Goal: Task Accomplishment & Management: Use online tool/utility

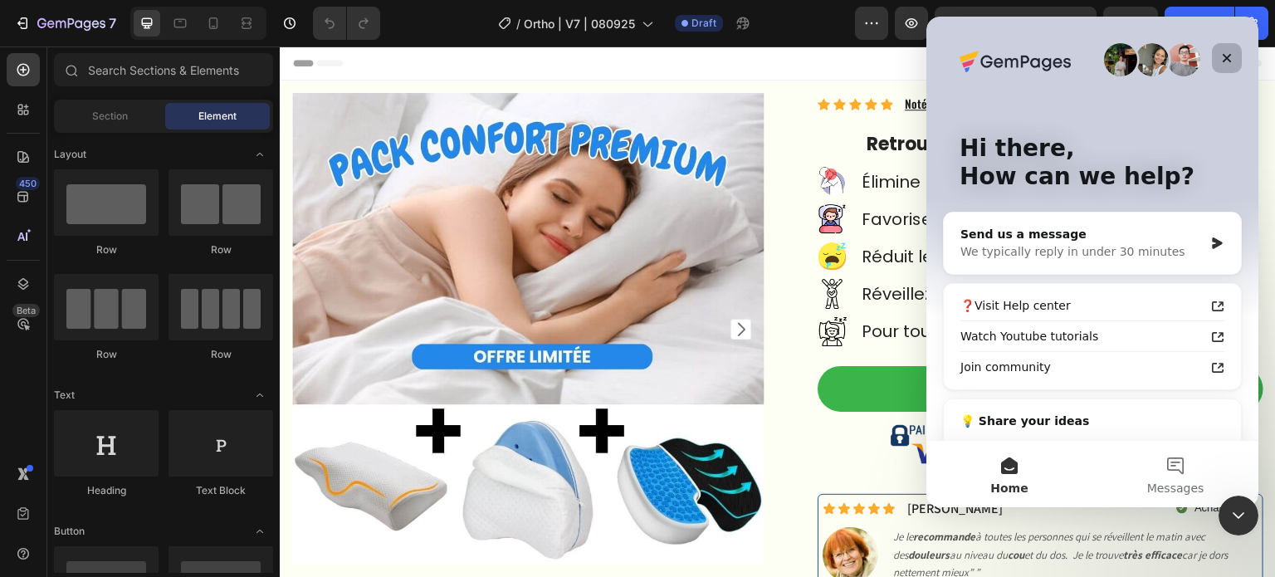
click at [1235, 54] on div "Close" at bounding box center [1227, 58] width 30 height 30
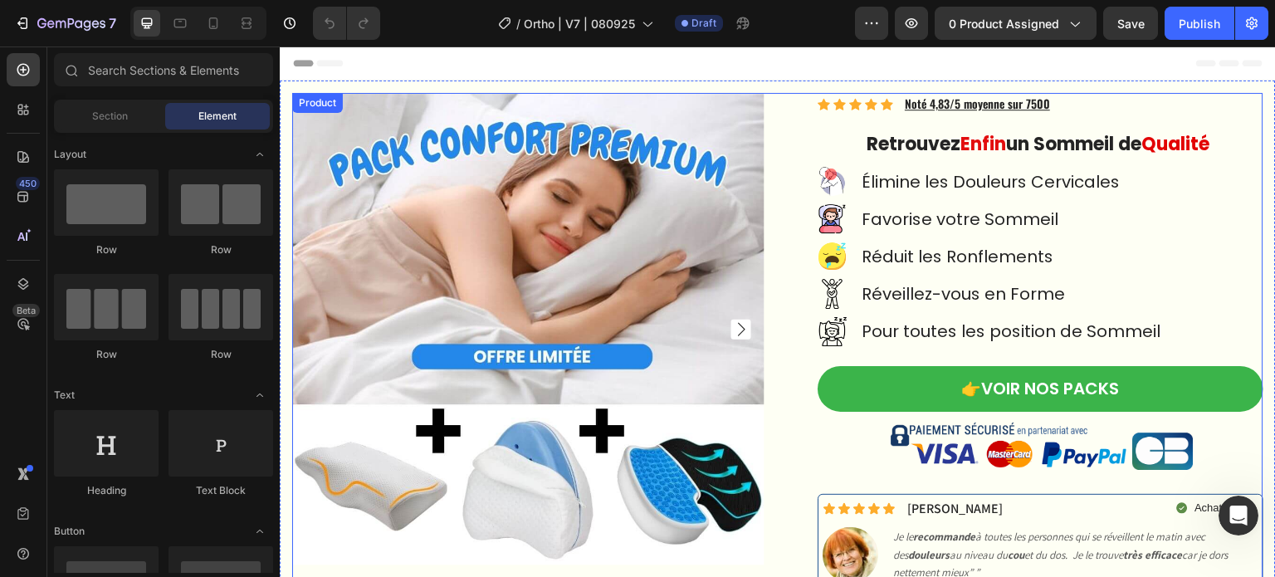
click at [779, 101] on div "Product Images Icon Icon Icon Icon Icon Icon List Hoz Noté 4,83/5 moyenne sur 7…" at bounding box center [777, 386] width 971 height 587
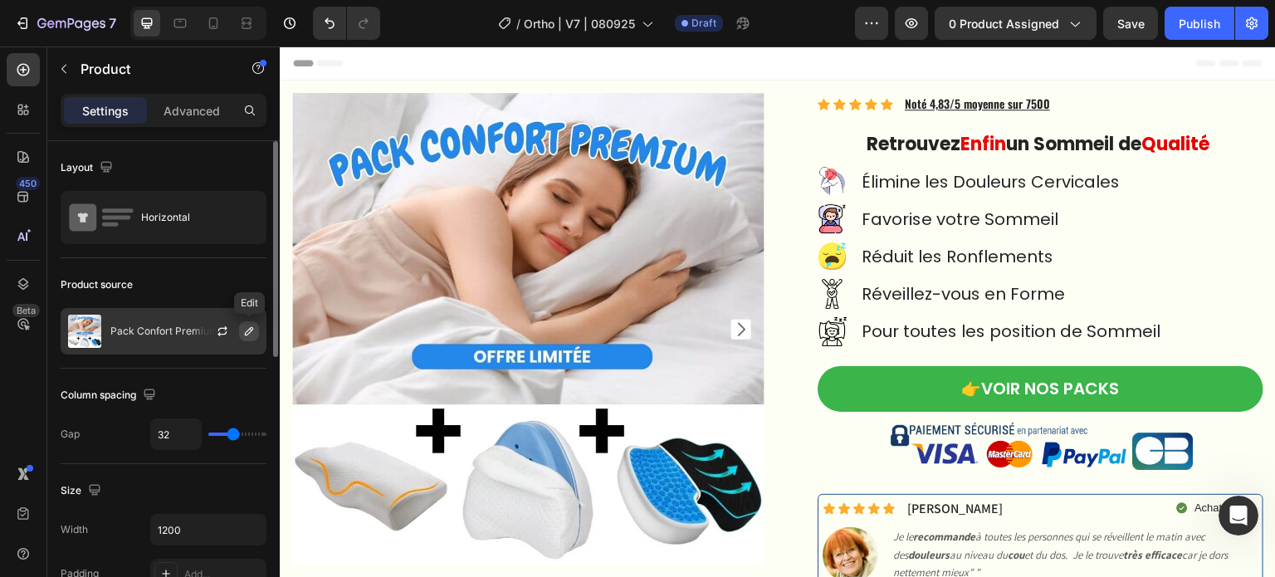
click at [246, 334] on icon "button" at bounding box center [248, 331] width 13 height 13
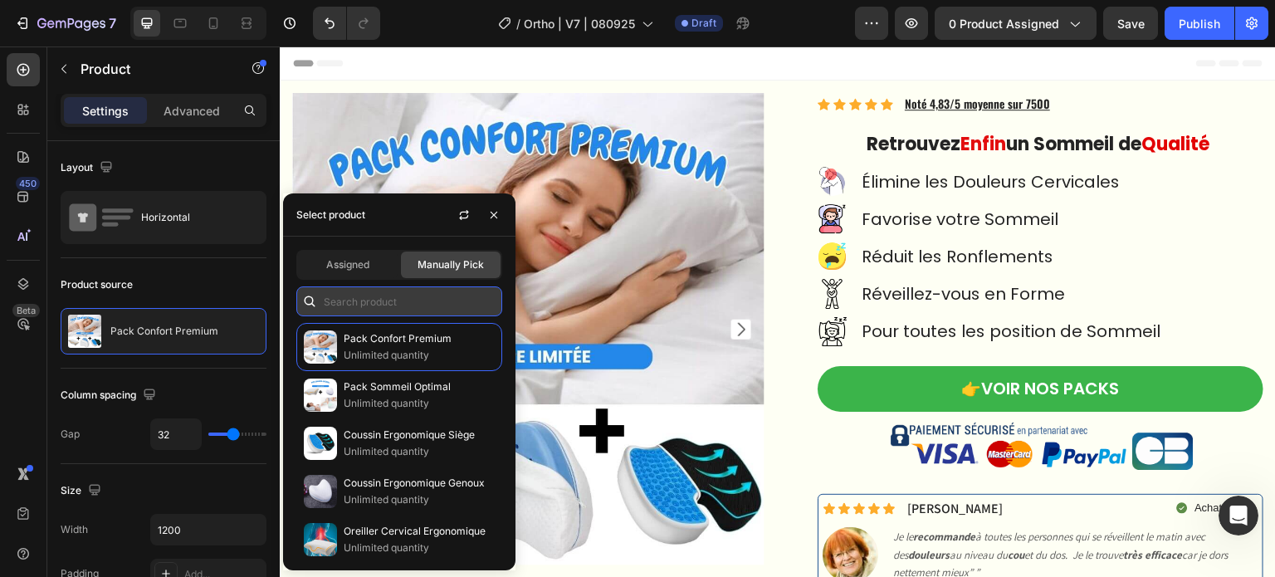
click at [428, 298] on input "text" at bounding box center [399, 301] width 206 height 30
paste input "9004605341948"
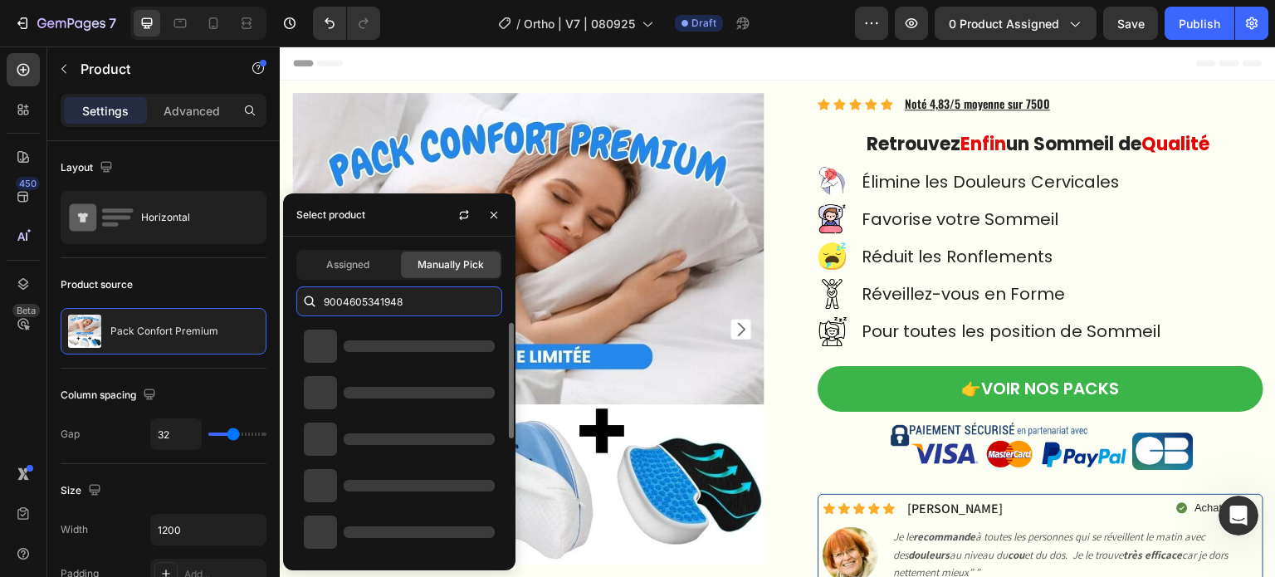
type input "9004605341948"
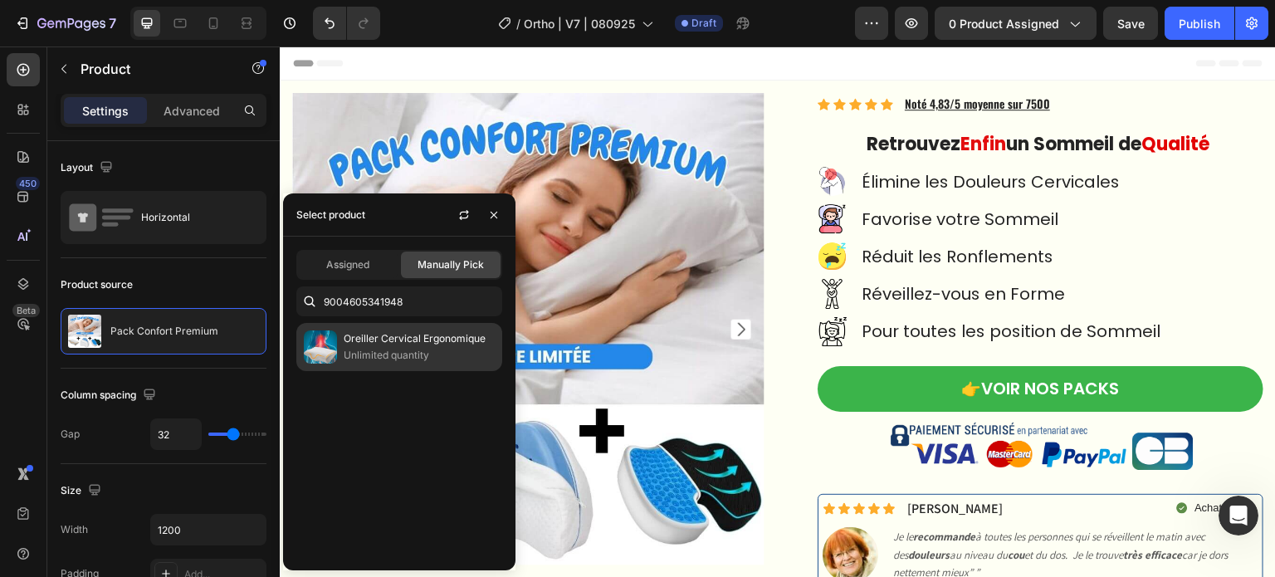
click at [407, 335] on p "Oreiller Cervical Ergonomique" at bounding box center [419, 338] width 151 height 17
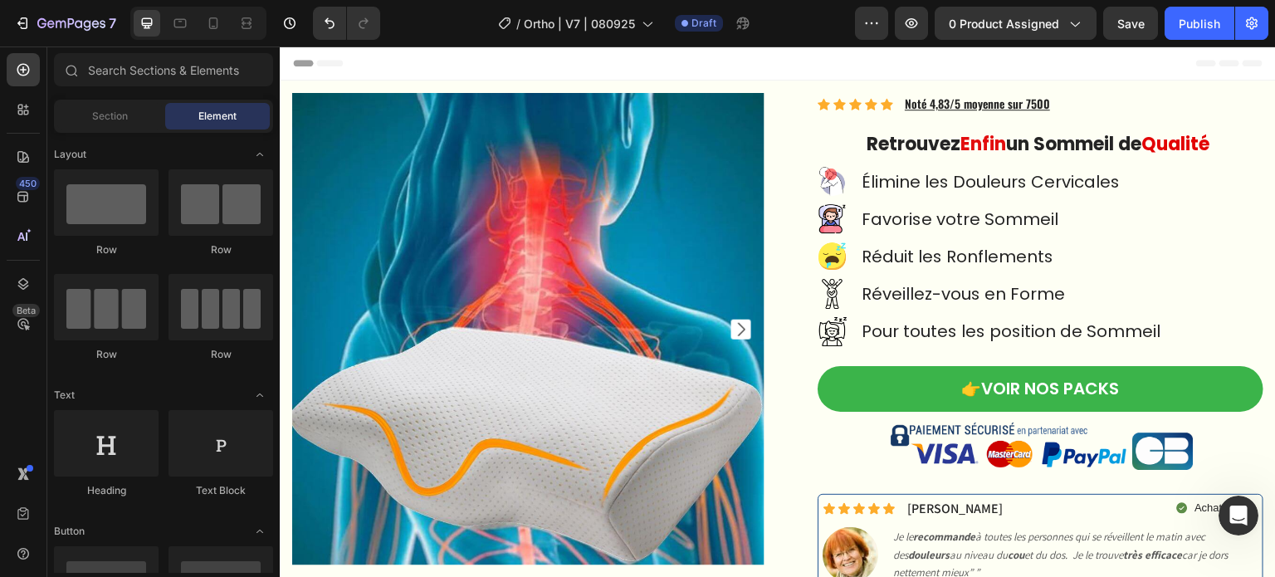
click at [843, 62] on div "Header" at bounding box center [778, 62] width 970 height 33
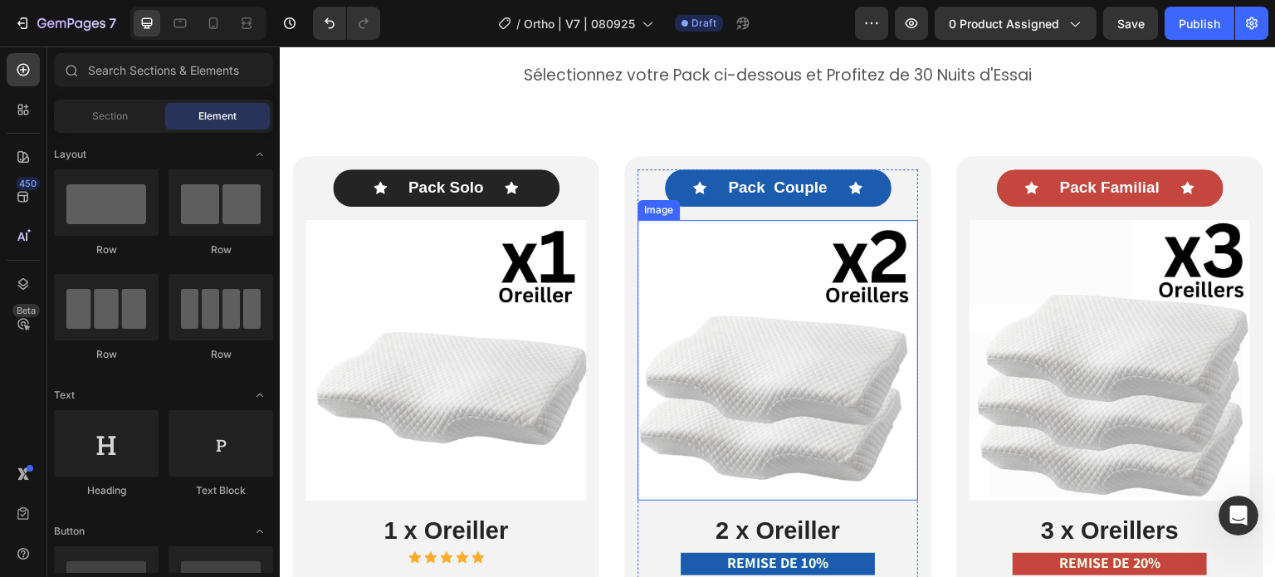
scroll to position [9797, 0]
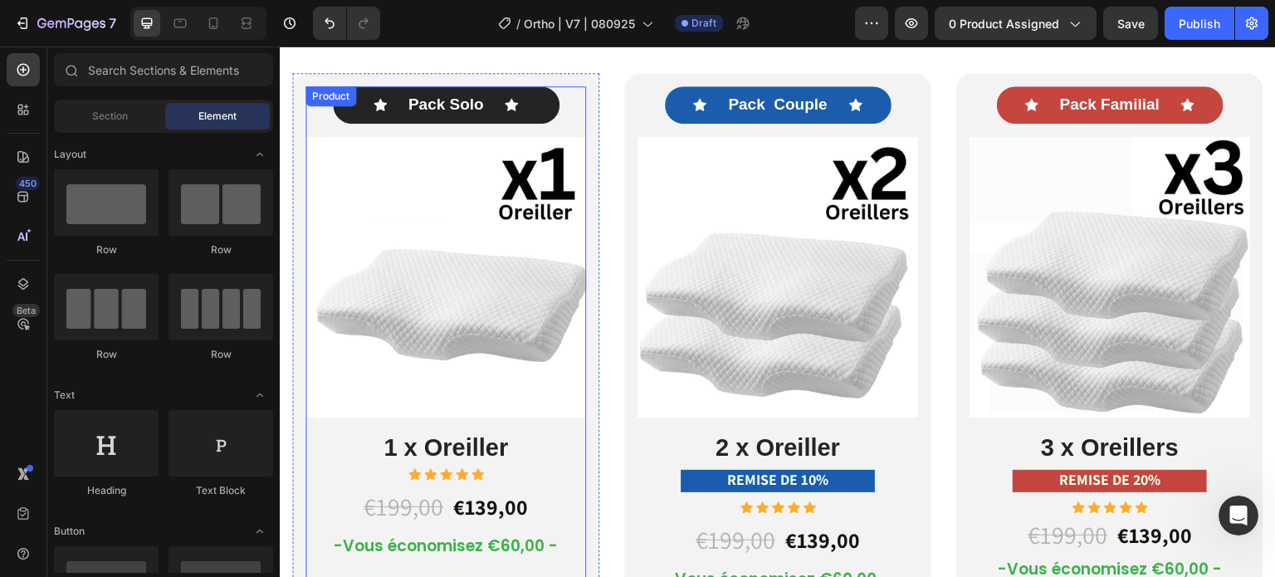
click at [576, 100] on div "Icon Pack Solo Text Block Icon Row Image 1 x Oreiller Heading Icon Icon Icon Ic…" at bounding box center [446, 283] width 281 height 394
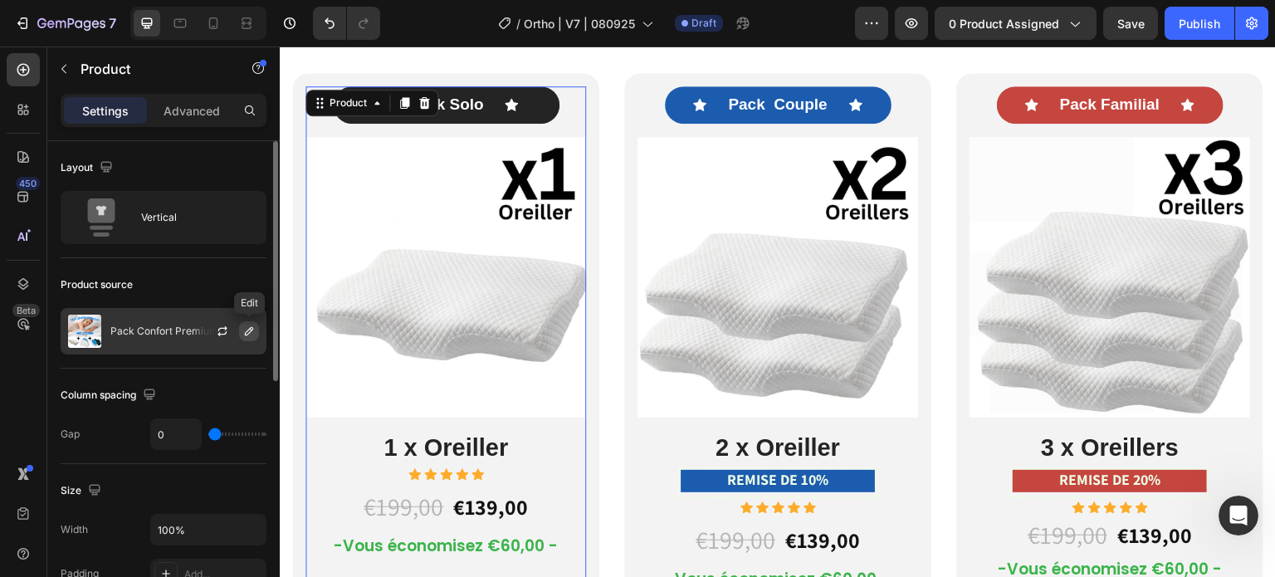
click at [243, 330] on icon "button" at bounding box center [248, 331] width 13 height 13
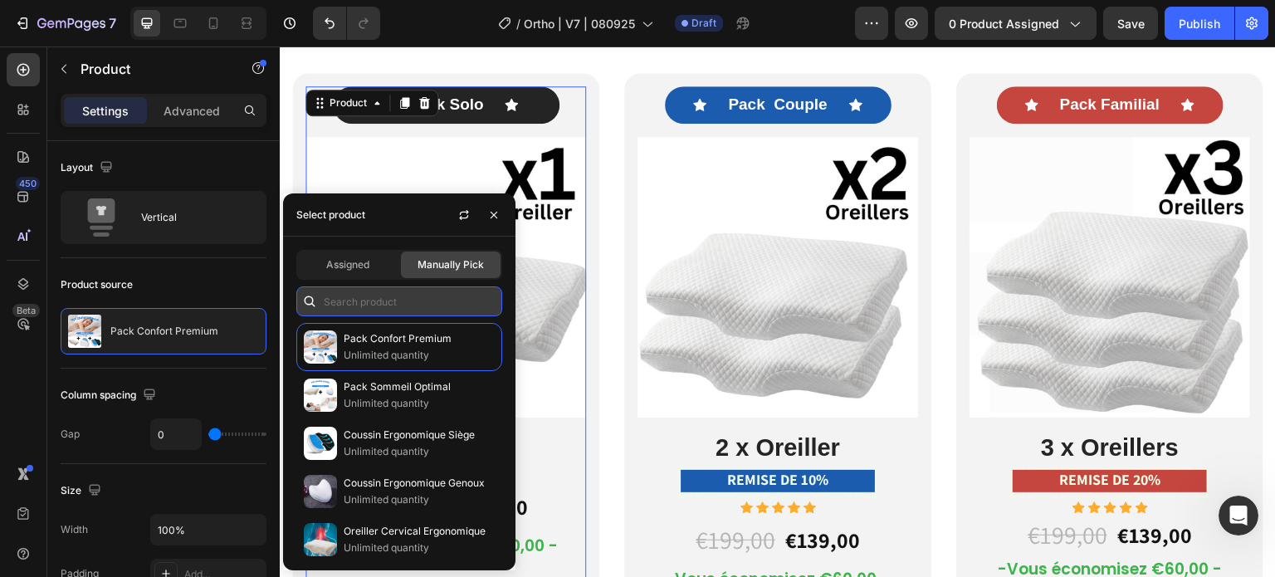
click at [338, 301] on input "text" at bounding box center [399, 301] width 206 height 30
paste input "9004605341948"
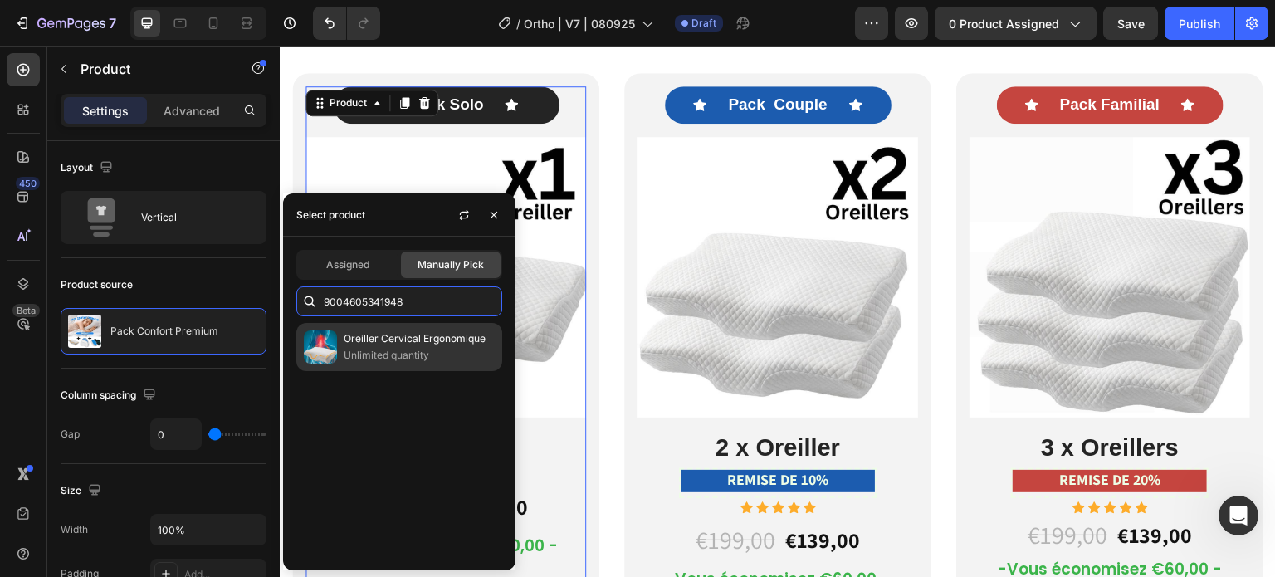
type input "9004605341948"
click at [351, 335] on p "Oreiller Cervical Ergonomique" at bounding box center [419, 338] width 151 height 17
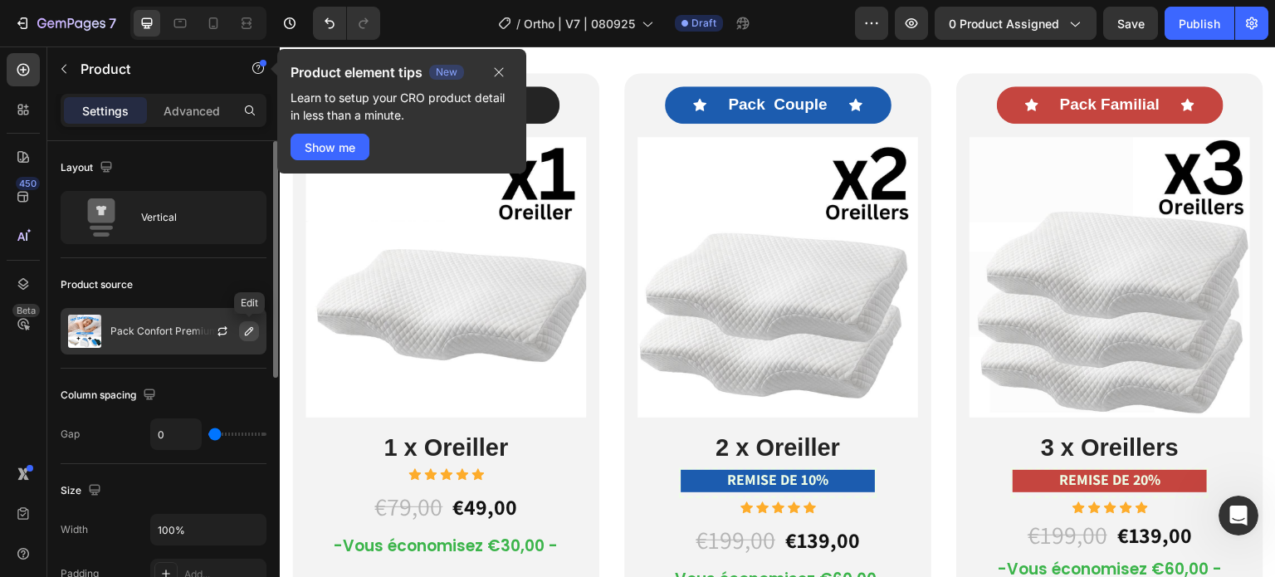
click at [249, 328] on icon "button" at bounding box center [249, 331] width 8 height 8
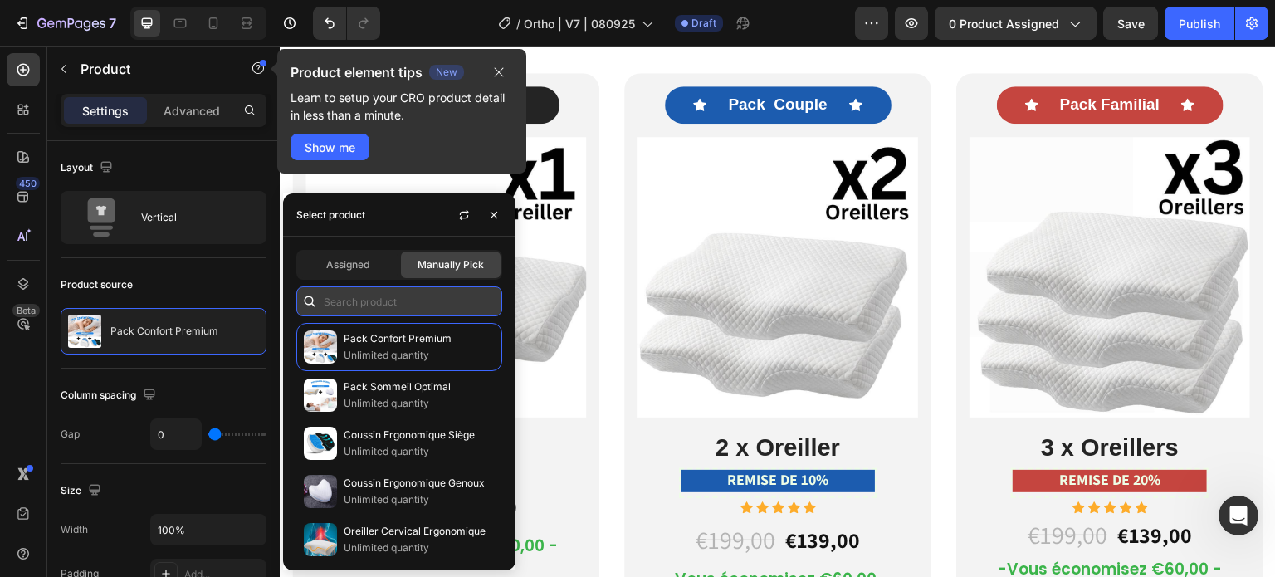
click at [397, 301] on input "text" at bounding box center [399, 301] width 206 height 30
paste input "9004605341948"
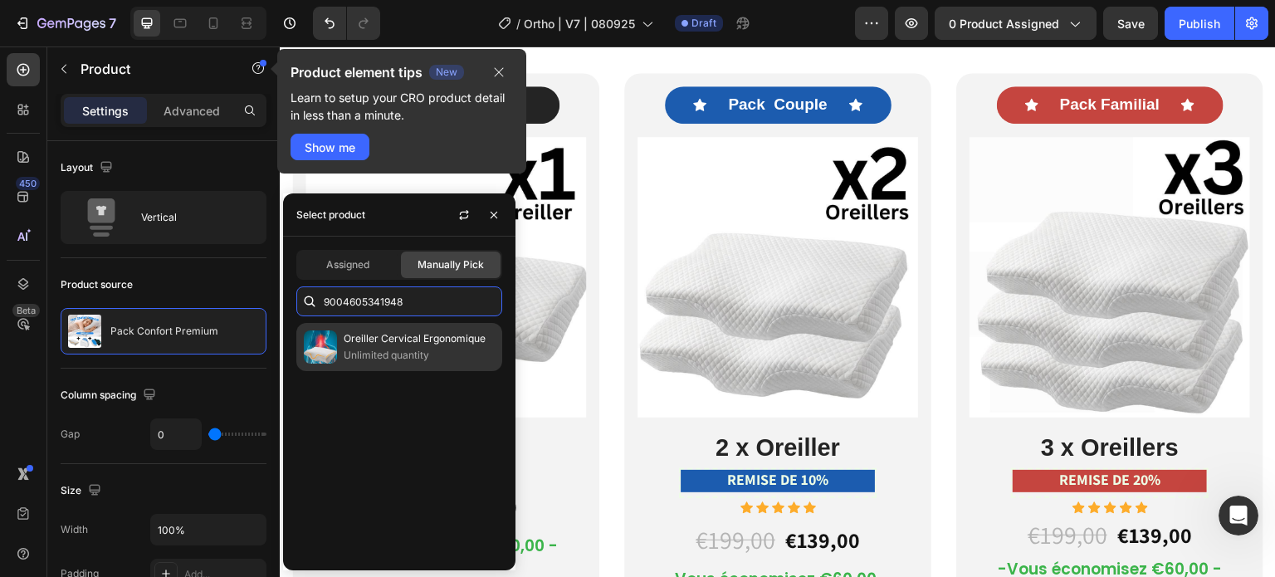
type input "9004605341948"
click at [382, 340] on p "Oreiller Cervical Ergonomique" at bounding box center [419, 338] width 151 height 17
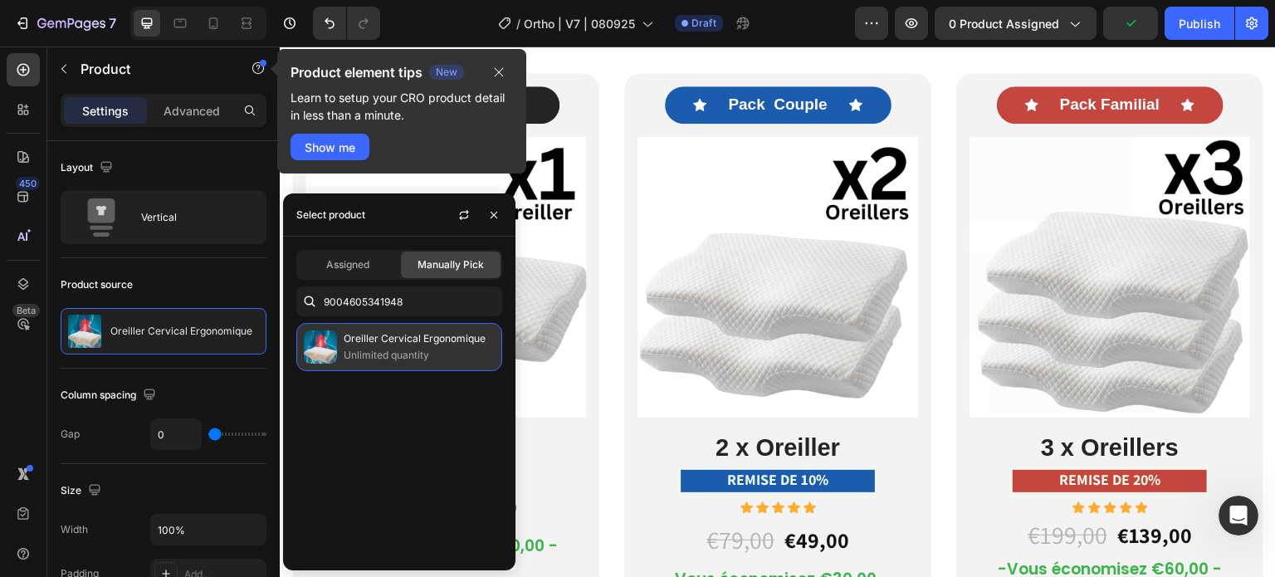
click at [438, 336] on p "Oreiller Cervical Ergonomique" at bounding box center [419, 338] width 151 height 17
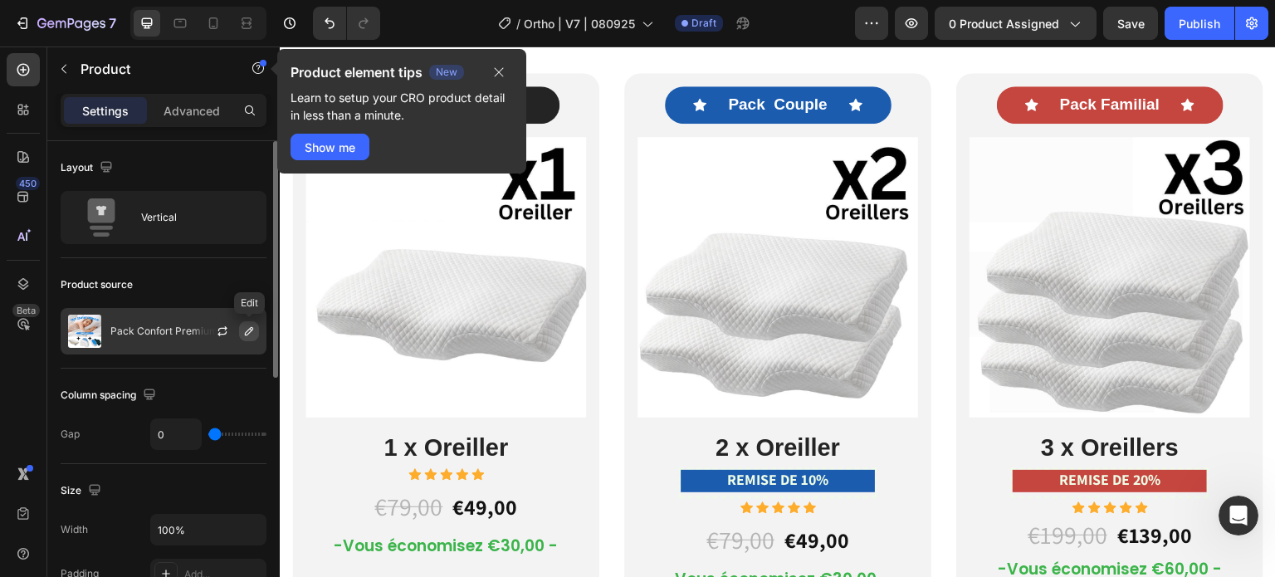
click at [251, 325] on icon "button" at bounding box center [248, 331] width 13 height 13
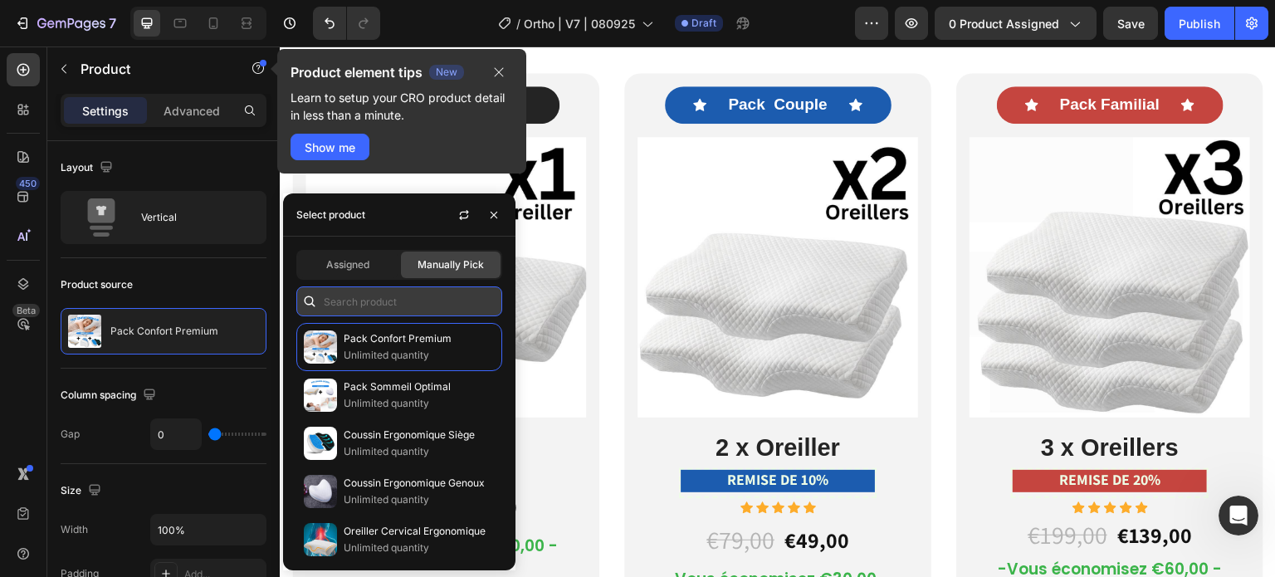
click at [395, 298] on input "text" at bounding box center [399, 301] width 206 height 30
paste input "9004605341948"
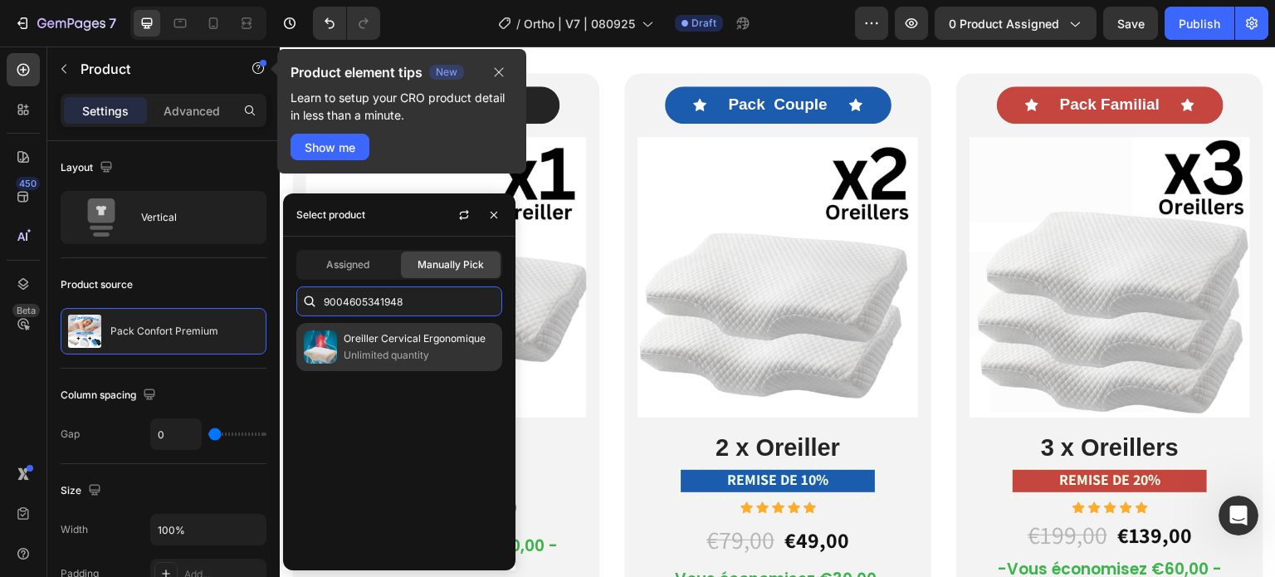
type input "9004605341948"
click at [355, 352] on p "Unlimited quantity" at bounding box center [419, 355] width 151 height 17
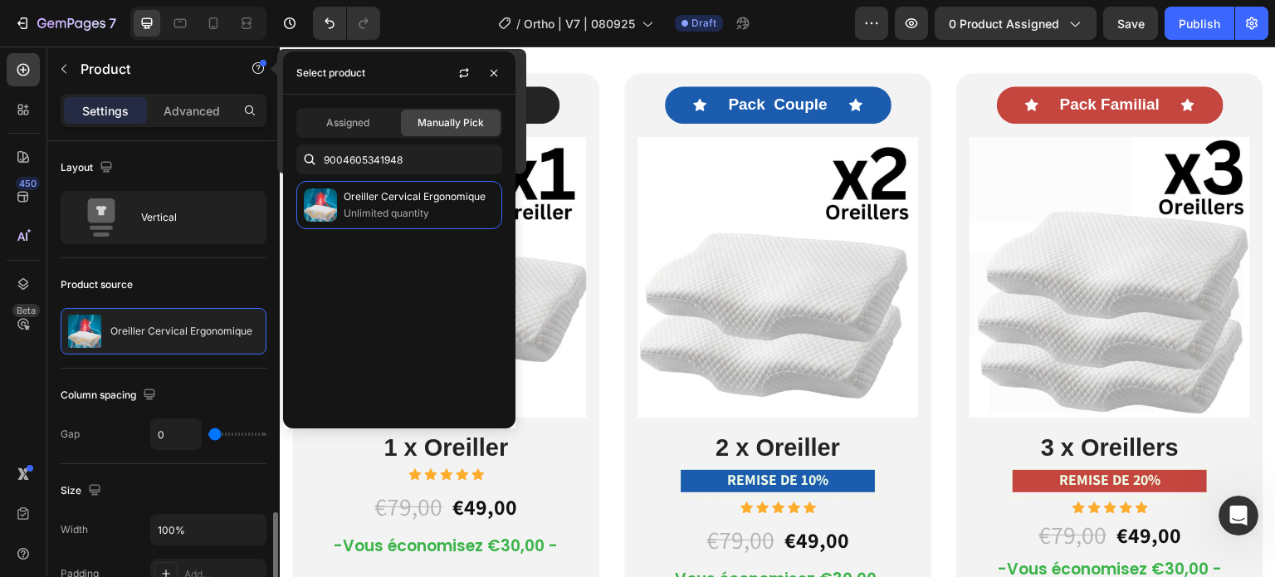
scroll to position [500, 0]
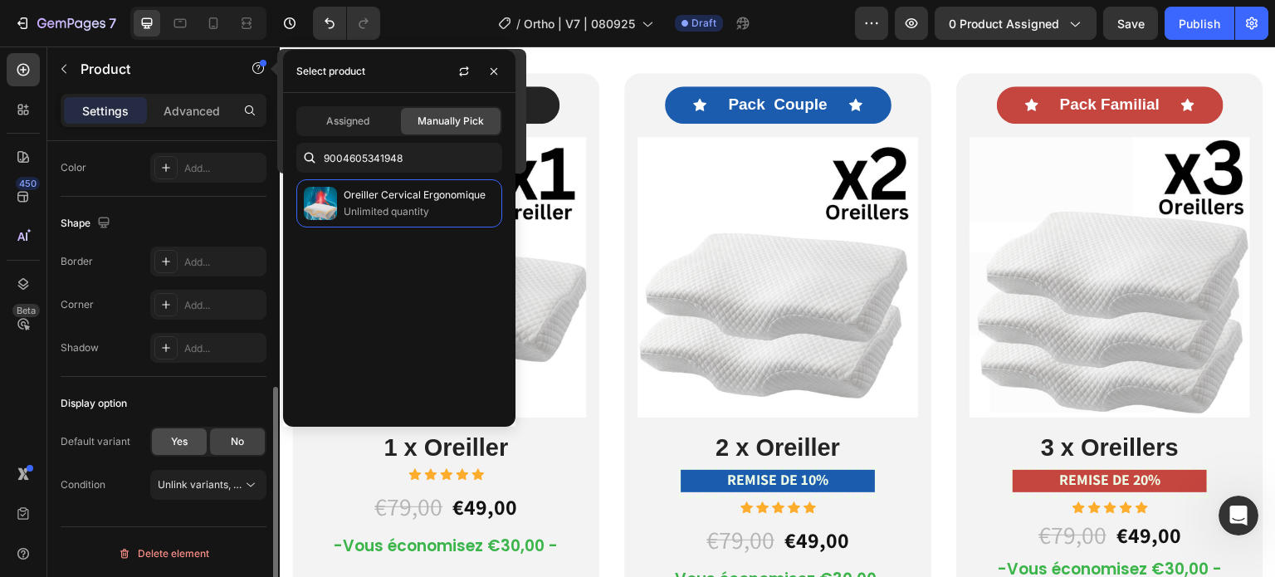
click at [175, 436] on span "Yes" at bounding box center [179, 441] width 17 height 15
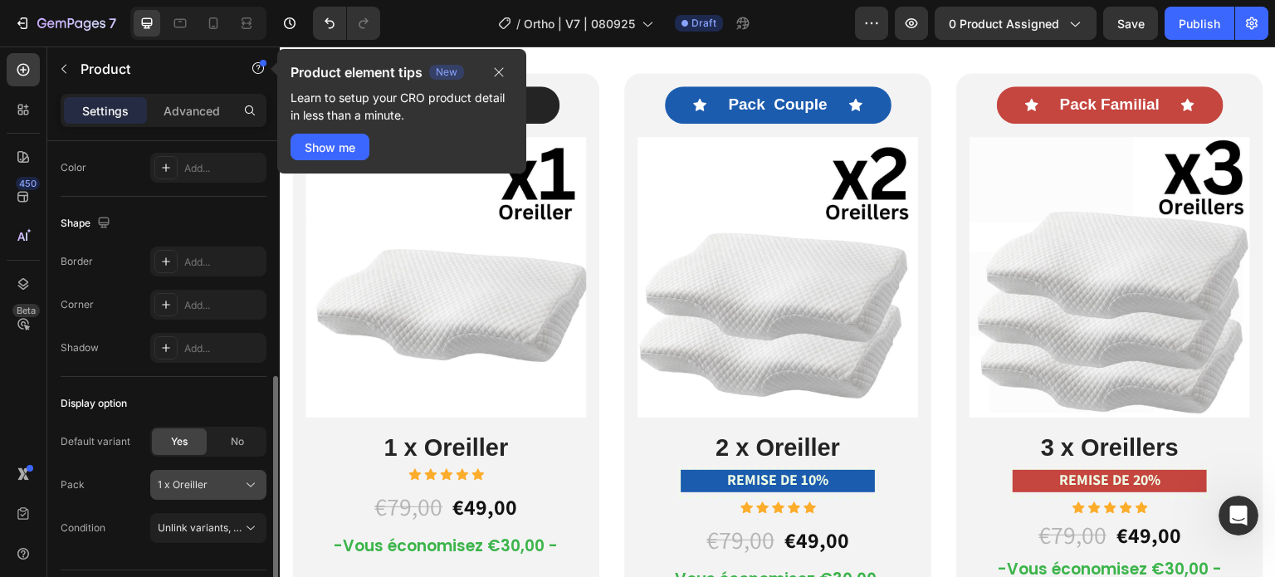
click at [218, 487] on div "1 x Oreiller" at bounding box center [198, 484] width 81 height 15
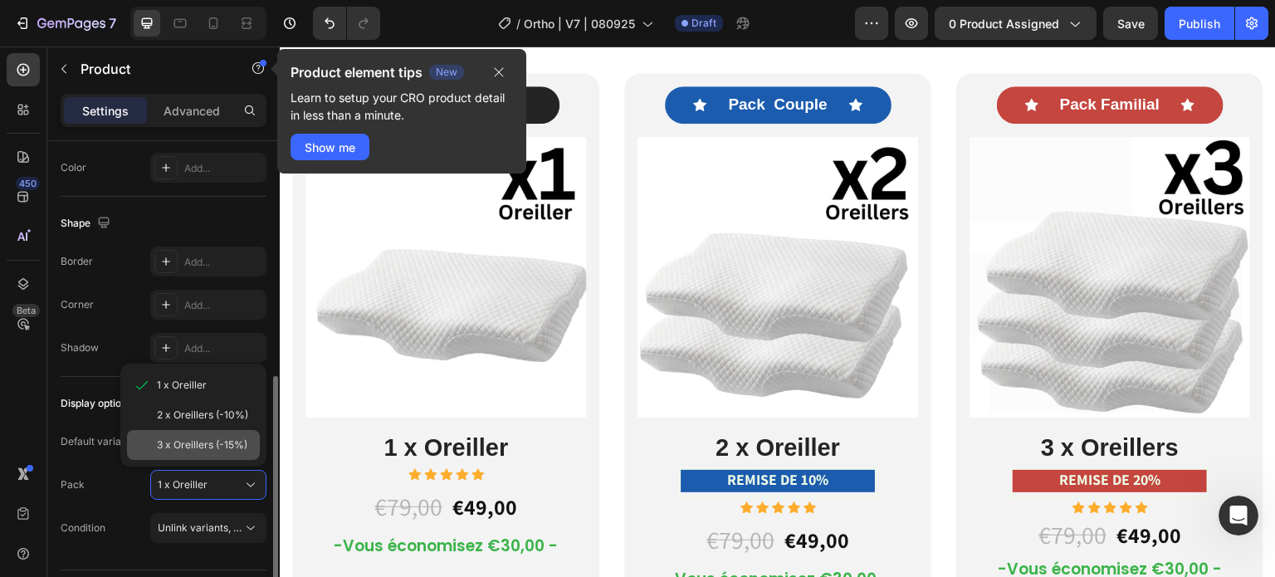
click at [202, 441] on span "3 x Oreillers (-15%)" at bounding box center [202, 445] width 90 height 15
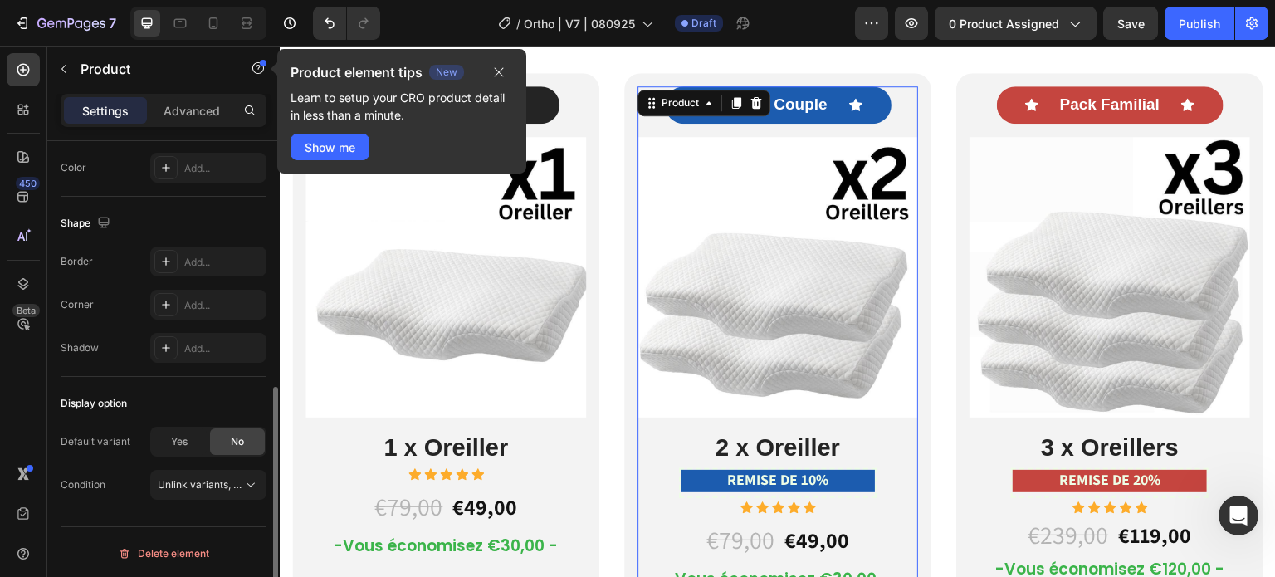
click at [638, 99] on div "Product" at bounding box center [704, 103] width 133 height 27
click at [192, 441] on div "Yes" at bounding box center [179, 441] width 55 height 27
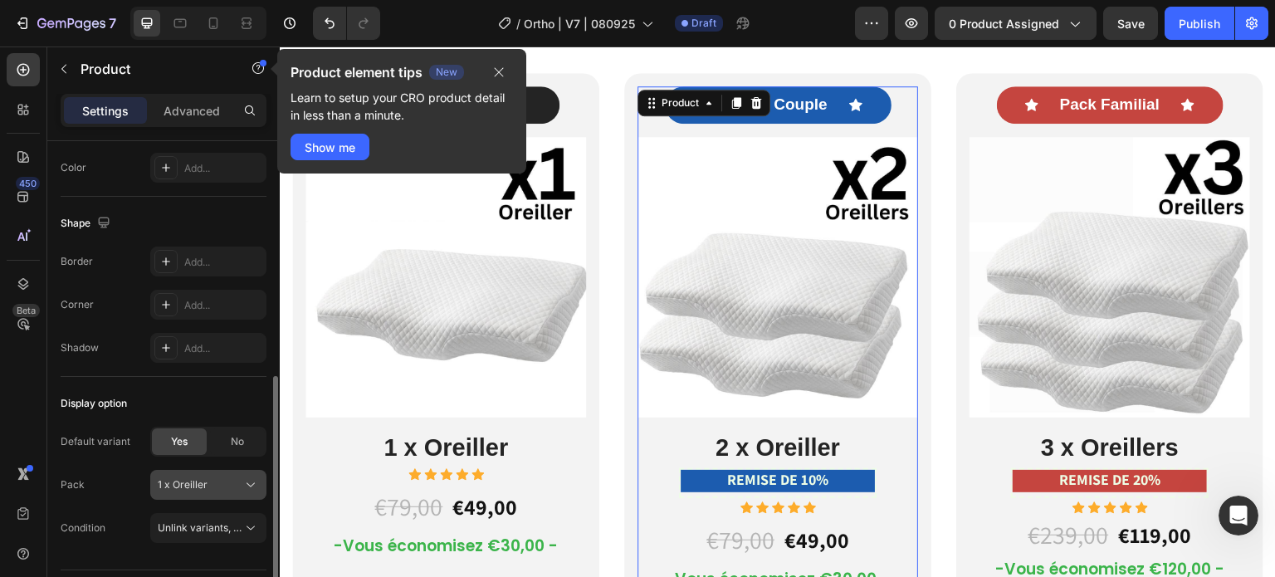
click at [211, 485] on div "1 x Oreiller" at bounding box center [198, 484] width 81 height 15
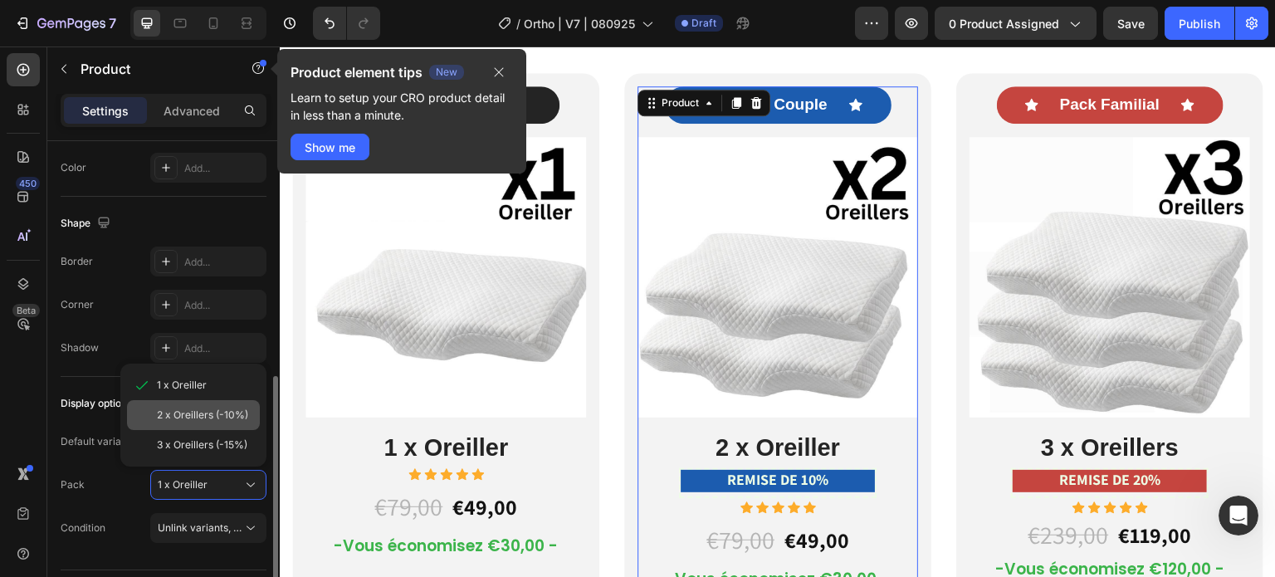
click at [216, 413] on span "2 x Oreillers (-10%)" at bounding box center [202, 415] width 91 height 15
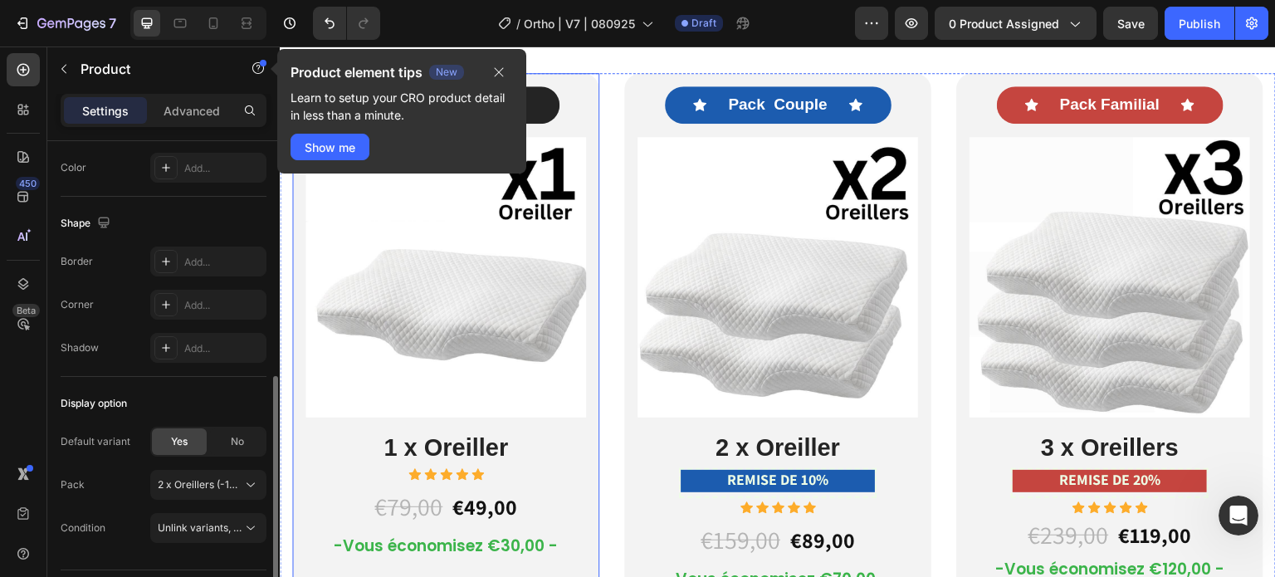
click at [591, 115] on div "Icon Pack Solo Text Block Icon Row Image 1 x Oreiller Heading Icon Icon Icon Ic…" at bounding box center [445, 547] width 307 height 948
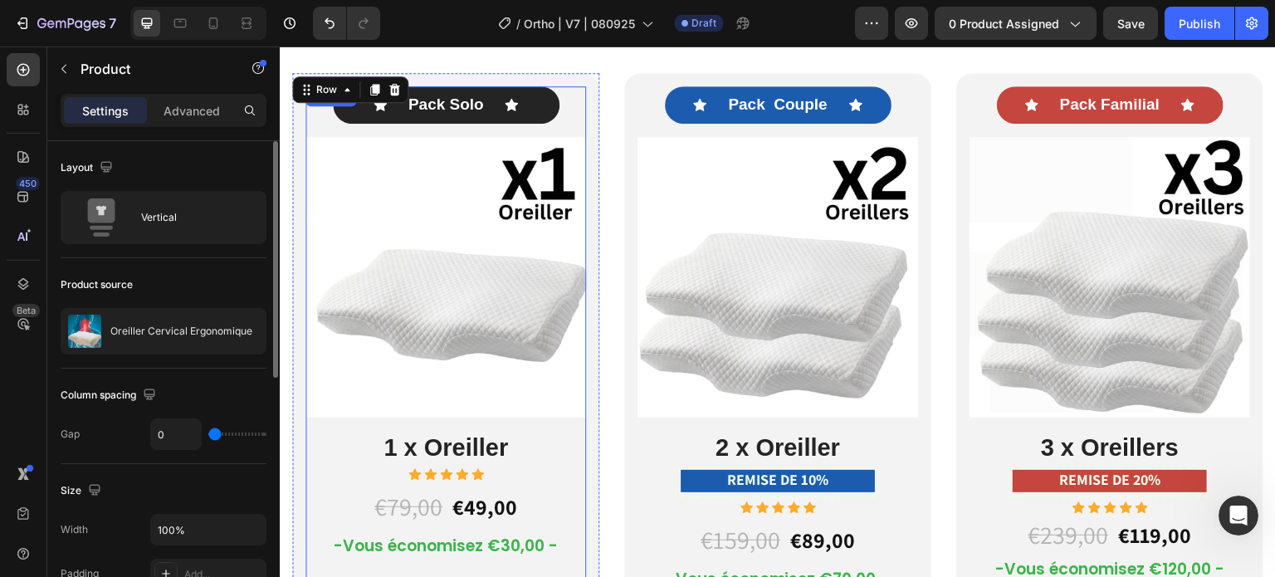
click at [578, 115] on div "Icon Pack Solo Text Block Icon Row Image 1 x Oreiller Heading Icon Icon Icon Ic…" at bounding box center [446, 283] width 281 height 394
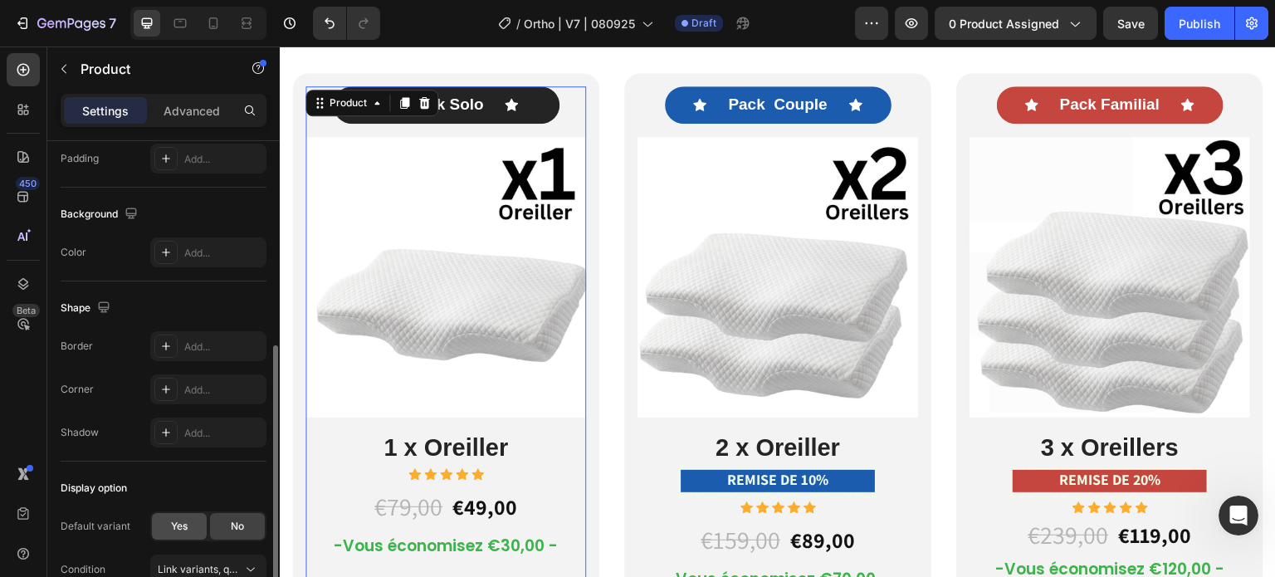
click at [193, 519] on div "Yes" at bounding box center [179, 526] width 55 height 27
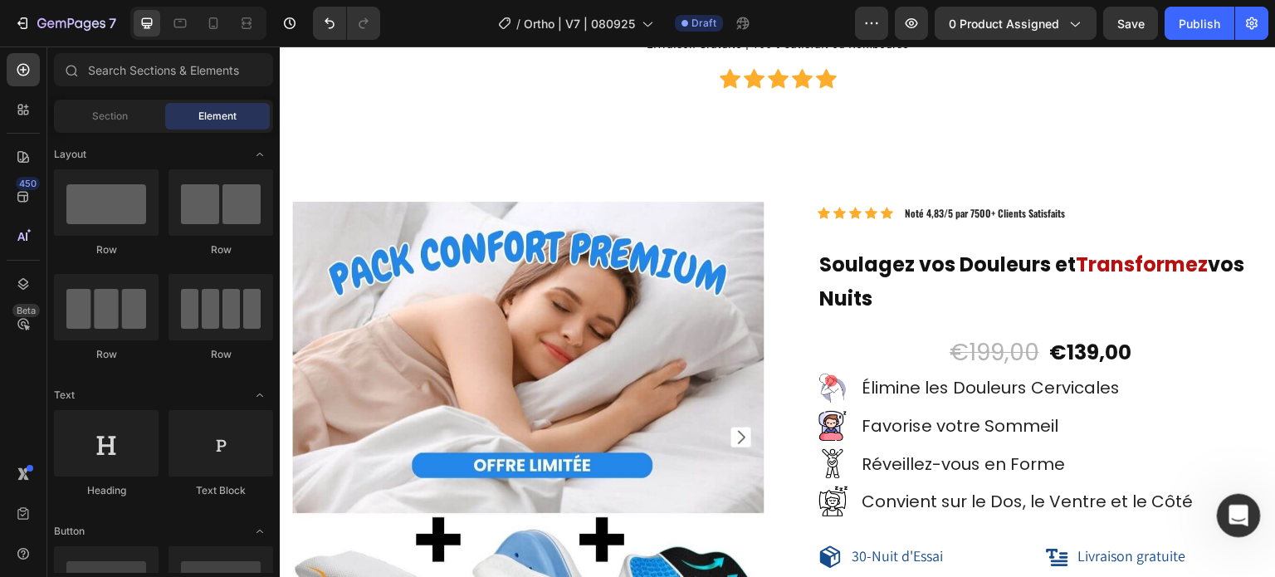
scroll to position [14701, 0]
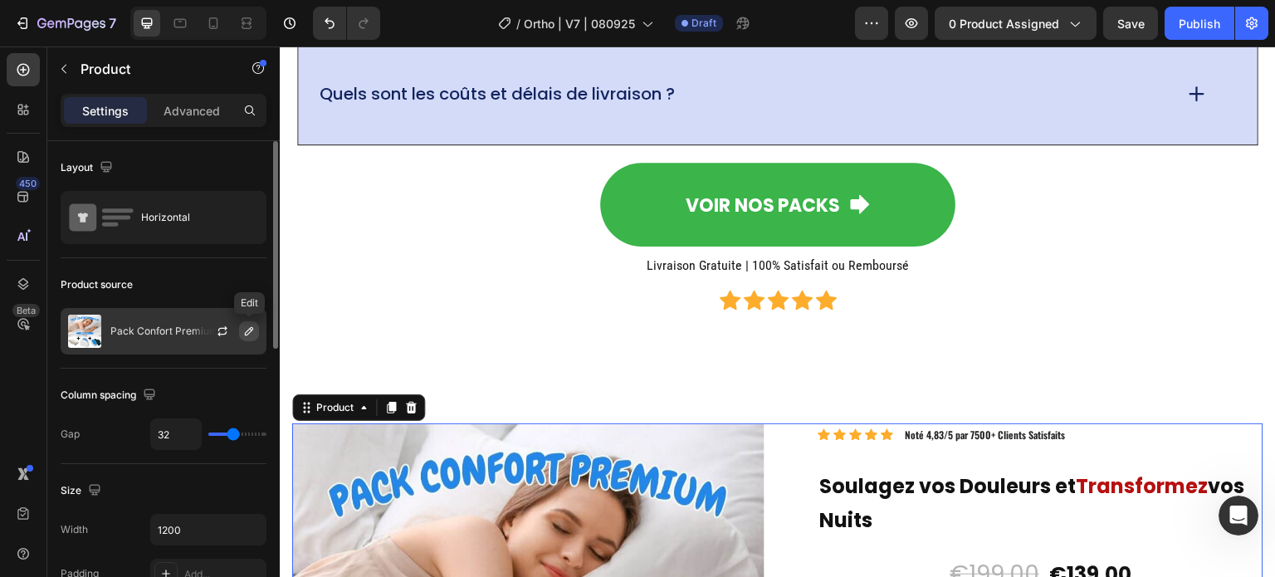
click at [242, 327] on icon "button" at bounding box center [248, 331] width 13 height 13
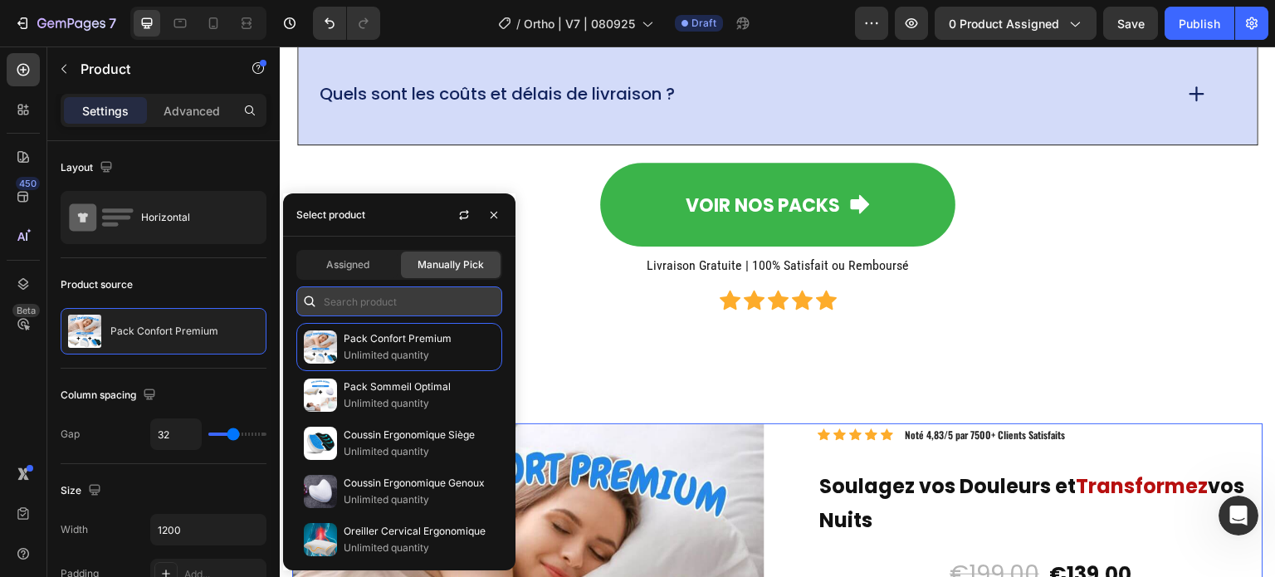
click at [363, 315] on input "text" at bounding box center [399, 301] width 206 height 30
paste input "9004605341948"
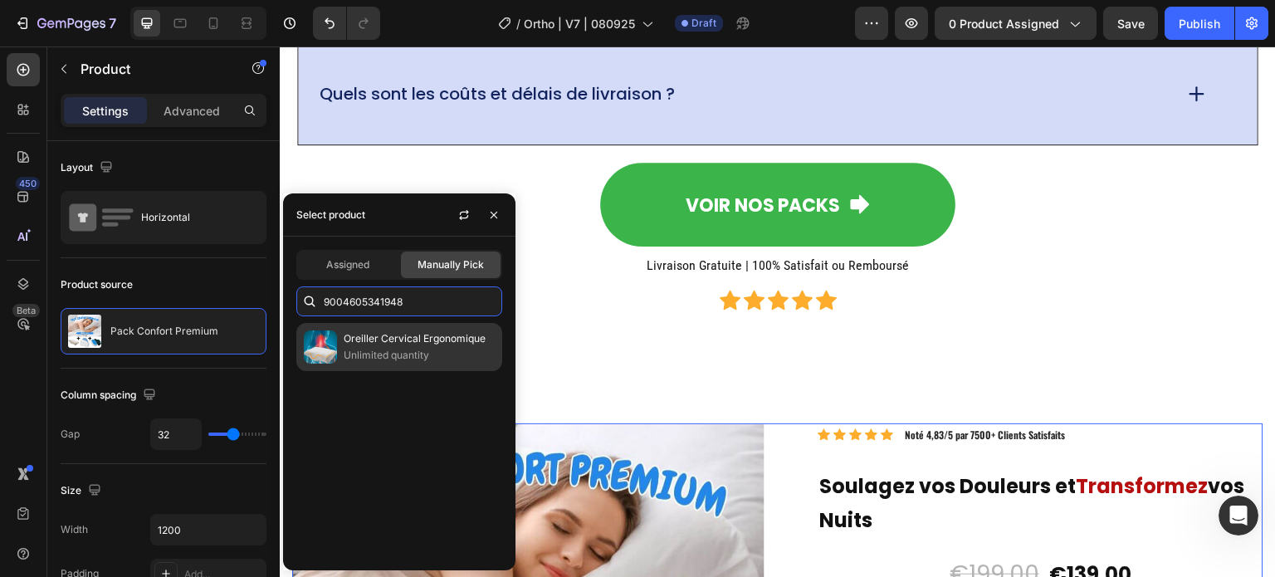
type input "9004605341948"
click at [372, 335] on p "Oreiller Cervical Ergonomique" at bounding box center [419, 338] width 151 height 17
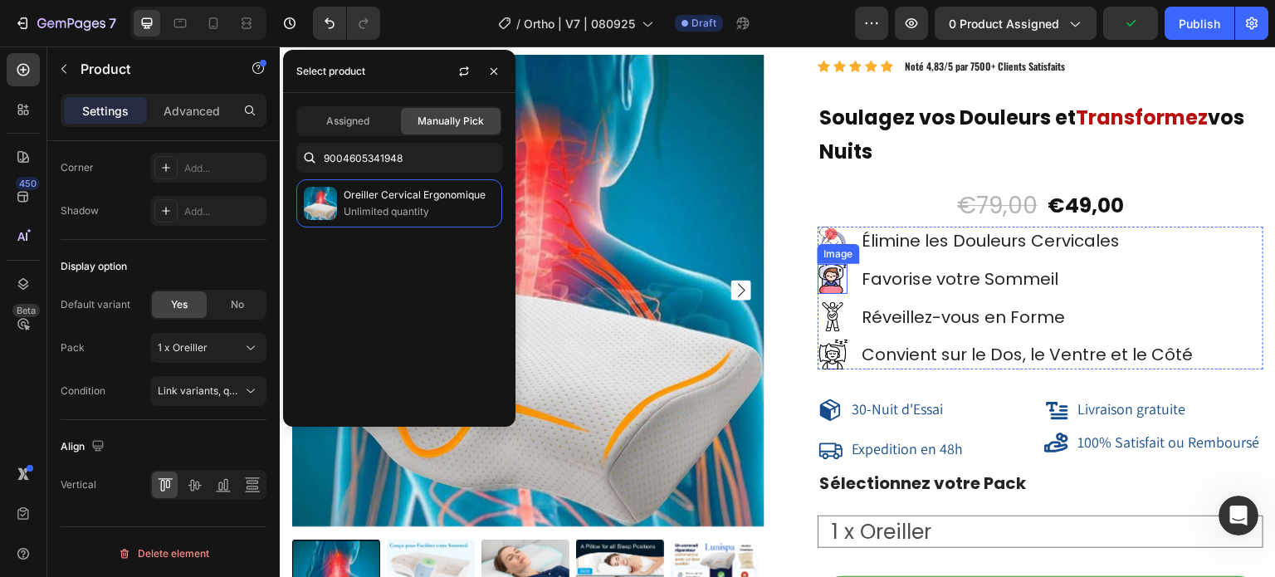
scroll to position [15200, 0]
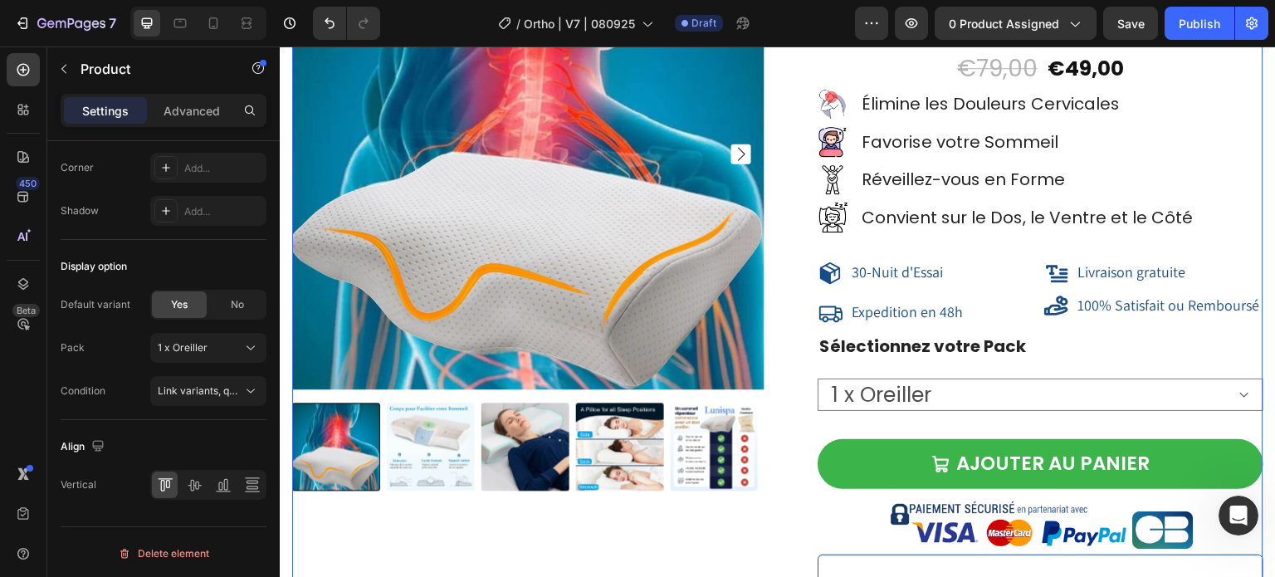
click at [385, 491] on div "Product Images" at bounding box center [528, 320] width 472 height 807
click at [381, 475] on div at bounding box center [528, 447] width 472 height 88
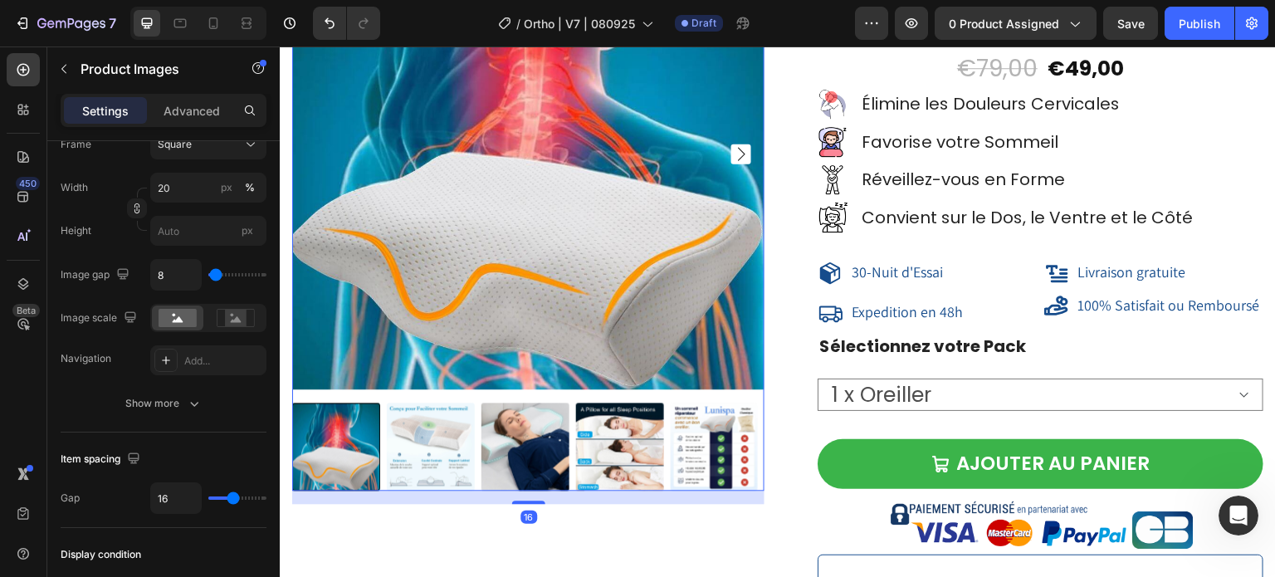
scroll to position [0, 0]
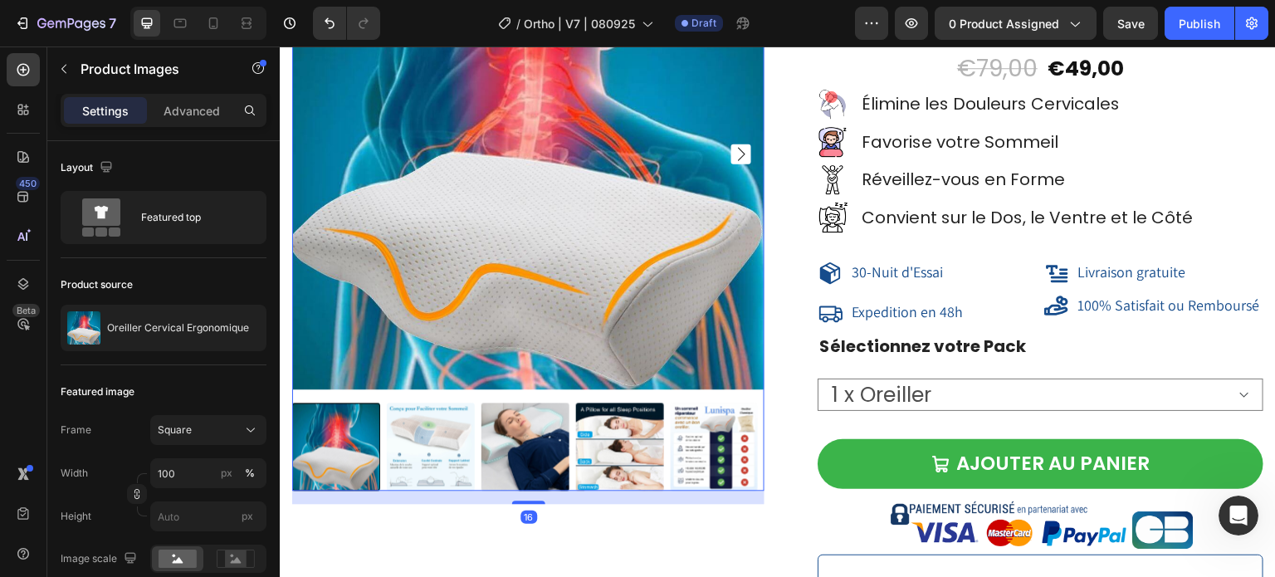
click at [368, 330] on img at bounding box center [528, 153] width 472 height 472
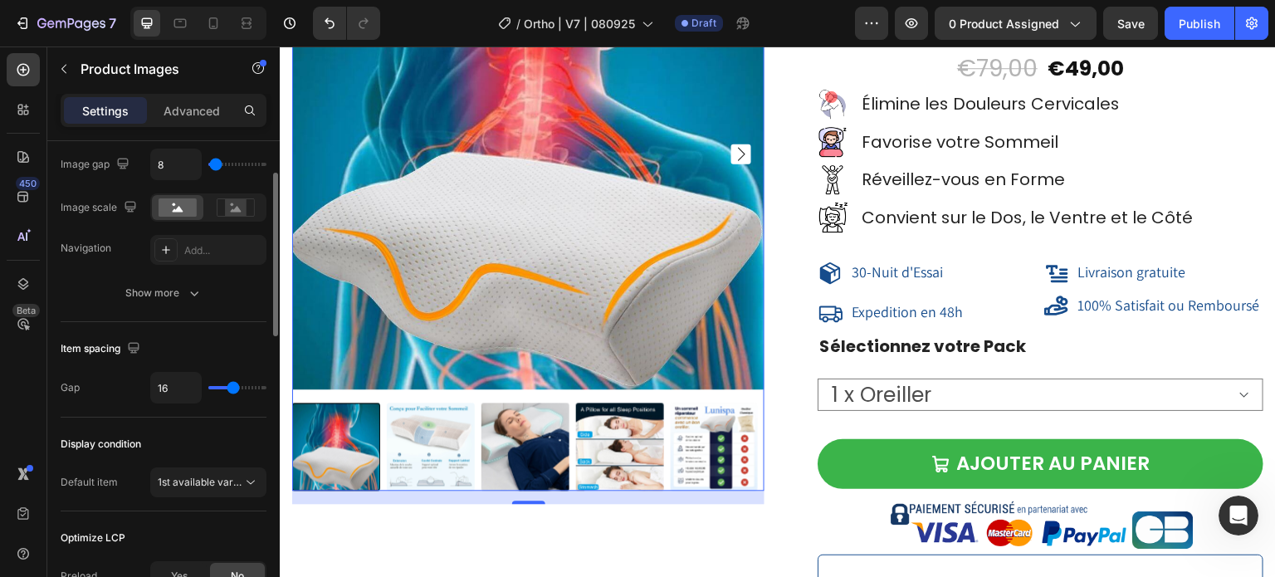
scroll to position [830, 0]
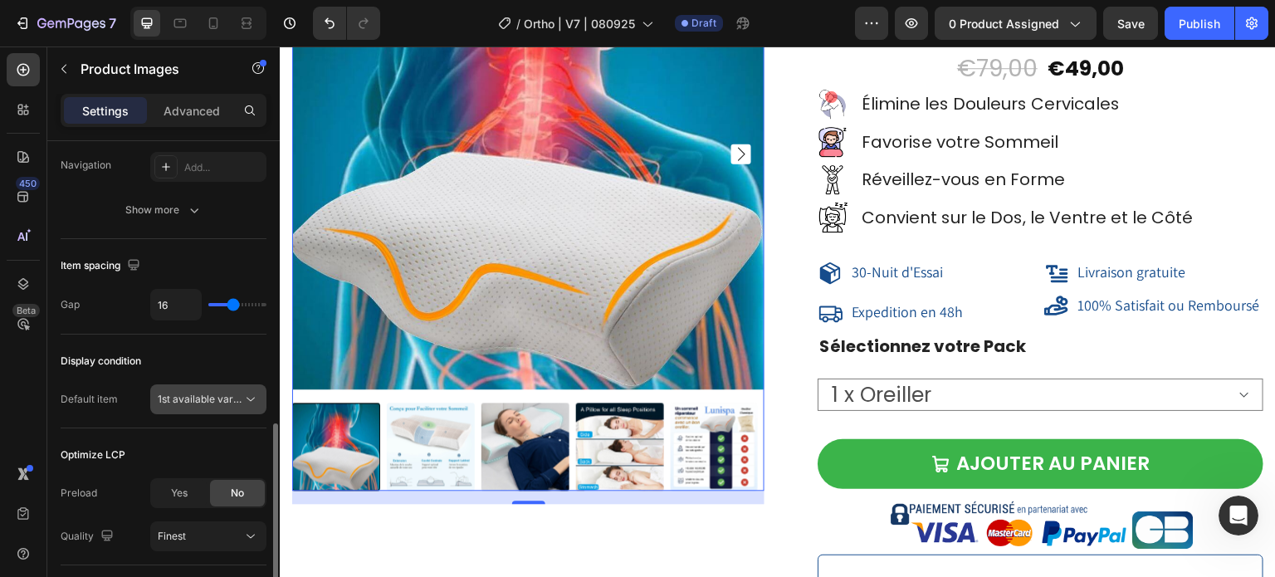
click at [210, 400] on span "1st available variant" at bounding box center [204, 399] width 93 height 12
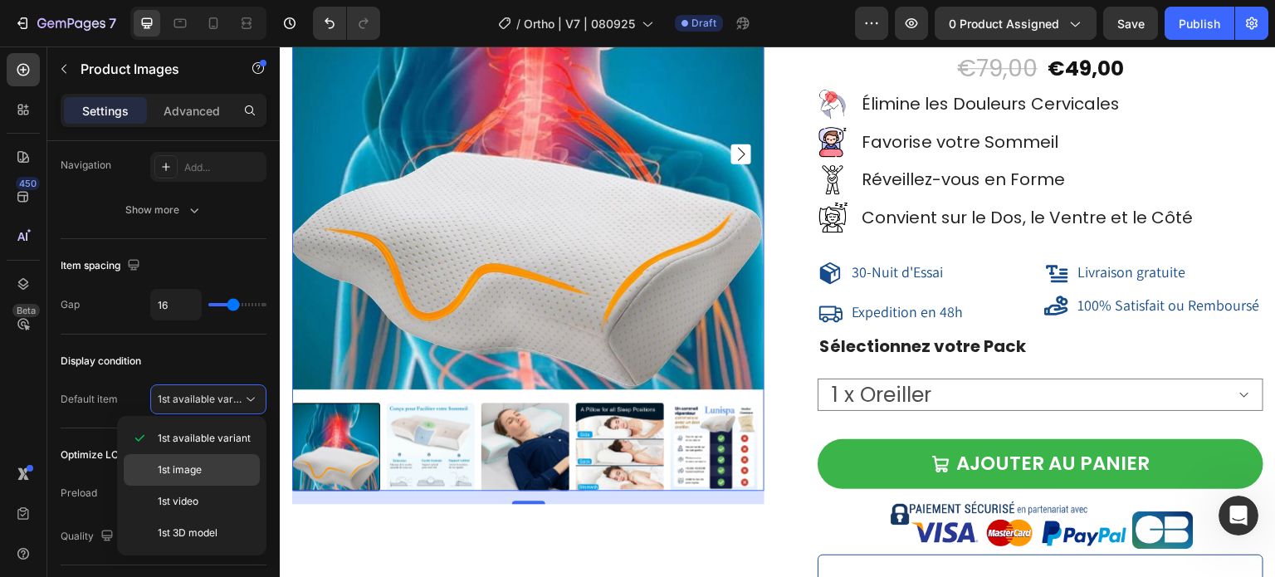
click at [206, 470] on p "1st image" at bounding box center [205, 469] width 95 height 15
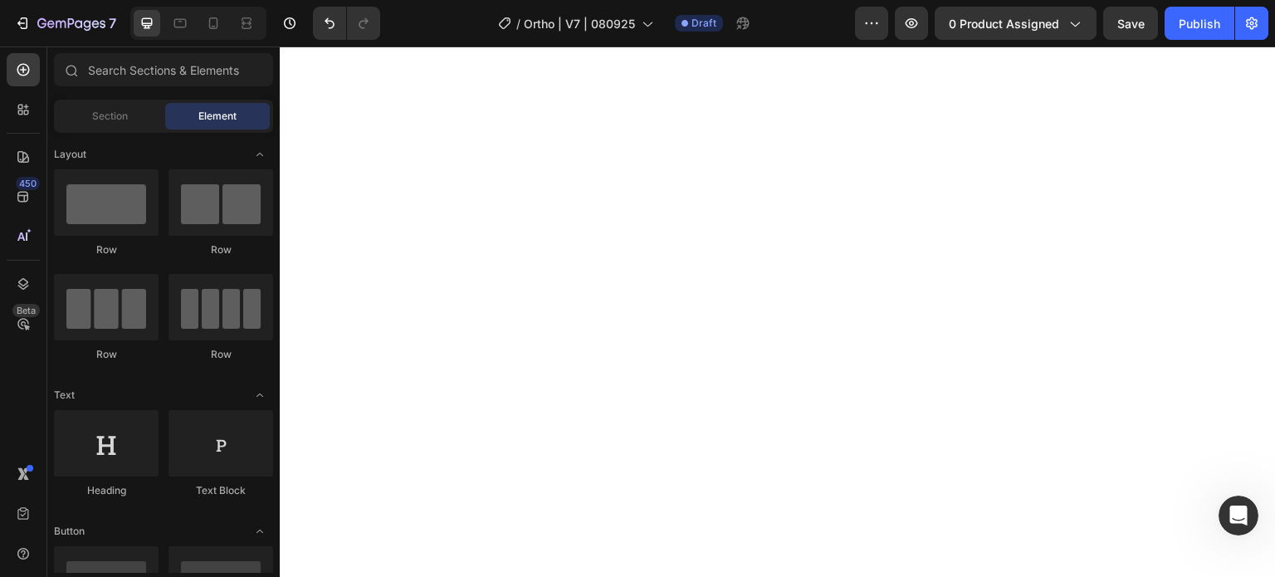
scroll to position [0, 0]
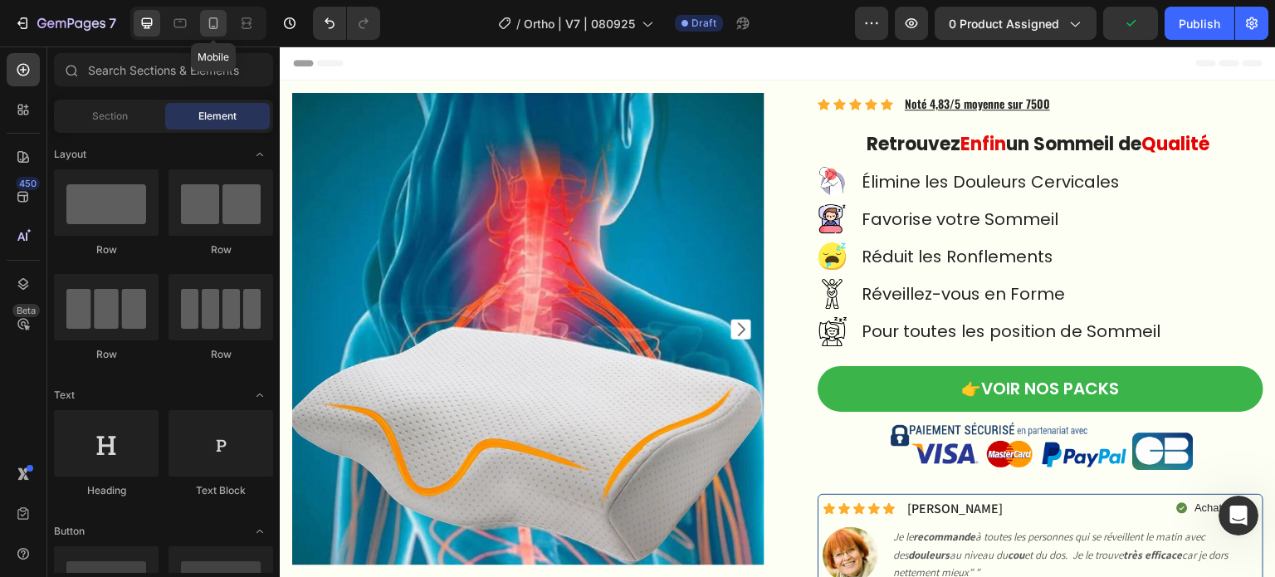
click at [218, 27] on icon at bounding box center [213, 23] width 17 height 17
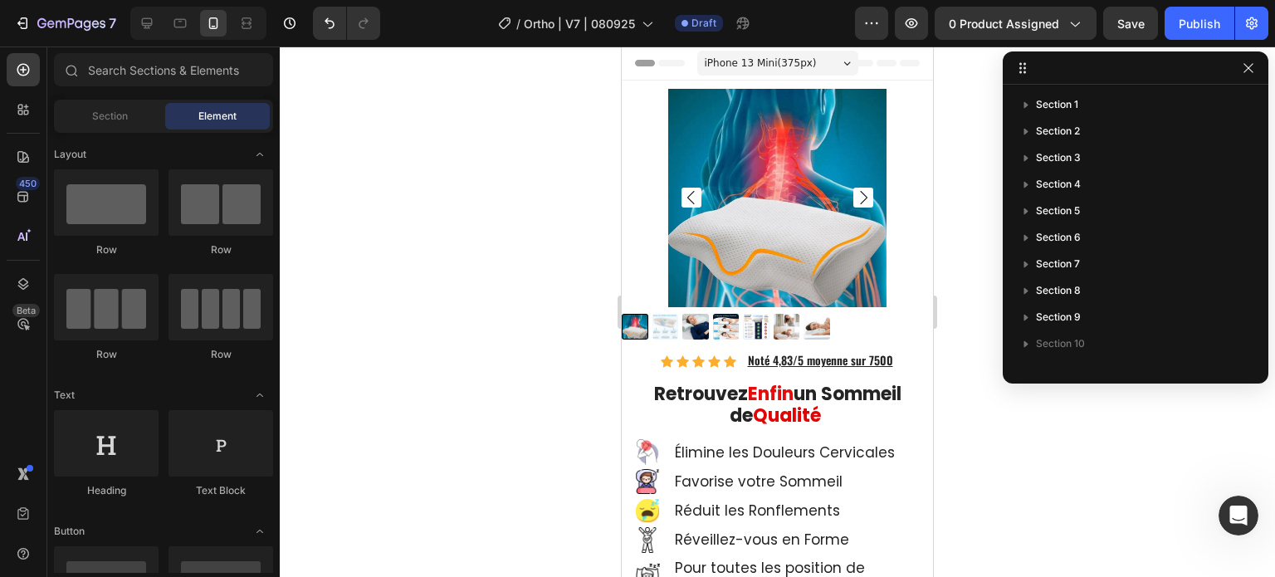
click at [1249, 79] on div at bounding box center [1136, 67] width 266 height 33
click at [1250, 72] on icon "button" at bounding box center [1248, 67] width 13 height 13
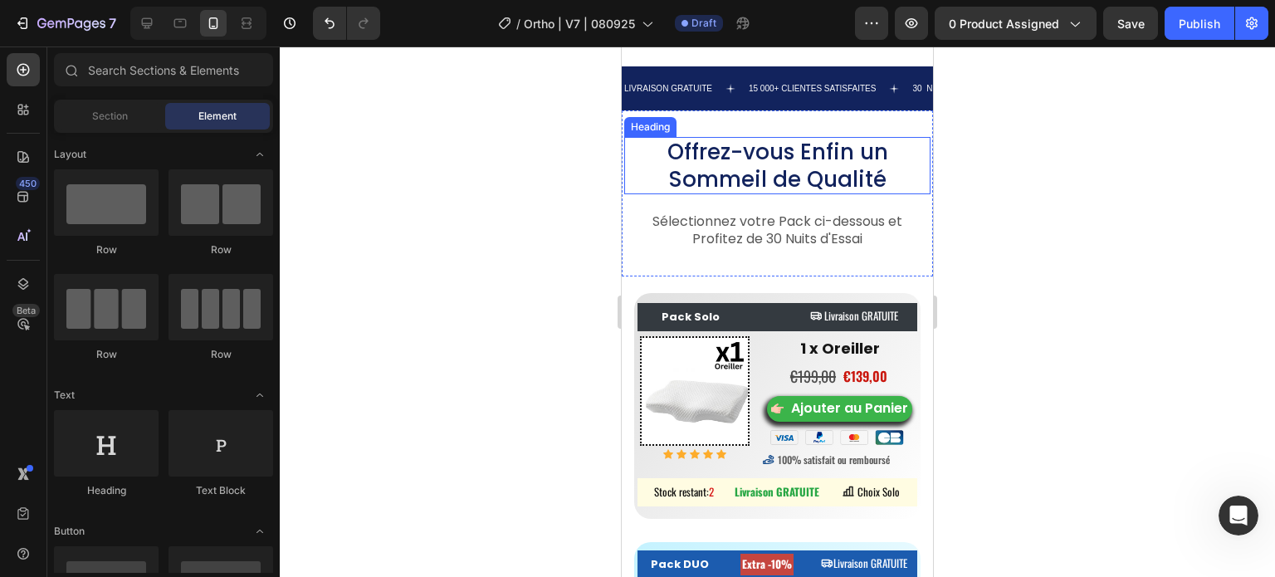
scroll to position [10881, 0]
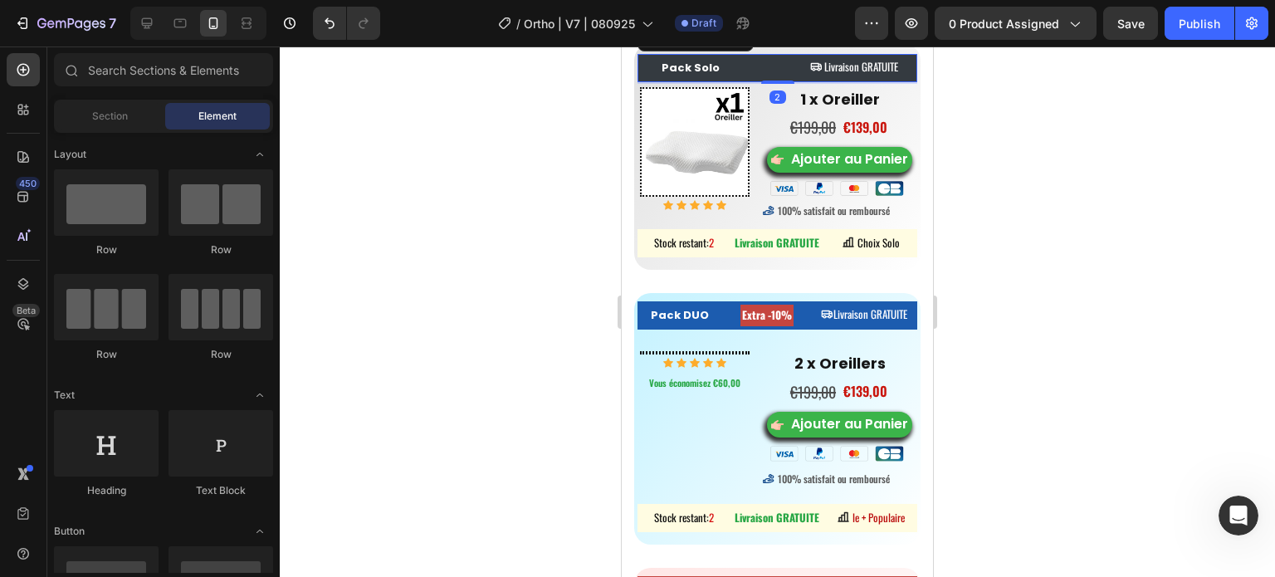
click at [756, 82] on div "Heading" at bounding box center [766, 68] width 21 height 28
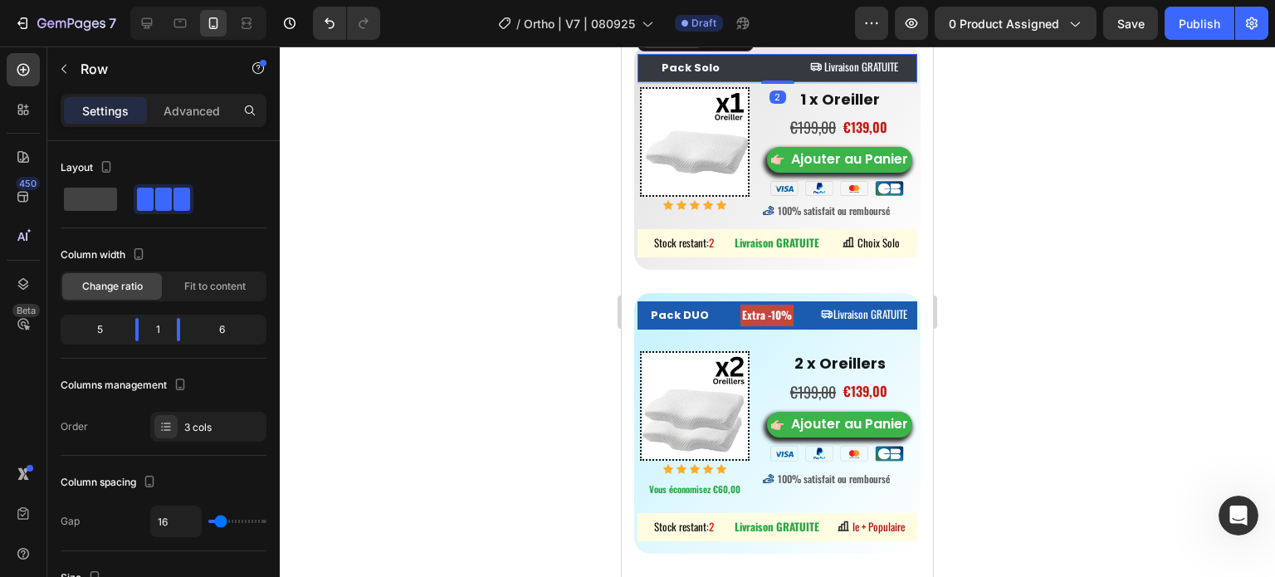
click at [687, 45] on icon at bounding box center [692, 38] width 13 height 13
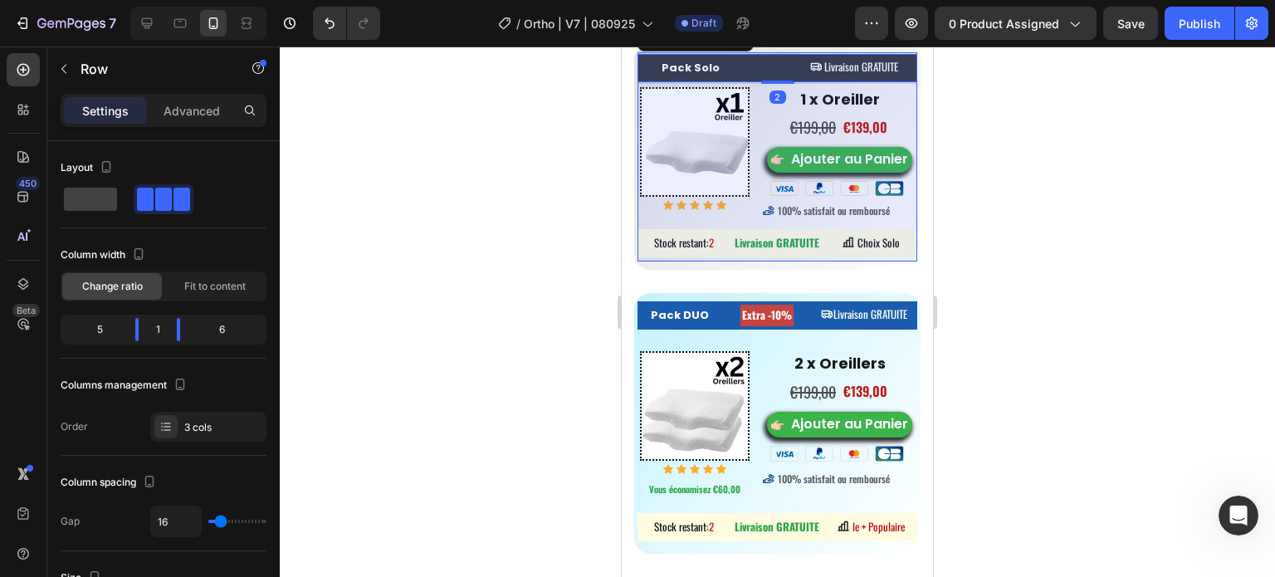
click at [677, 14] on div "Product" at bounding box center [667, 9] width 44 height 10
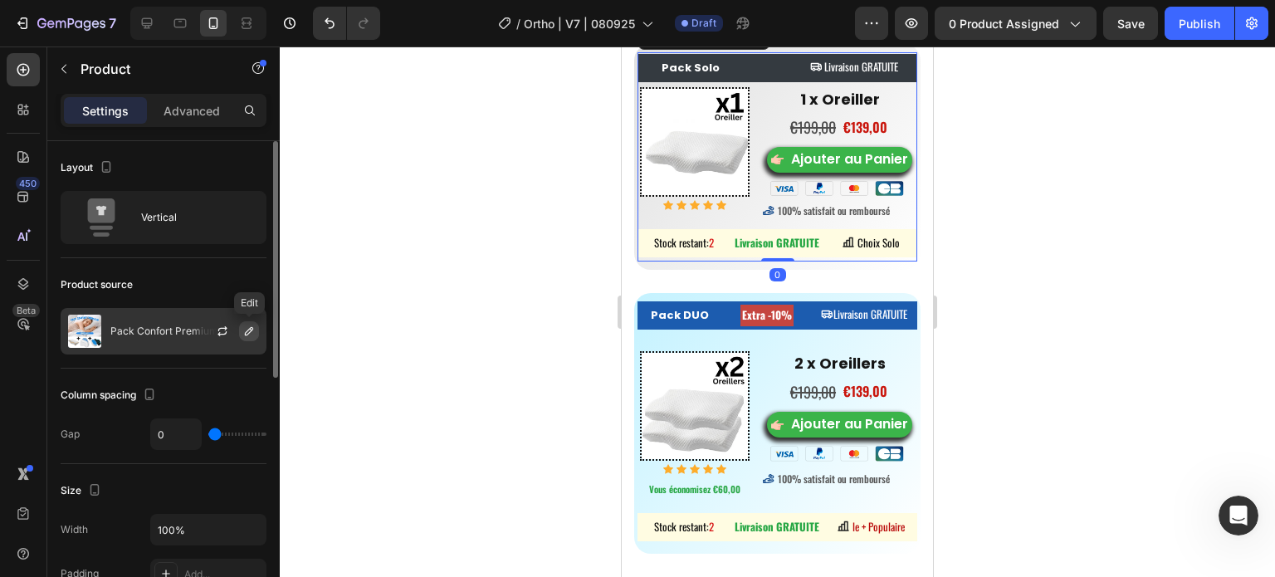
click at [252, 330] on icon "button" at bounding box center [248, 331] width 13 height 13
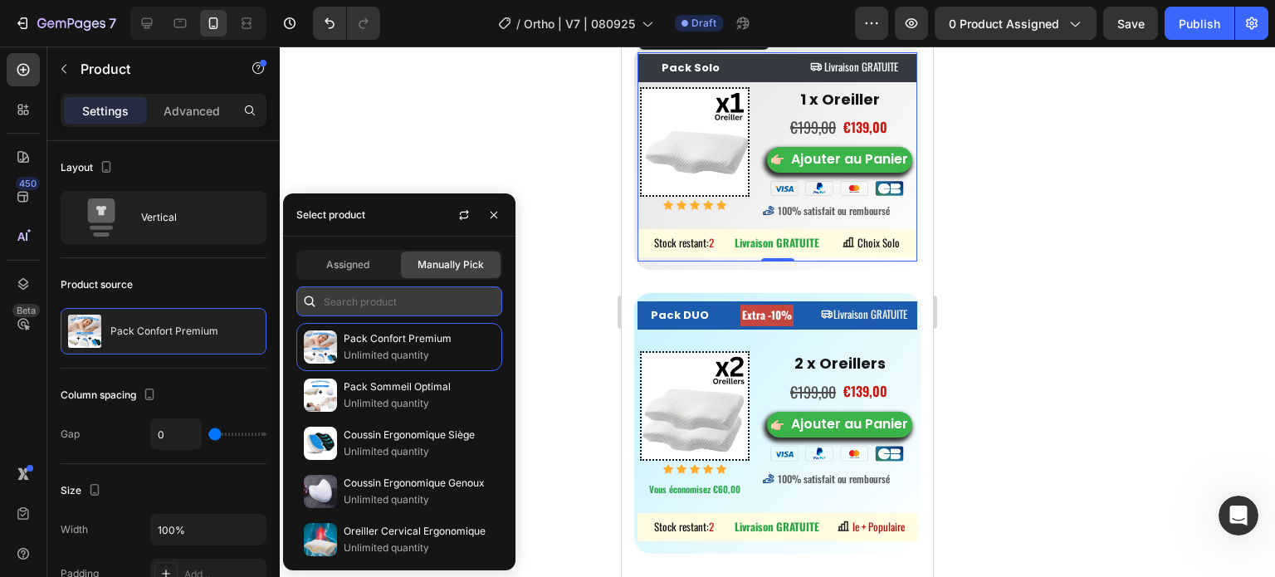
click at [384, 301] on input "text" at bounding box center [399, 301] width 206 height 30
paste input "9004605341948"
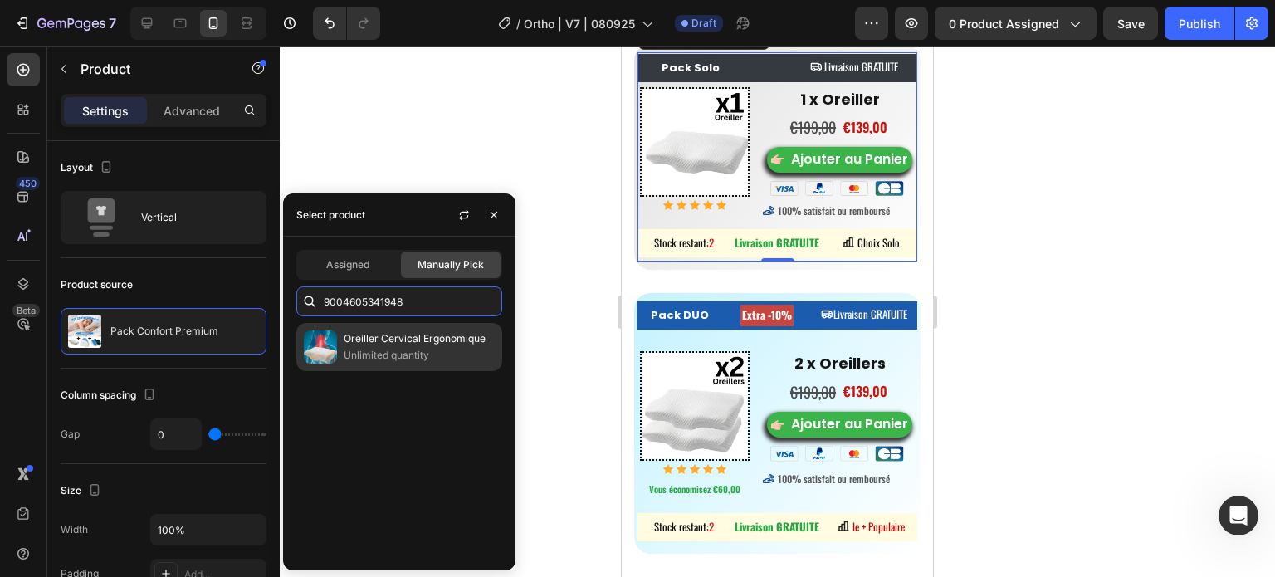
type input "9004605341948"
click at [354, 338] on p "Oreiller Cervical Ergonomique" at bounding box center [419, 338] width 151 height 17
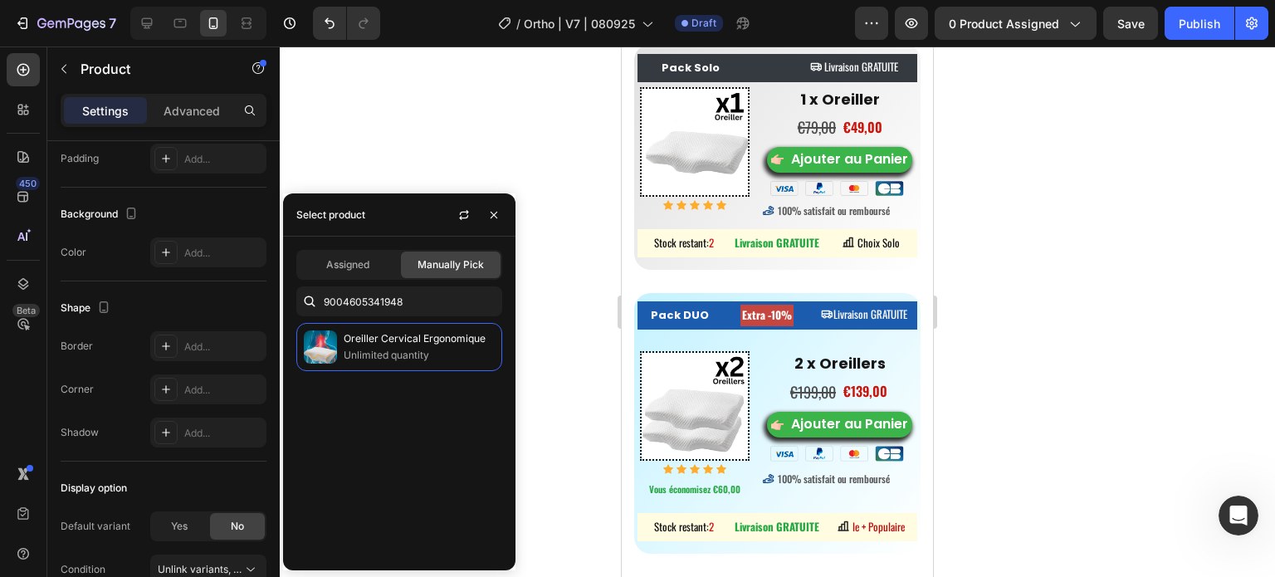
scroll to position [500, 0]
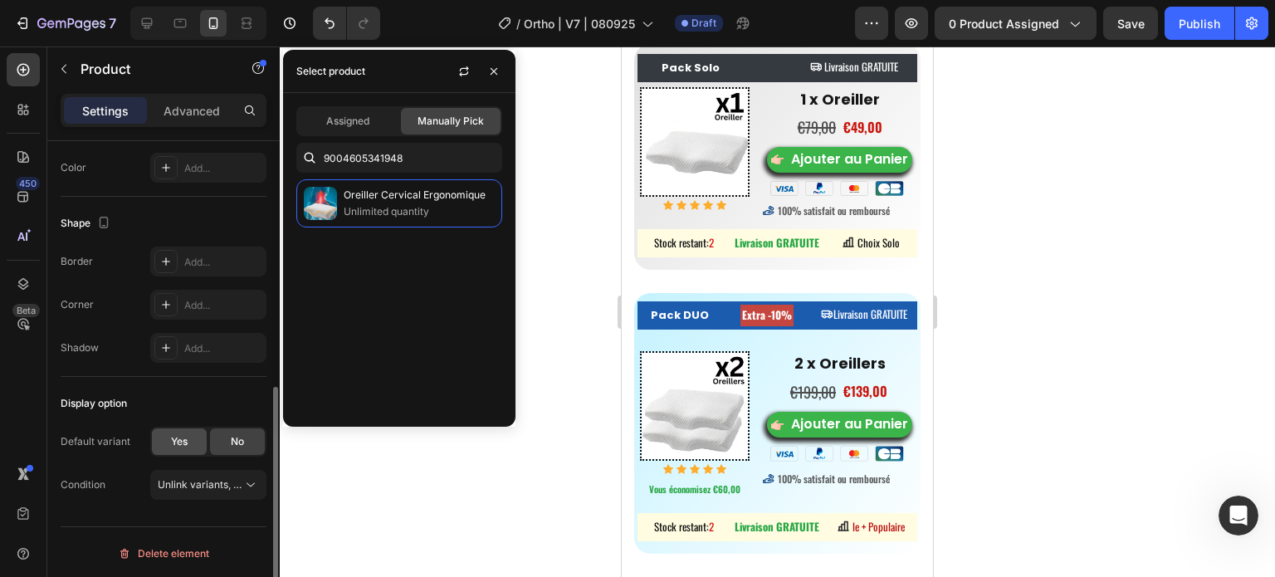
click at [180, 444] on span "Yes" at bounding box center [179, 441] width 17 height 15
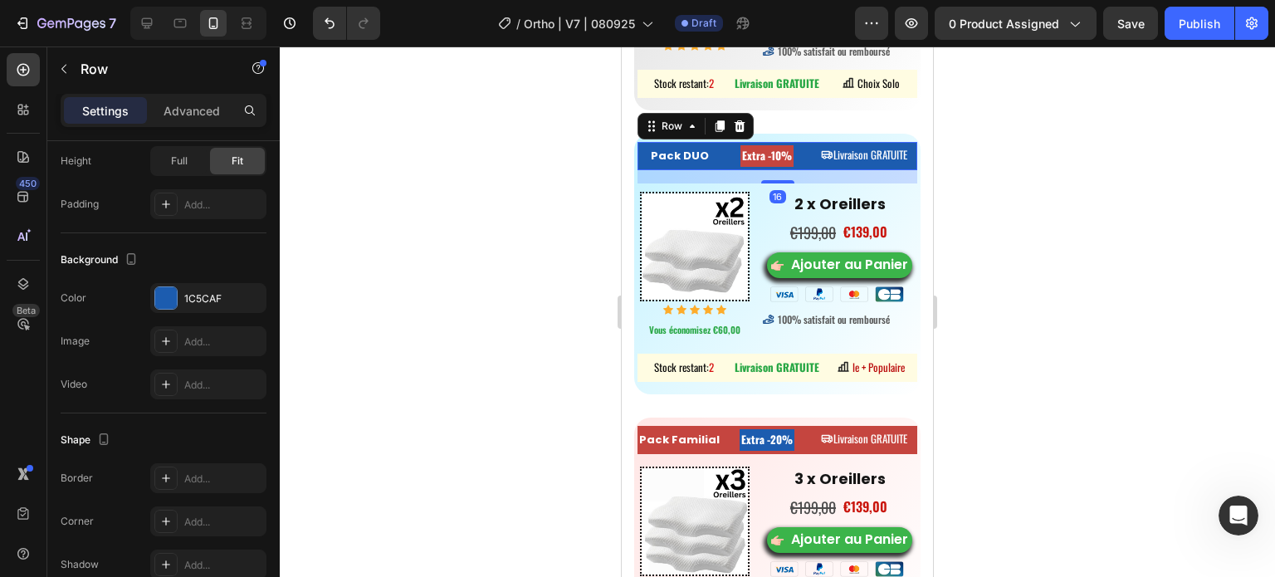
scroll to position [0, 0]
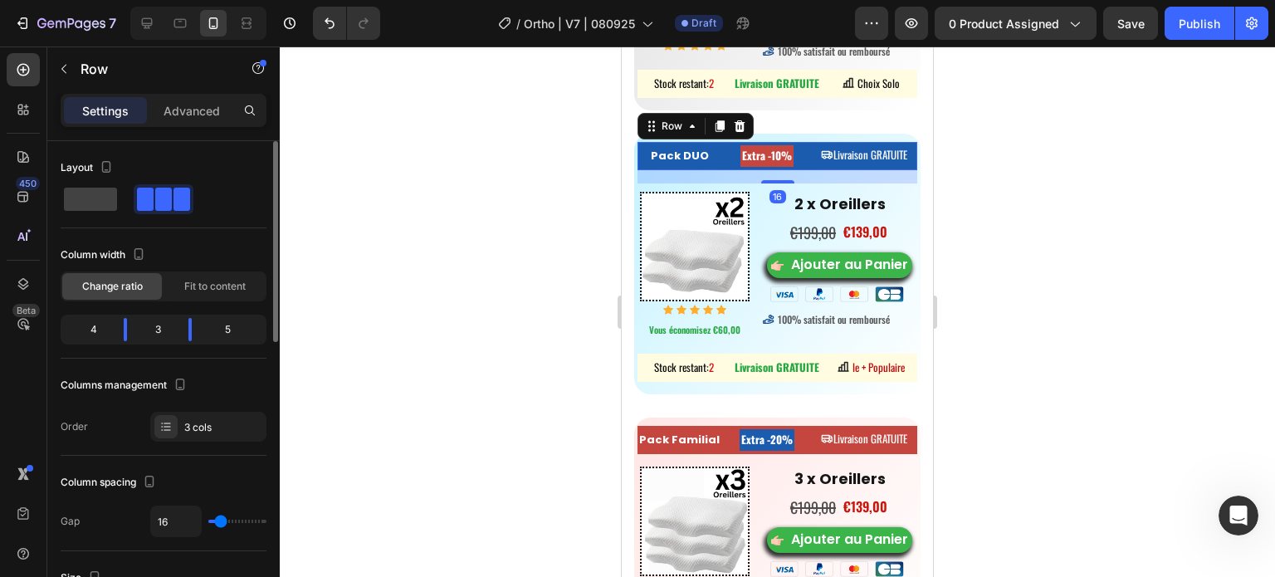
click at [724, 161] on div "Pack DUO Button Extra -10% Heading Livraison GRATUITE Button Row 16" at bounding box center [778, 156] width 280 height 28
click at [697, 133] on icon at bounding box center [692, 126] width 13 height 13
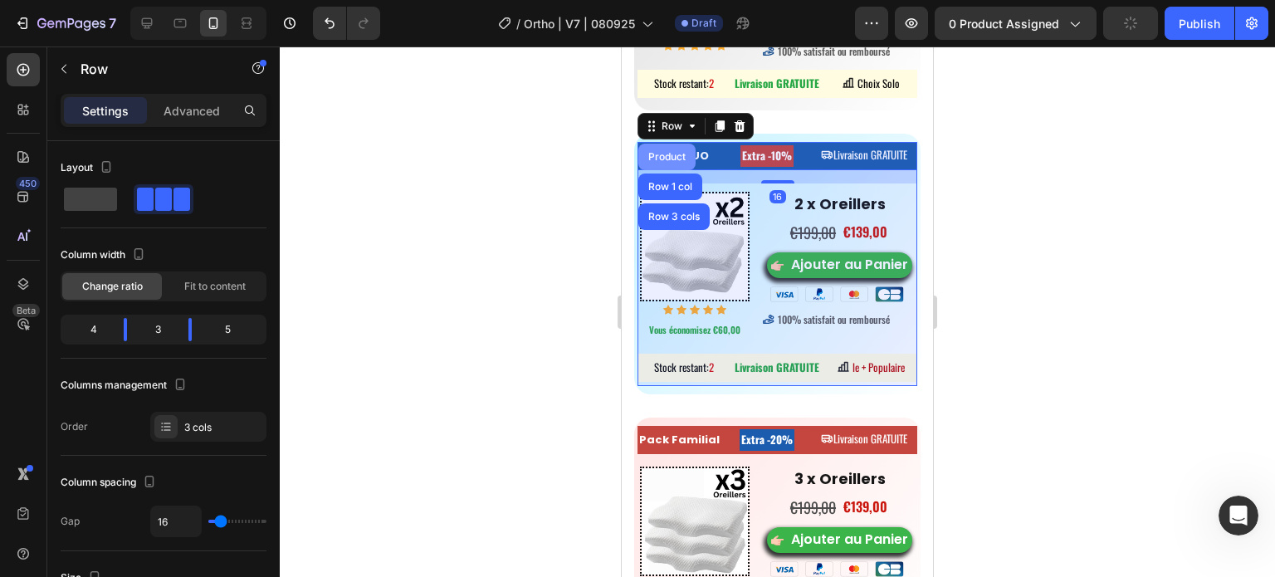
click at [667, 162] on div "Product" at bounding box center [667, 157] width 44 height 10
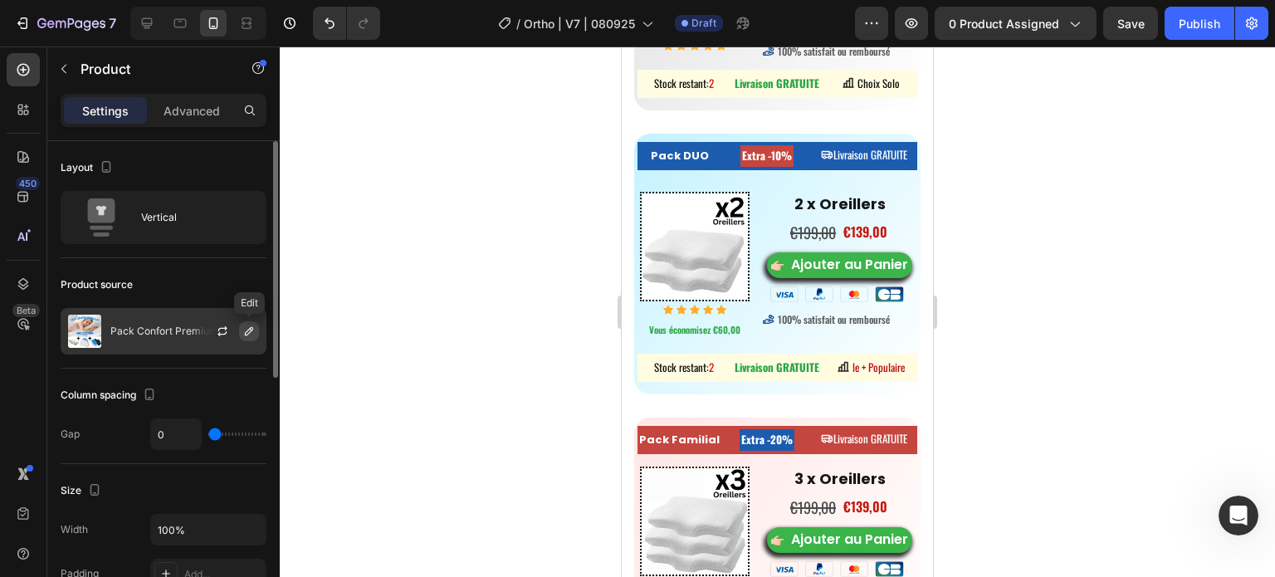
click at [242, 328] on button "button" at bounding box center [249, 331] width 20 height 20
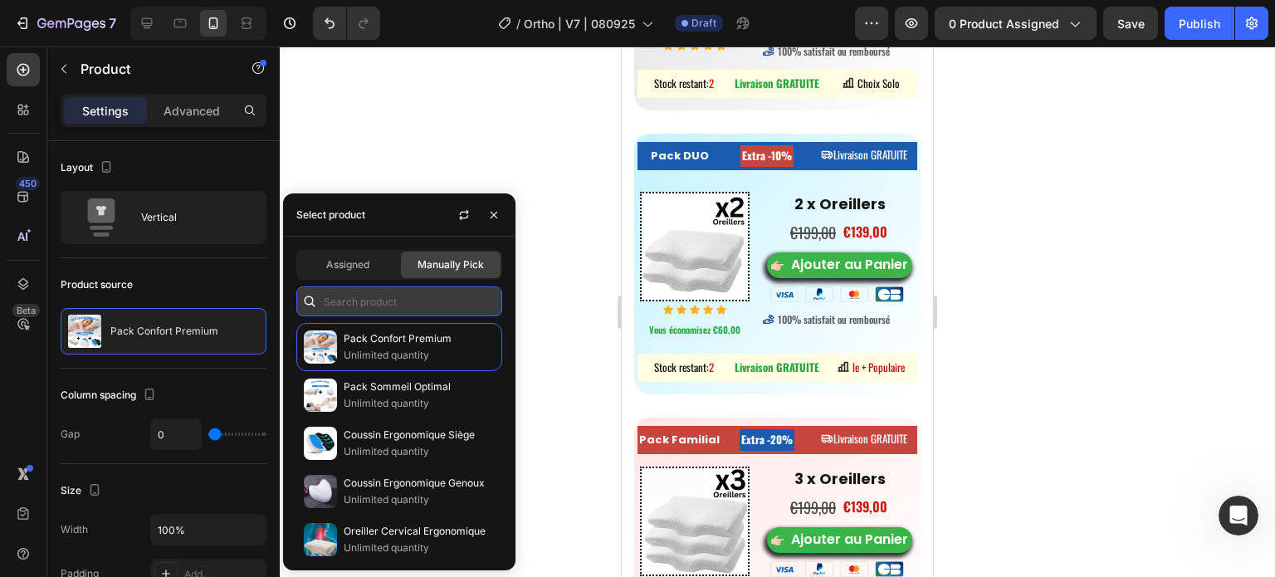
click at [417, 307] on input "text" at bounding box center [399, 301] width 206 height 30
paste input "9004605341948"
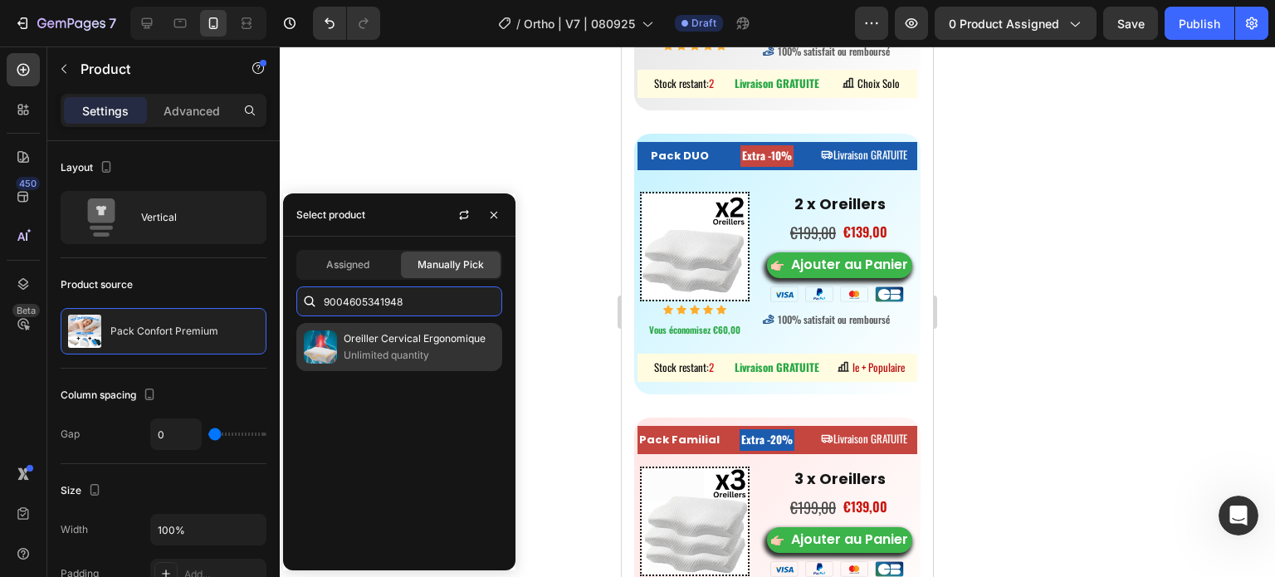
type input "9004605341948"
click at [395, 335] on p "Oreiller Cervical Ergonomique" at bounding box center [419, 338] width 151 height 17
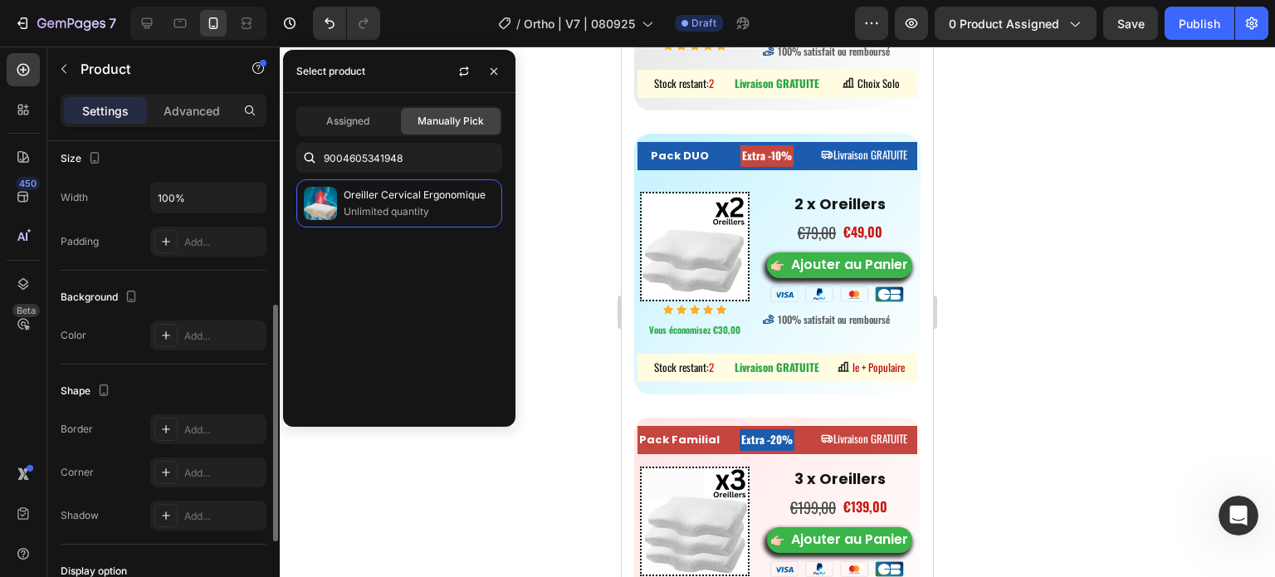
scroll to position [500, 0]
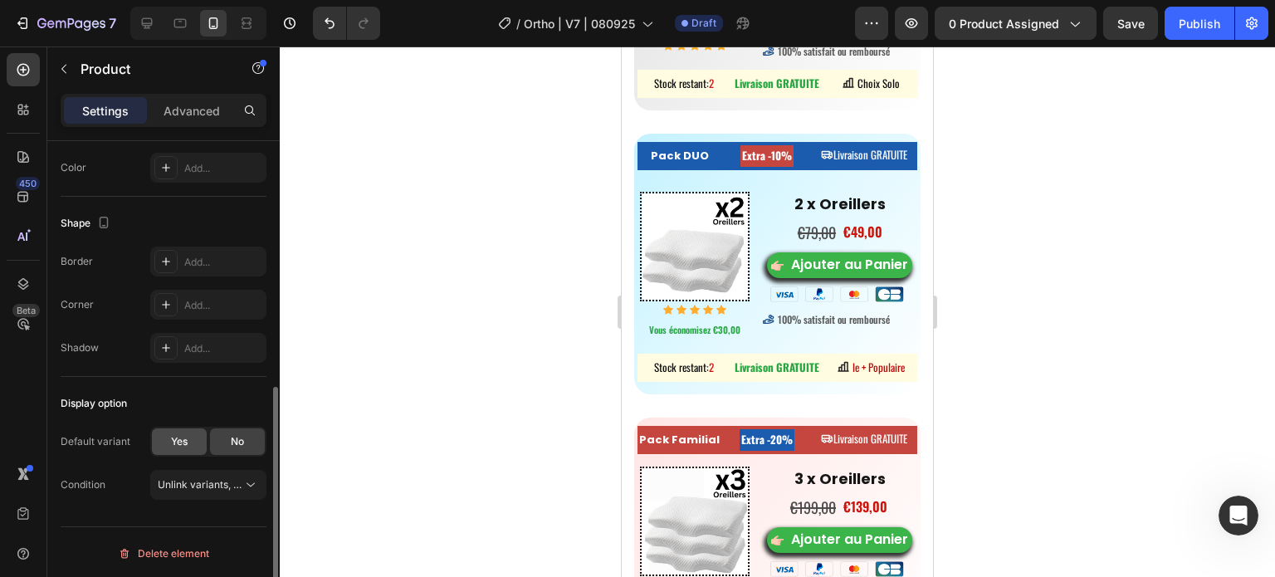
click at [170, 427] on div "Yes No" at bounding box center [208, 442] width 116 height 30
click at [186, 441] on span "Yes" at bounding box center [179, 441] width 17 height 15
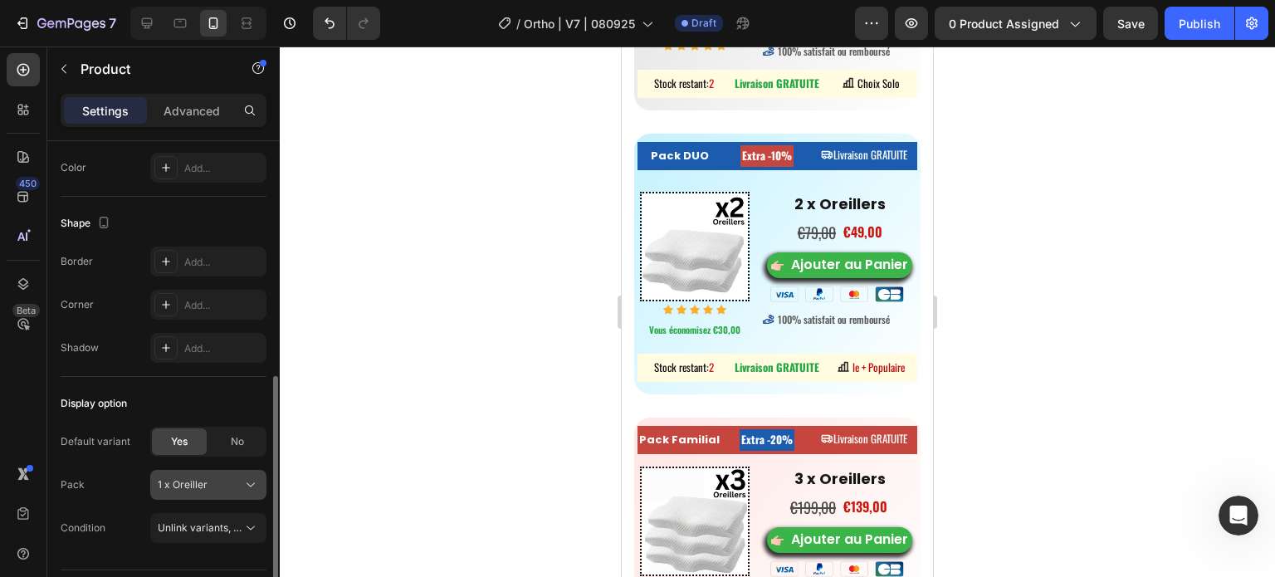
click at [222, 477] on div "1 x Oreiller" at bounding box center [198, 484] width 81 height 15
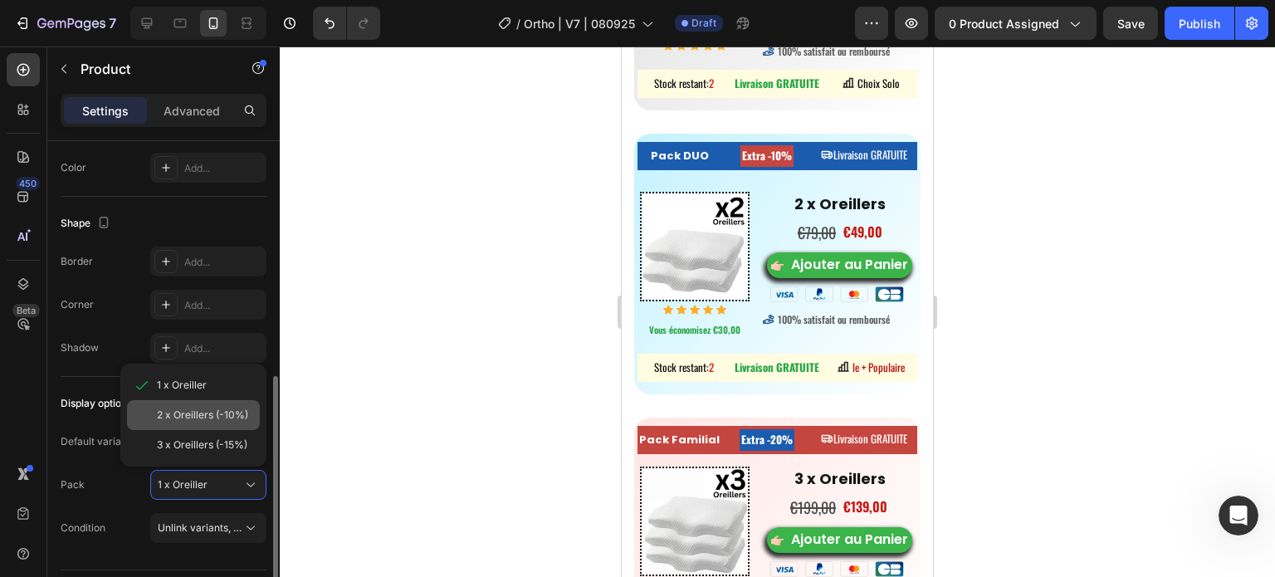
click at [217, 419] on span "2 x Oreillers (-10%)" at bounding box center [202, 415] width 91 height 15
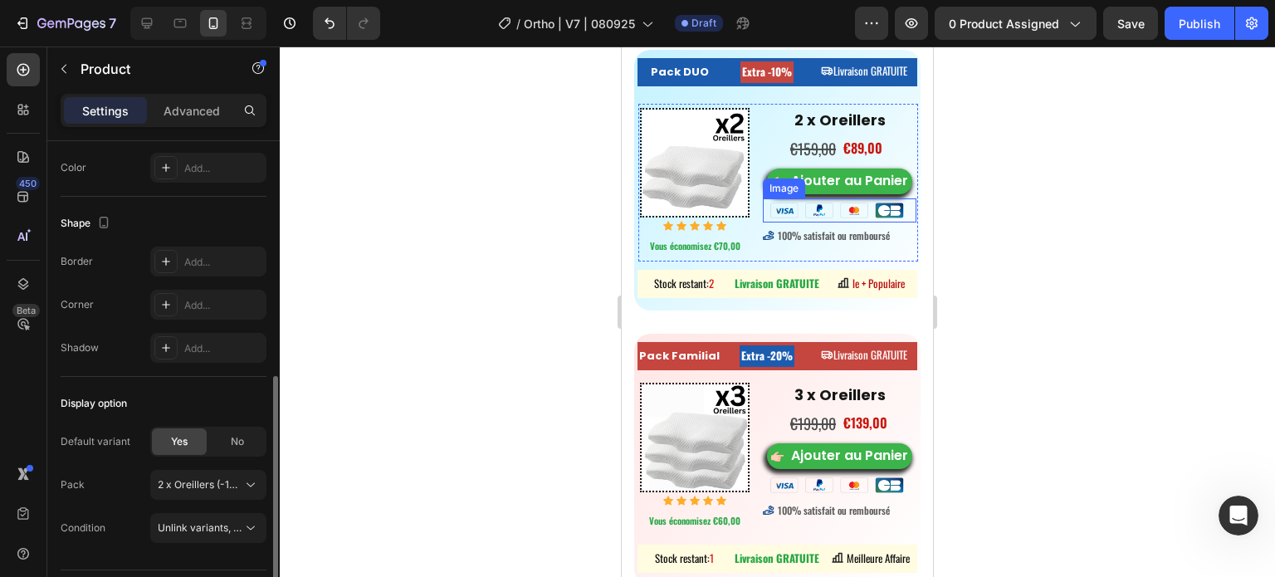
scroll to position [11545, 0]
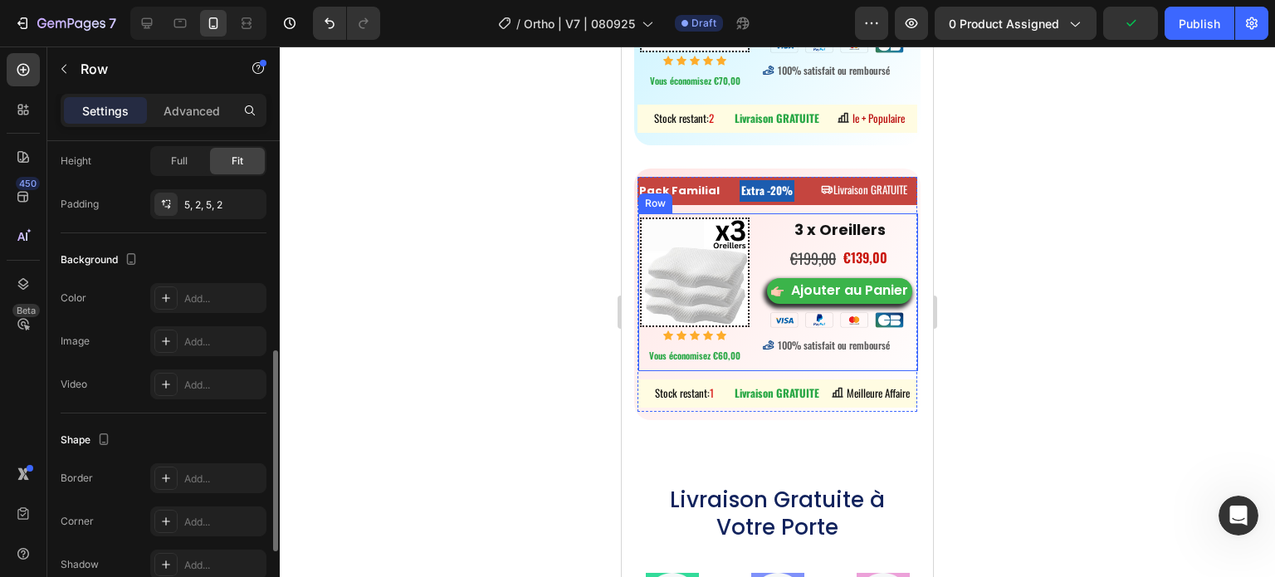
click at [745, 241] on div "Image Icon Icon Icon Icon Icon Icon List Hoz Vous économisez €60,00 Product Bad…" at bounding box center [778, 292] width 280 height 158
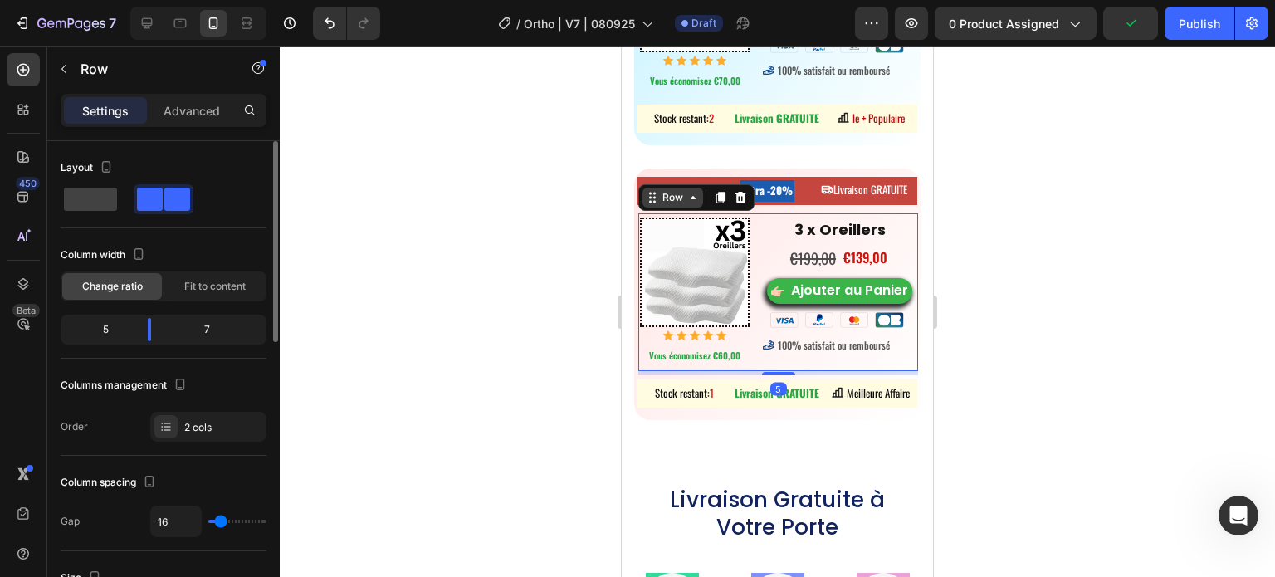
click at [695, 204] on icon at bounding box center [693, 197] width 13 height 13
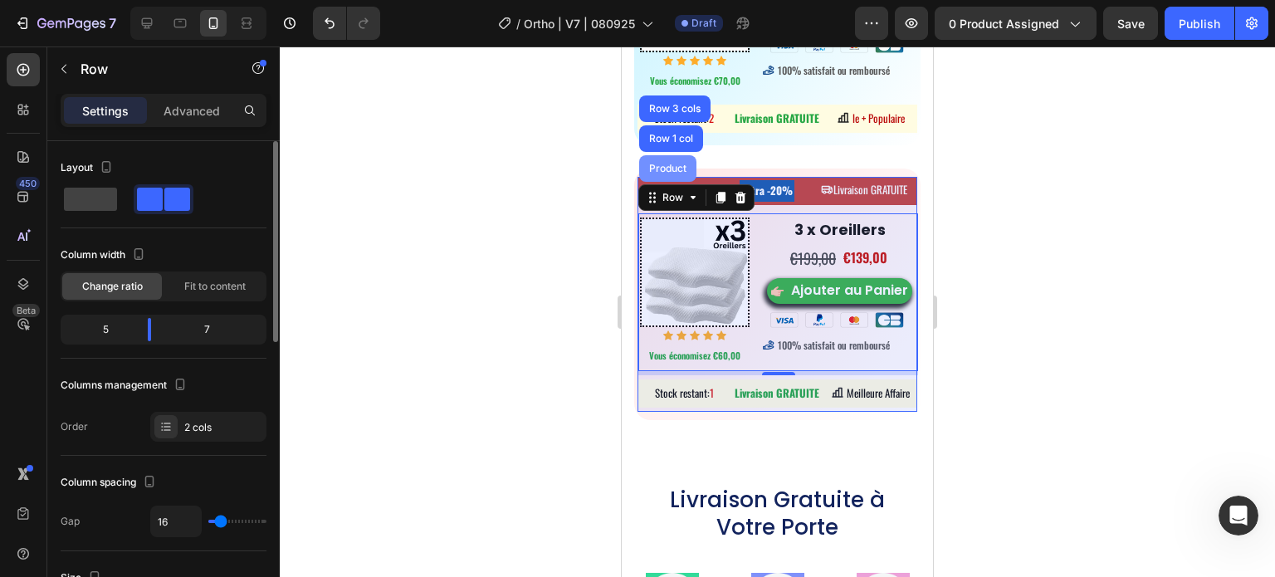
drag, startPoint x: 674, startPoint y: 185, endPoint x: 1166, endPoint y: 259, distance: 497.8
click at [674, 182] on div "Product" at bounding box center [667, 168] width 57 height 27
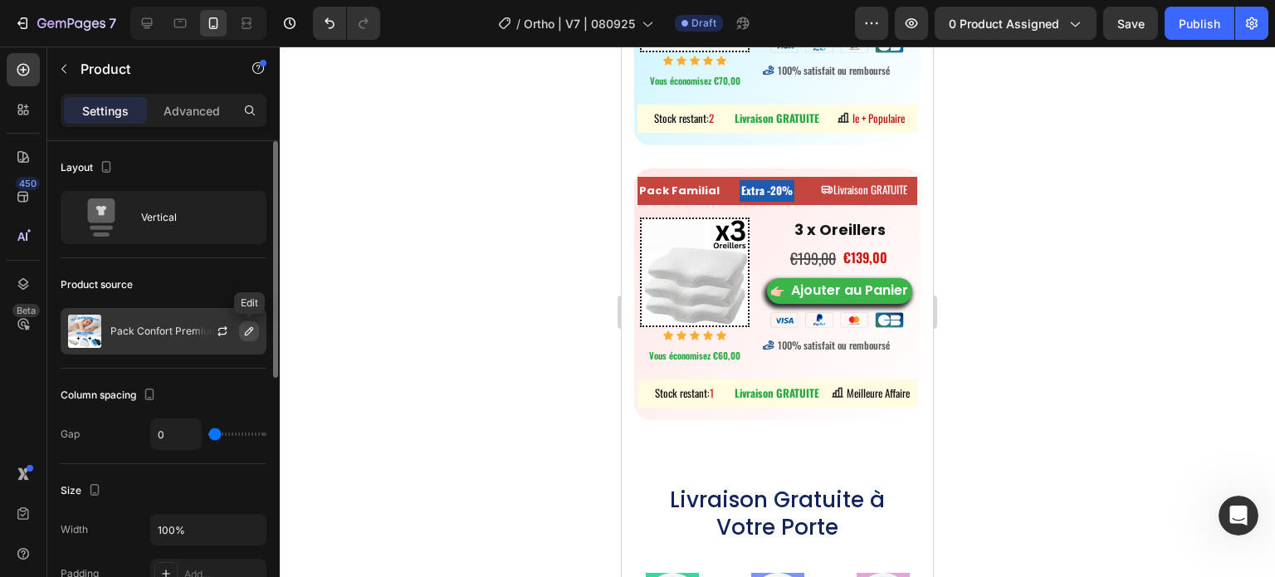
click at [247, 326] on icon "button" at bounding box center [248, 331] width 13 height 13
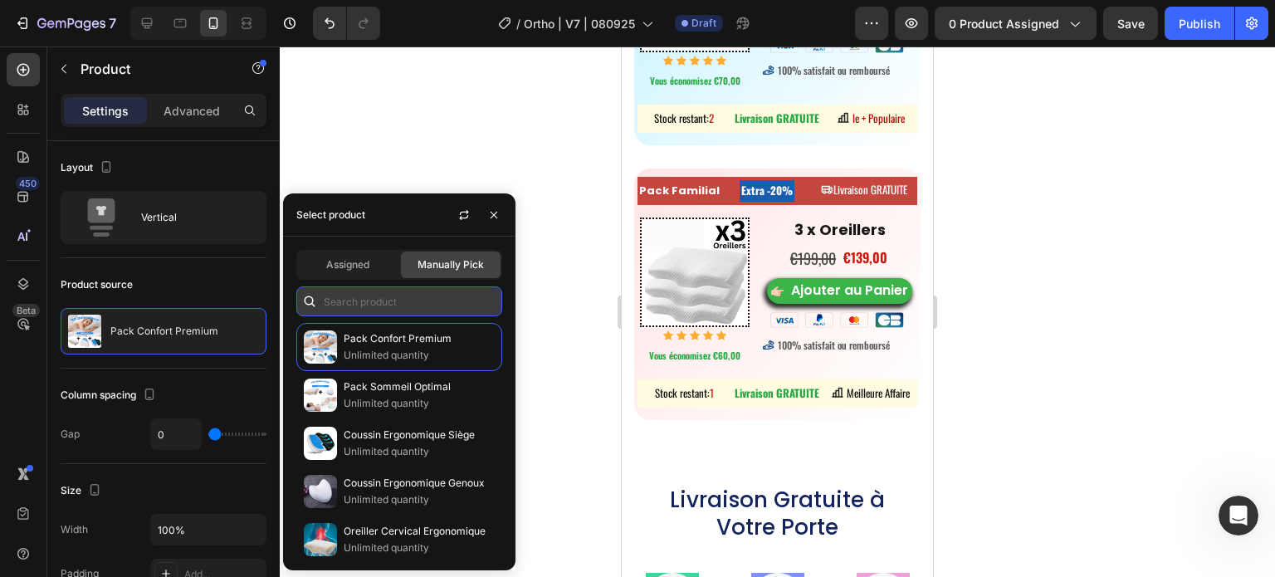
click at [403, 314] on input "text" at bounding box center [399, 301] width 206 height 30
paste input "9004605341948"
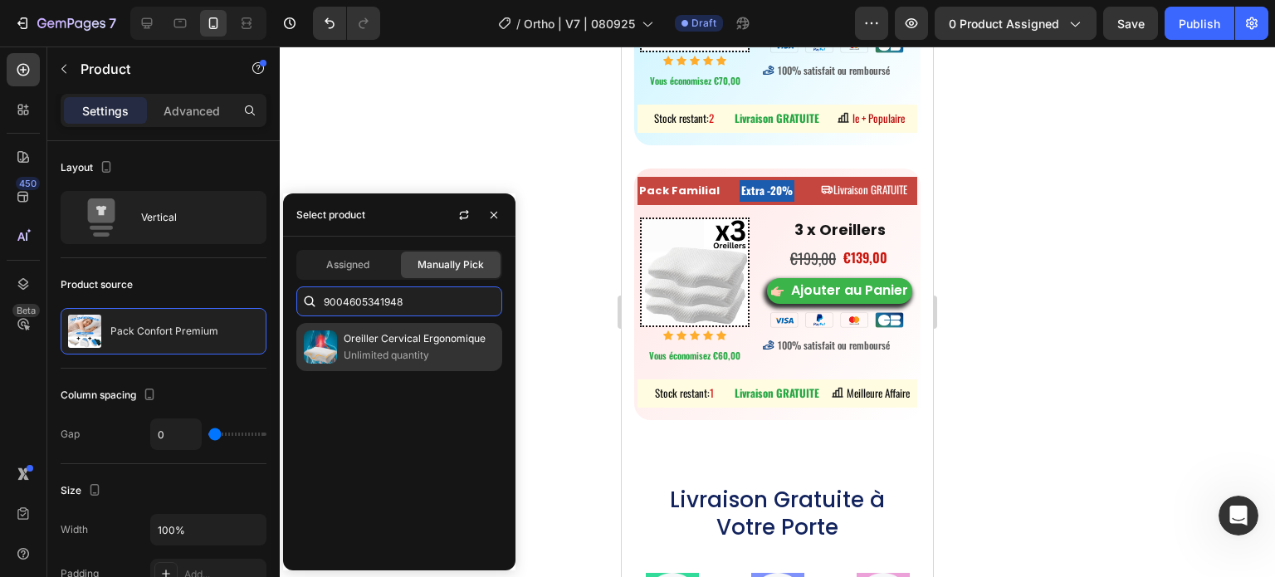
type input "9004605341948"
click at [385, 341] on p "Oreiller Cervical Ergonomique" at bounding box center [419, 338] width 151 height 17
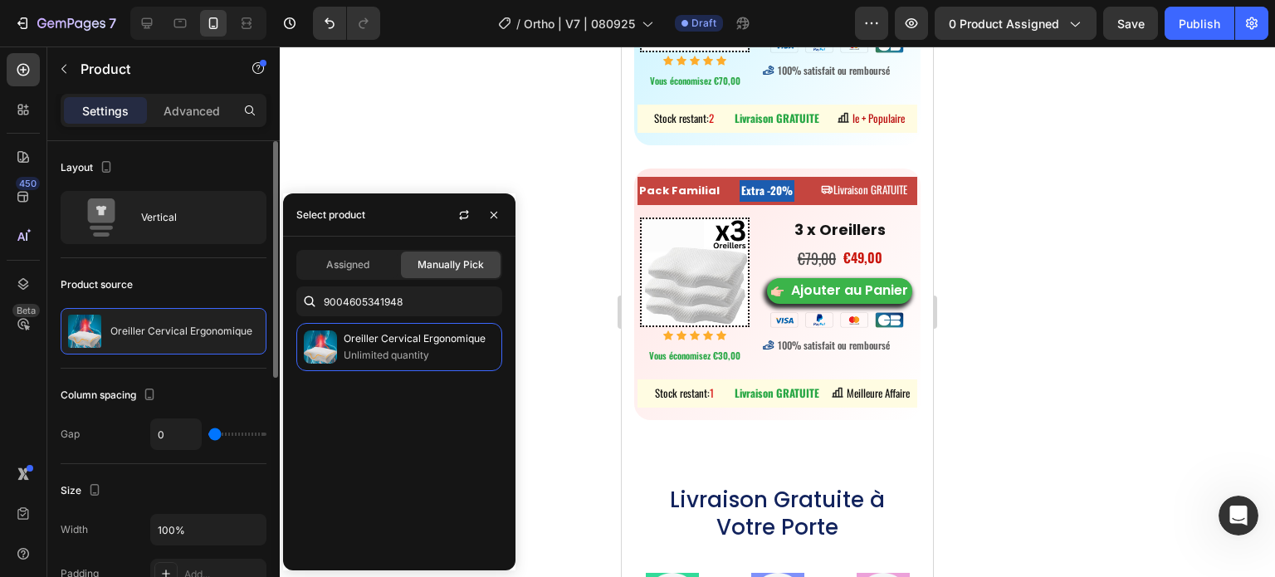
scroll to position [415, 0]
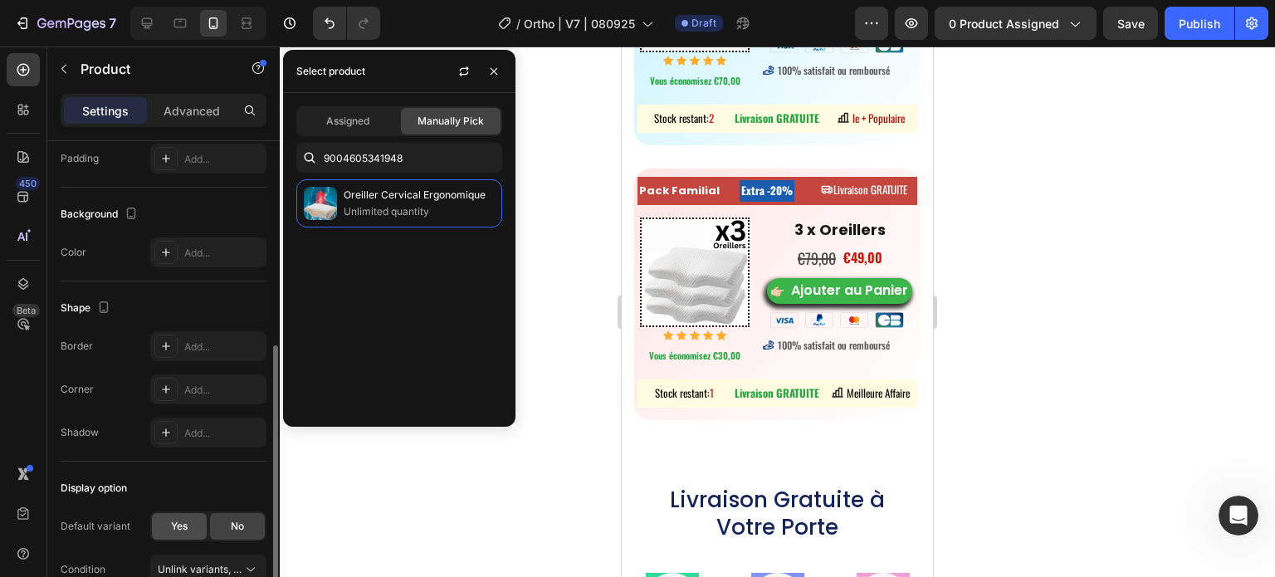
click at [178, 524] on span "Yes" at bounding box center [179, 526] width 17 height 15
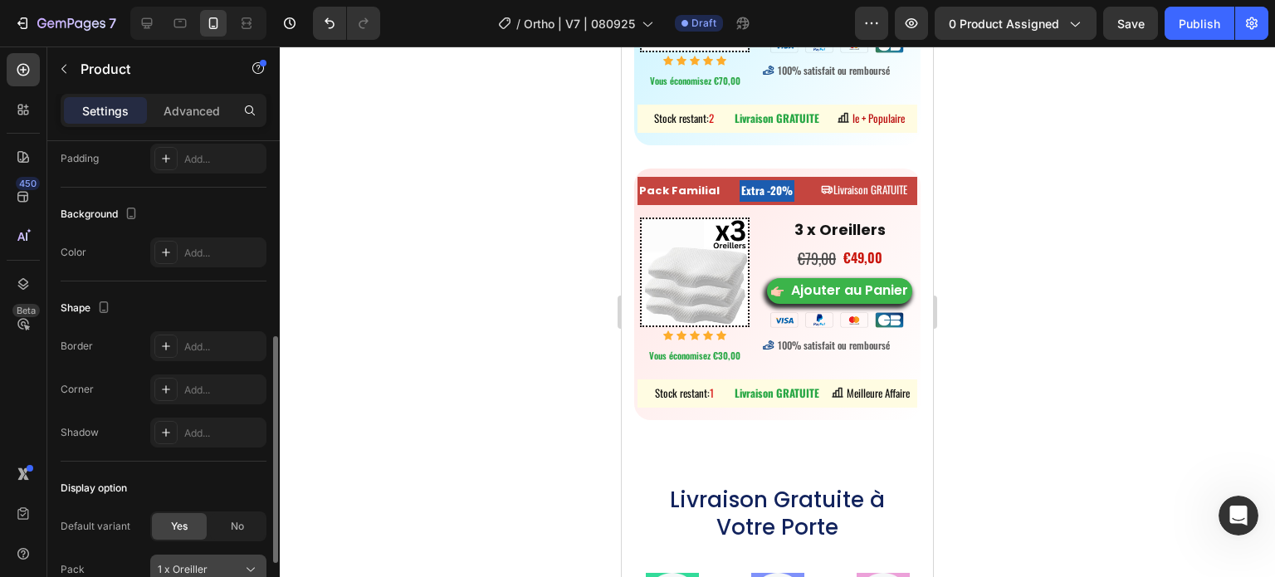
click at [201, 555] on button "1 x Oreiller" at bounding box center [208, 570] width 116 height 30
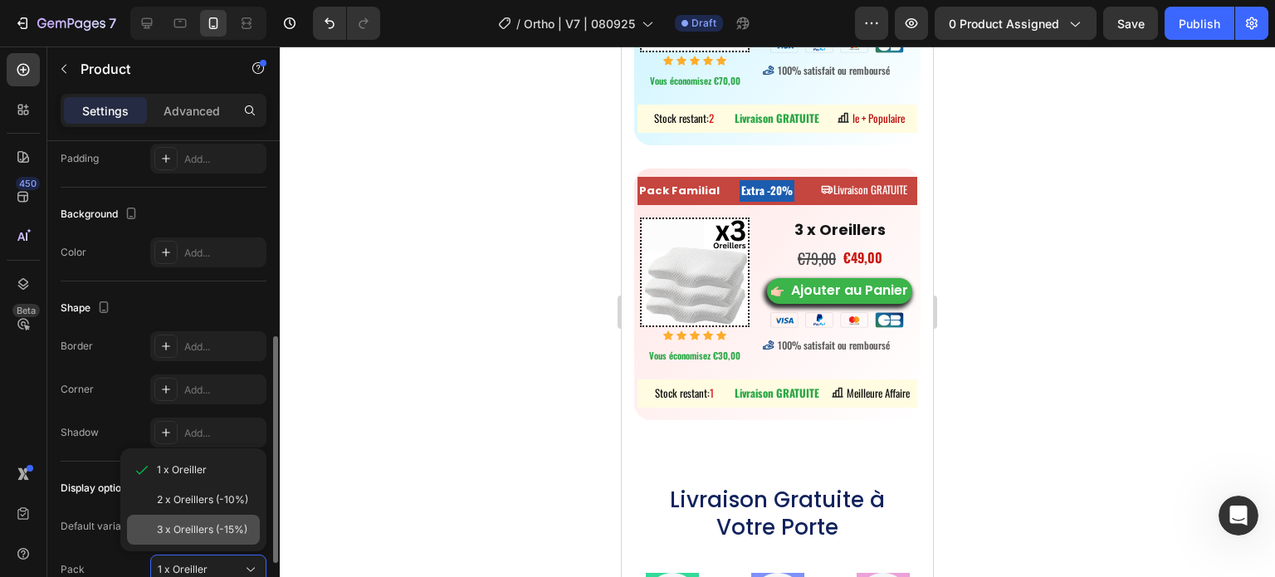
click at [201, 522] on span "3 x Oreillers (-15%)" at bounding box center [202, 529] width 90 height 15
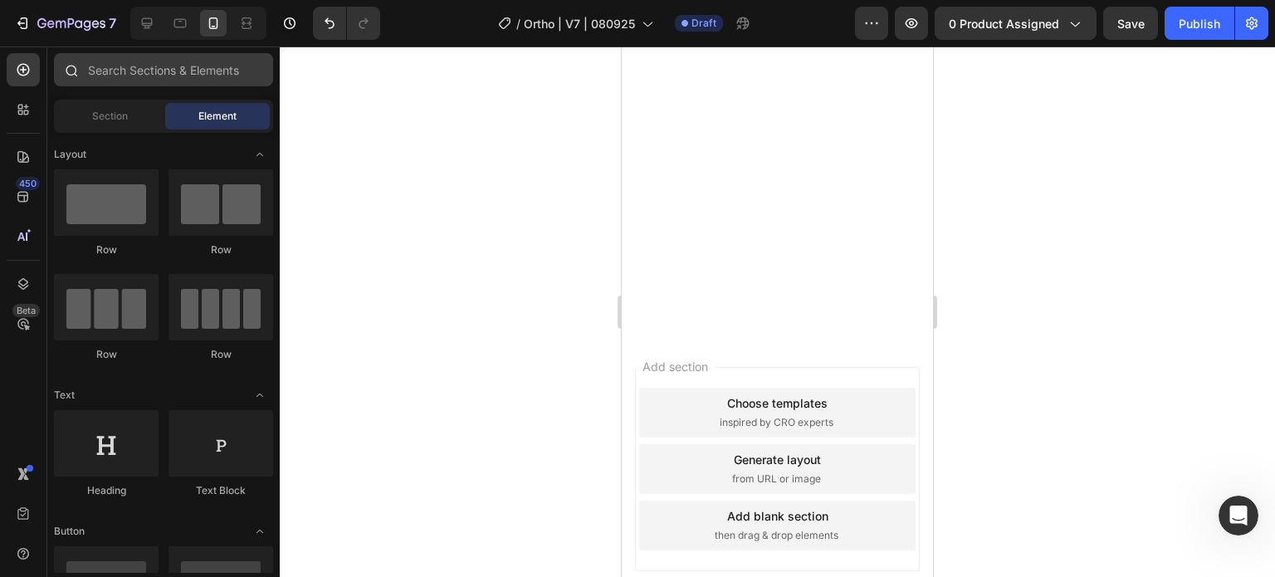
scroll to position [0, 0]
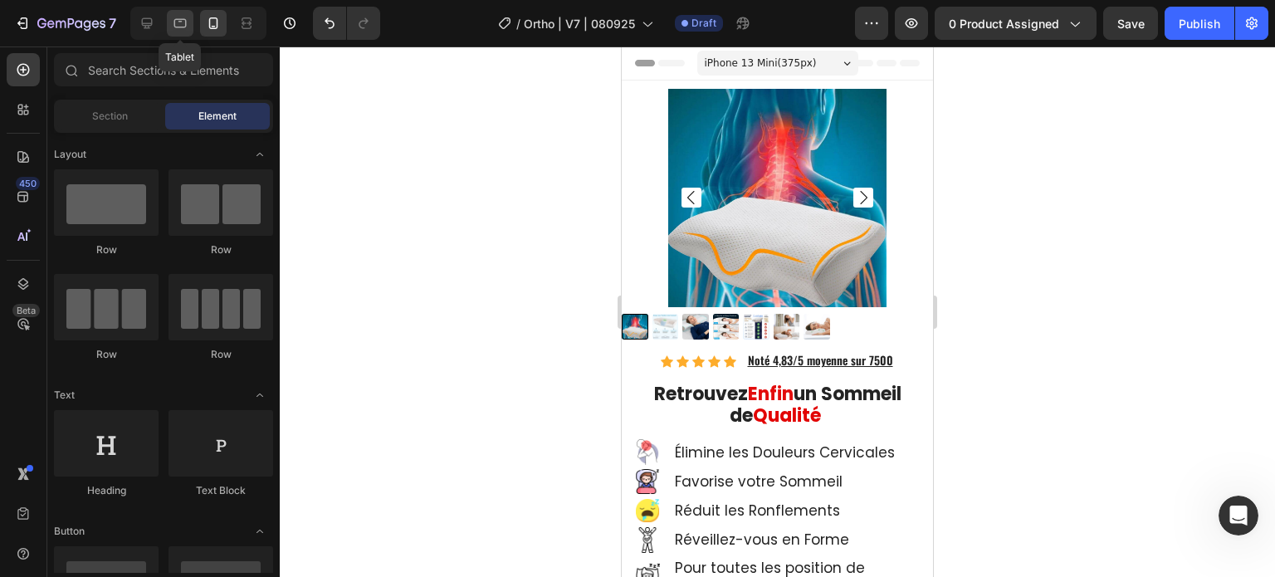
click at [177, 22] on icon at bounding box center [180, 23] width 17 height 17
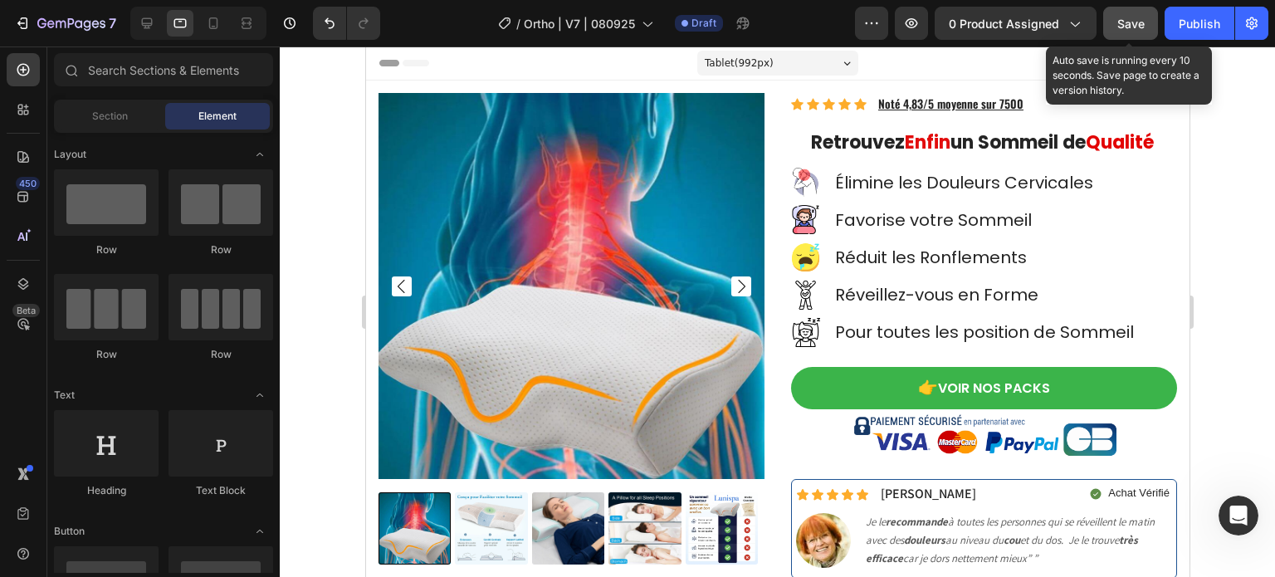
click at [1137, 20] on span "Save" at bounding box center [1130, 24] width 27 height 14
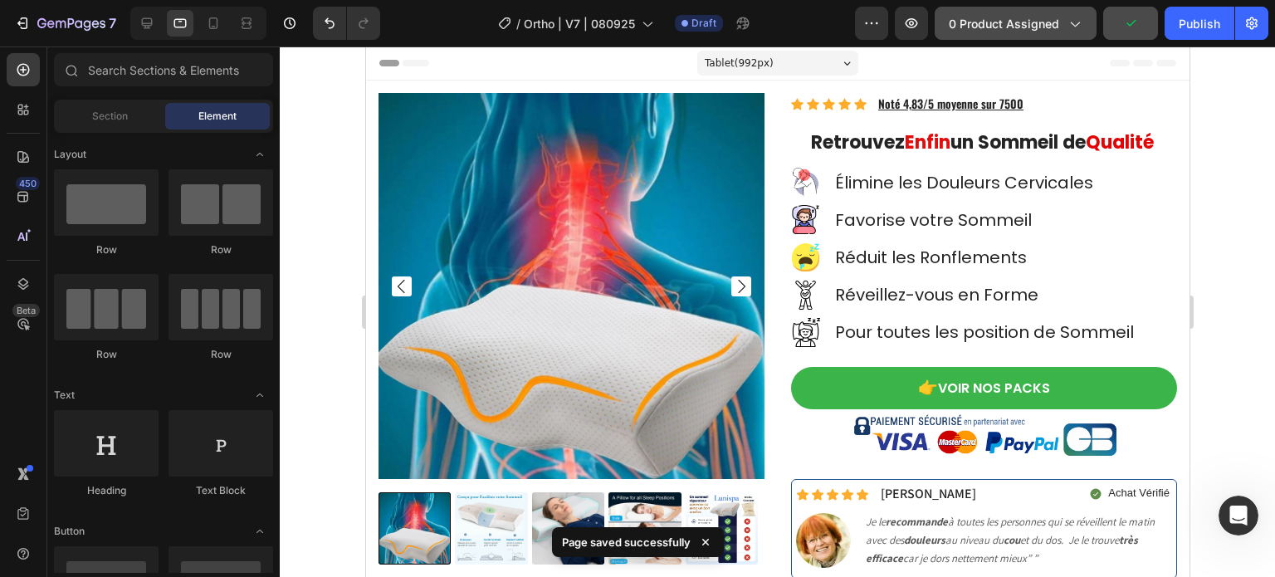
click at [1068, 22] on icon "button" at bounding box center [1074, 23] width 17 height 17
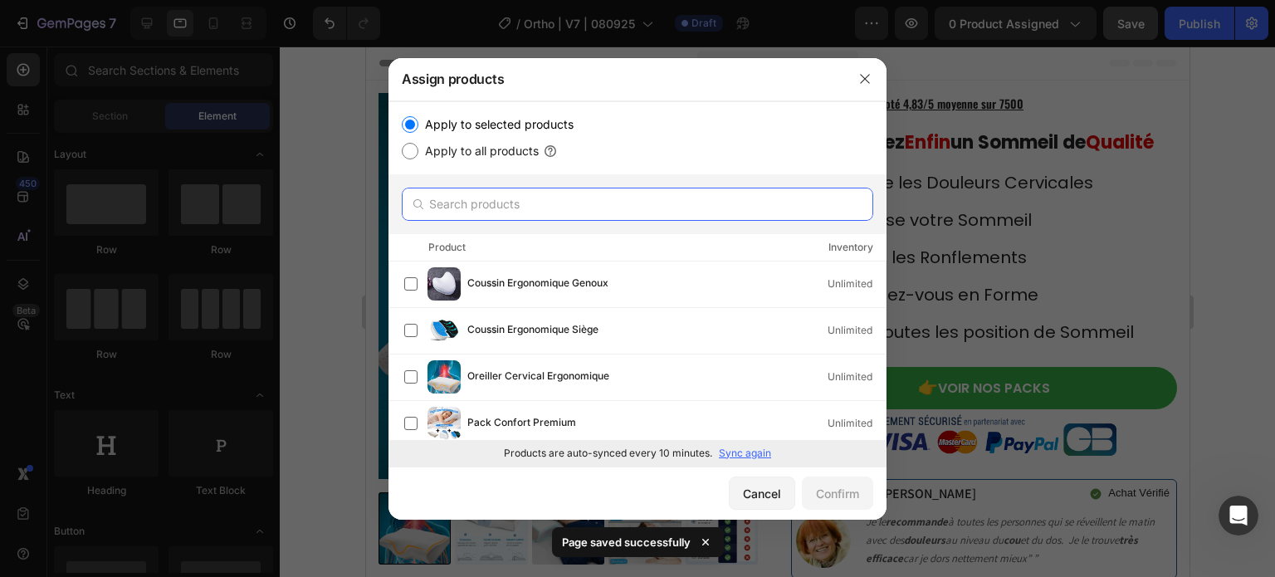
click at [583, 194] on input "text" at bounding box center [638, 204] width 472 height 33
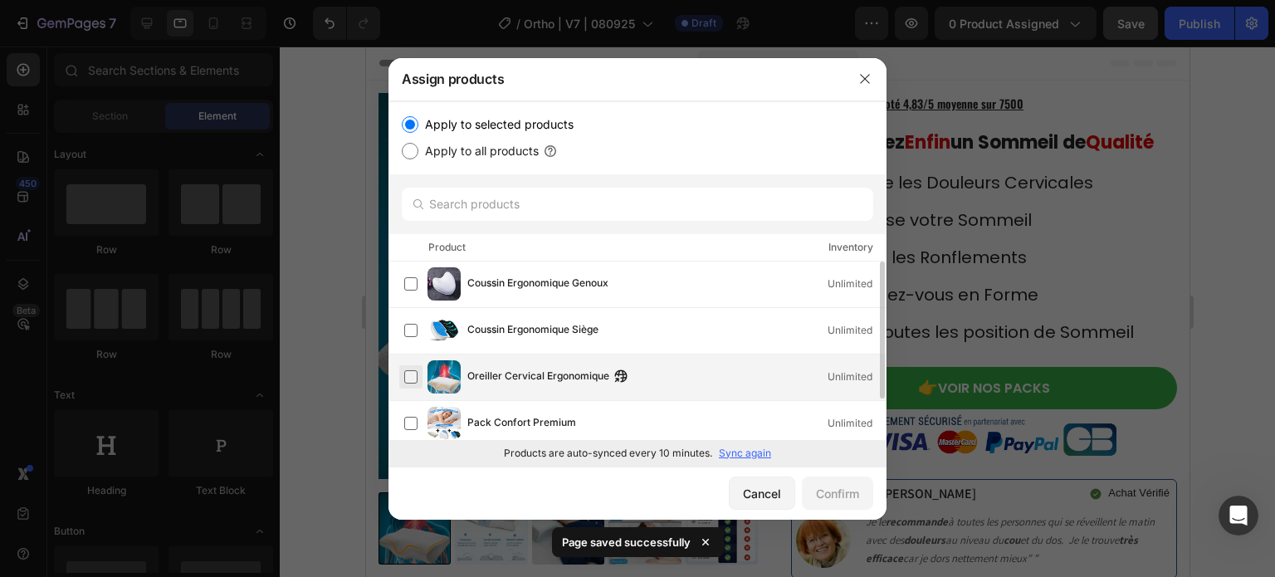
click at [412, 379] on label at bounding box center [410, 376] width 13 height 13
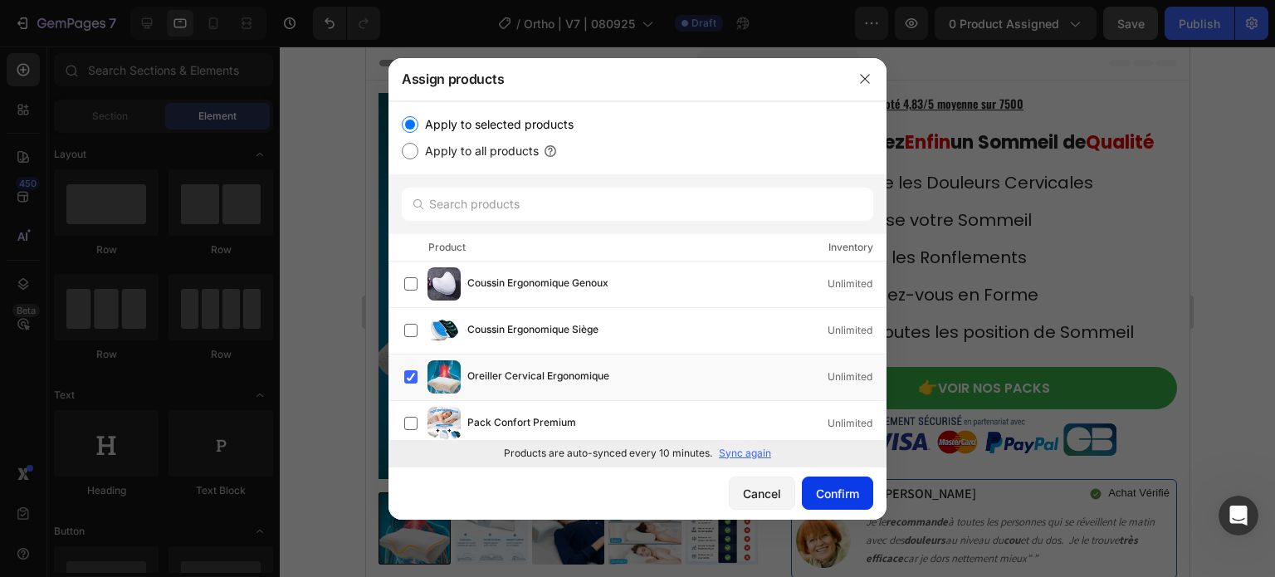
click at [823, 497] on div "Confirm" at bounding box center [837, 493] width 43 height 17
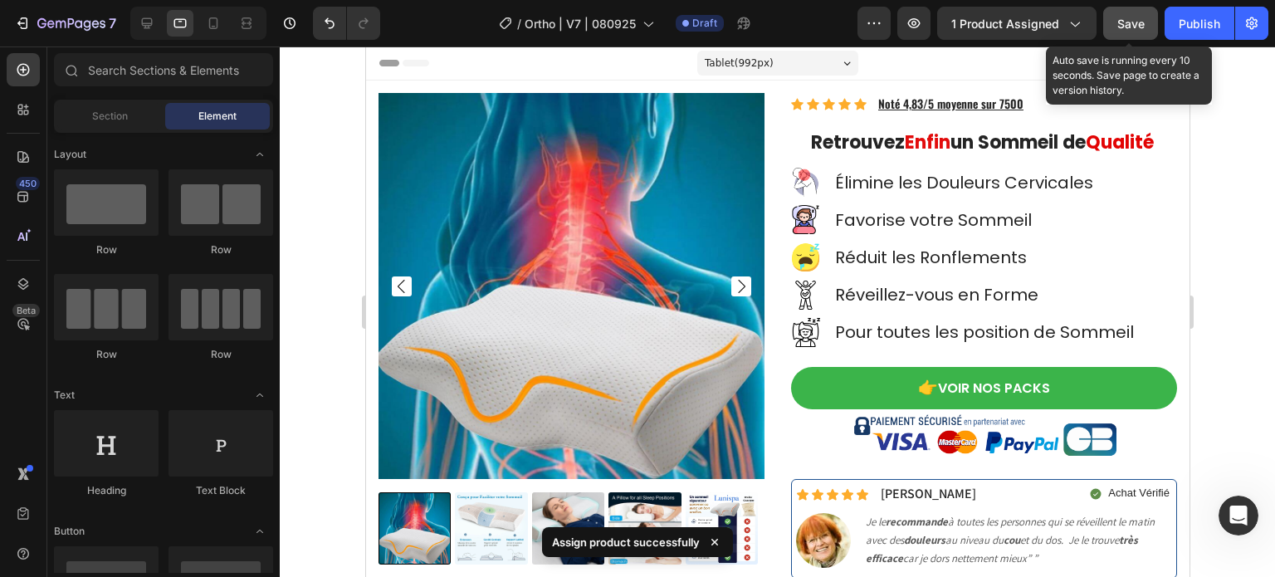
click at [1121, 31] on div "Save" at bounding box center [1130, 23] width 27 height 17
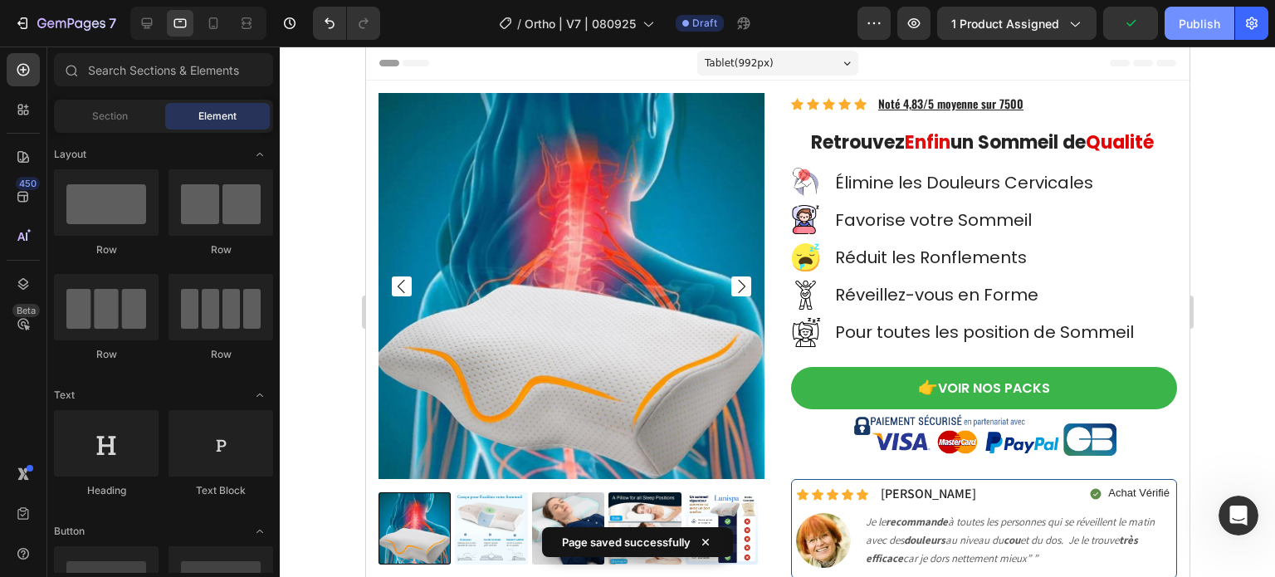
click at [1205, 25] on div "Publish" at bounding box center [1200, 23] width 42 height 17
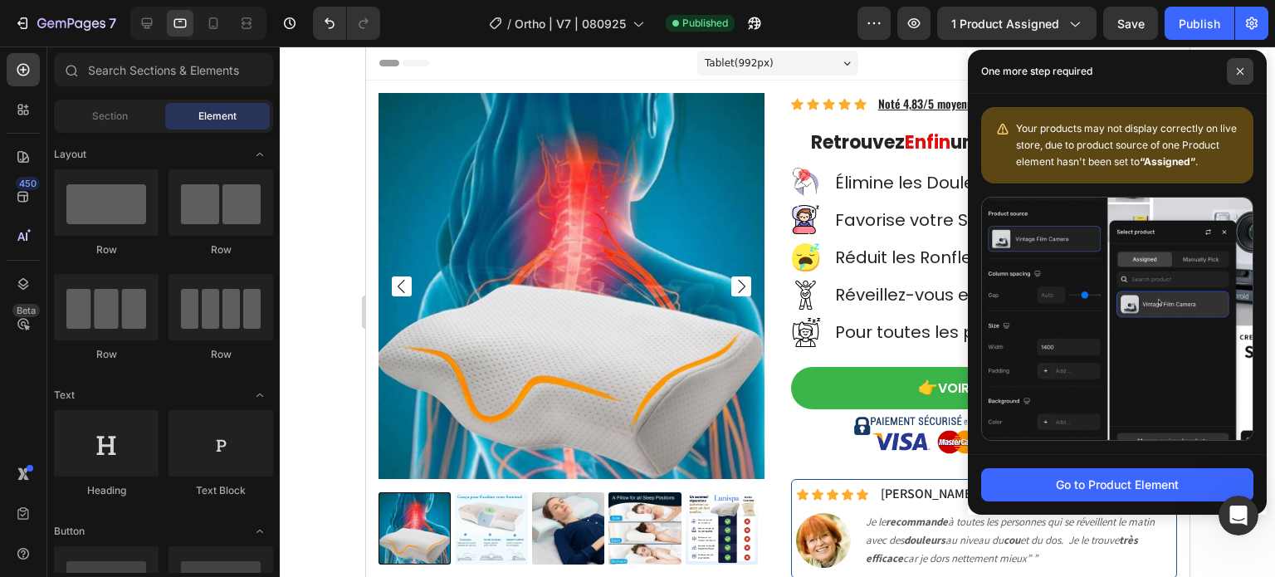
click at [1245, 69] on span at bounding box center [1240, 71] width 27 height 27
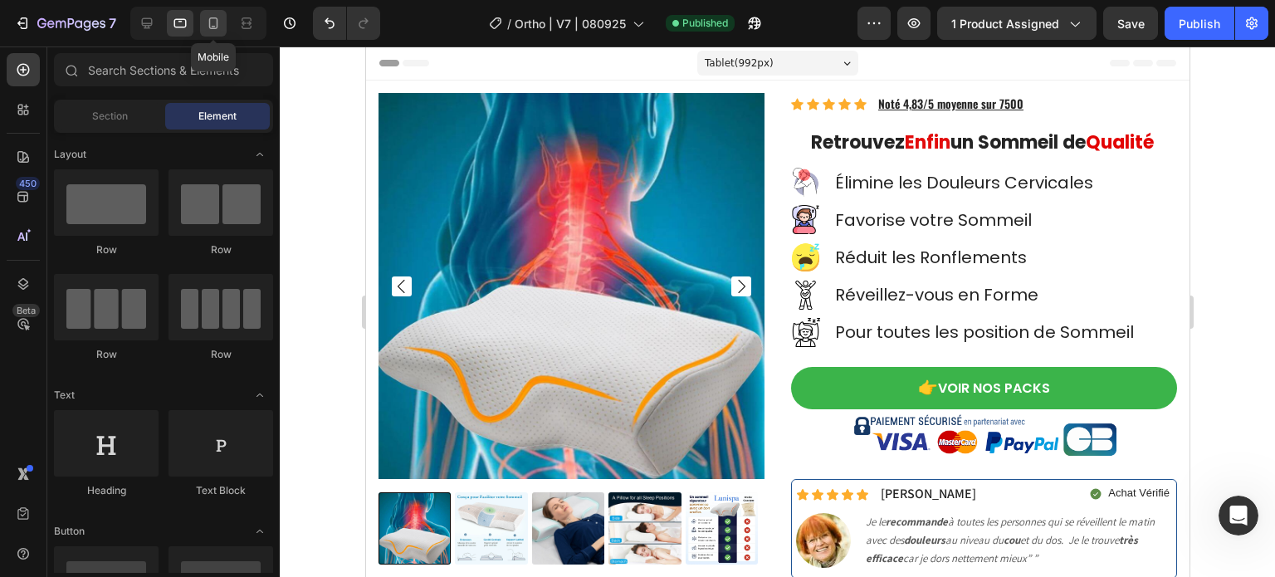
click at [213, 21] on icon at bounding box center [213, 23] width 17 height 17
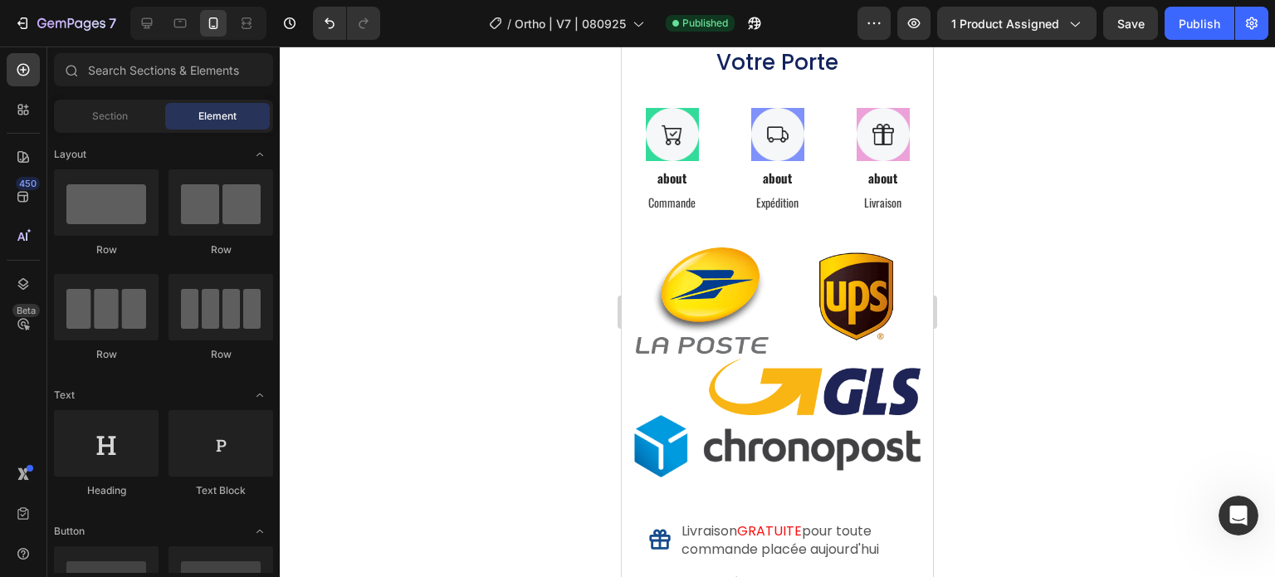
scroll to position [12019, 0]
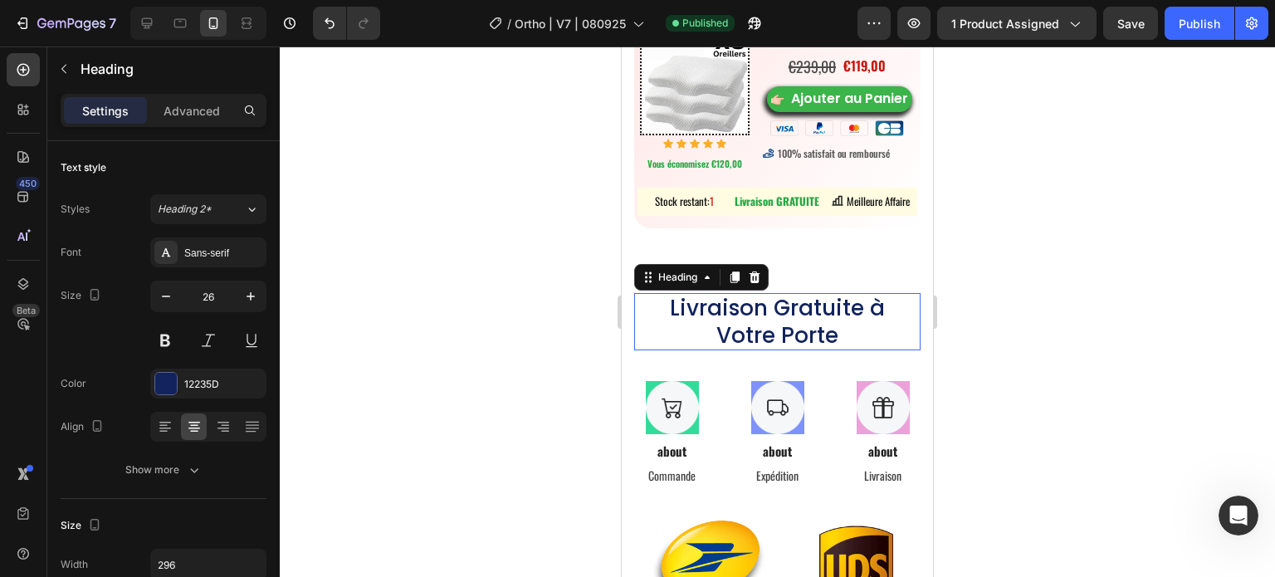
click at [694, 331] on h2 "Livraison Gratuite à Votre Porte" at bounding box center [778, 321] width 246 height 57
click at [730, 284] on icon at bounding box center [734, 277] width 13 height 13
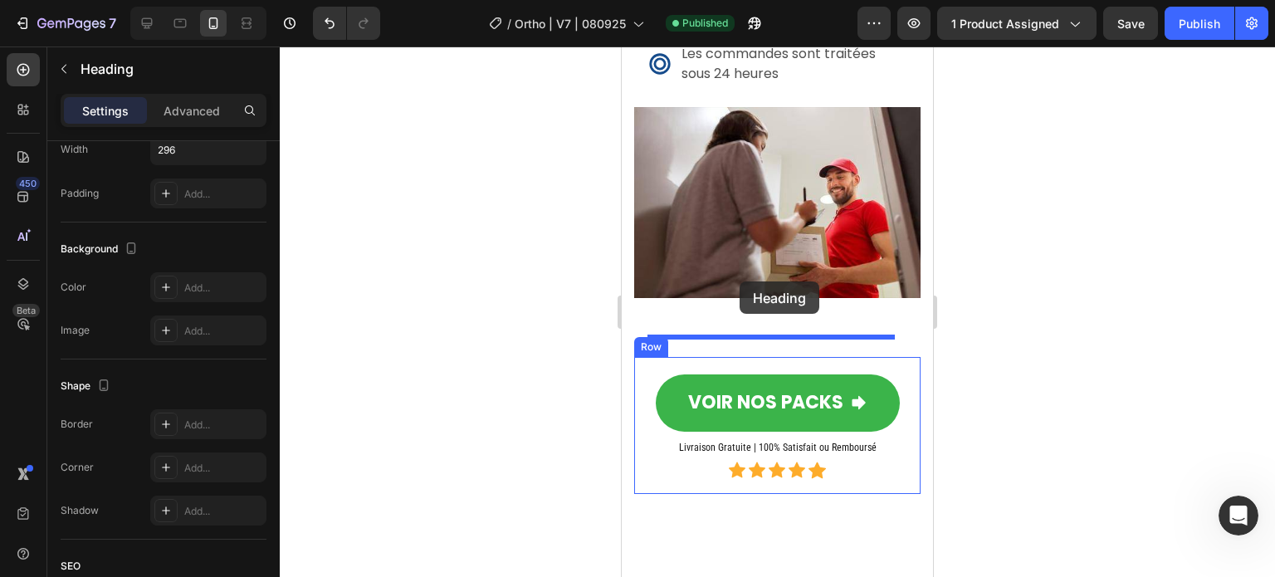
scroll to position [13430, 0]
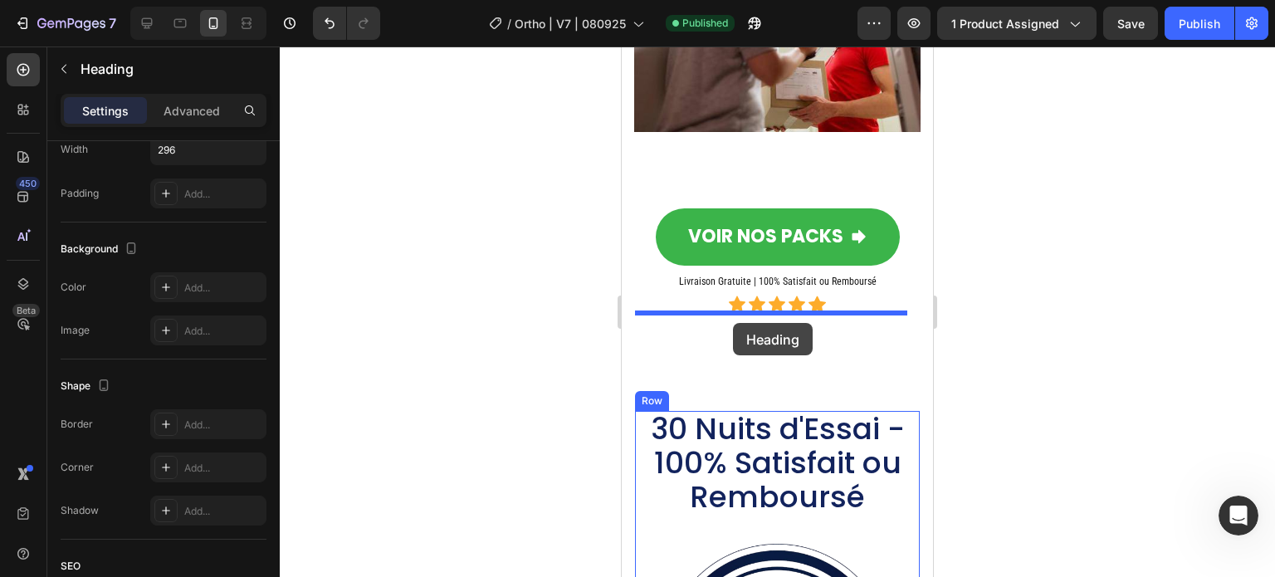
drag, startPoint x: 657, startPoint y: 381, endPoint x: 733, endPoint y: 323, distance: 96.0
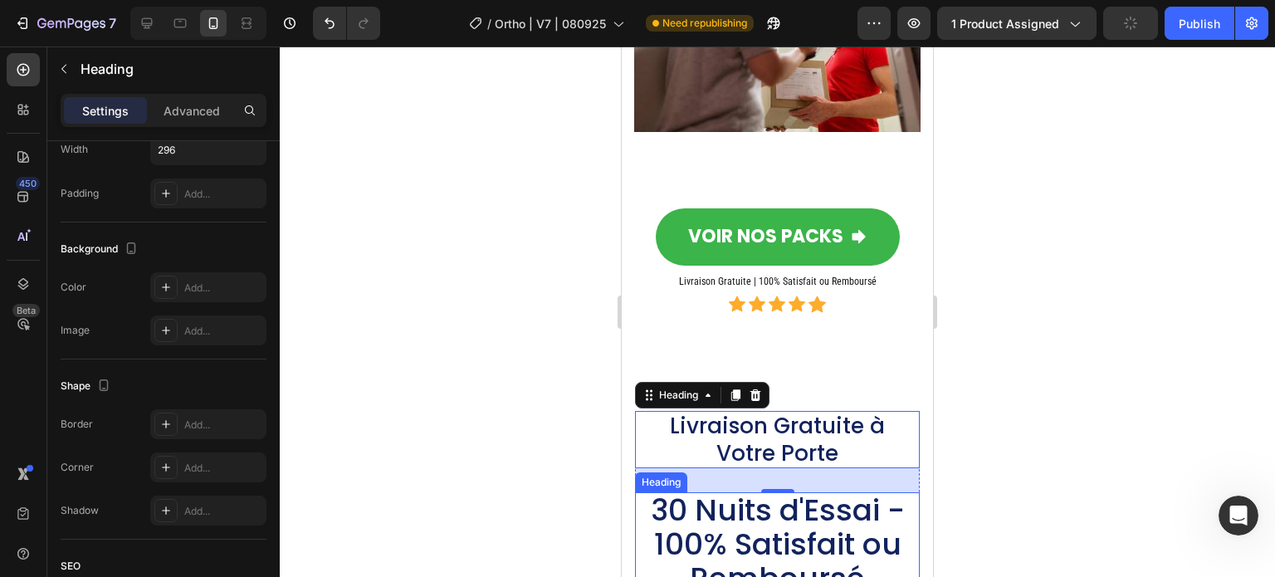
click at [757, 489] on span "30 Nuits d'Essai - 100% Satisfait ou Remboursé" at bounding box center [778, 544] width 254 height 110
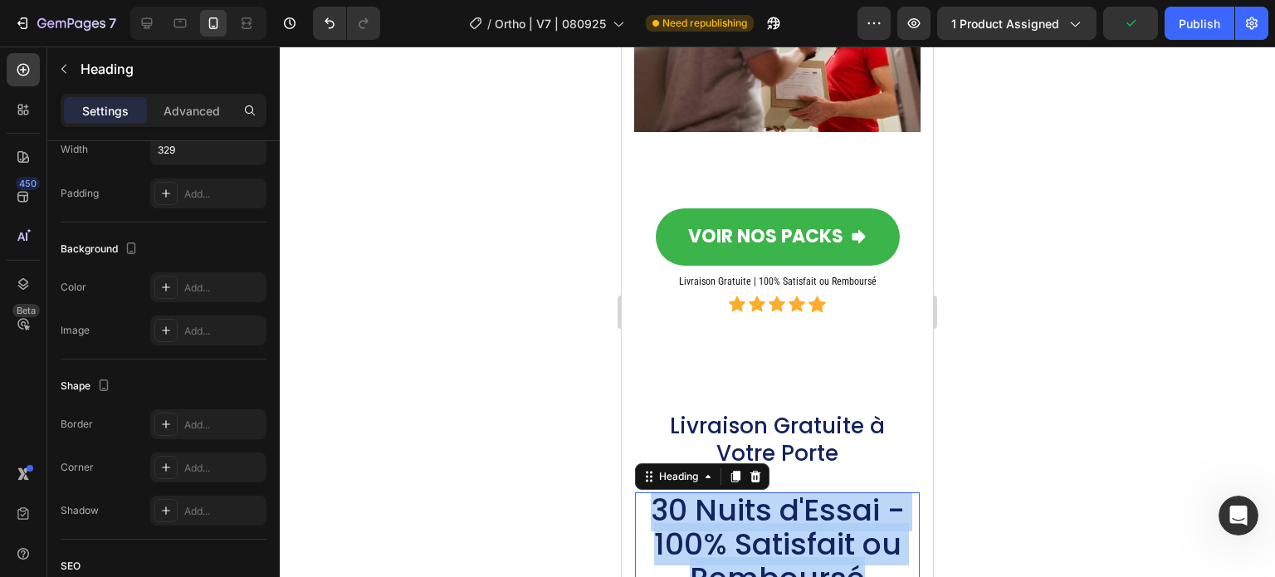
click at [757, 489] on span "30 Nuits d'Essai - 100% Satisfait ou Remboursé" at bounding box center [778, 544] width 254 height 110
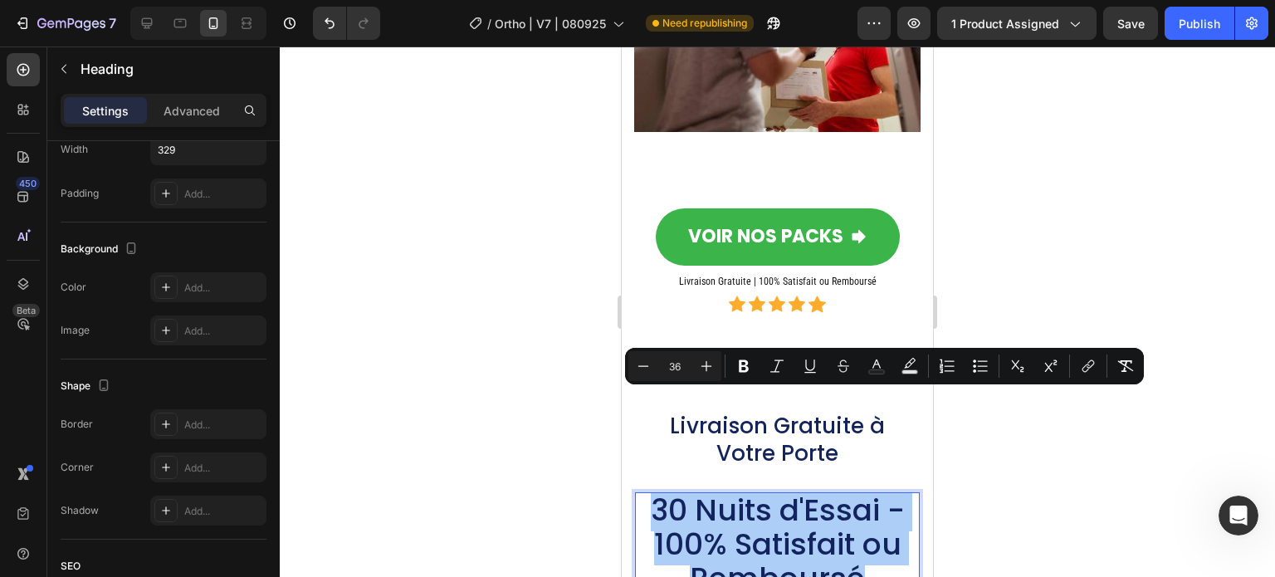
click at [821, 361] on button "Underline" at bounding box center [810, 366] width 30 height 30
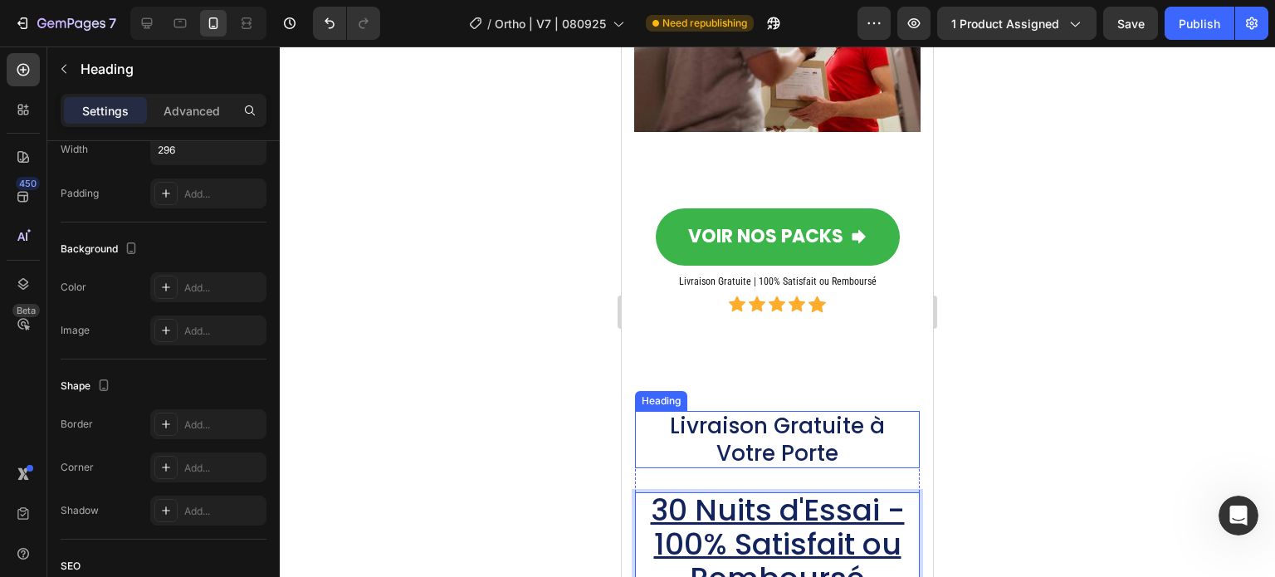
click at [845, 411] on h2 "Livraison Gratuite à Votre Porte" at bounding box center [778, 439] width 246 height 57
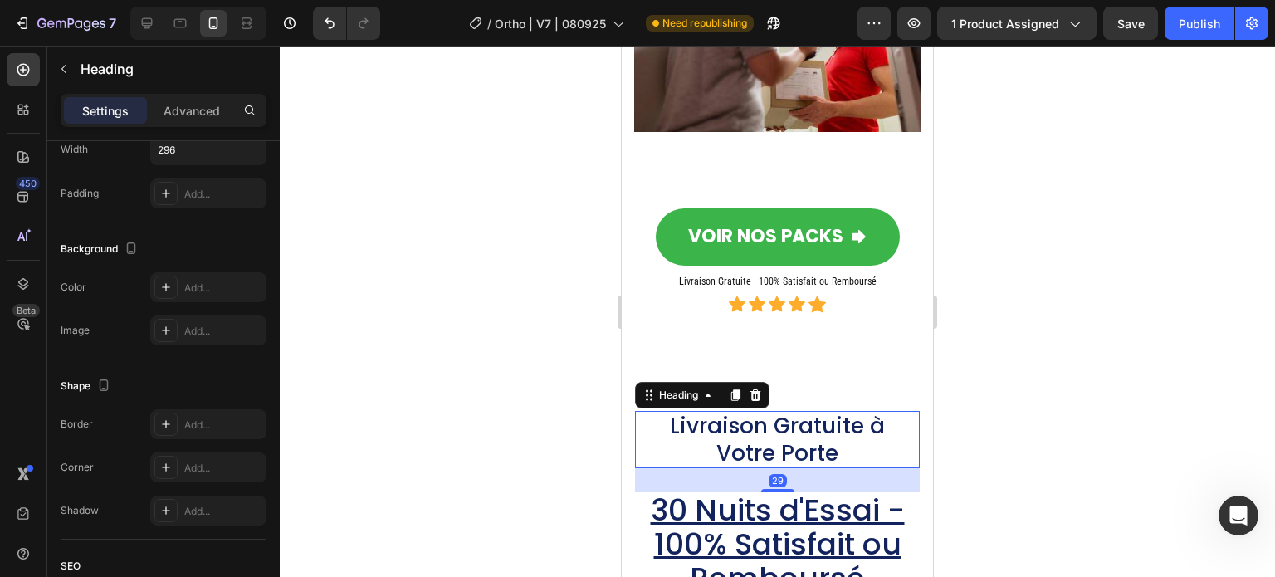
click at [840, 411] on h2 "Livraison Gratuite à Votre Porte" at bounding box center [778, 439] width 246 height 57
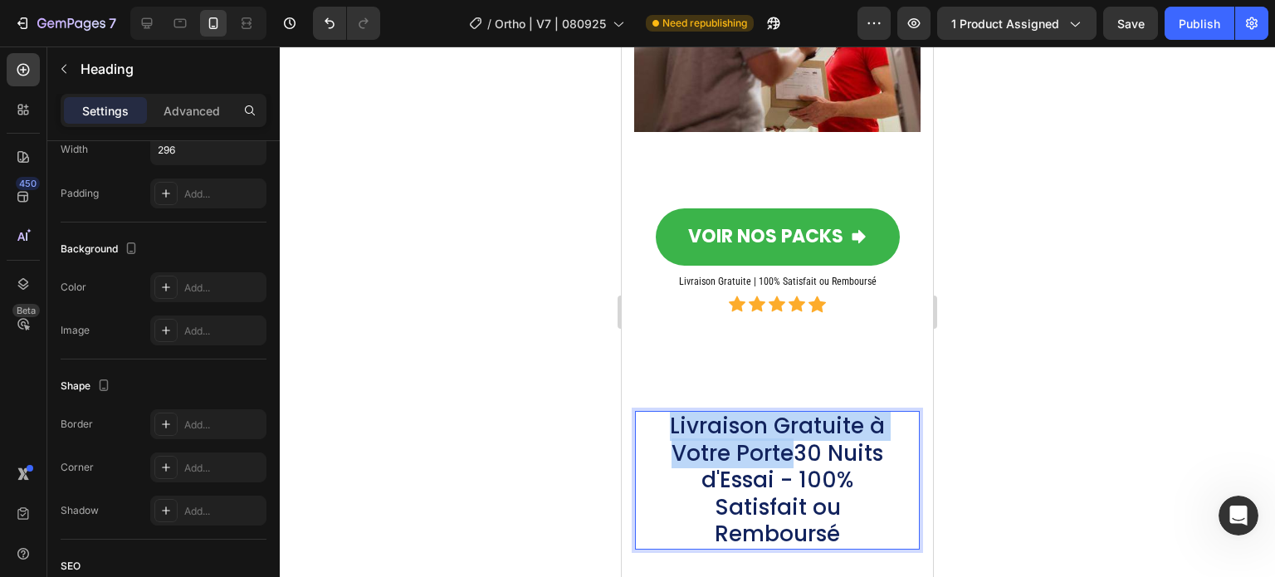
drag, startPoint x: 784, startPoint y: 355, endPoint x: 648, endPoint y: 335, distance: 137.5
click at [648, 411] on div "Livraison Gratuite à Votre Porte30 Nuits d'Essai - 100% Satisfait ou Remboursé" at bounding box center [777, 480] width 285 height 139
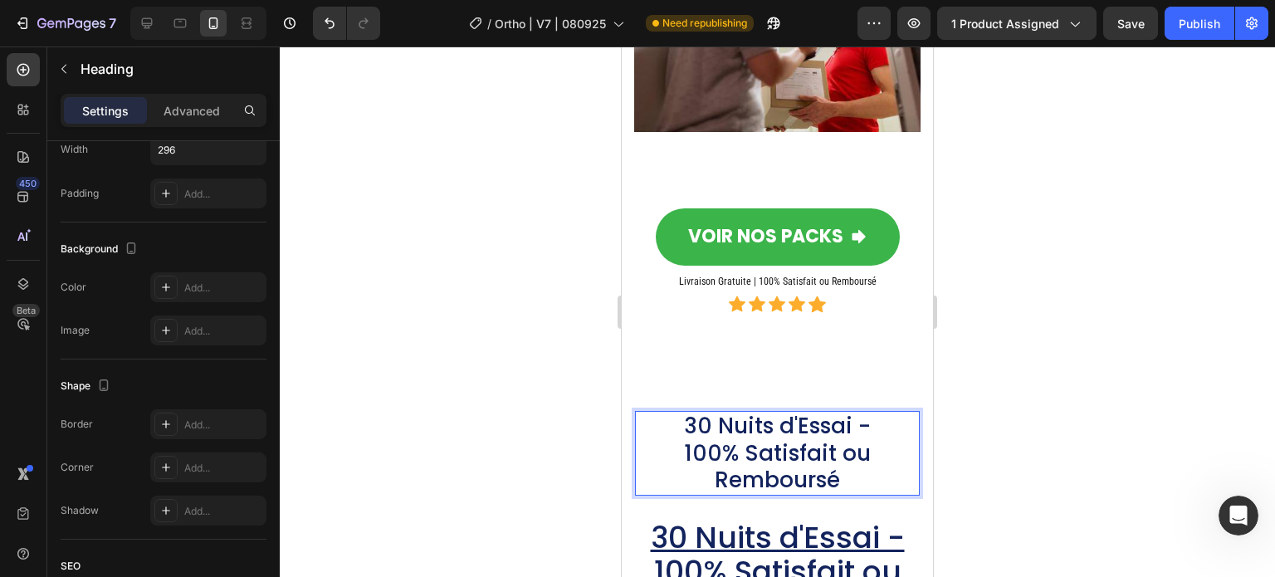
click at [730, 413] on p "30 Nuits d'Essai - 100% Satisfait ou Remboursé" at bounding box center [778, 453] width 242 height 81
drag, startPoint x: 486, startPoint y: 355, endPoint x: 25, endPoint y: 305, distance: 463.5
click at [486, 355] on div at bounding box center [777, 311] width 995 height 531
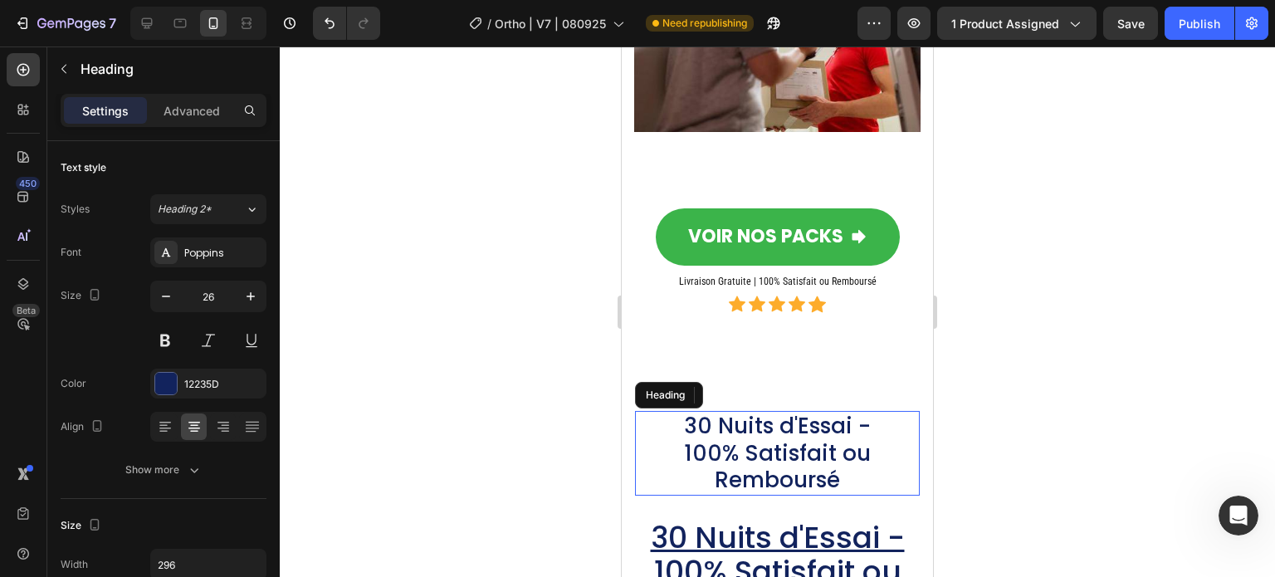
click at [764, 413] on p "30 Nuits d'Essai - 100% Satisfait ou Remboursé" at bounding box center [778, 453] width 242 height 81
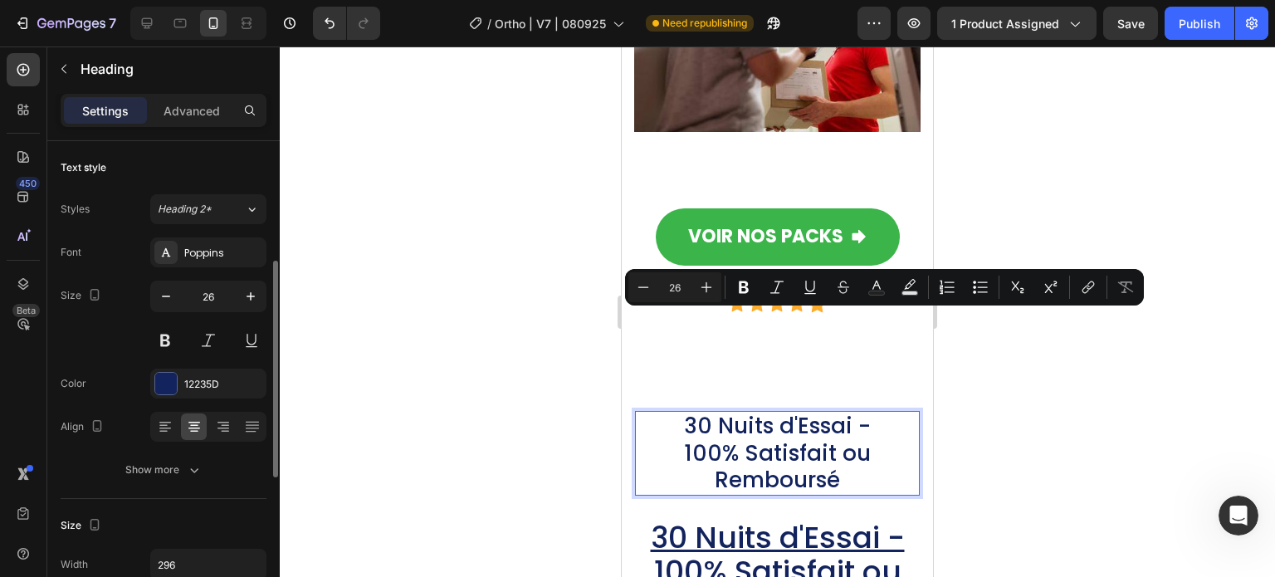
scroll to position [83, 0]
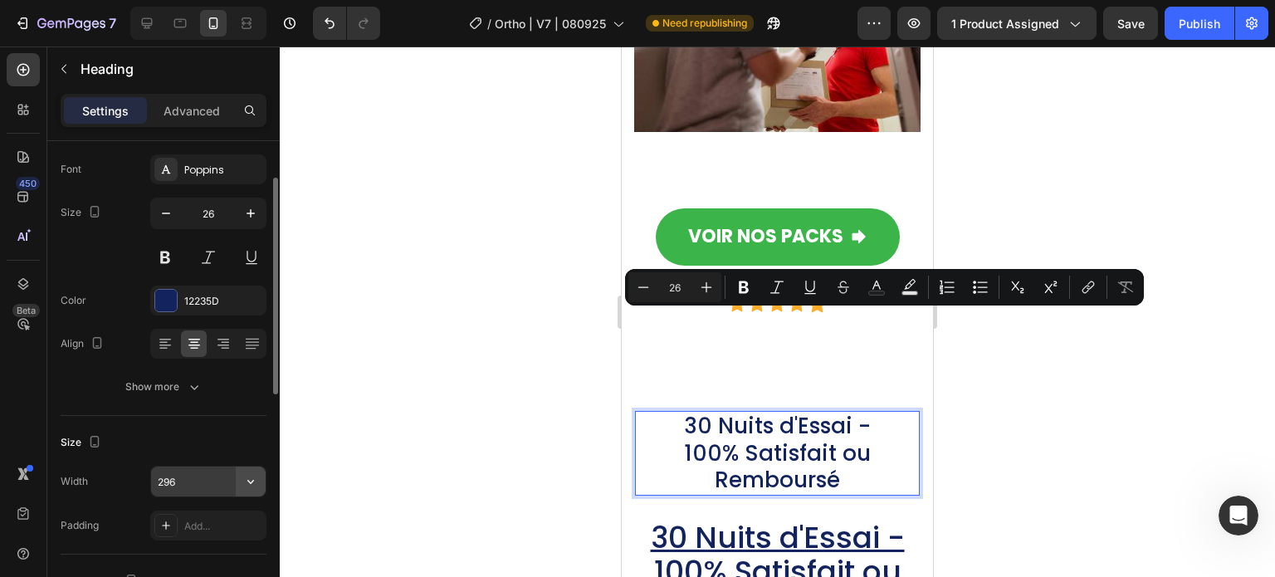
click at [253, 477] on icon "button" at bounding box center [250, 481] width 17 height 17
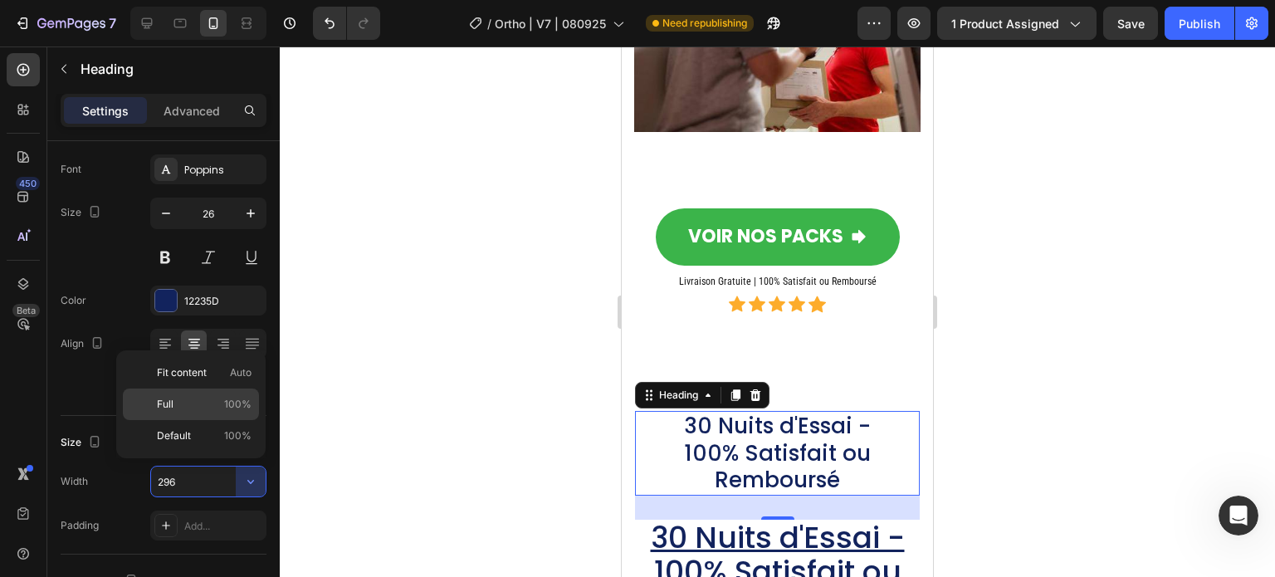
click at [188, 401] on p "Full 100%" at bounding box center [204, 404] width 95 height 15
type input "100%"
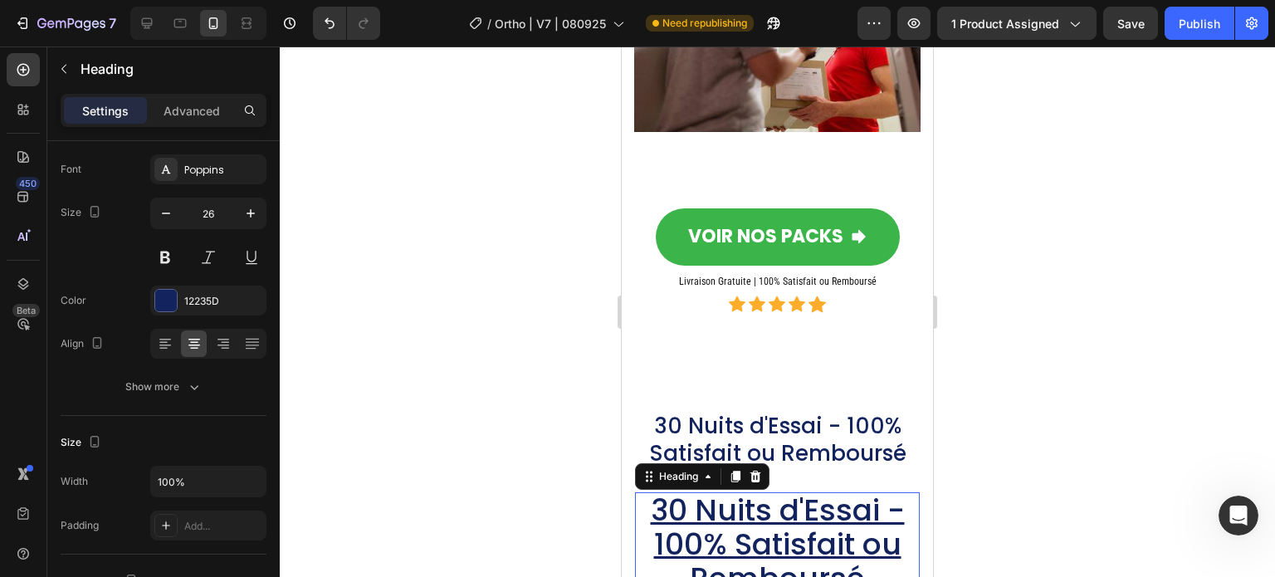
click at [694, 489] on u "30 Nuits d'Essai - 100% Satisfait ou Remboursé" at bounding box center [778, 544] width 254 height 110
click at [760, 471] on icon at bounding box center [756, 477] width 11 height 12
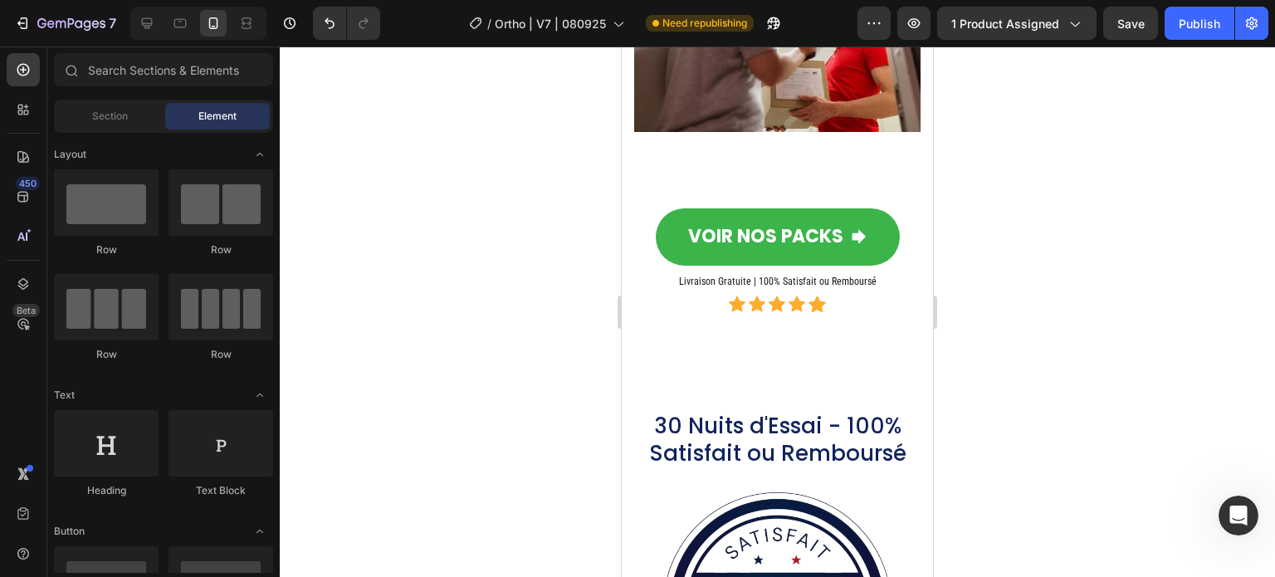
click at [477, 338] on div at bounding box center [777, 311] width 995 height 531
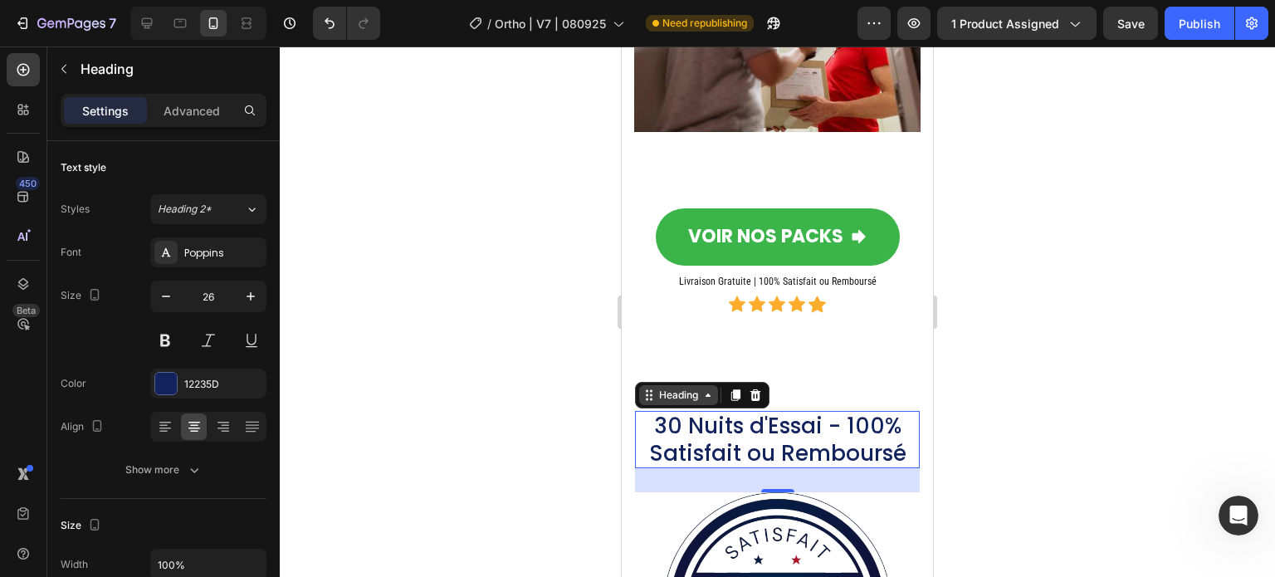
click at [665, 388] on div "Heading" at bounding box center [679, 395] width 46 height 15
click at [740, 389] on icon at bounding box center [735, 395] width 9 height 12
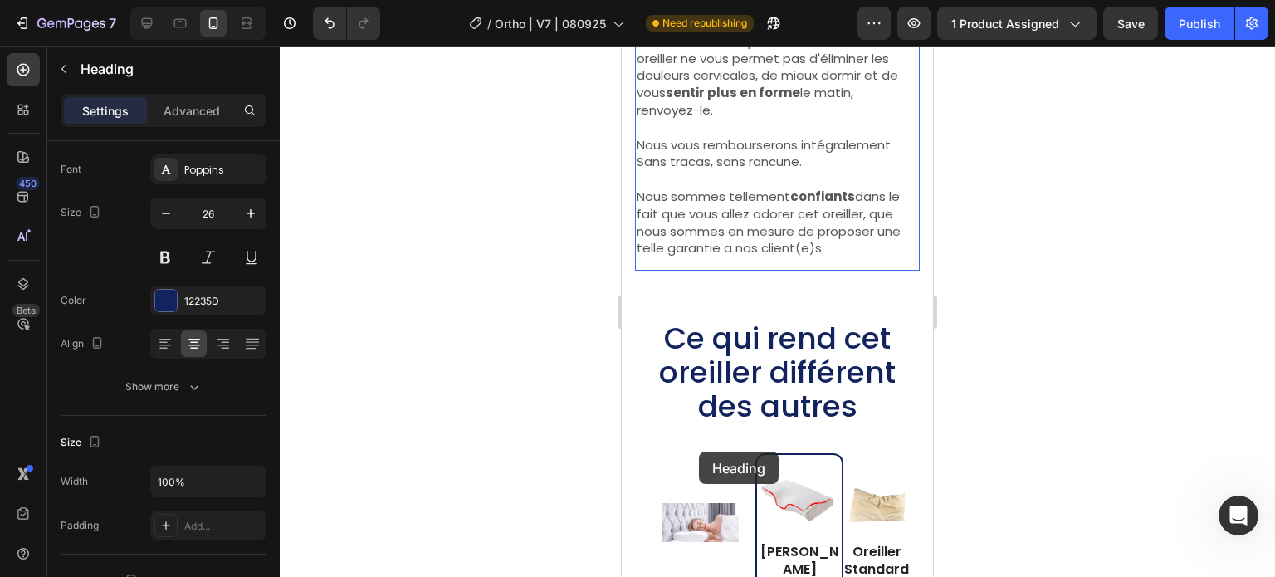
scroll to position [14345, 0]
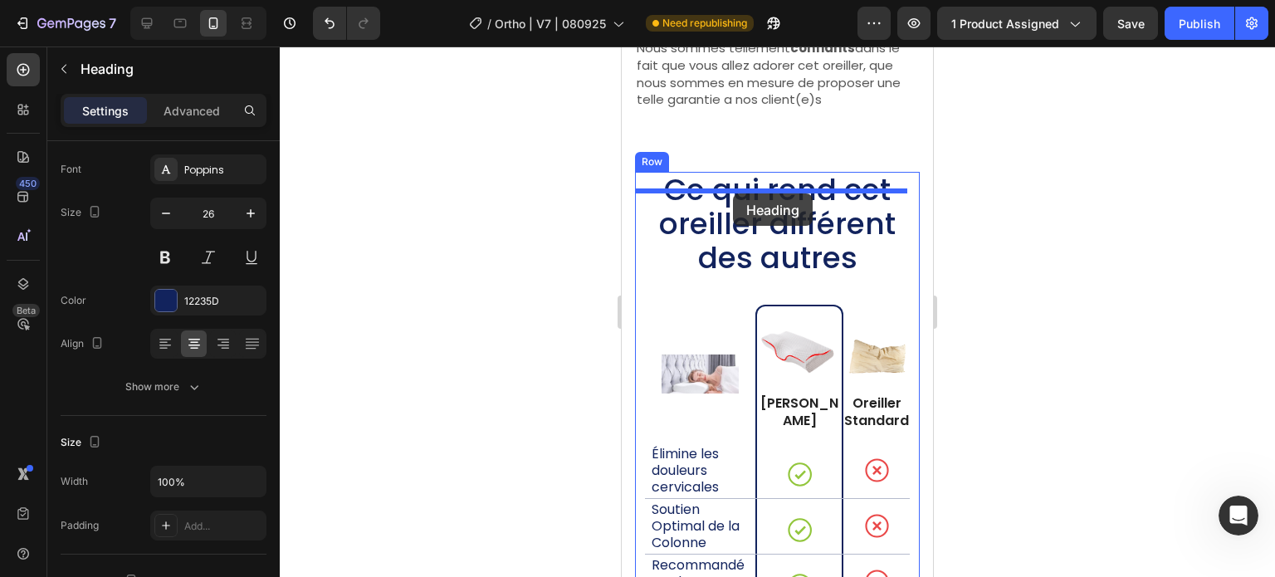
drag, startPoint x: 665, startPoint y: 378, endPoint x: 734, endPoint y: 196, distance: 194.4
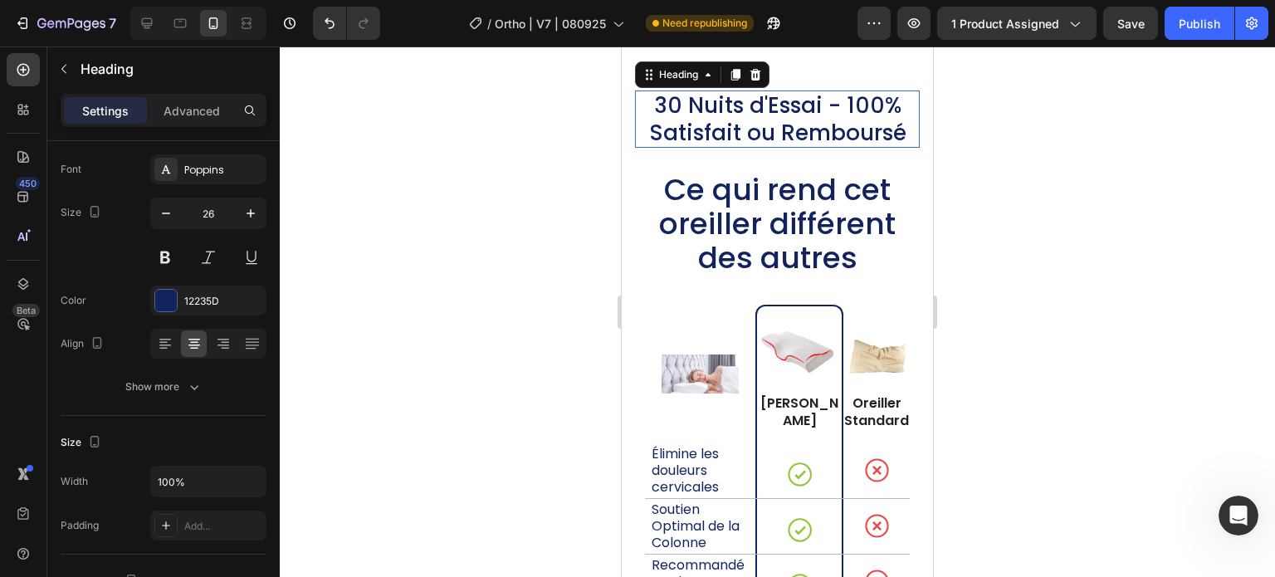
scroll to position [14263, 0]
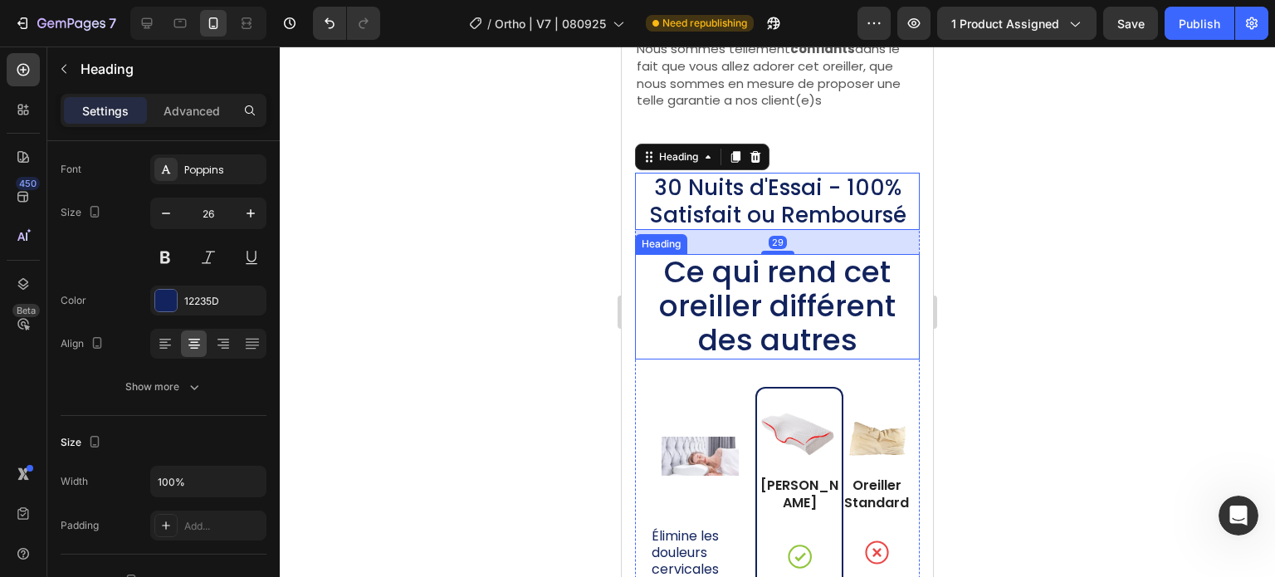
click at [761, 315] on span "Ce qui rend cet oreiller différent des autres" at bounding box center [777, 306] width 237 height 110
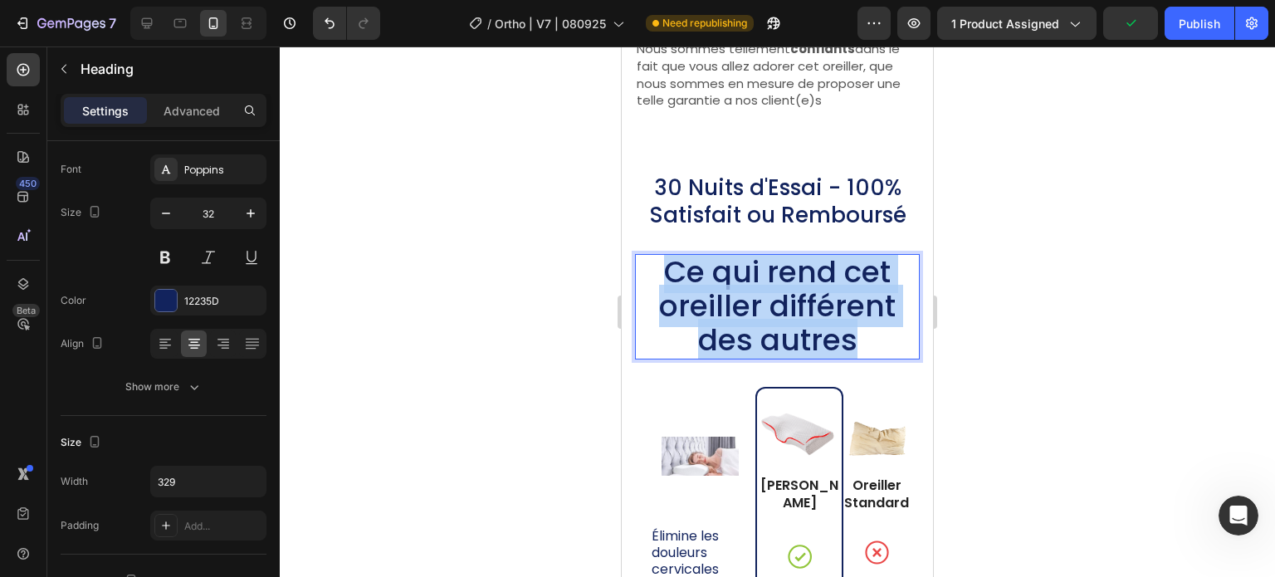
click at [761, 315] on span "Ce qui rend cet oreiller différent des autres" at bounding box center [777, 306] width 237 height 110
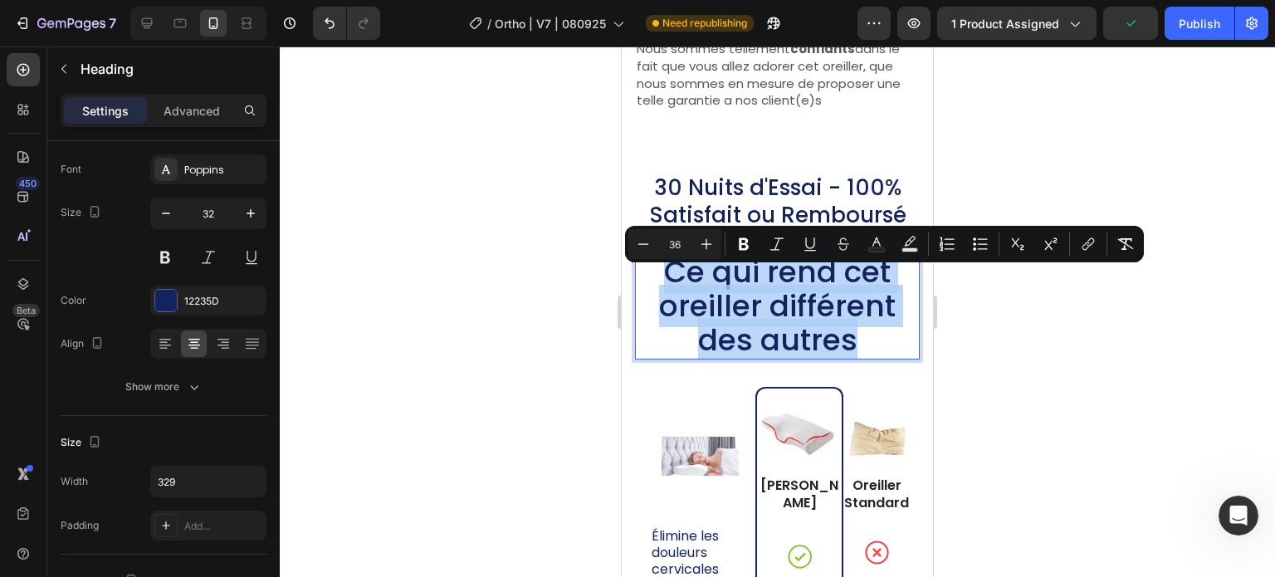
copy span "Ce qui rend cet oreiller différent des autres"
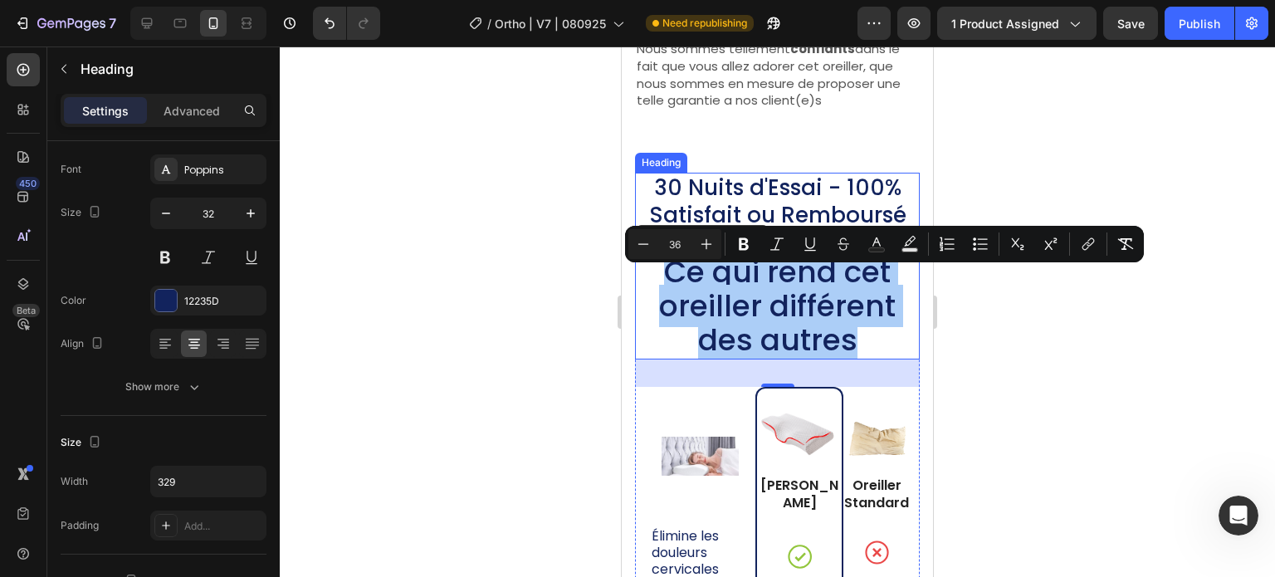
click at [812, 229] on button "Underline" at bounding box center [810, 244] width 30 height 30
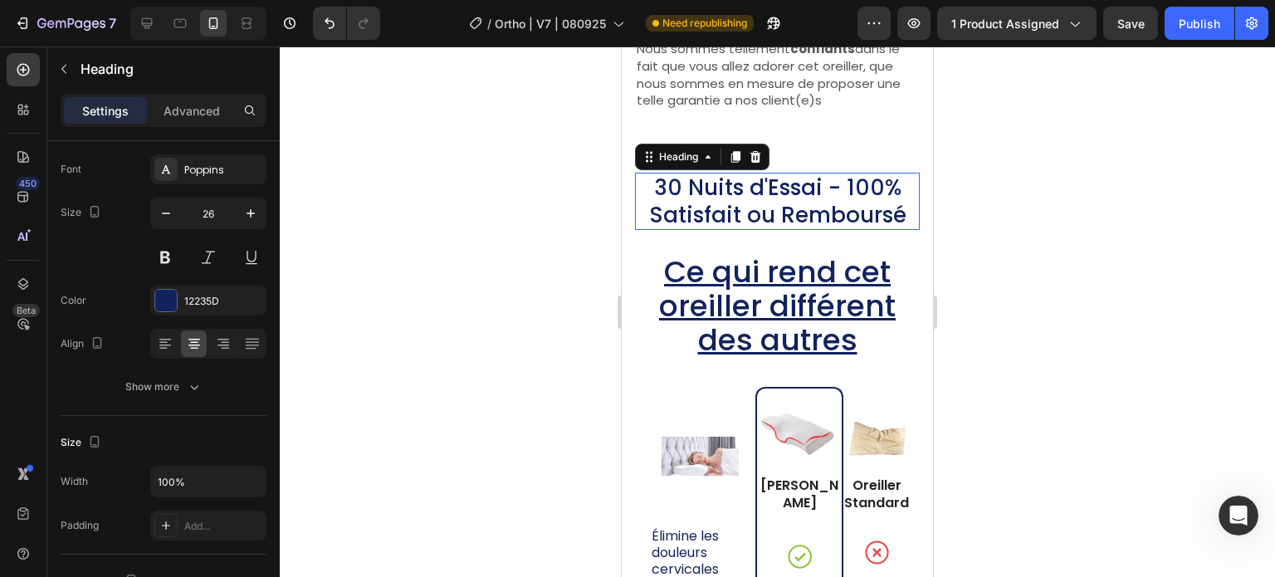
click at [857, 214] on h2 "30 Nuits d'Essai - 100% Satisfait ou Remboursé" at bounding box center [777, 201] width 285 height 57
click at [897, 224] on h2 "30 Nuits d'Essai - 100% Satisfait ou Remboursé" at bounding box center [777, 201] width 285 height 57
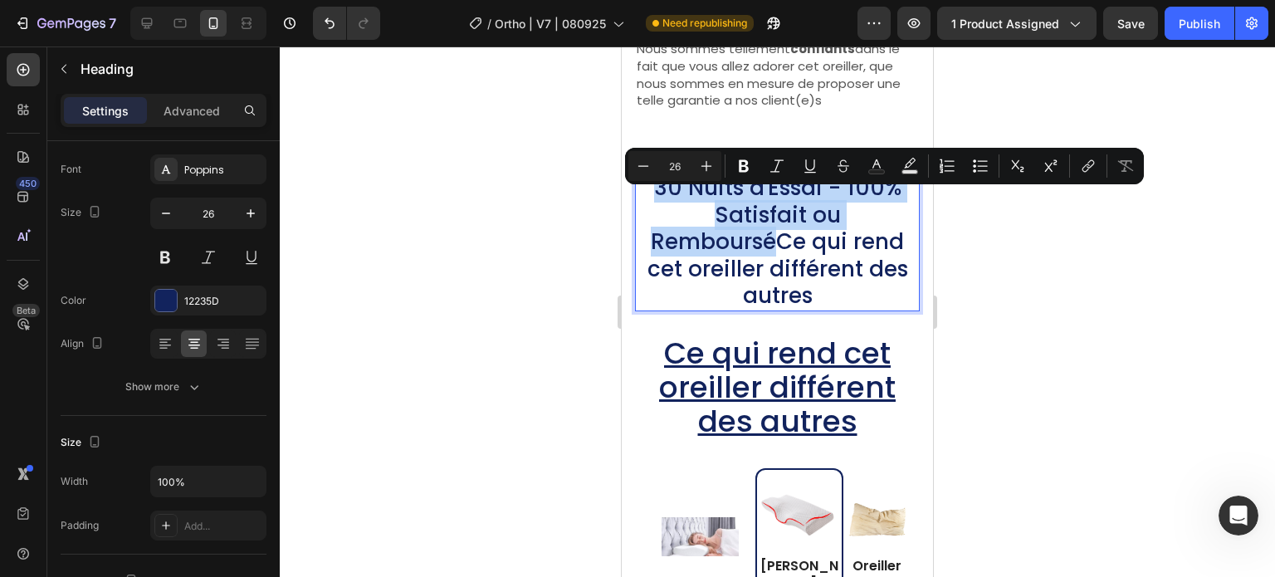
drag, startPoint x: 764, startPoint y: 258, endPoint x: 654, endPoint y: 207, distance: 121.1
click at [654, 207] on p "30 Nuits d'Essai - 100% Satisfait ou RembourséCe qui rend cet oreiller différen…" at bounding box center [777, 241] width 281 height 135
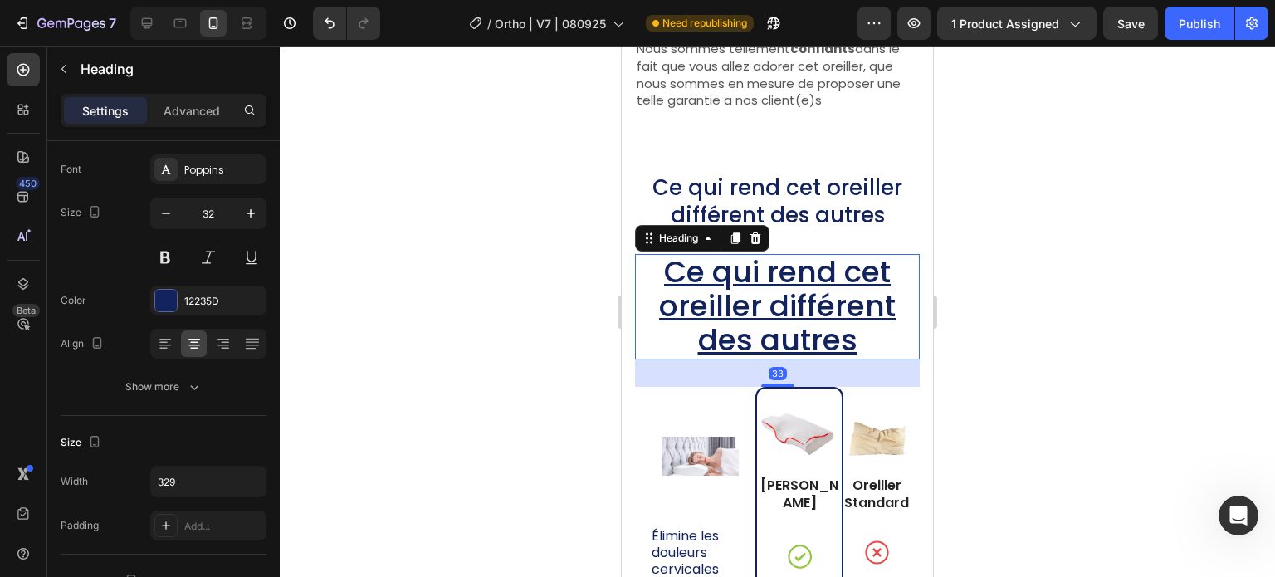
click at [697, 282] on u "Ce qui rend cet oreiller différent des autres" at bounding box center [777, 306] width 237 height 110
click at [759, 244] on icon at bounding box center [756, 238] width 11 height 12
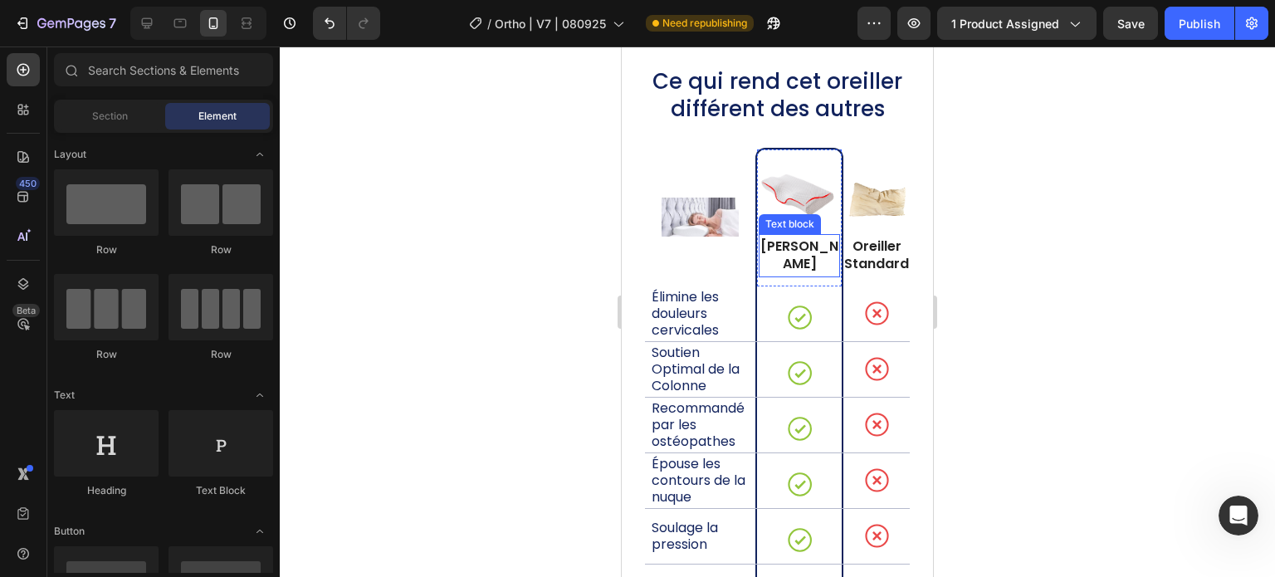
scroll to position [14180, 0]
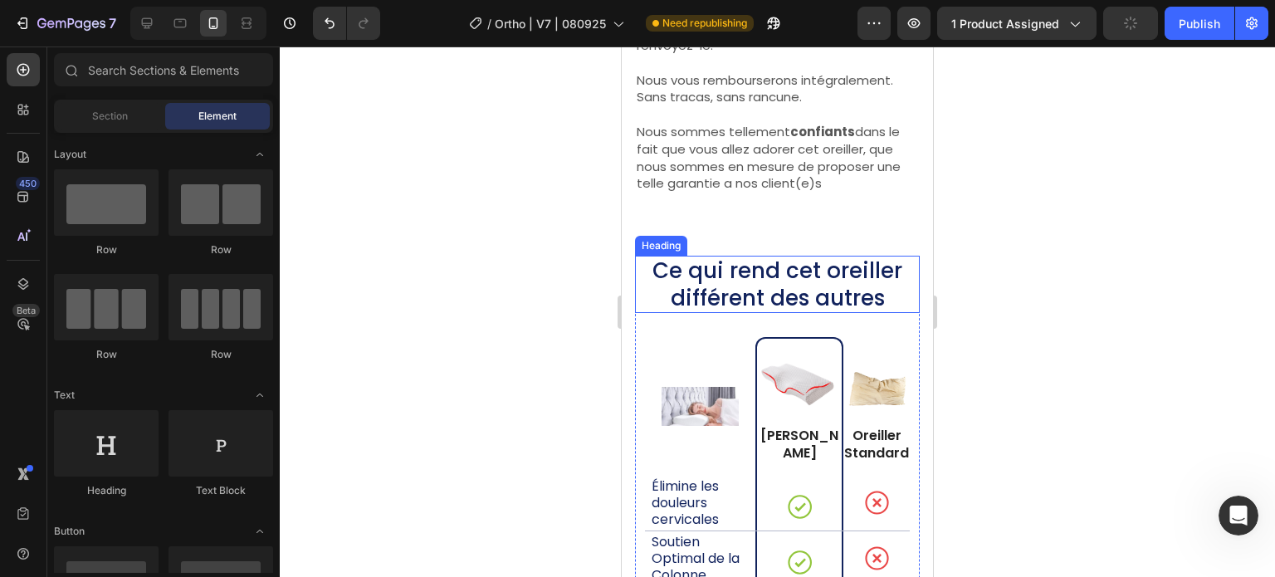
click at [747, 293] on h2 "Ce qui rend cet oreiller différent des autres" at bounding box center [777, 284] width 285 height 57
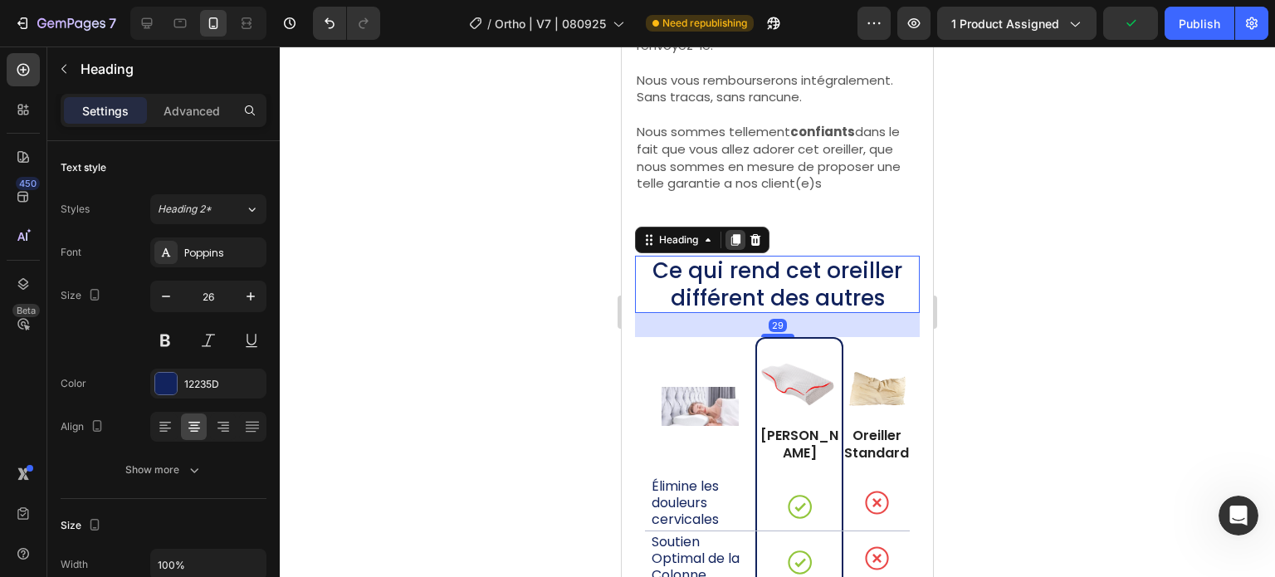
click at [733, 247] on icon at bounding box center [735, 239] width 13 height 13
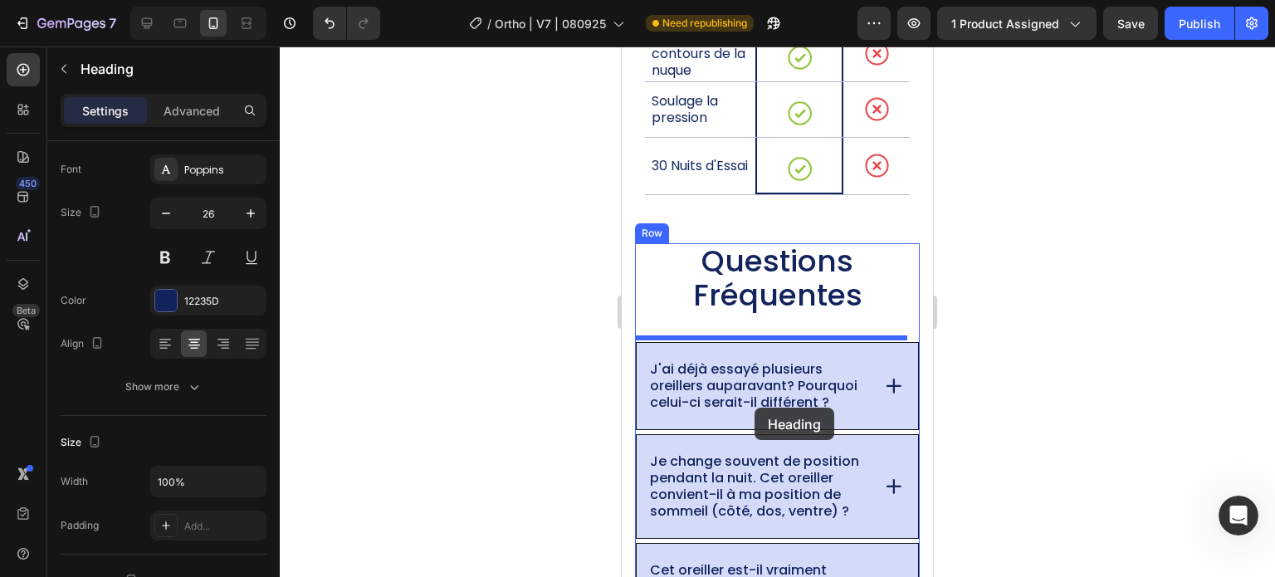
scroll to position [14927, 0]
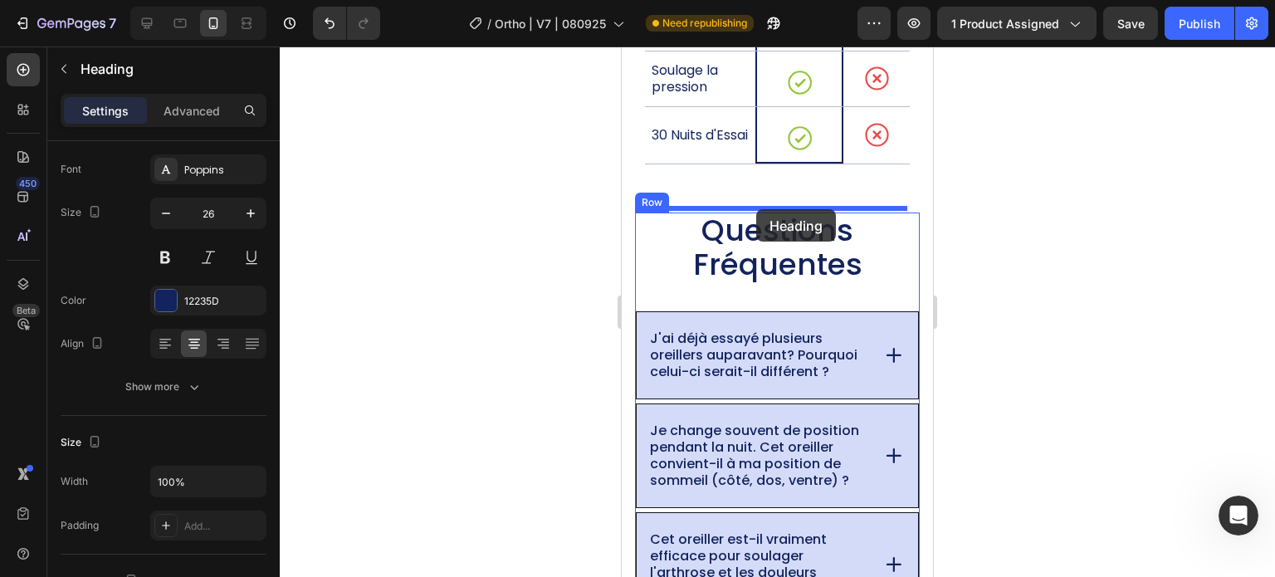
drag, startPoint x: 667, startPoint y: 343, endPoint x: 756, endPoint y: 212, distance: 158.9
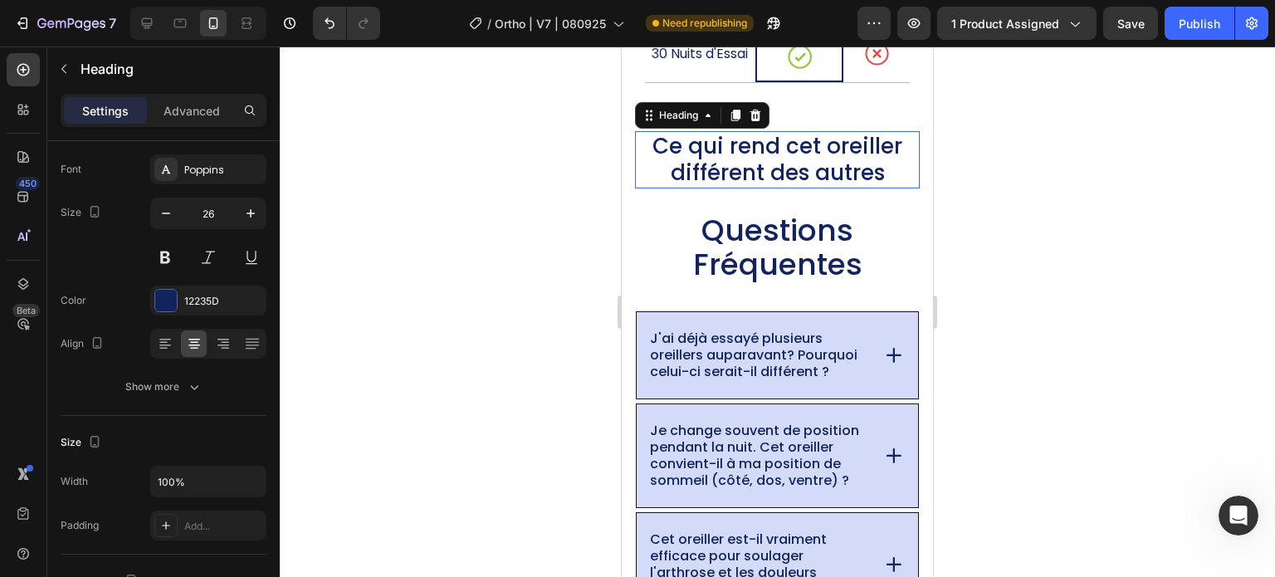
scroll to position [14847, 0]
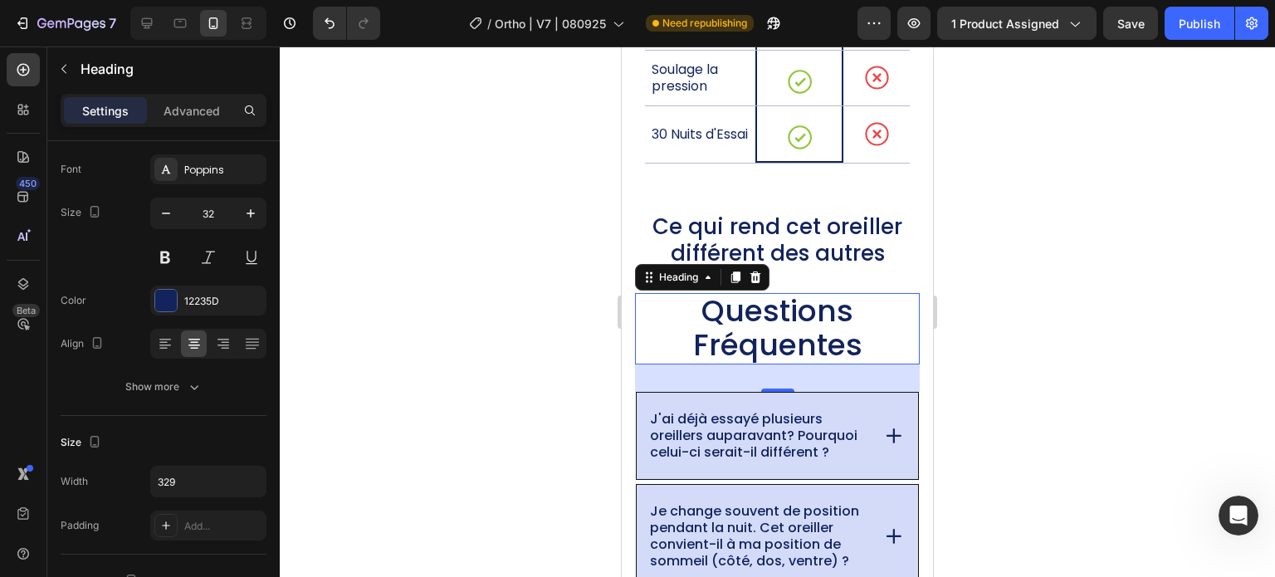
click at [738, 310] on span "Questions Fréquentes" at bounding box center [777, 328] width 169 height 76
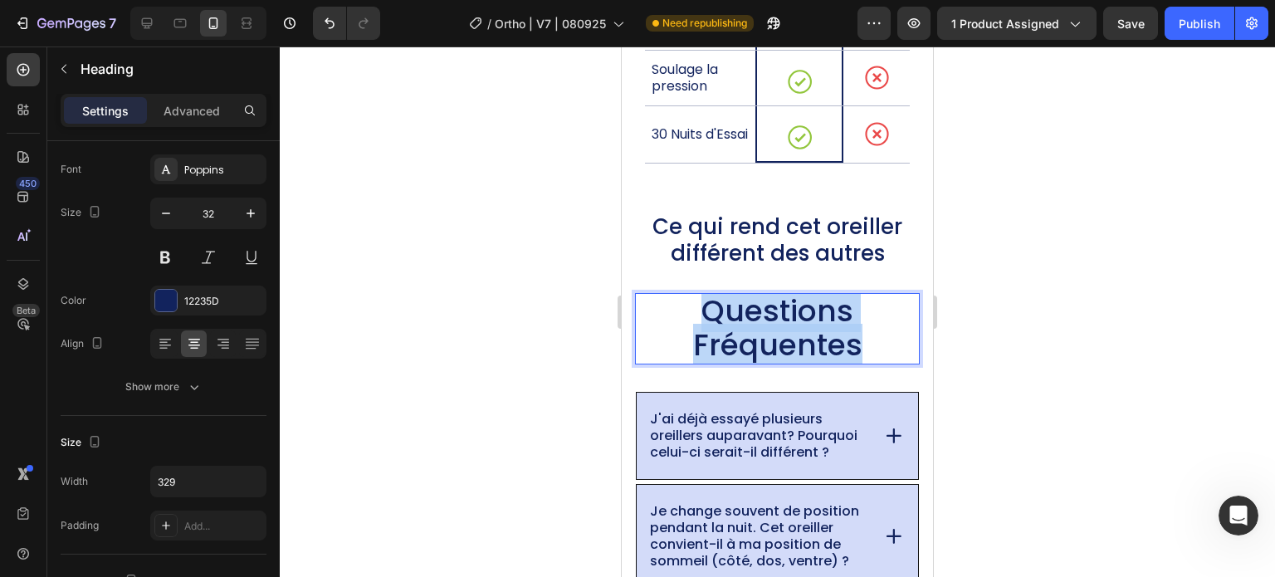
click at [738, 310] on span "Questions Fréquentes" at bounding box center [777, 328] width 169 height 76
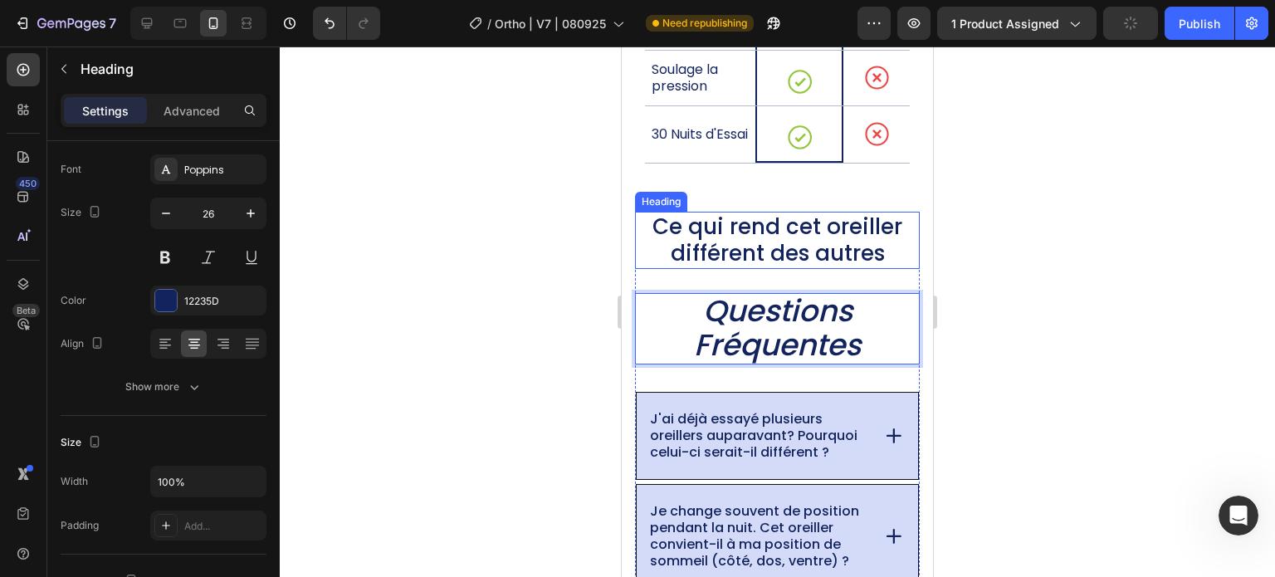
click at [871, 228] on h2 "Ce qui rend cet oreiller différent des autres" at bounding box center [777, 240] width 285 height 57
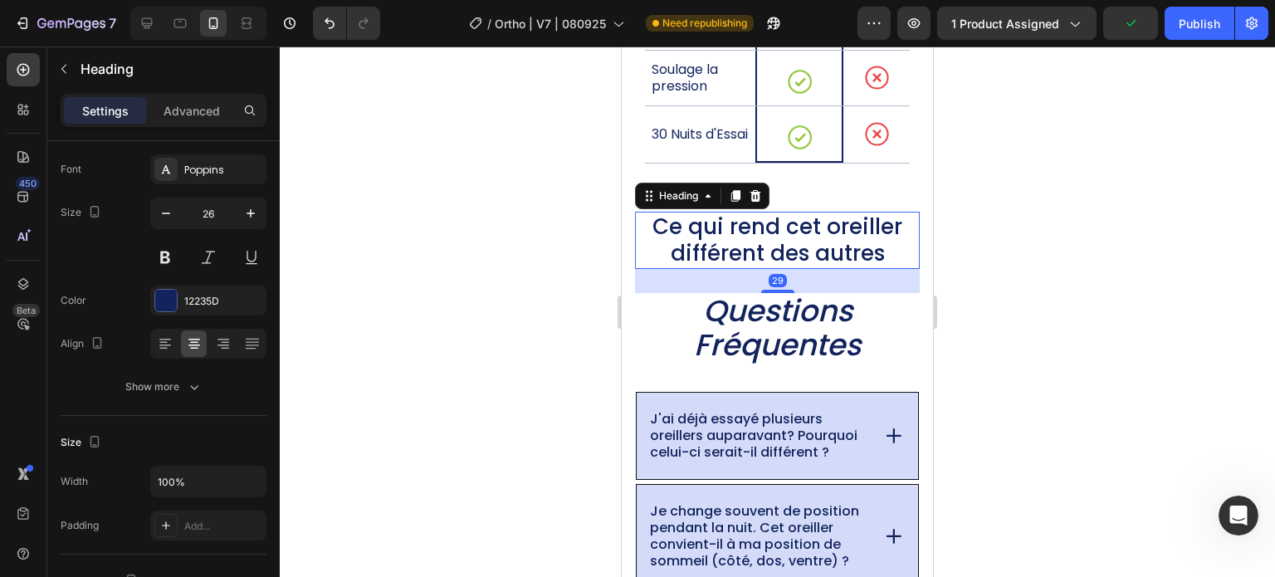
click at [883, 245] on h2 "Ce qui rend cet oreiller différent des autres" at bounding box center [777, 240] width 285 height 57
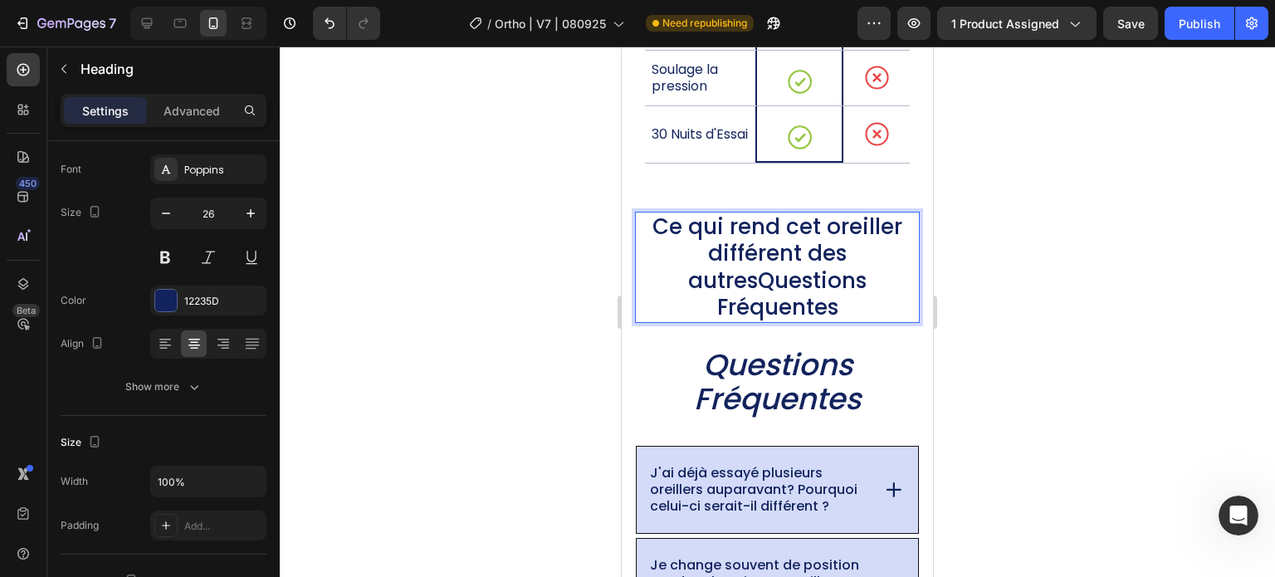
drag, startPoint x: 745, startPoint y: 274, endPoint x: 679, endPoint y: 235, distance: 76.3
click at [679, 235] on p "Ce qui rend cet oreiller différent des autresQuestions Fréquentes" at bounding box center [777, 267] width 281 height 108
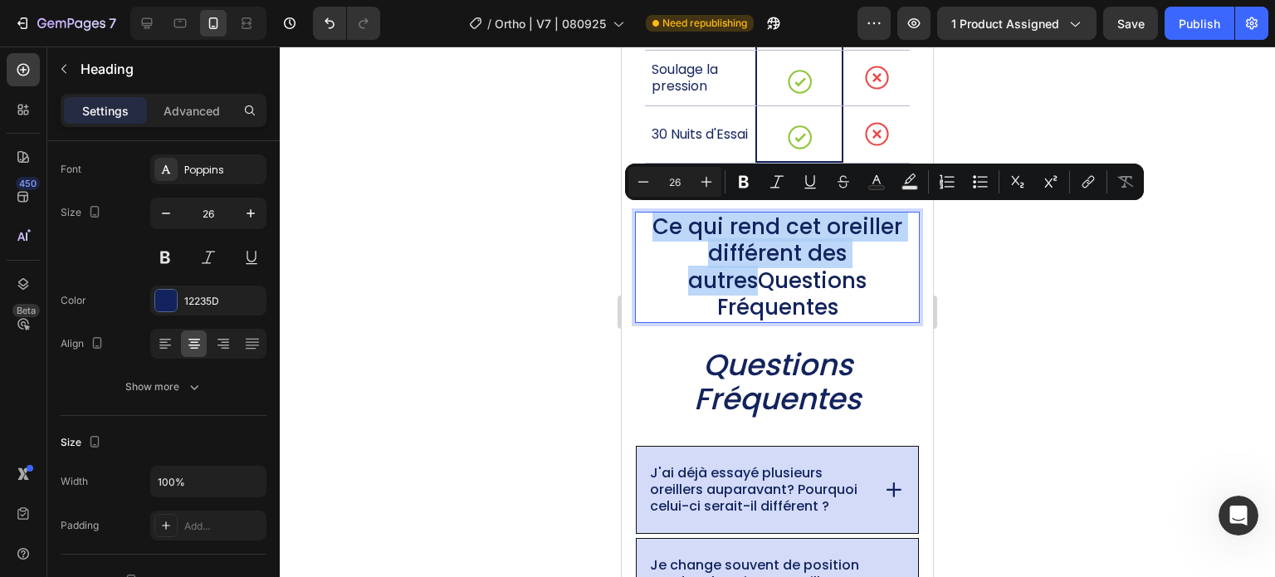
drag, startPoint x: 656, startPoint y: 215, endPoint x: 748, endPoint y: 280, distance: 112.6
click at [748, 280] on p "Ce qui rend cet oreiller différent des autresQuestions Fréquentes" at bounding box center [777, 267] width 281 height 108
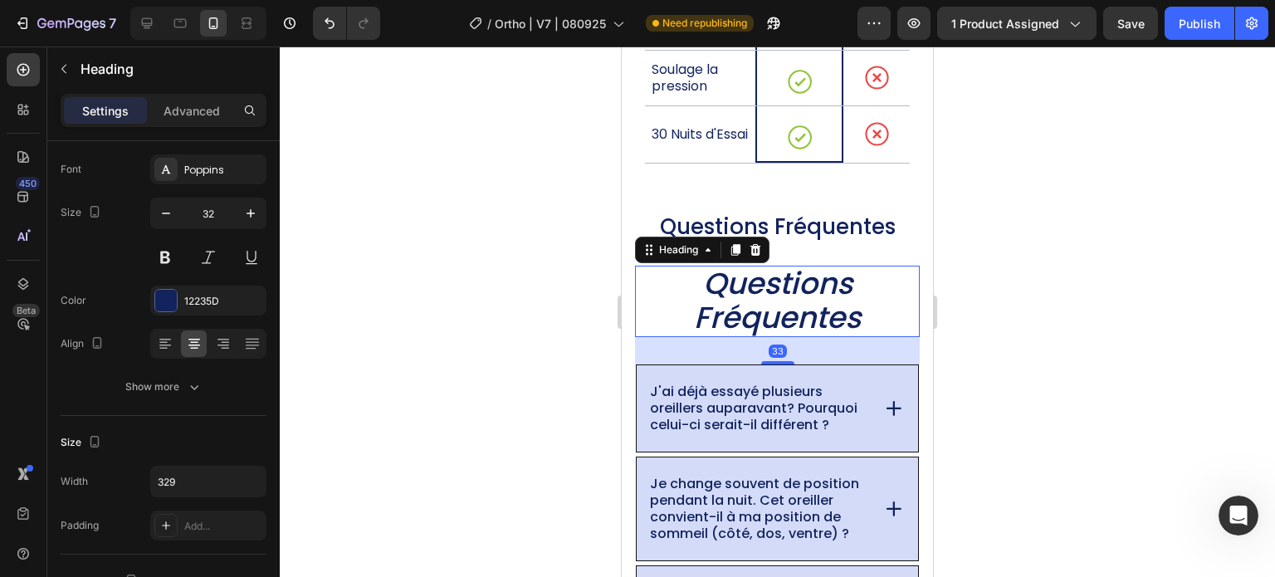
click at [803, 318] on icon "Questions Fréquentes" at bounding box center [777, 300] width 167 height 76
click at [760, 252] on icon at bounding box center [755, 249] width 13 height 13
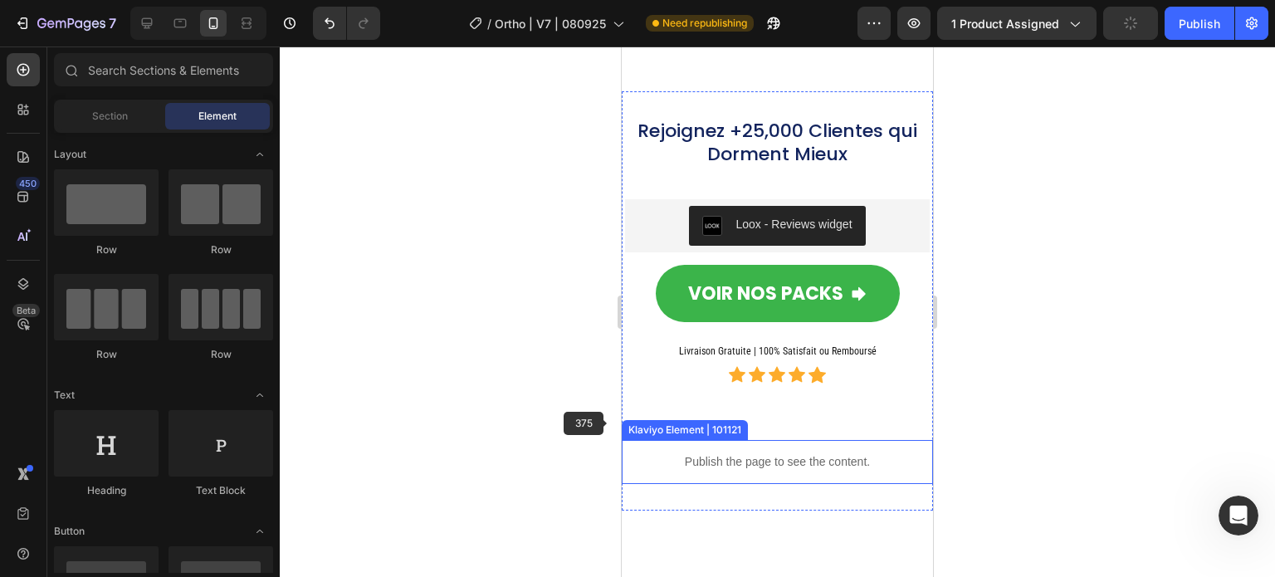
scroll to position [16673, 0]
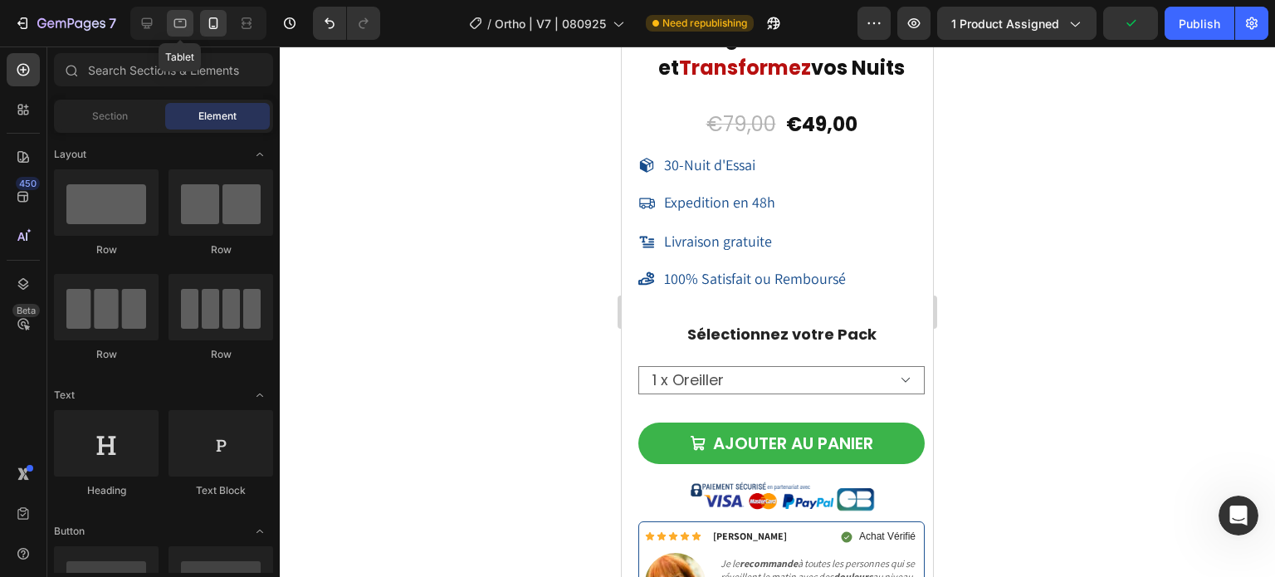
click at [174, 22] on icon at bounding box center [180, 23] width 17 height 17
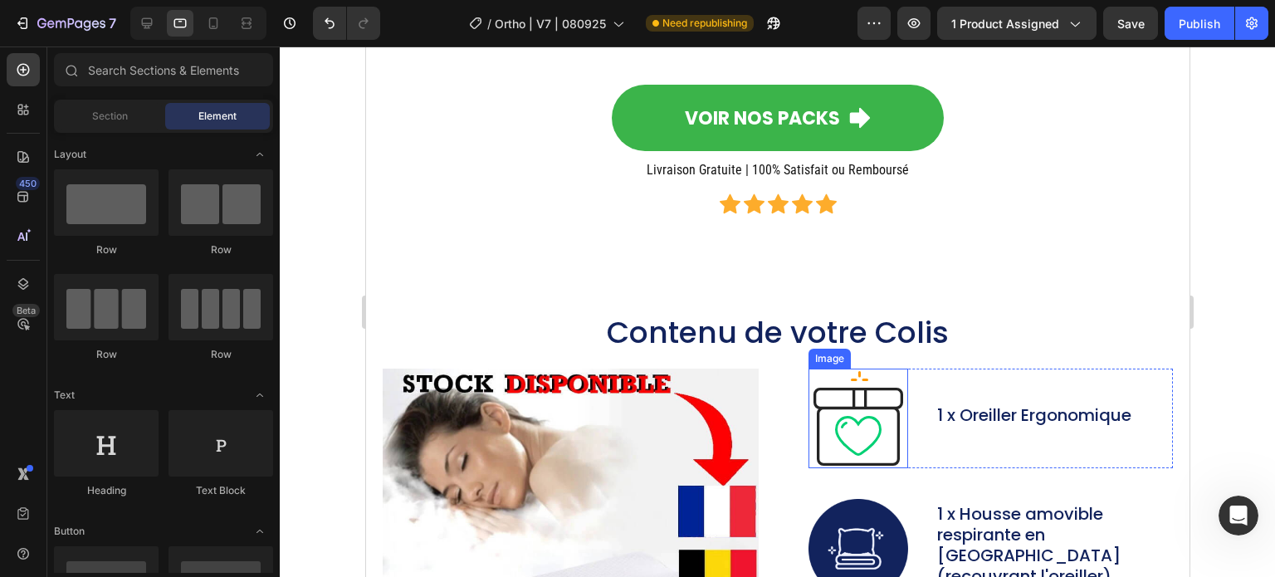
scroll to position [11967, 0]
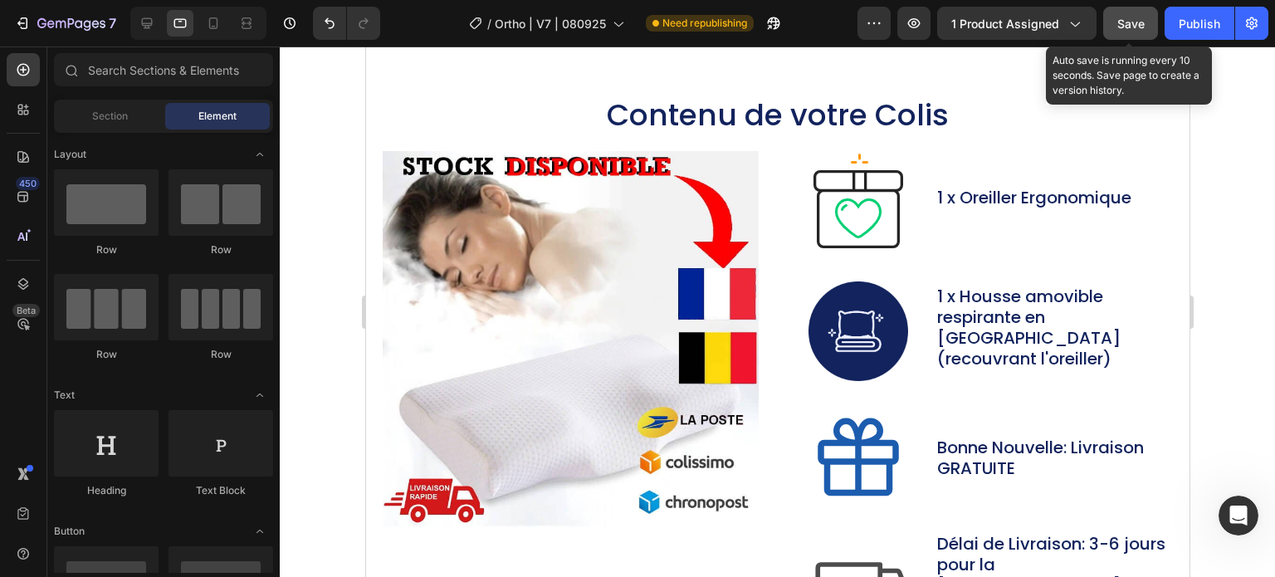
click at [1137, 26] on span "Save" at bounding box center [1130, 24] width 27 height 14
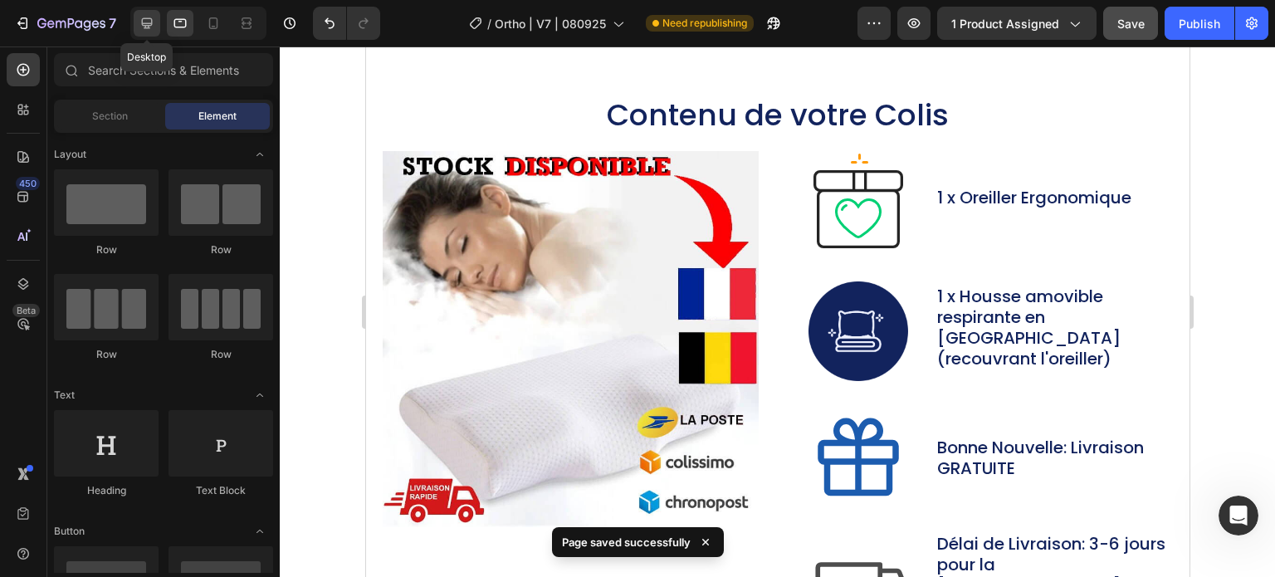
click at [142, 24] on icon at bounding box center [147, 23] width 11 height 11
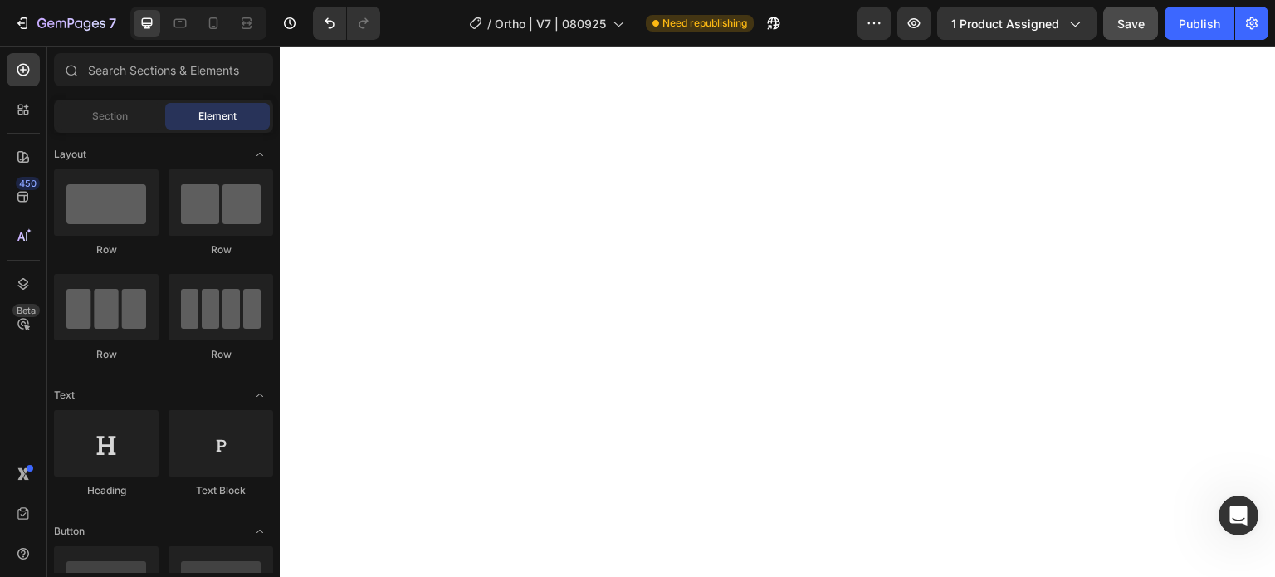
scroll to position [12171, 0]
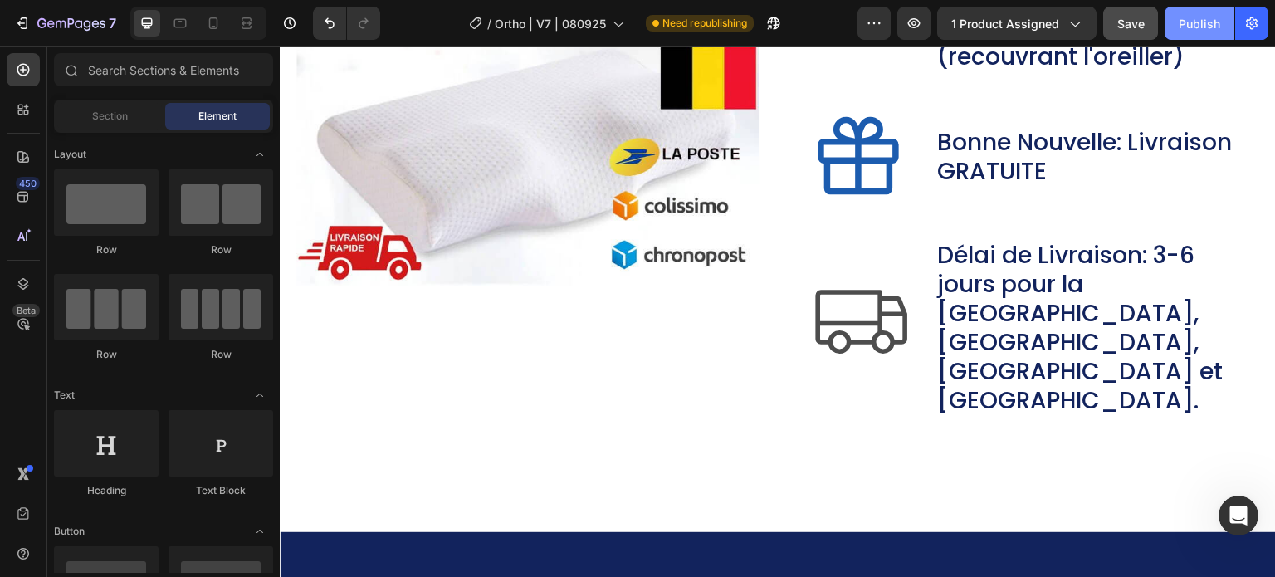
click at [1201, 25] on div "Publish" at bounding box center [1200, 23] width 42 height 17
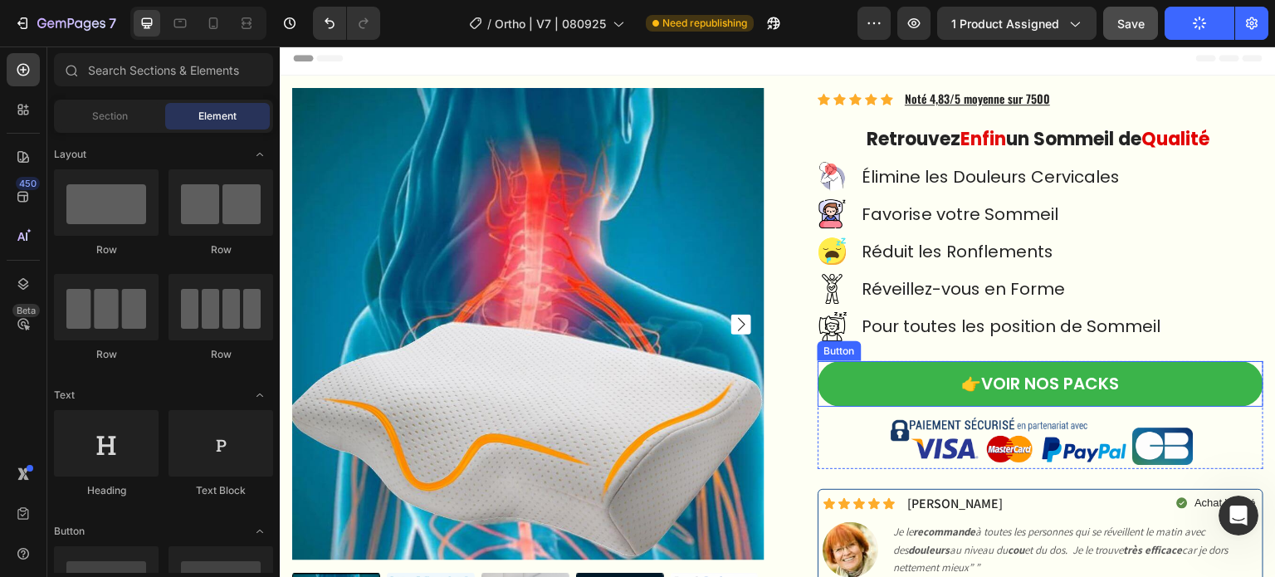
scroll to position [0, 0]
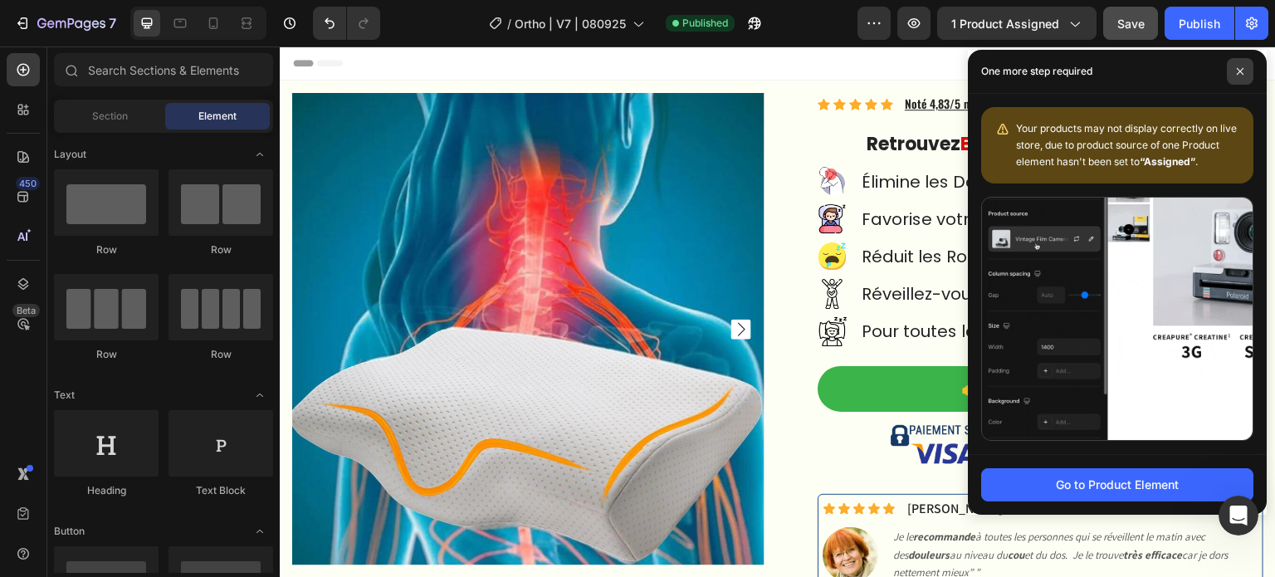
click at [1246, 68] on span at bounding box center [1240, 71] width 27 height 27
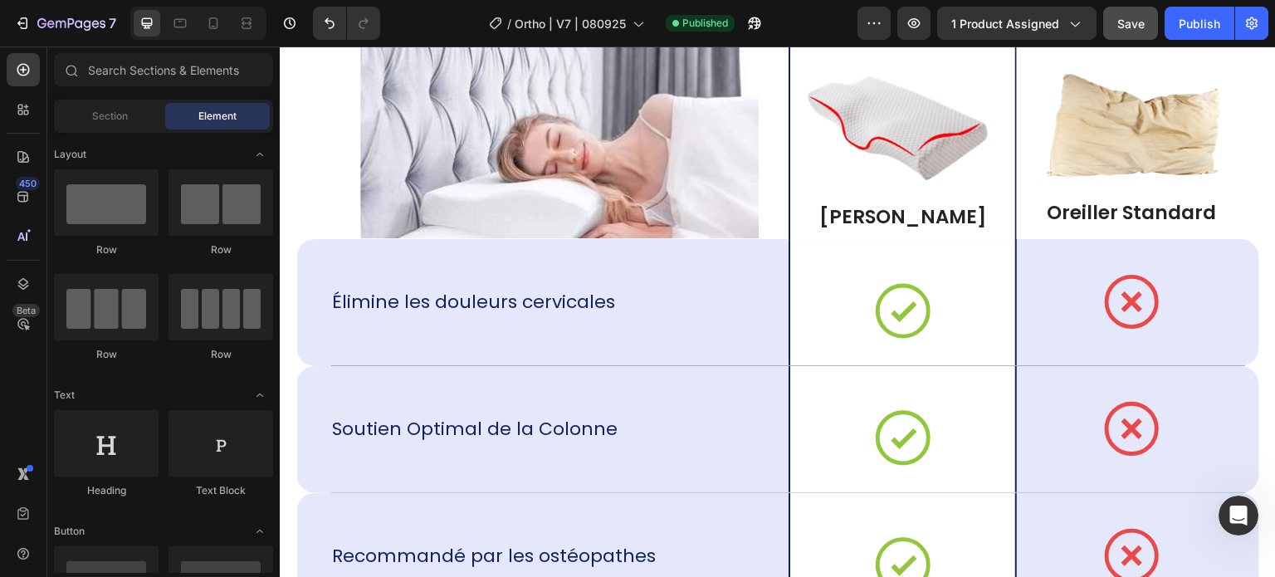
scroll to position [12630, 0]
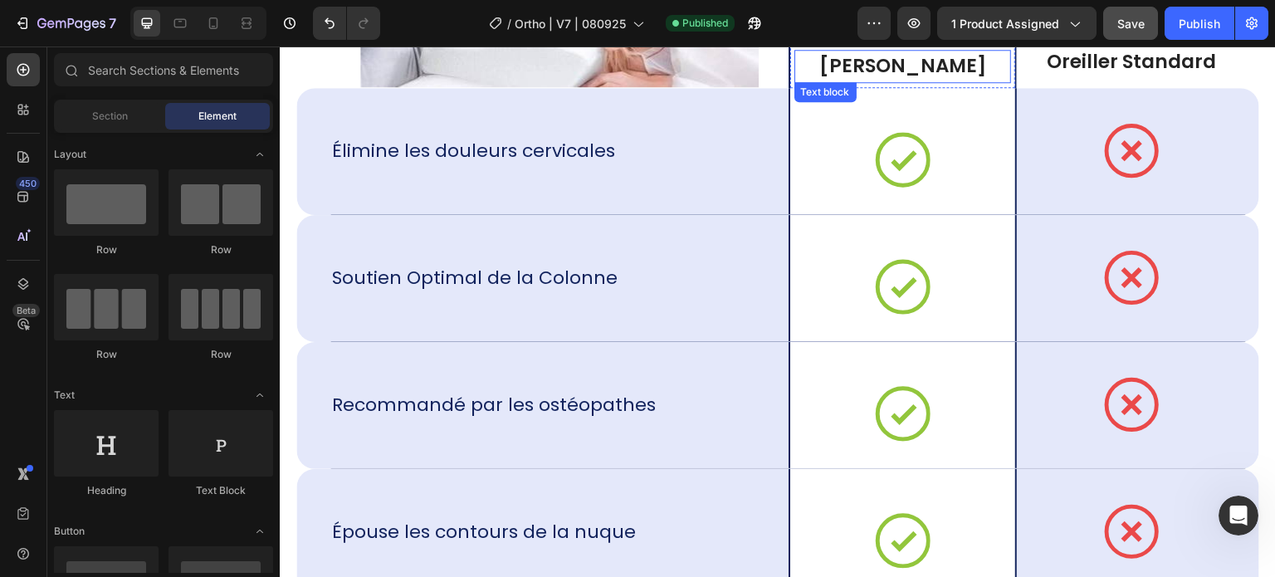
click at [931, 67] on p "[PERSON_NAME]" at bounding box center [904, 66] width 218 height 25
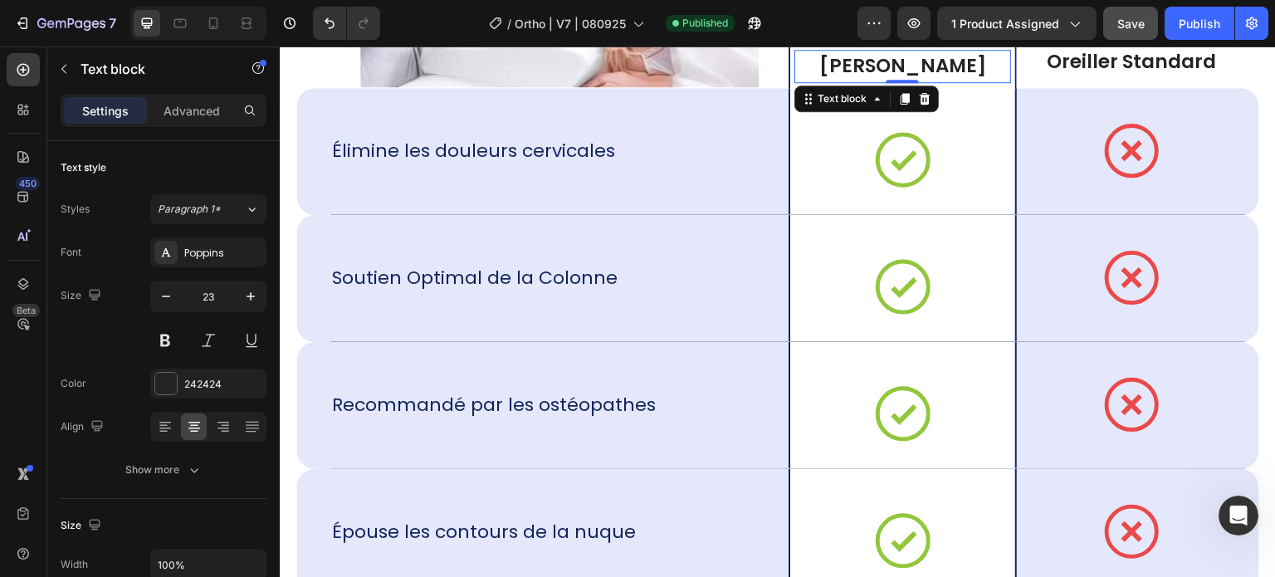
click at [931, 67] on p "[PERSON_NAME]" at bounding box center [904, 66] width 218 height 25
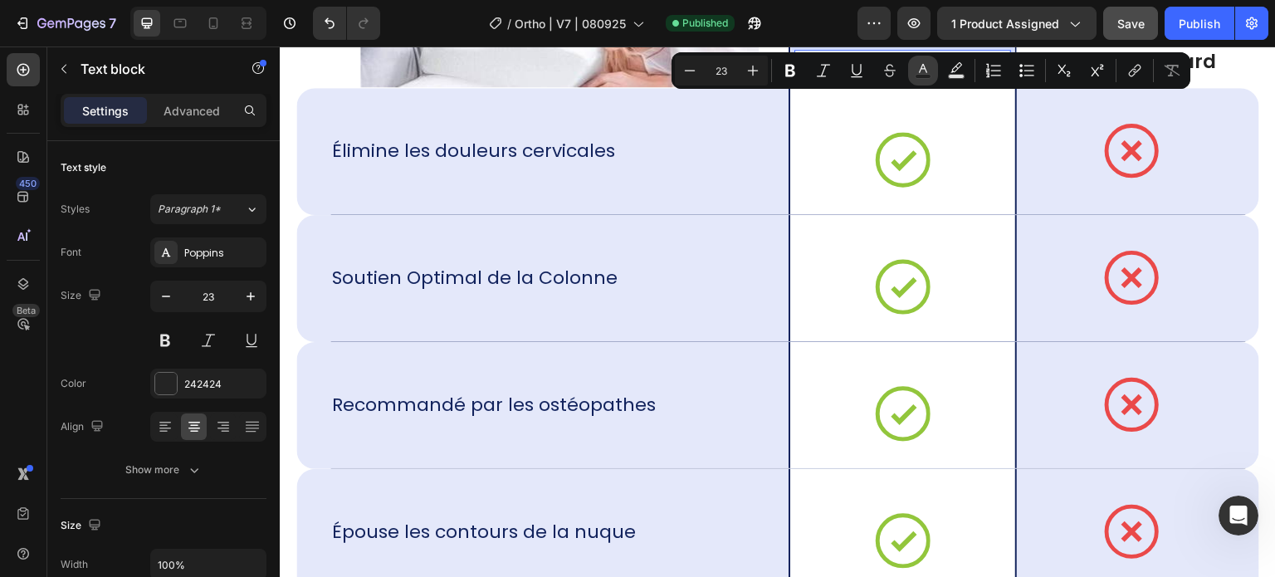
click at [909, 61] on button "Text Color" at bounding box center [923, 71] width 30 height 30
type input "242424"
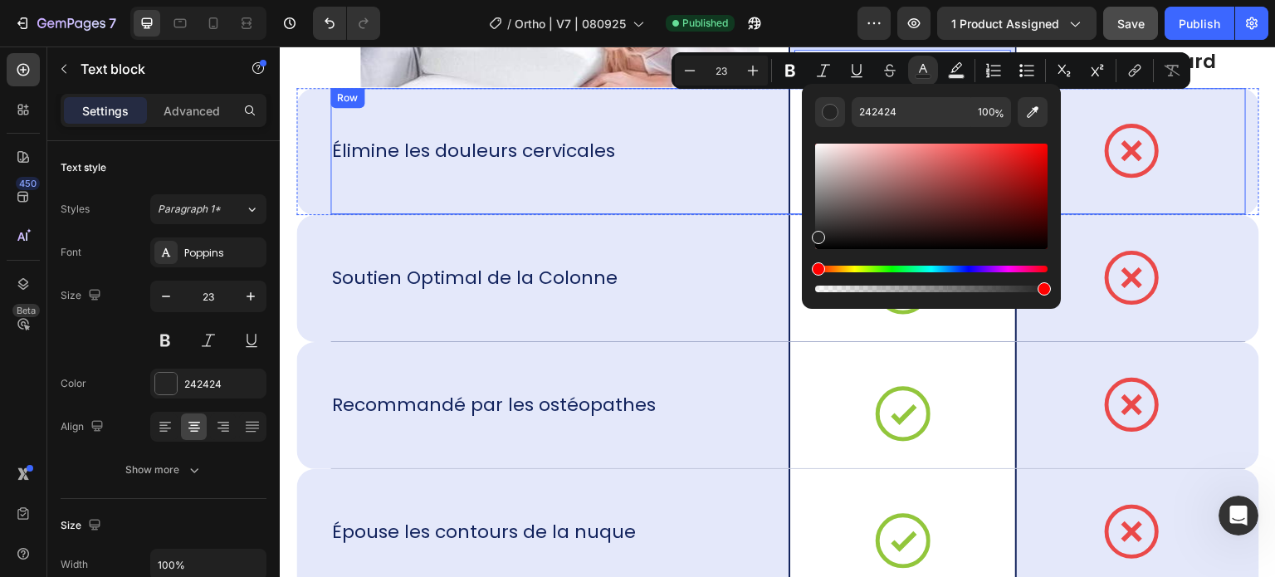
click at [692, 124] on div "Élimine les douleurs cervicales Text Block" at bounding box center [559, 151] width 458 height 126
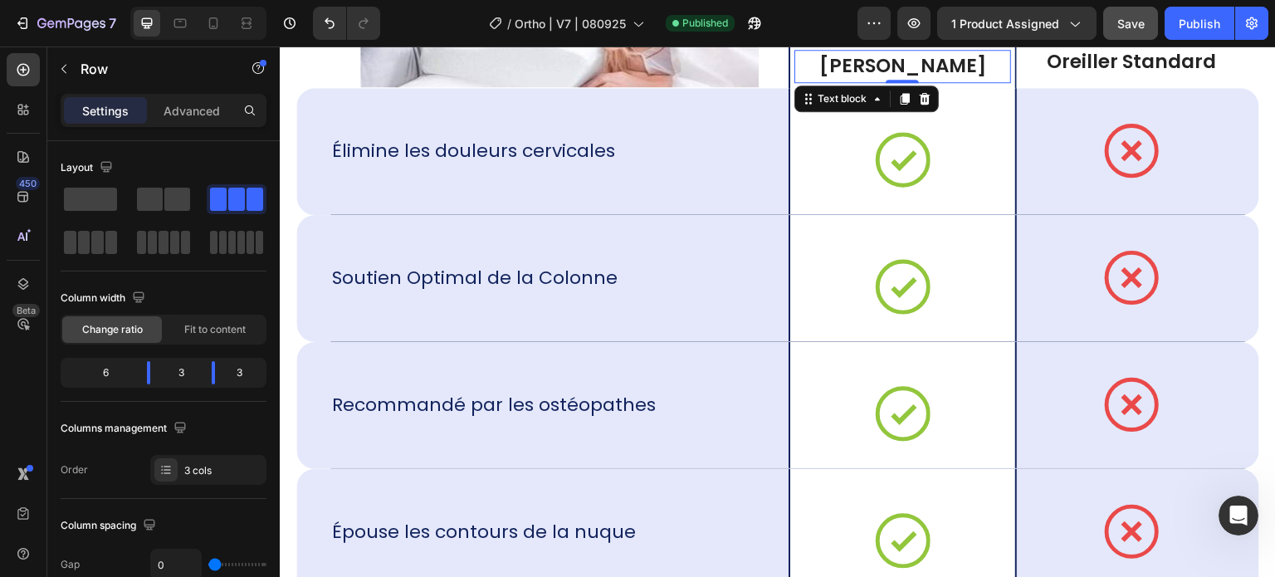
click at [905, 61] on p "[PERSON_NAME]" at bounding box center [904, 66] width 218 height 25
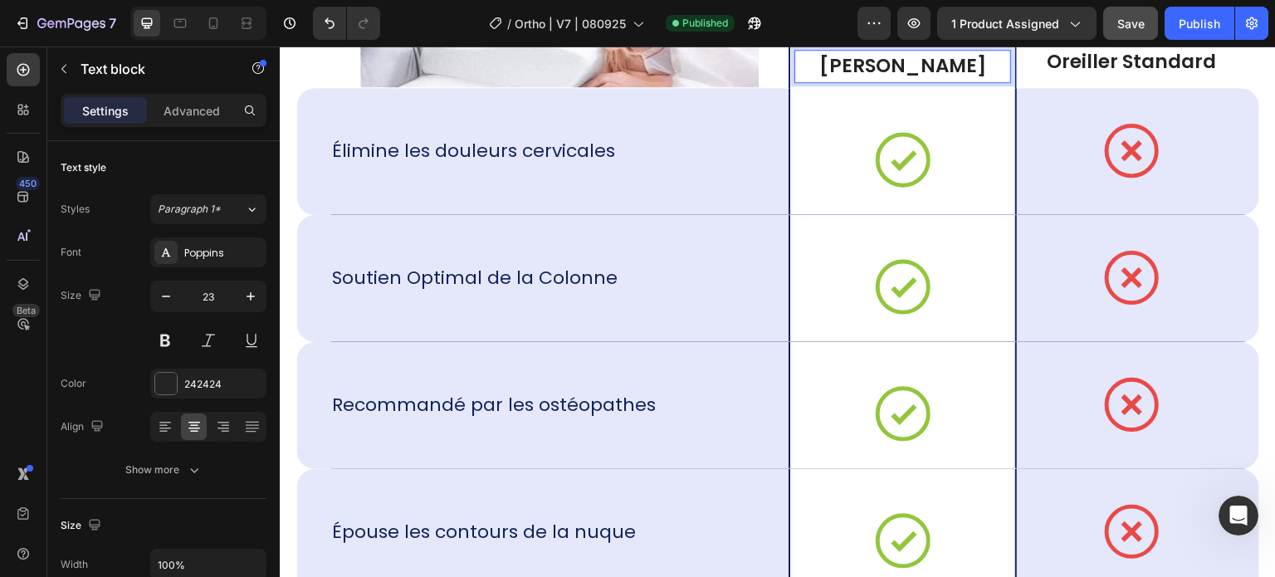
click at [909, 61] on p "[PERSON_NAME]" at bounding box center [904, 66] width 218 height 25
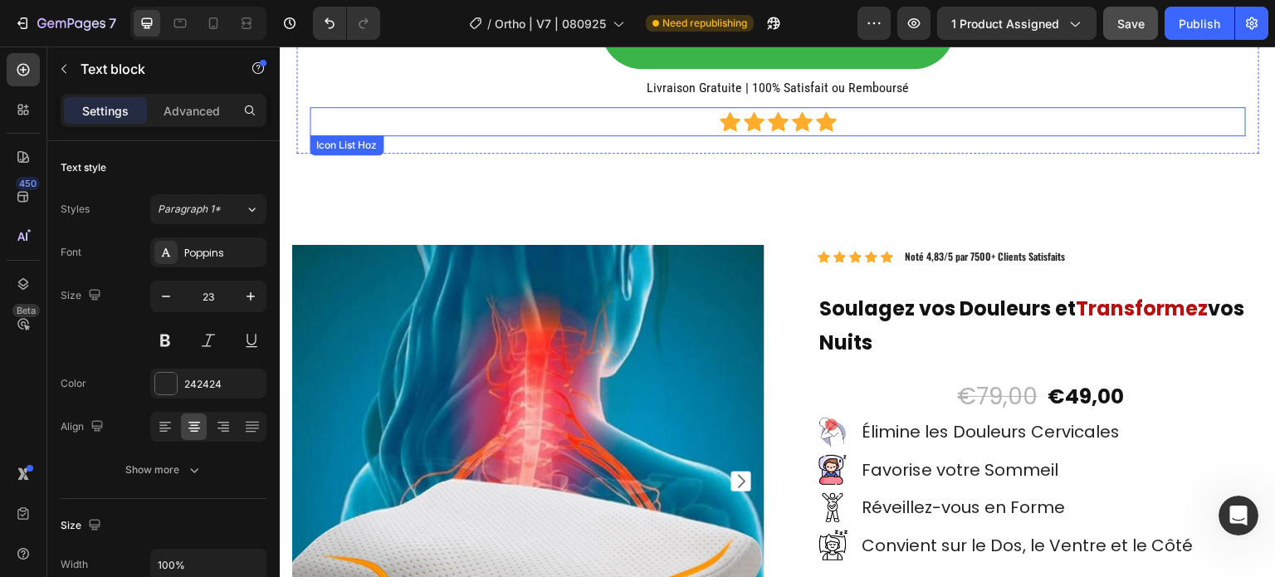
scroll to position [14860, 0]
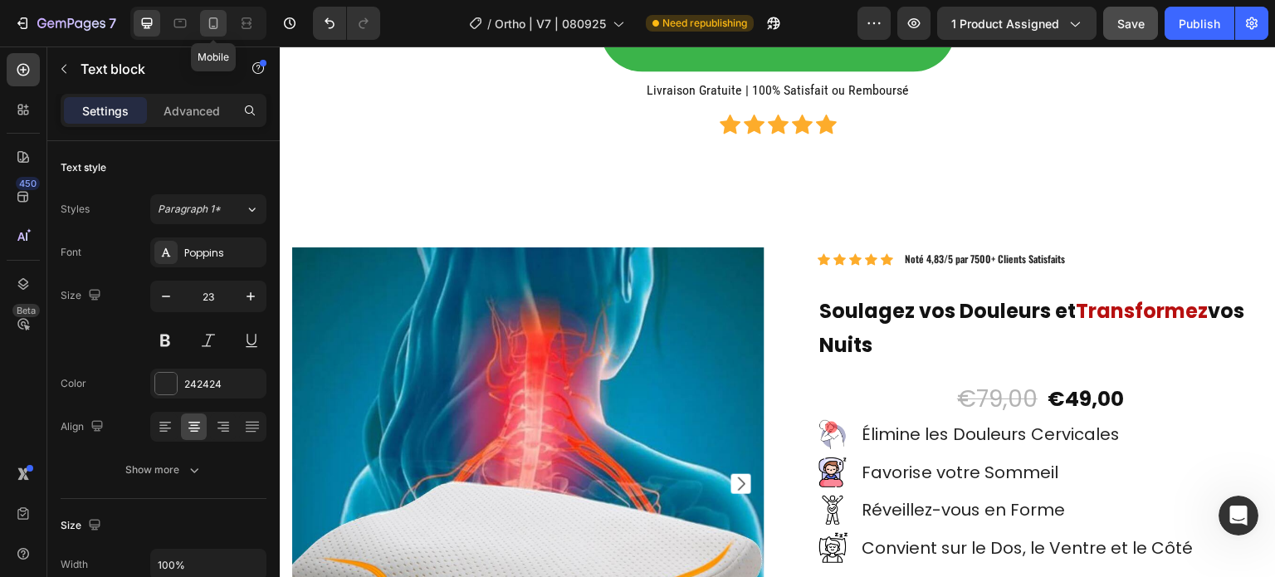
click at [215, 26] on icon at bounding box center [213, 23] width 17 height 17
type input "16"
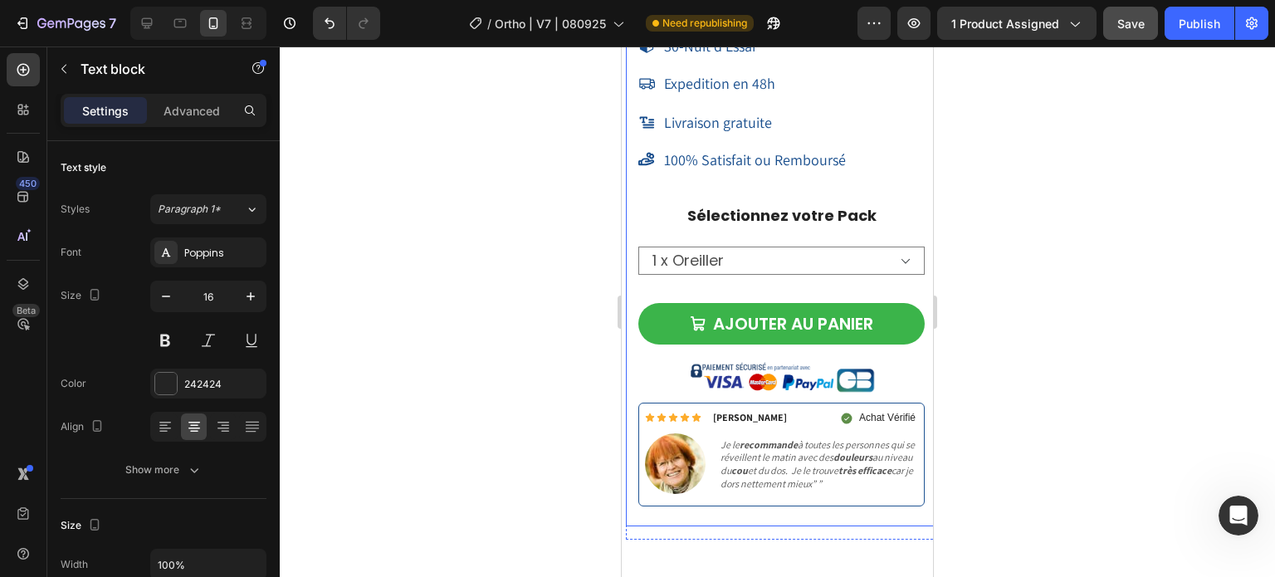
scroll to position [13575, 0]
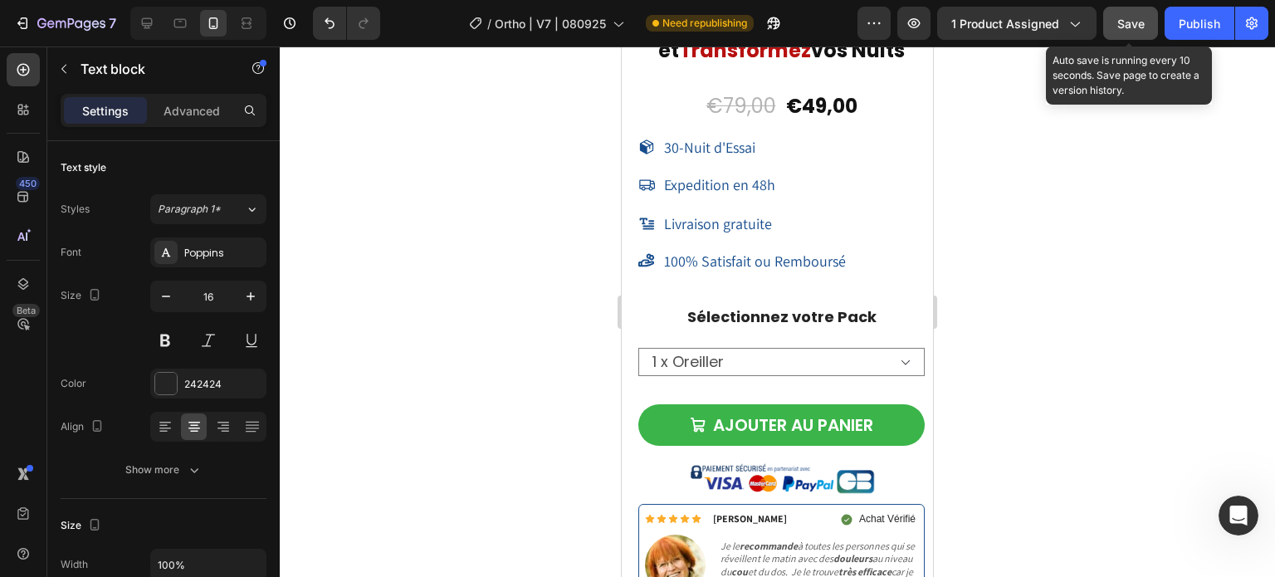
click at [1142, 34] on button "Save" at bounding box center [1130, 23] width 55 height 33
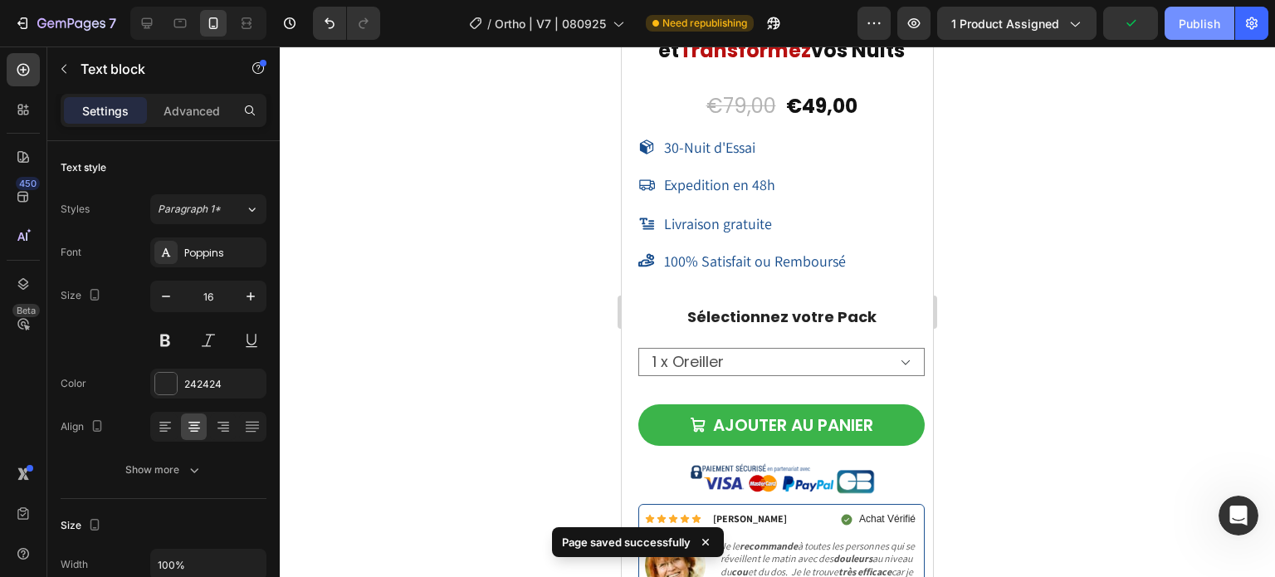
click at [1186, 20] on div "Publish" at bounding box center [1200, 23] width 42 height 17
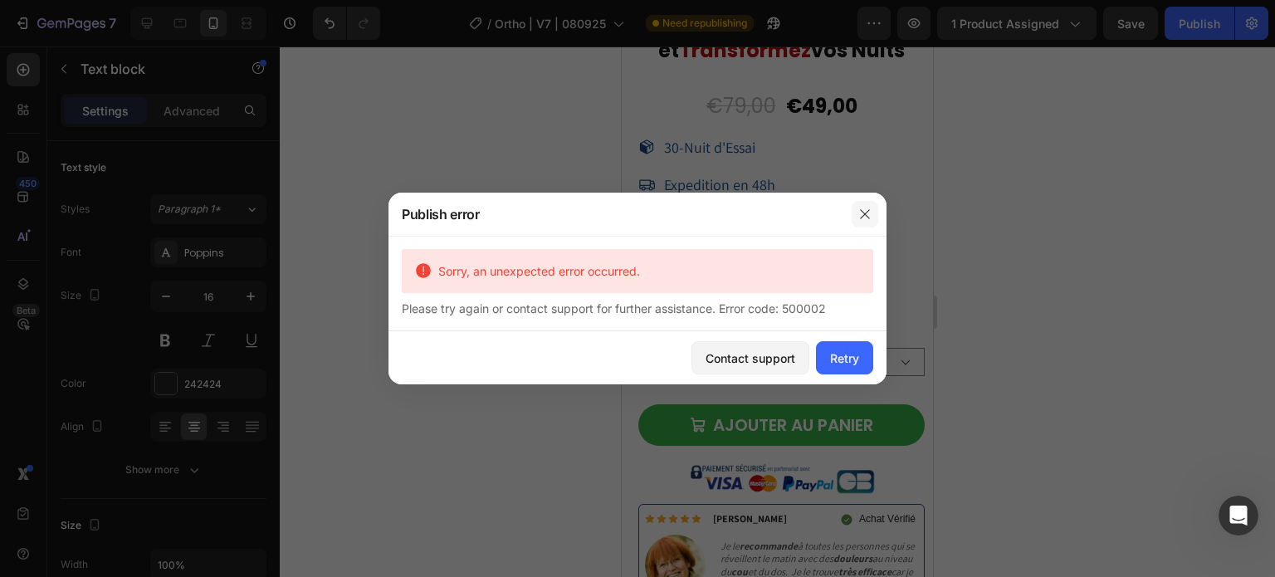
click at [863, 215] on icon "button" at bounding box center [864, 214] width 13 height 13
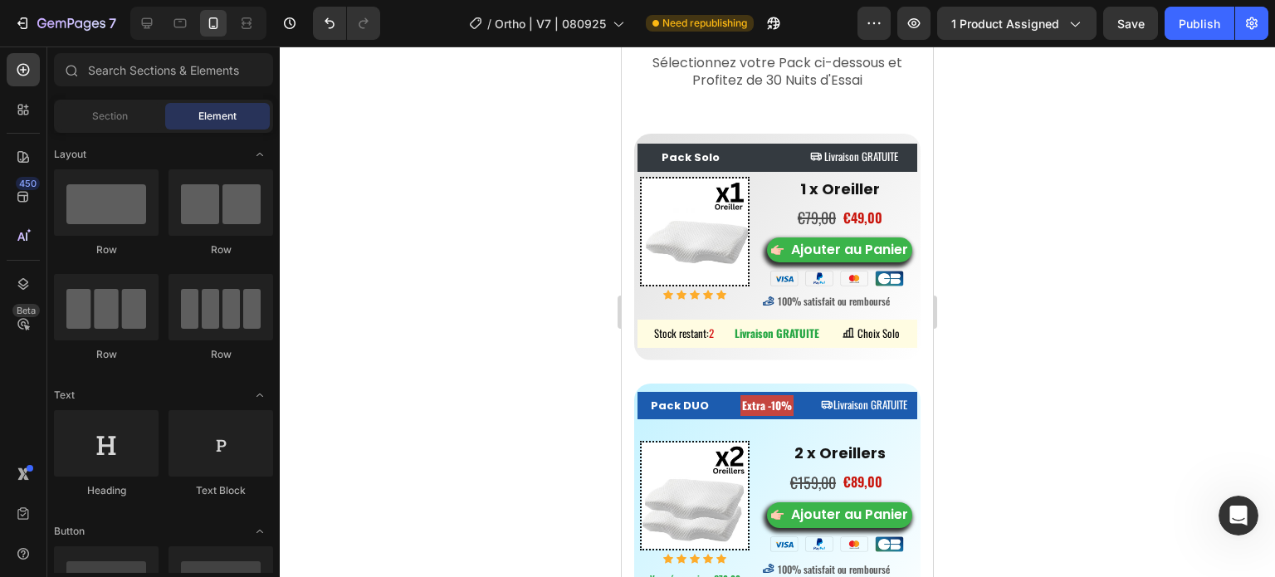
scroll to position [8498, 0]
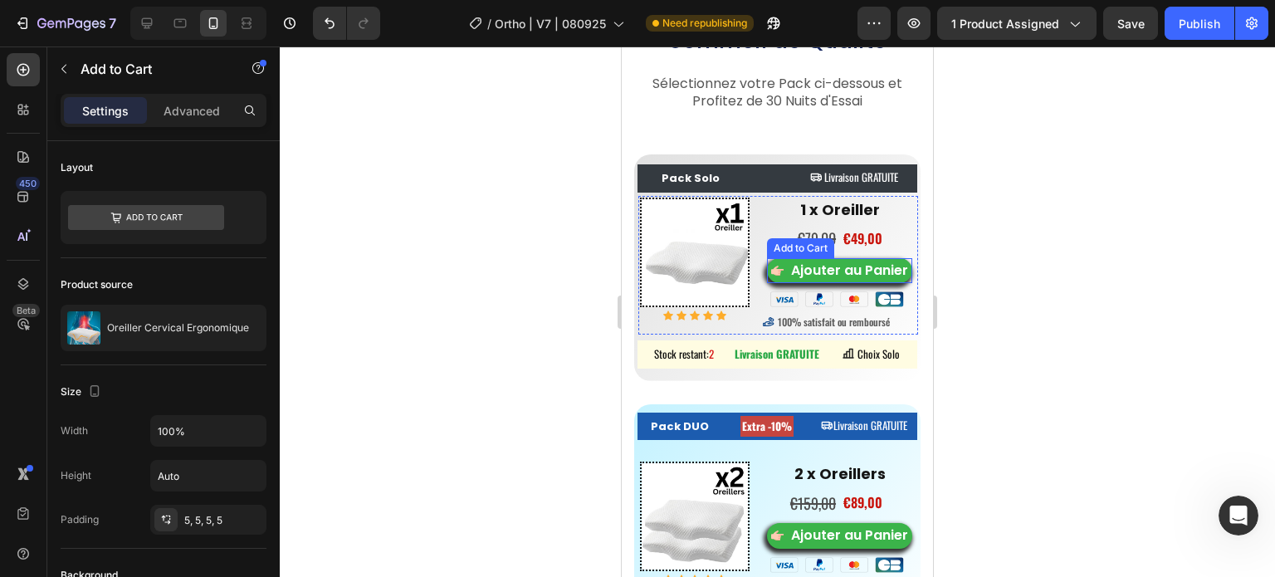
click at [767, 252] on div "Add to Cart" at bounding box center [800, 248] width 67 height 20
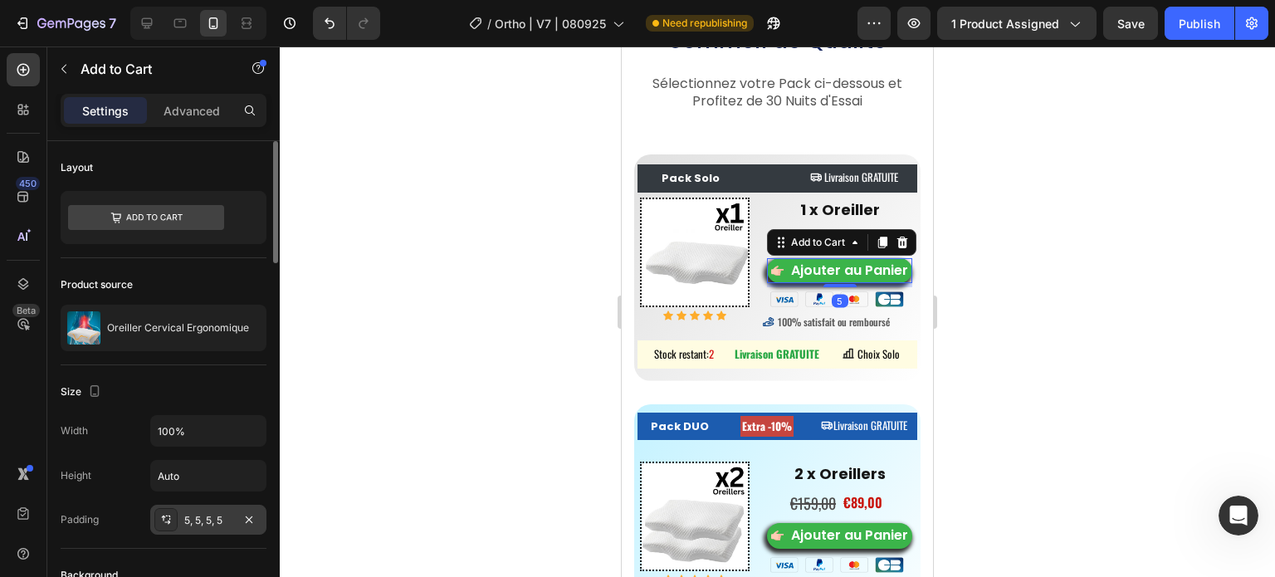
click at [157, 512] on div at bounding box center [165, 519] width 23 height 23
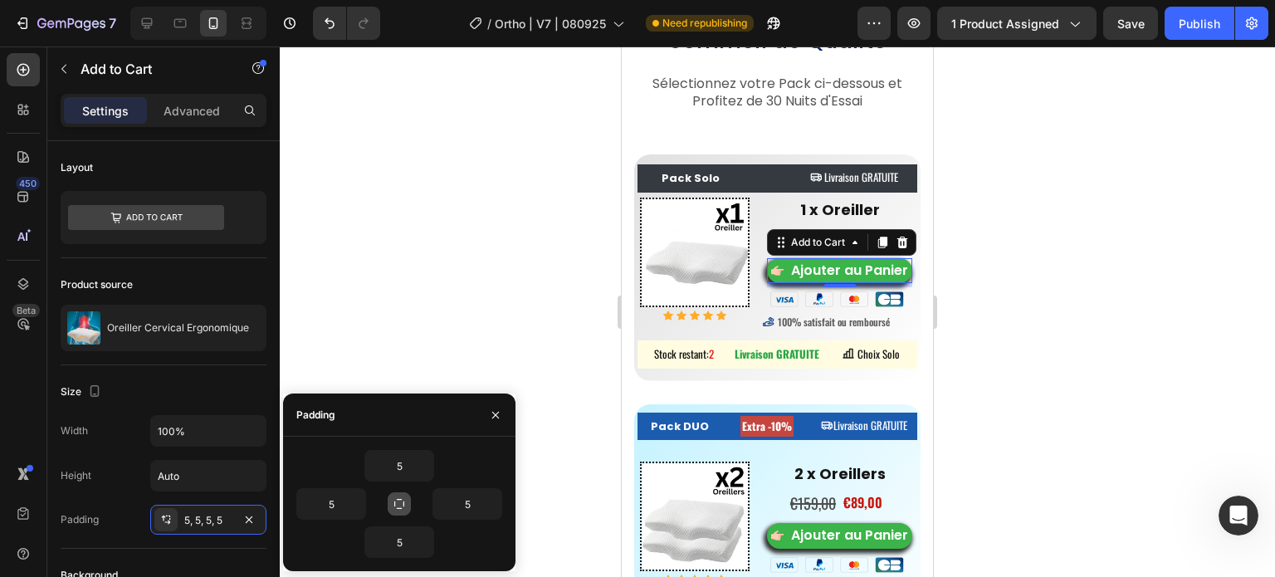
click at [401, 511] on button "button" at bounding box center [399, 503] width 23 height 23
click at [402, 507] on icon "button" at bounding box center [398, 504] width 9 height 9
click at [333, 510] on input "5" at bounding box center [331, 504] width 68 height 30
type input "2"
click at [468, 506] on input "5" at bounding box center [467, 504] width 68 height 30
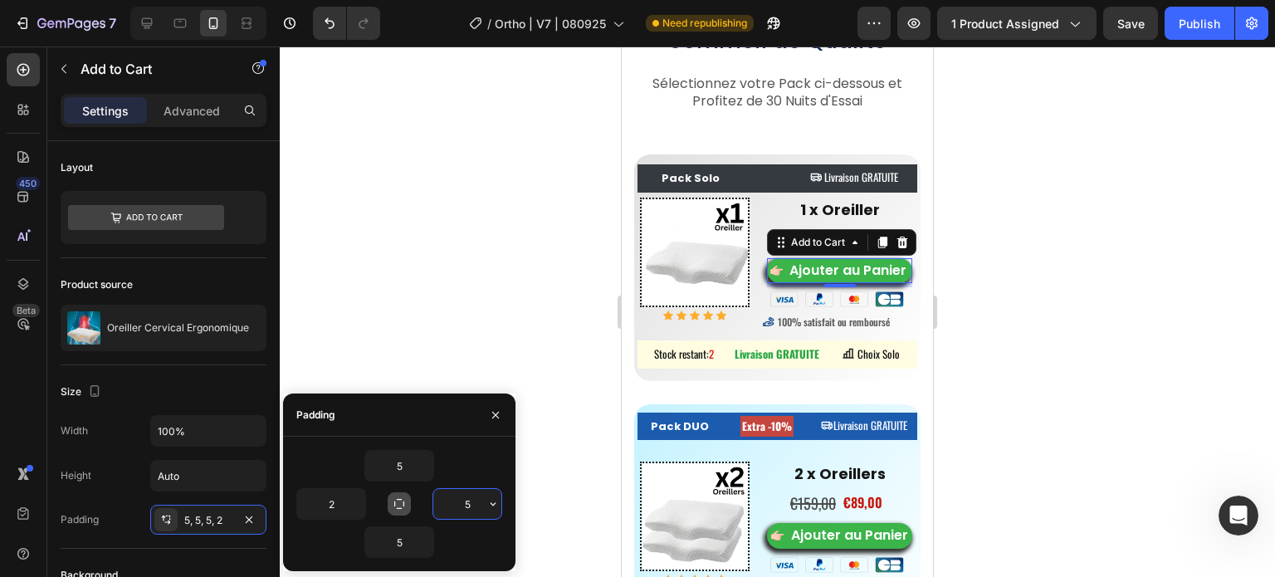
type input "2"
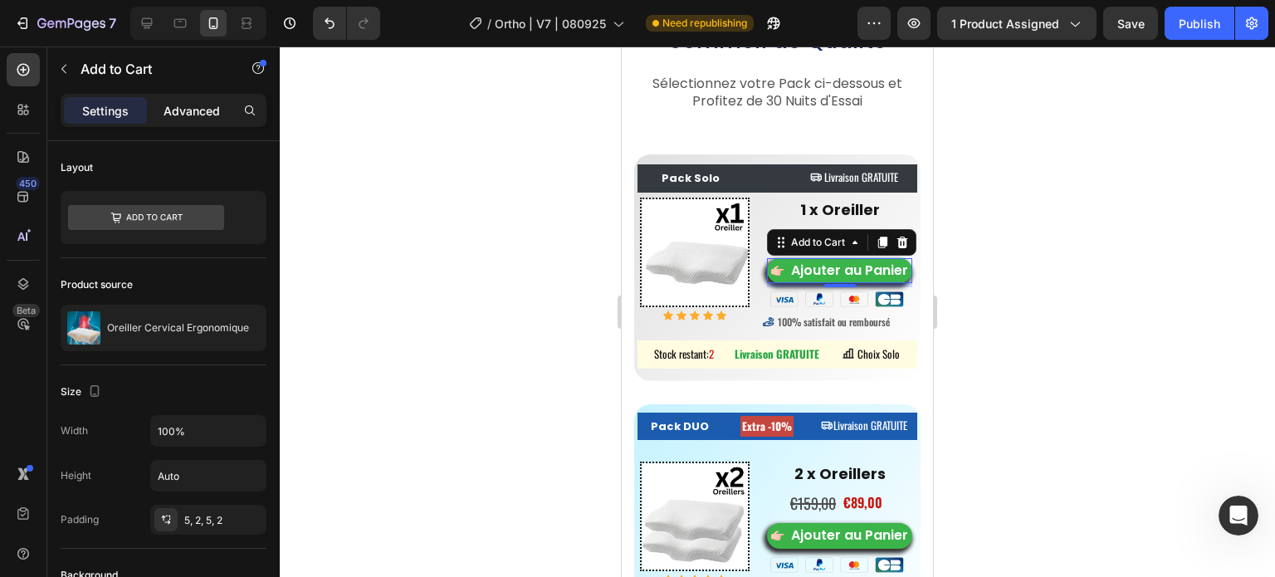
click at [193, 104] on p "Advanced" at bounding box center [192, 110] width 56 height 17
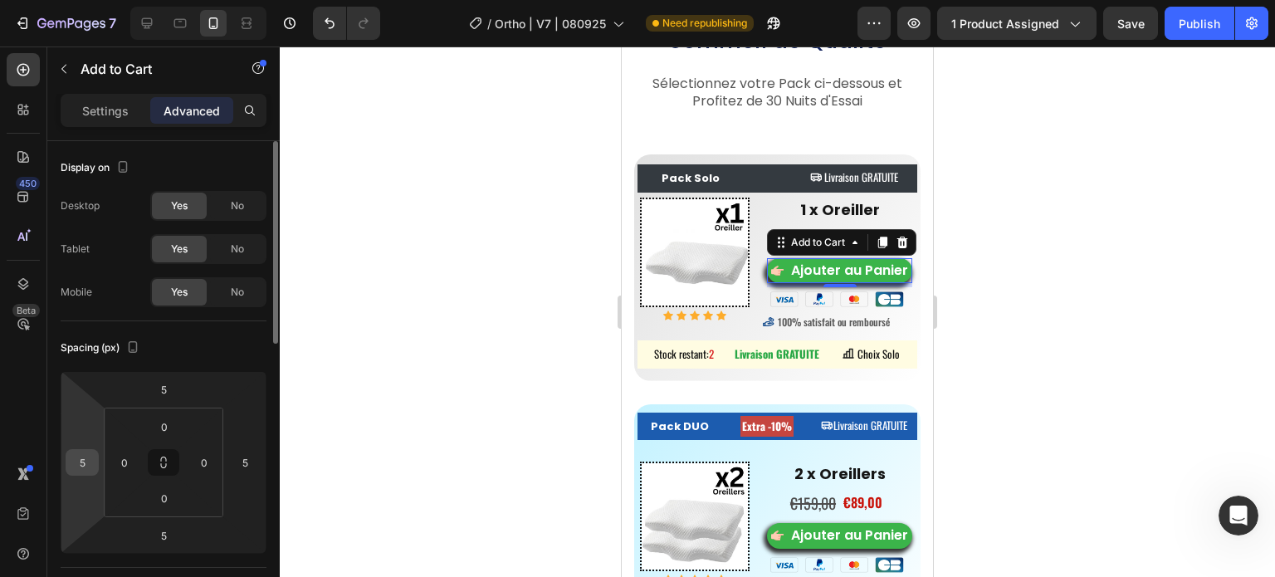
click at [73, 468] on input "5" at bounding box center [82, 462] width 25 height 25
type input "1"
click at [242, 464] on input "5" at bounding box center [244, 462] width 25 height 25
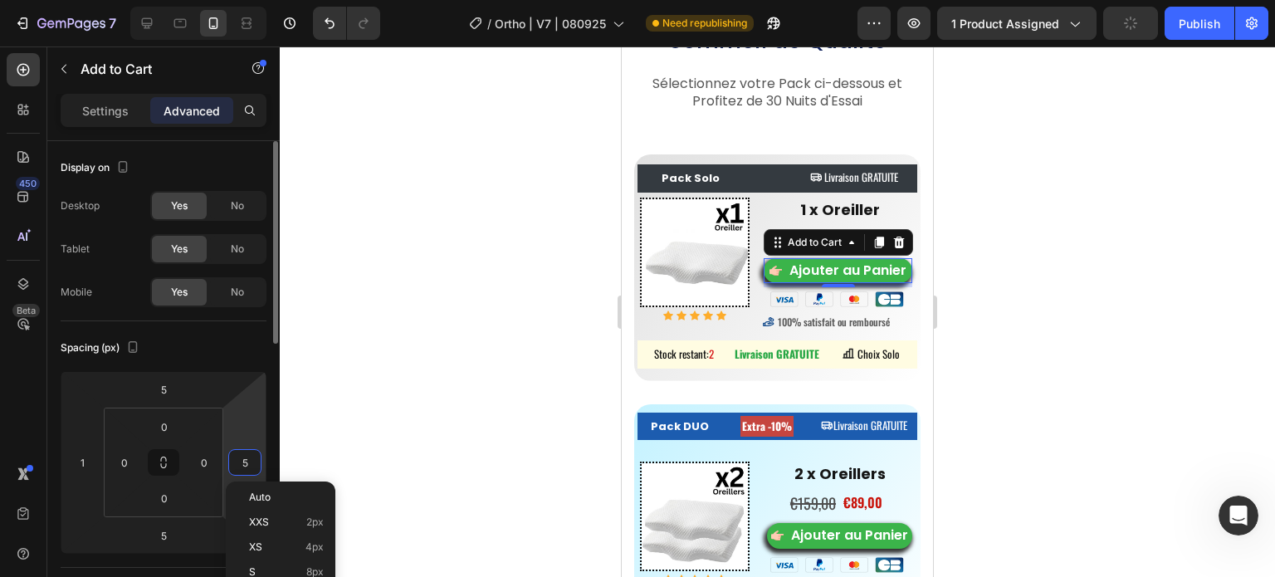
type input "1"
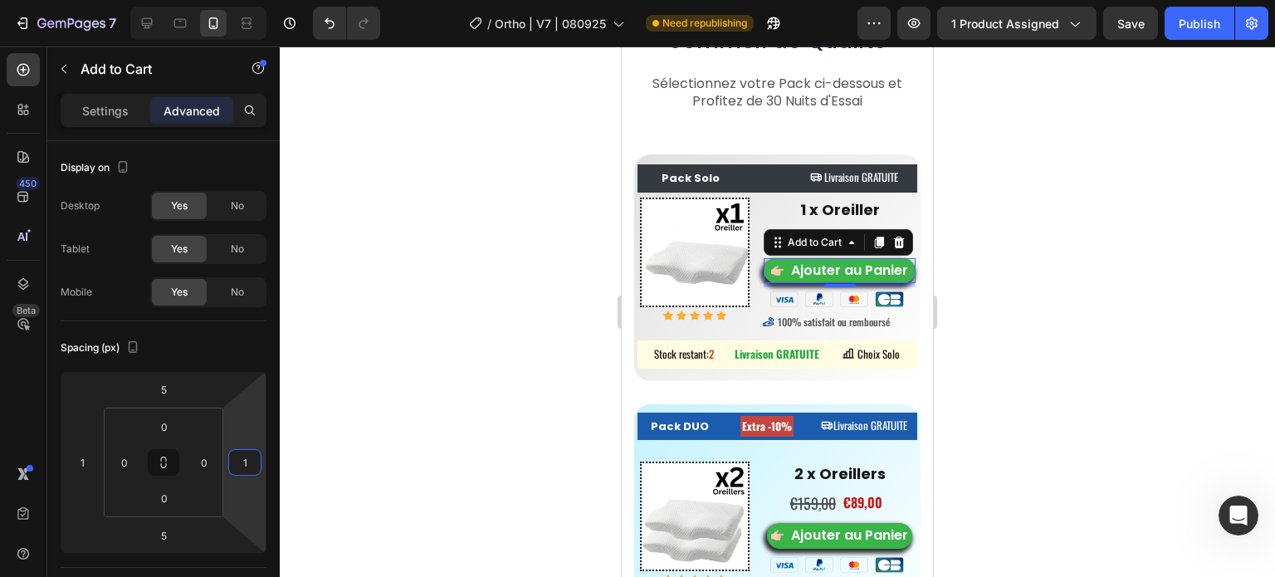
click at [302, 383] on div at bounding box center [777, 311] width 995 height 531
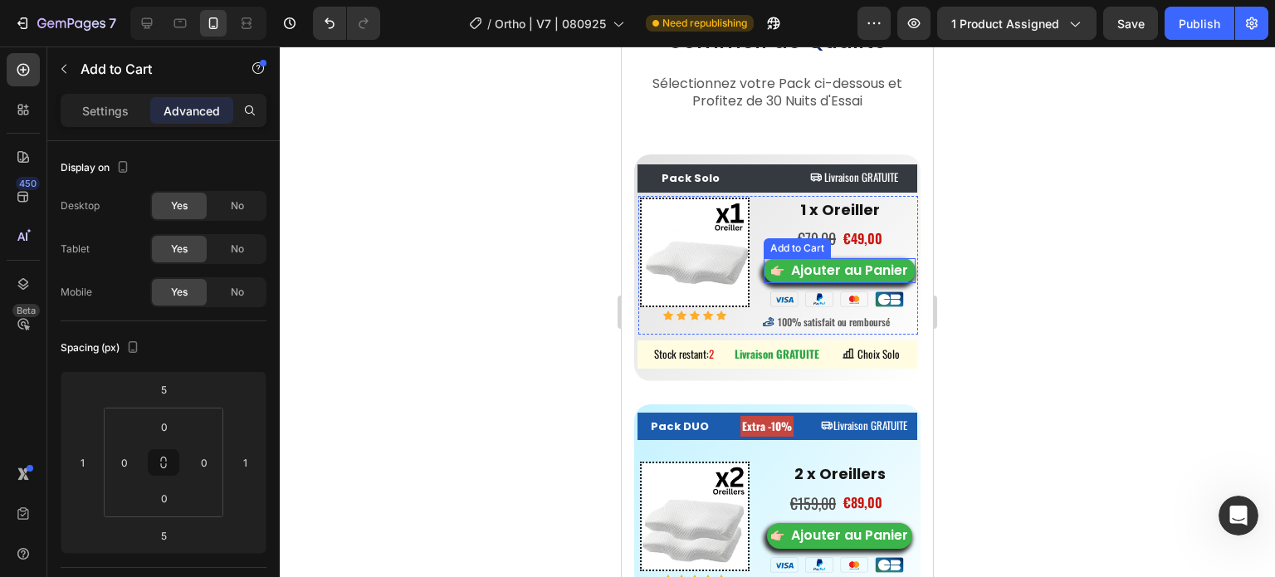
click at [769, 247] on div "Add to Cart" at bounding box center [797, 248] width 61 height 15
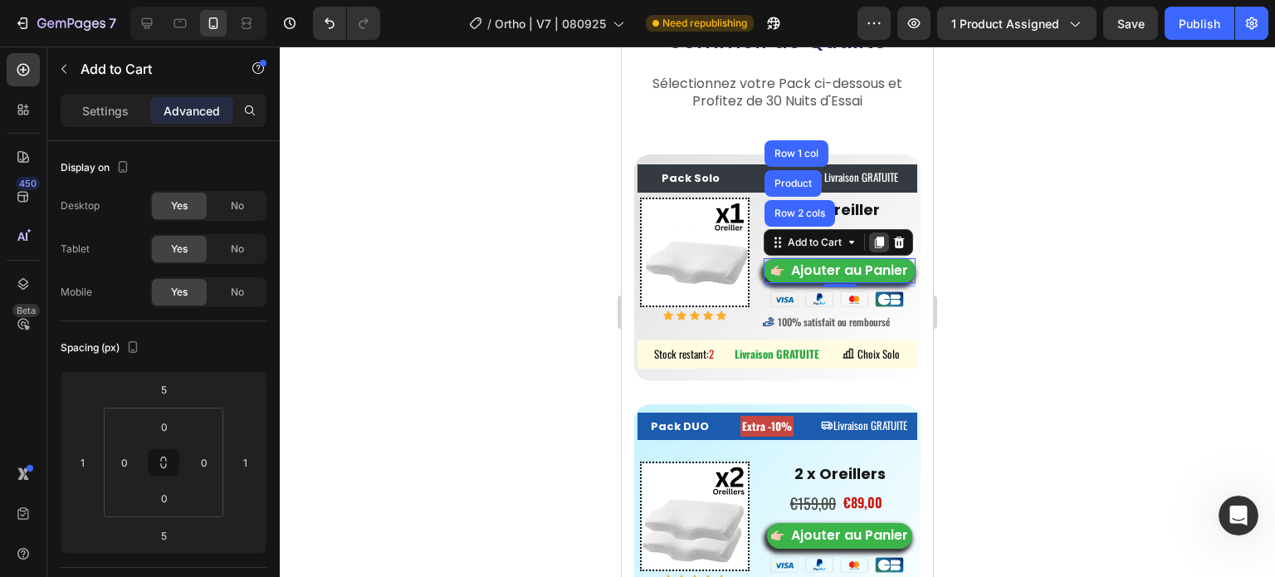
click at [873, 237] on icon at bounding box center [879, 242] width 13 height 13
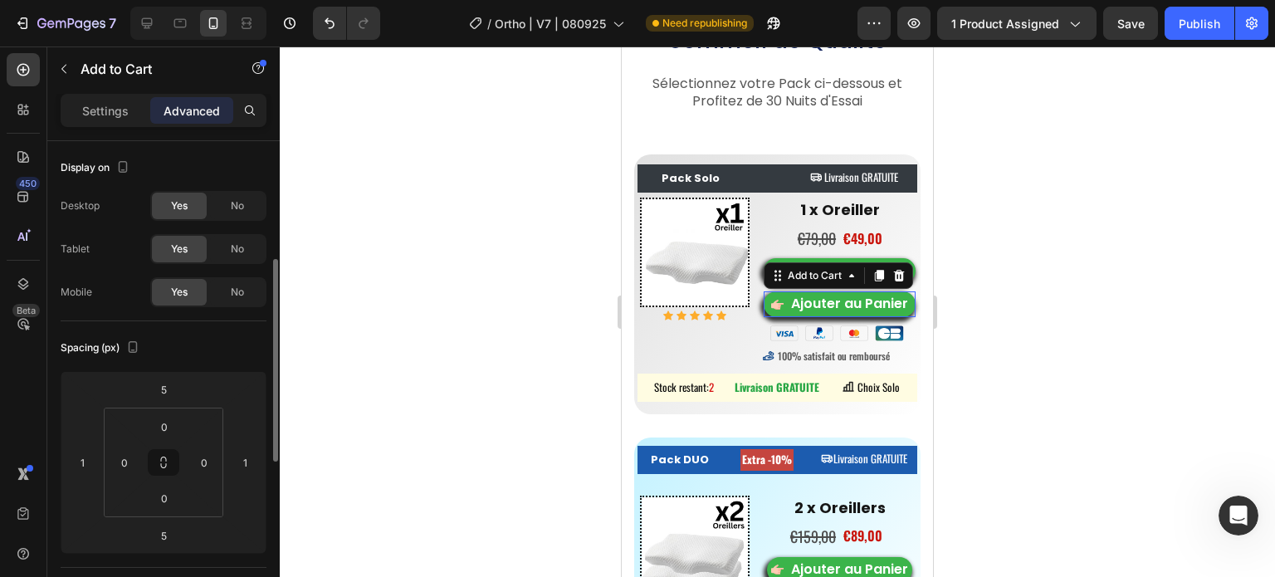
scroll to position [83, 0]
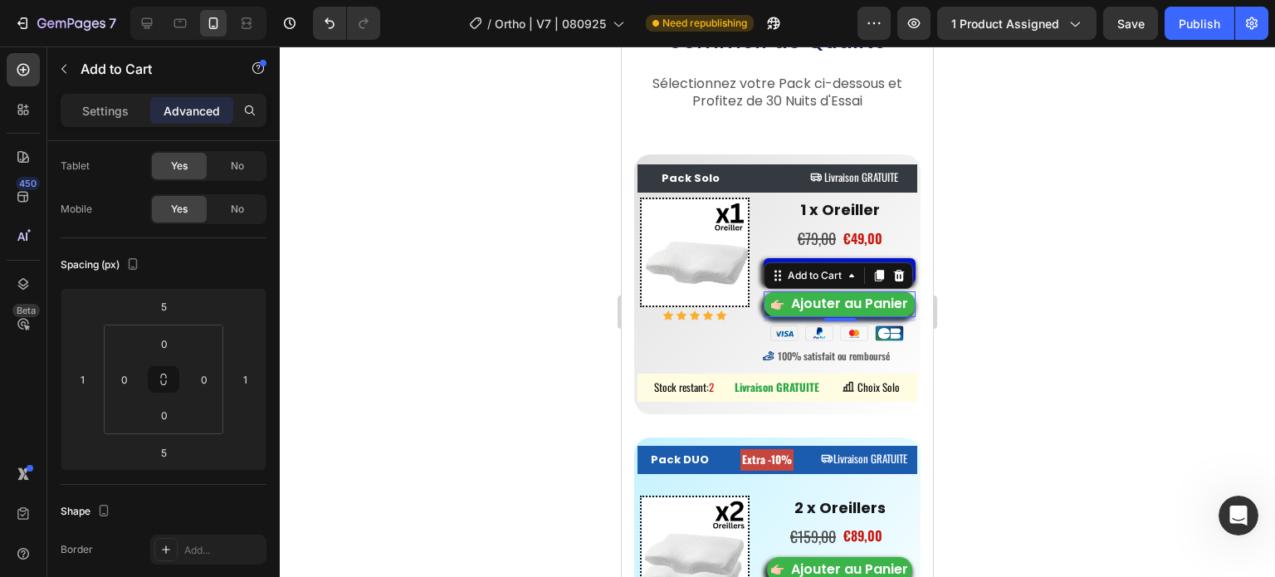
click at [897, 275] on icon at bounding box center [899, 276] width 11 height 12
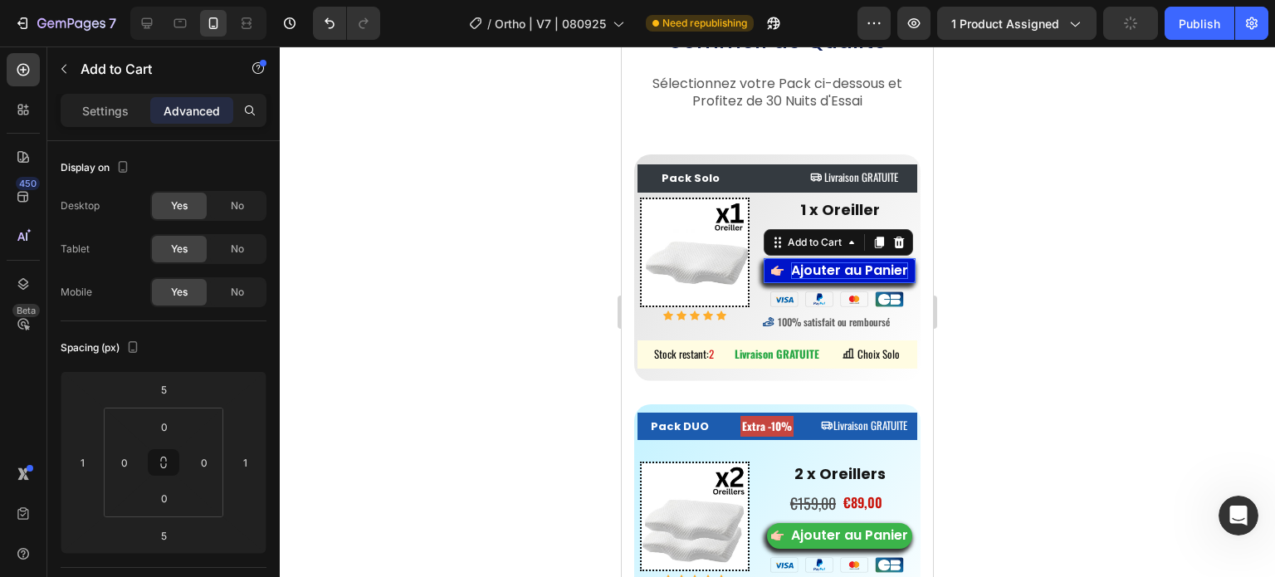
click at [840, 266] on div "Ajouter au Panier" at bounding box center [849, 270] width 117 height 17
click at [840, 266] on p "Ajouter au Panier" at bounding box center [849, 270] width 117 height 17
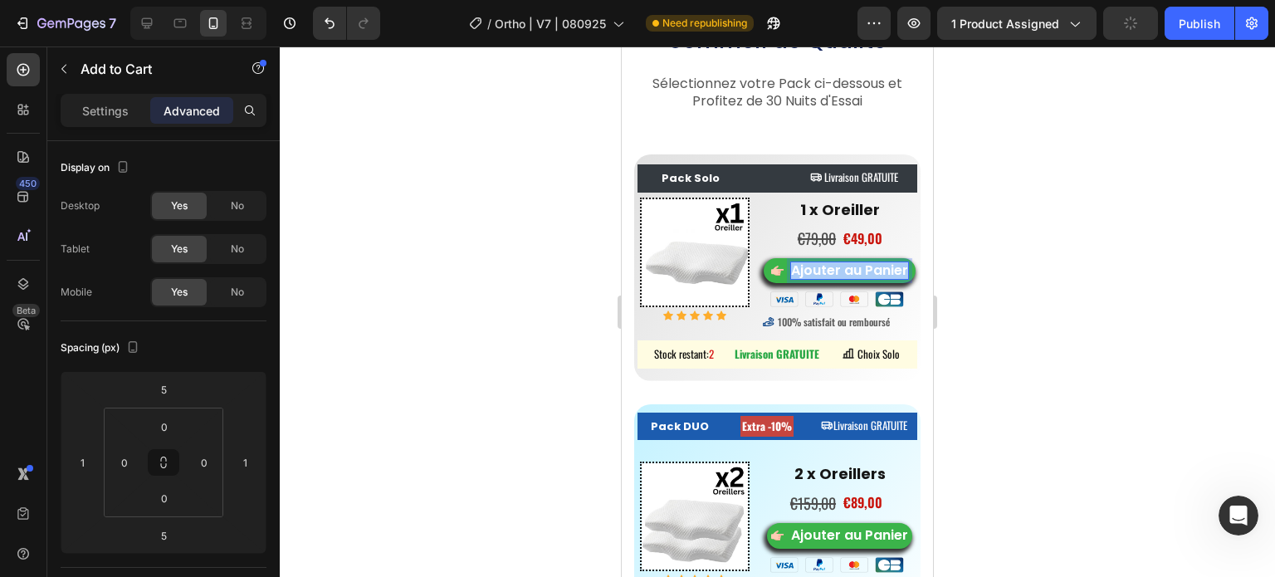
click at [433, 303] on div at bounding box center [777, 311] width 995 height 531
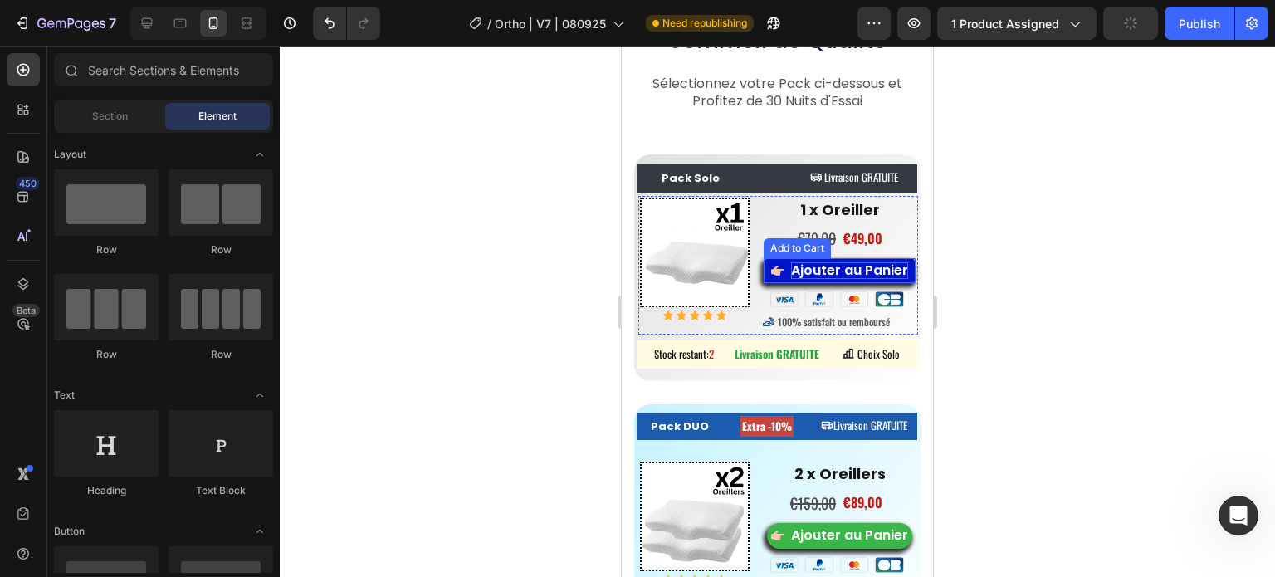
click at [814, 274] on p "Ajouter au Panier" at bounding box center [849, 270] width 117 height 17
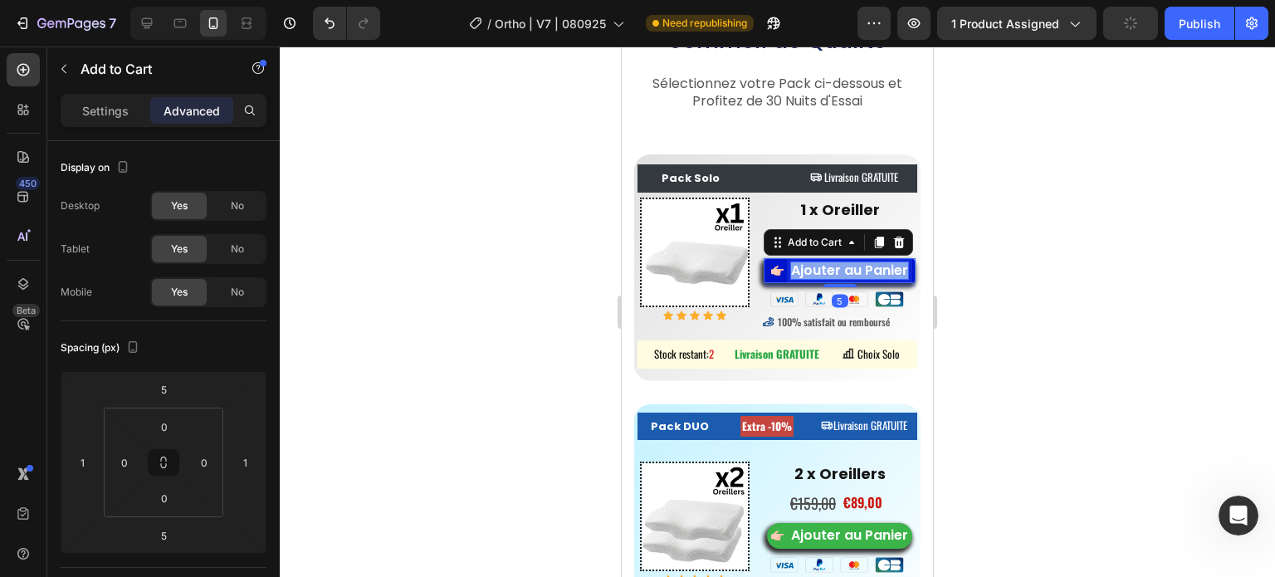
click at [814, 274] on p "Ajouter au Panier" at bounding box center [849, 270] width 117 height 17
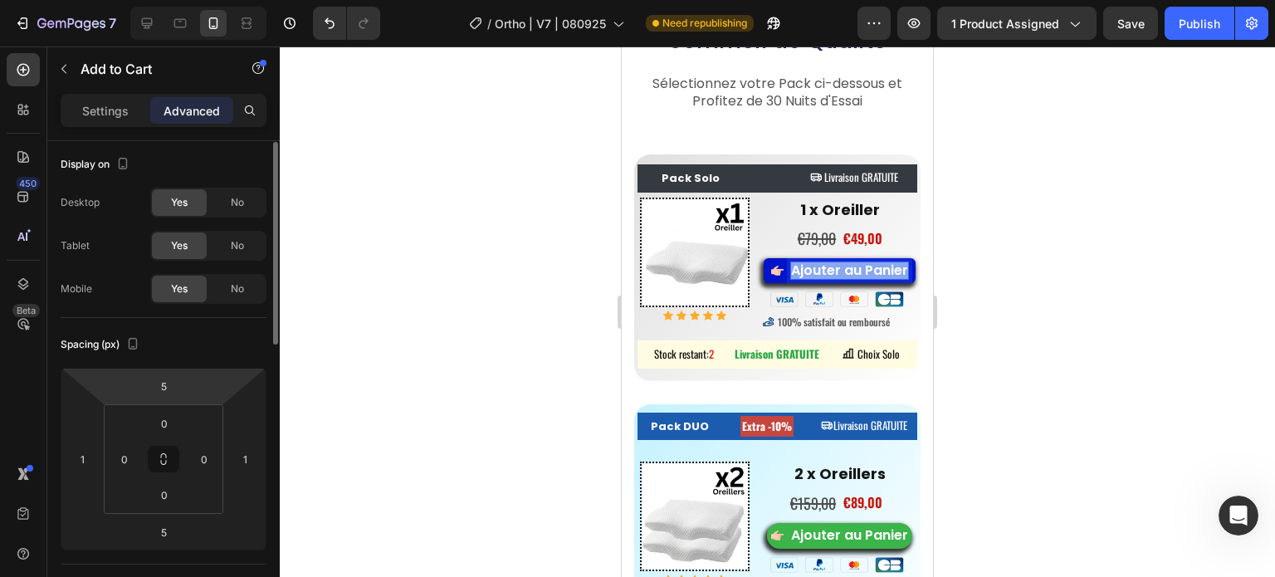
scroll to position [0, 0]
click at [97, 112] on p "Settings" at bounding box center [105, 110] width 46 height 17
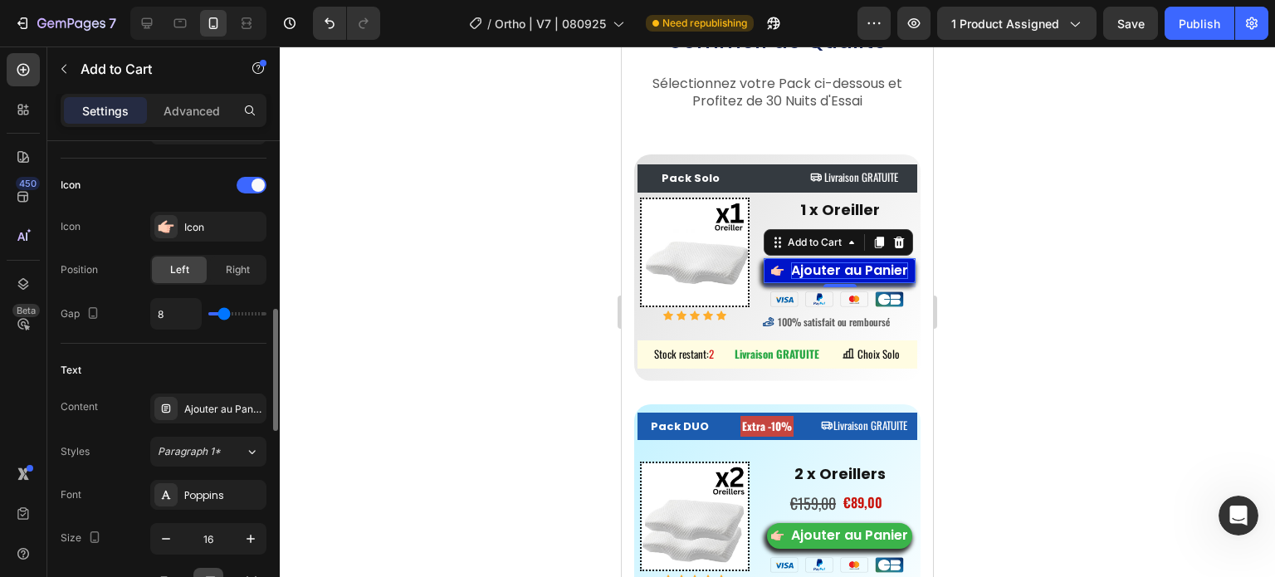
scroll to position [830, 0]
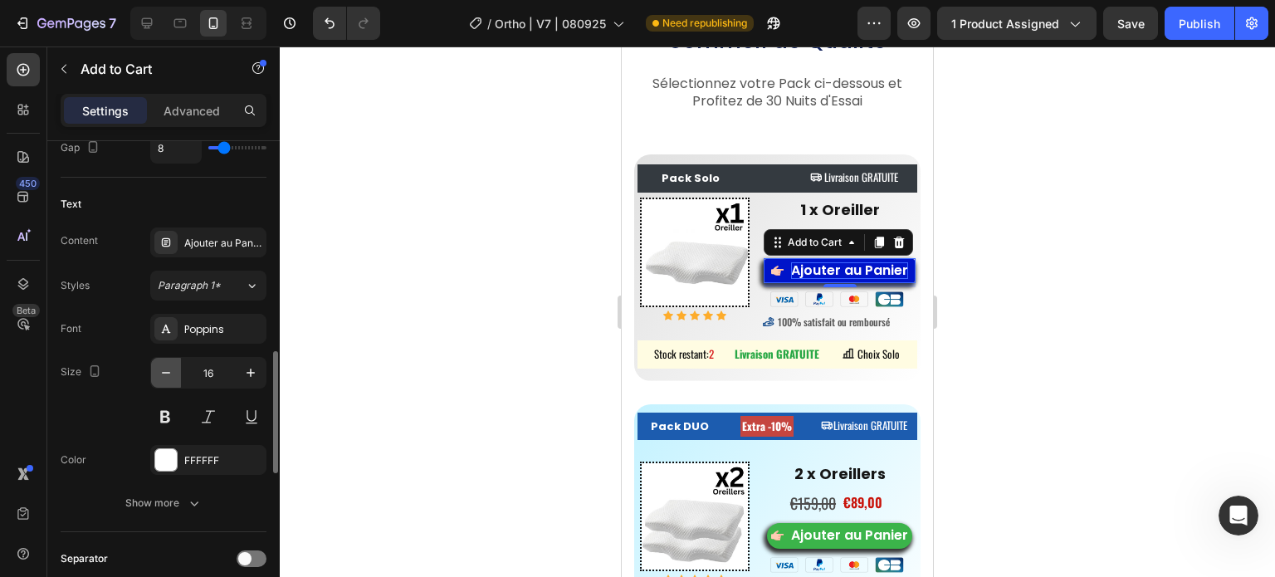
click at [163, 372] on icon "button" at bounding box center [166, 373] width 8 height 2
type input "15"
click at [438, 255] on div at bounding box center [777, 311] width 995 height 531
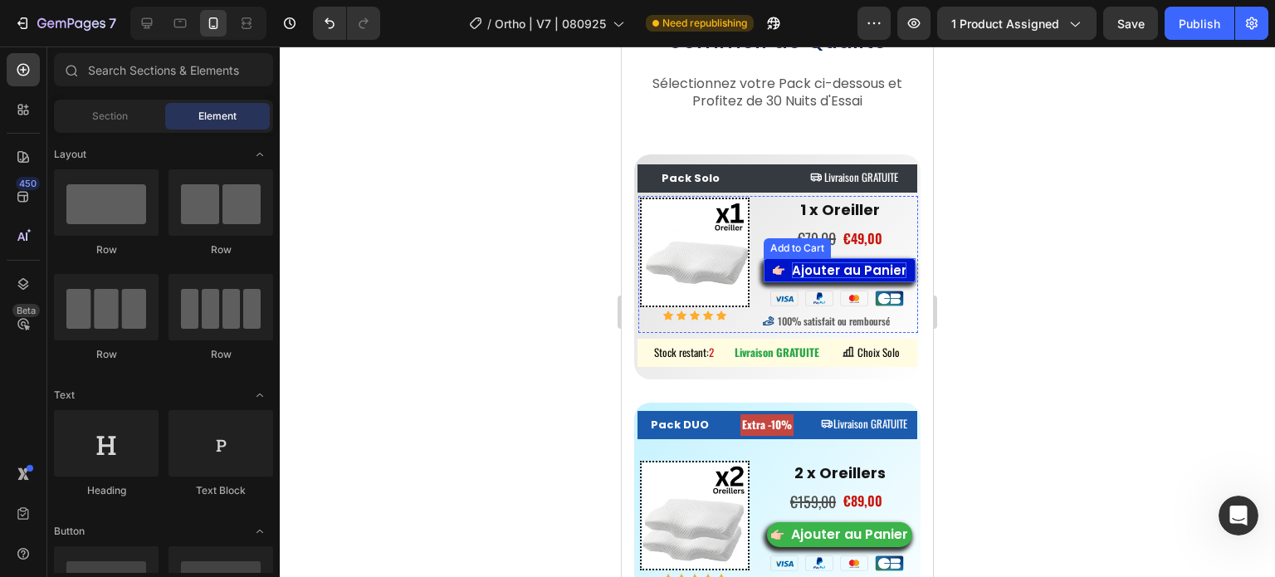
click at [787, 252] on div "Add to Cart" at bounding box center [797, 248] width 67 height 20
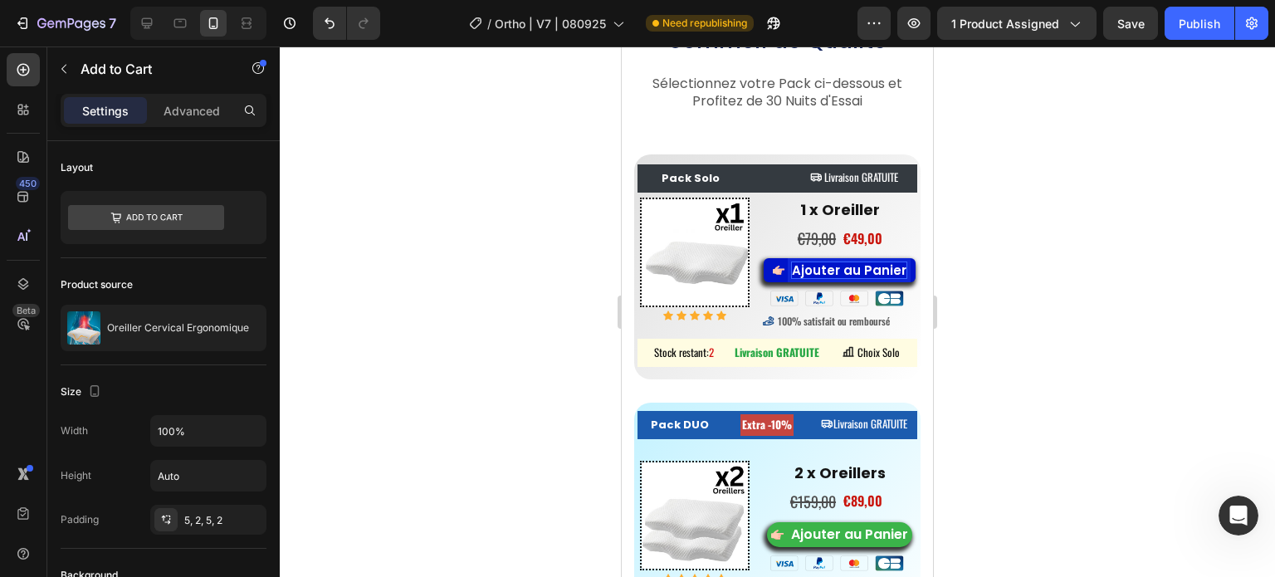
click at [1000, 301] on div at bounding box center [777, 311] width 995 height 531
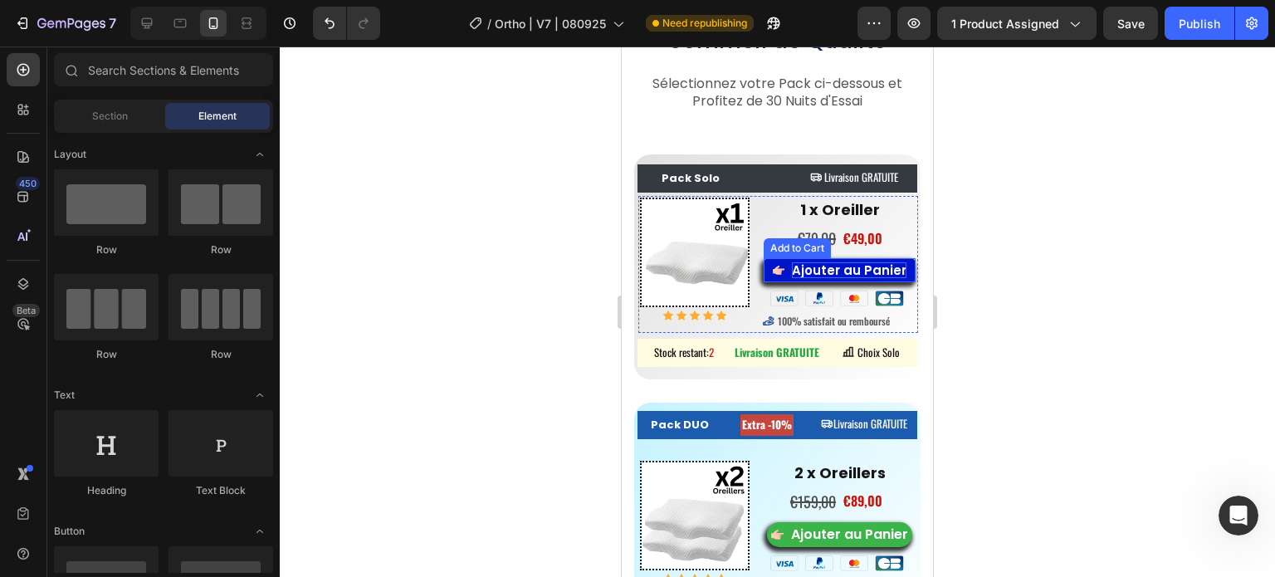
click at [767, 252] on div "Add to Cart" at bounding box center [797, 248] width 61 height 15
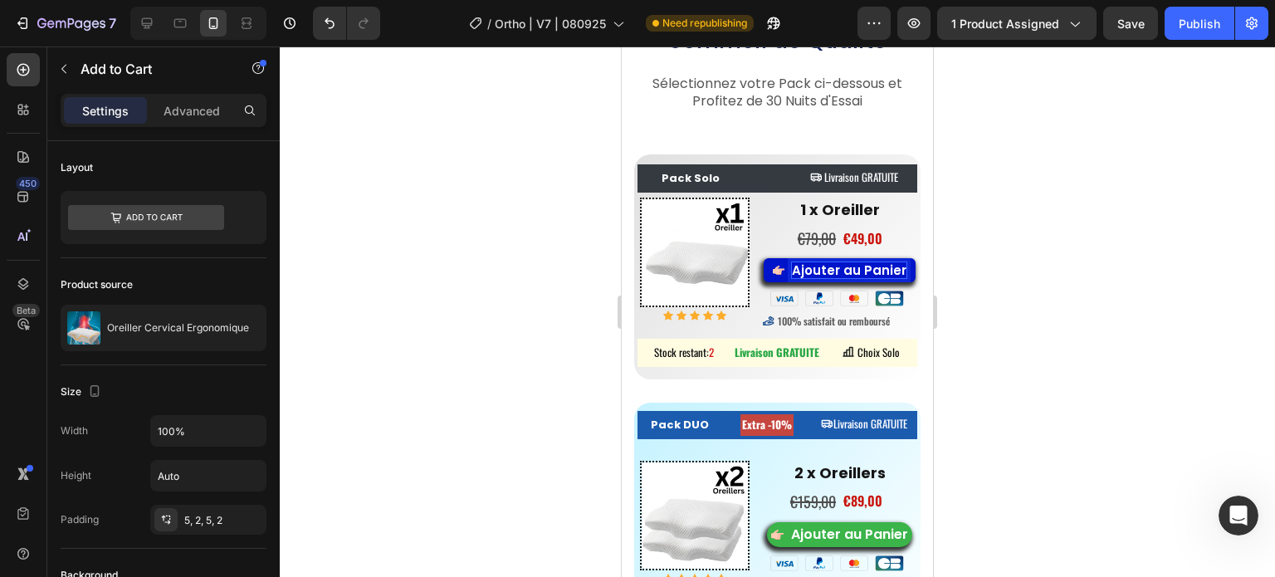
click at [570, 285] on div at bounding box center [777, 311] width 995 height 531
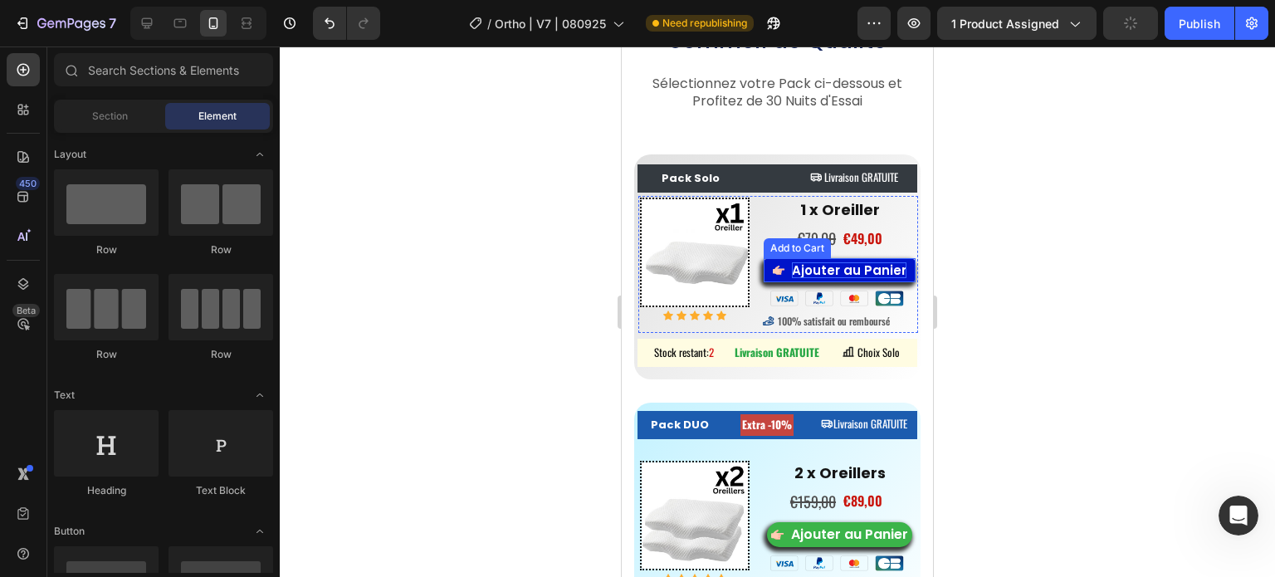
click at [781, 252] on div "Add to Cart" at bounding box center [797, 248] width 67 height 20
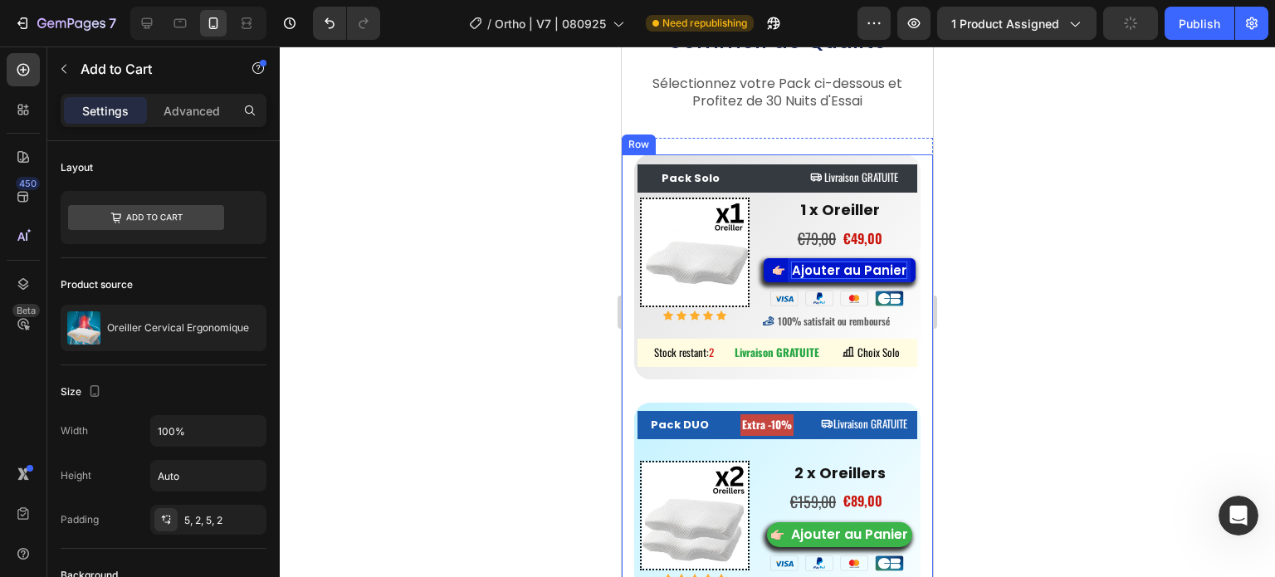
click at [571, 277] on div at bounding box center [777, 311] width 995 height 531
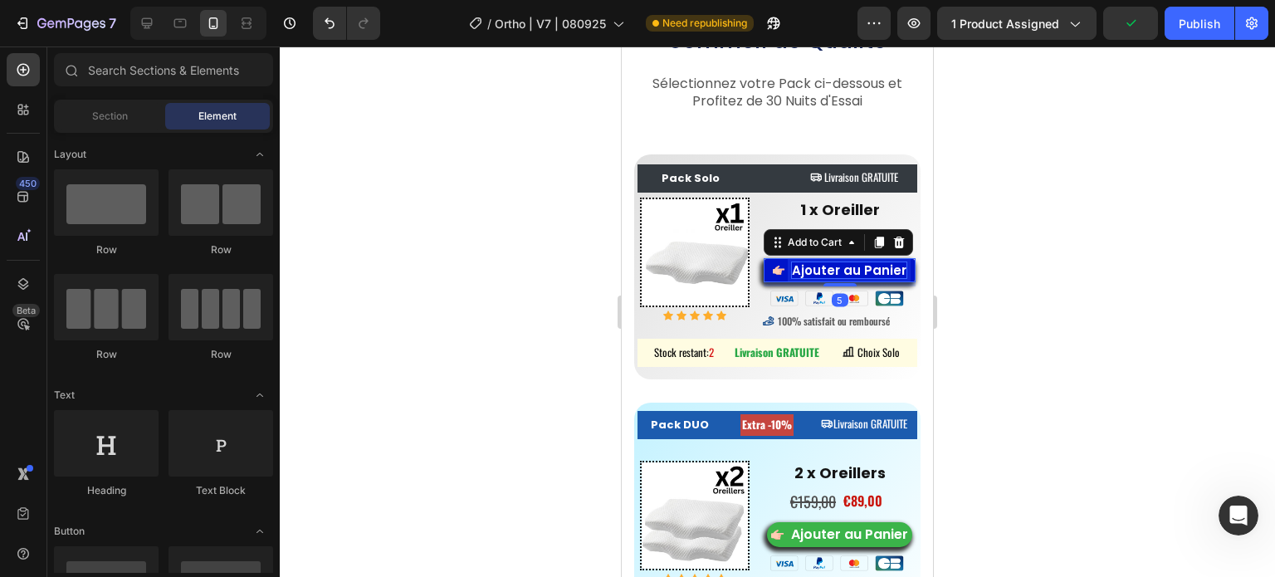
click at [794, 255] on div "Ajouter au Panier Add to Cart 5" at bounding box center [840, 270] width 154 height 33
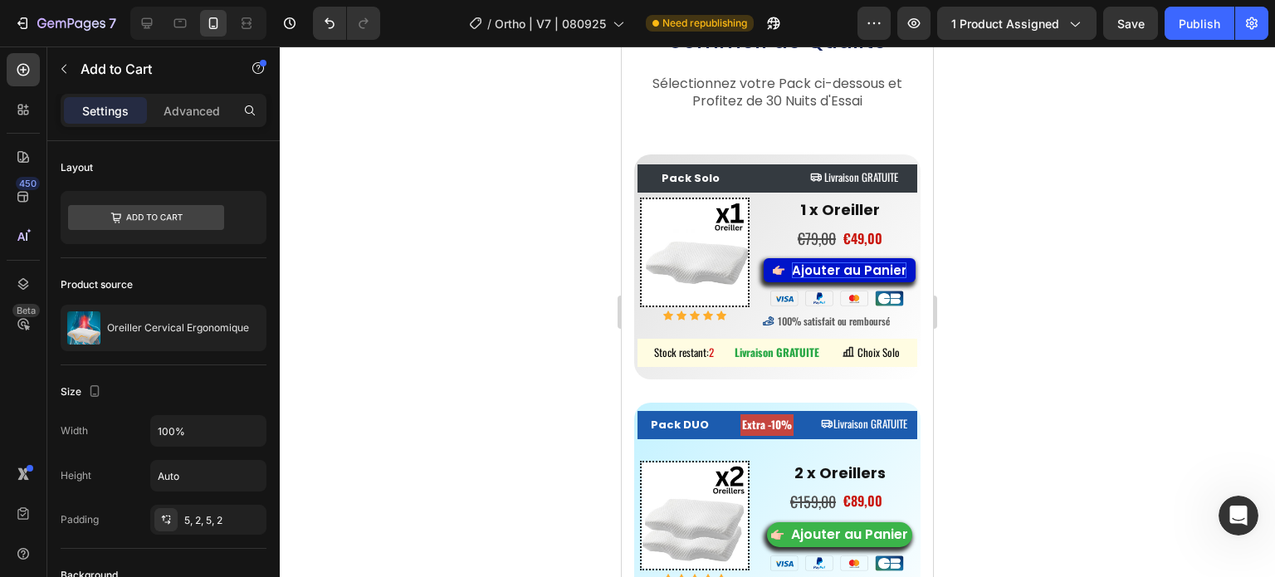
click at [773, 275] on icon "Ajouter au Panier" at bounding box center [779, 270] width 12 height 12
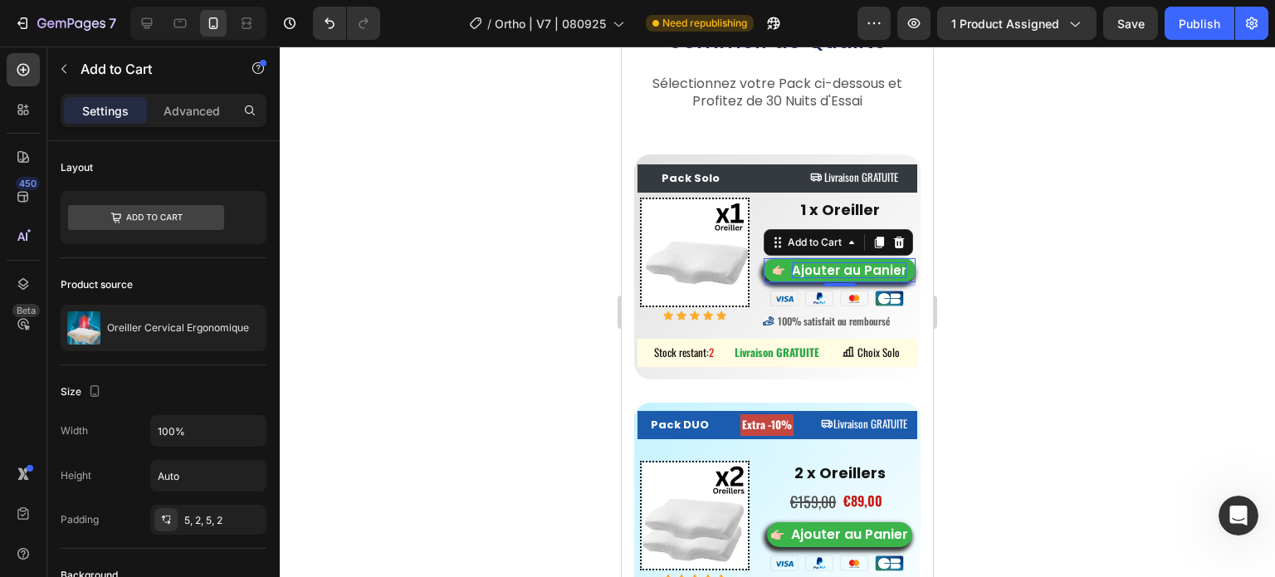
click at [876, 244] on icon at bounding box center [879, 243] width 9 height 12
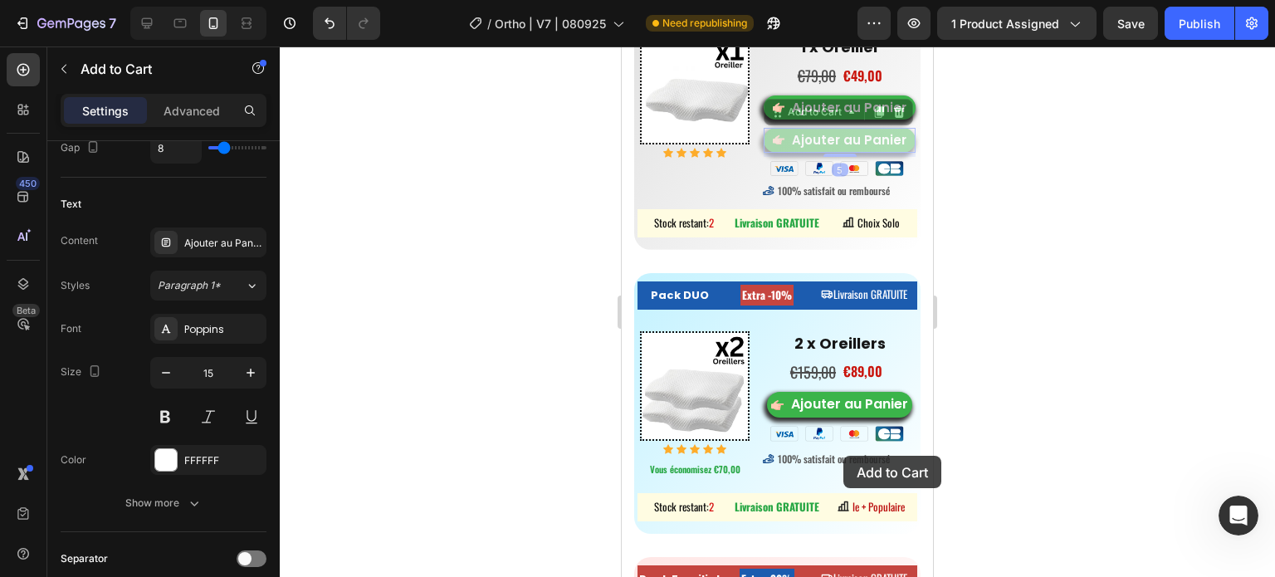
scroll to position [8664, 0]
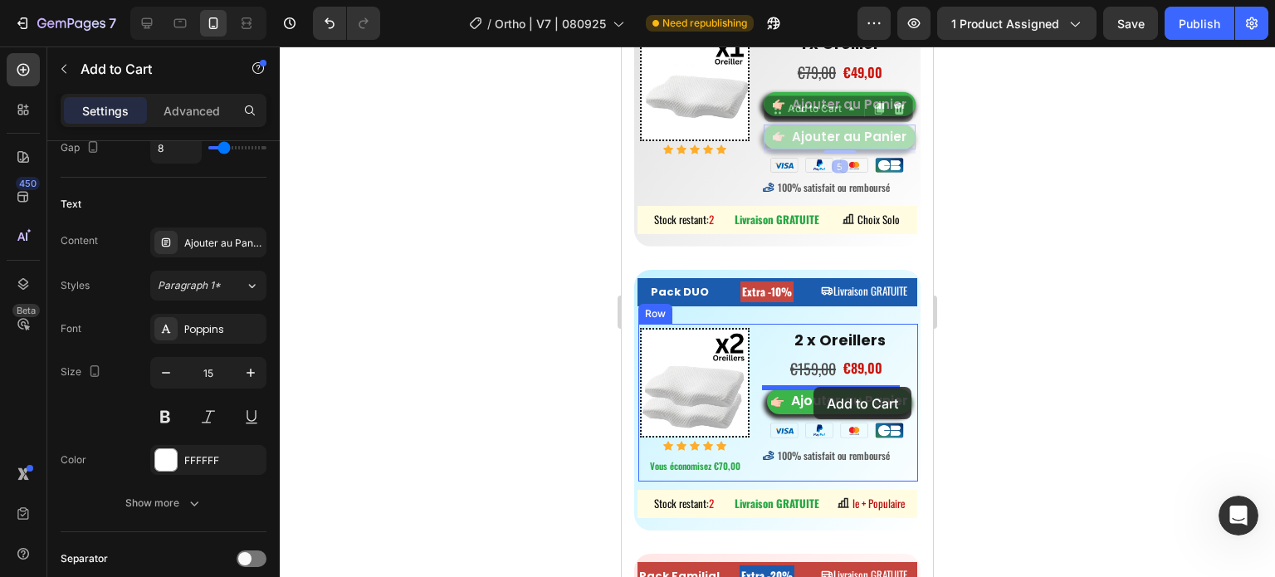
drag, startPoint x: 776, startPoint y: 272, endPoint x: 814, endPoint y: 387, distance: 120.5
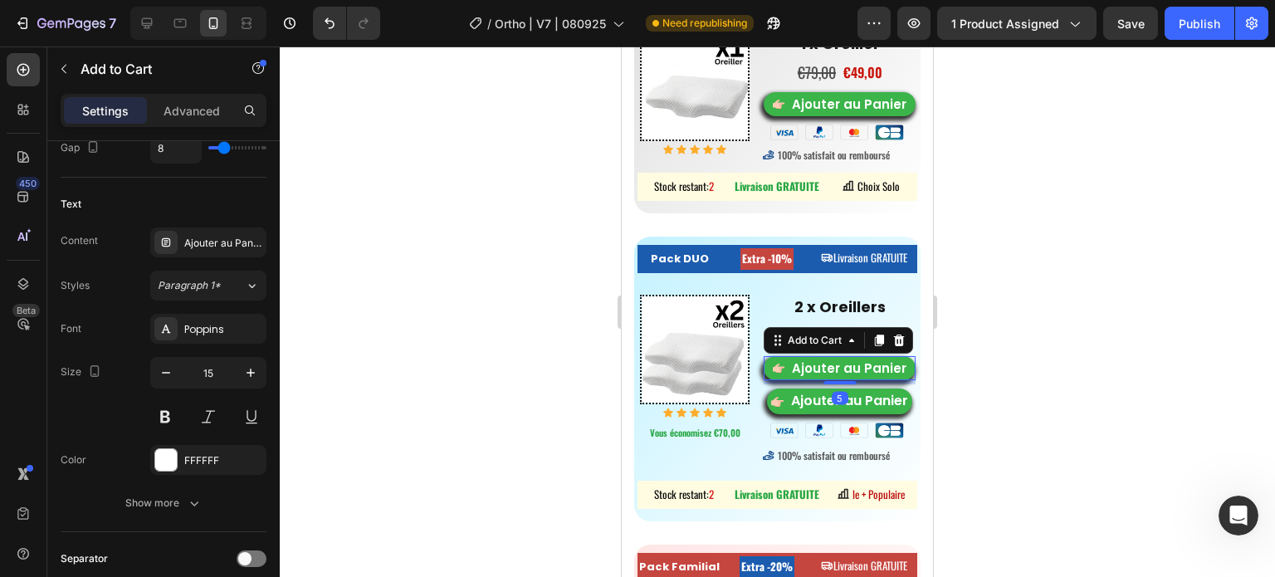
click at [982, 394] on div at bounding box center [777, 311] width 995 height 531
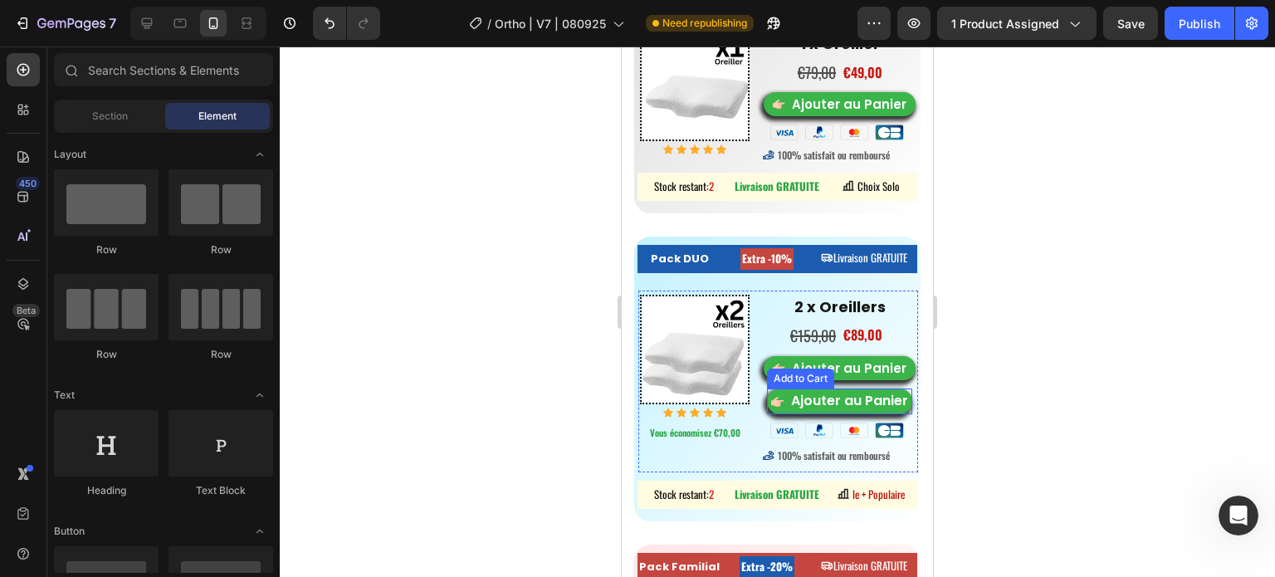
click at [780, 381] on div "Add to Cart" at bounding box center [800, 379] width 67 height 20
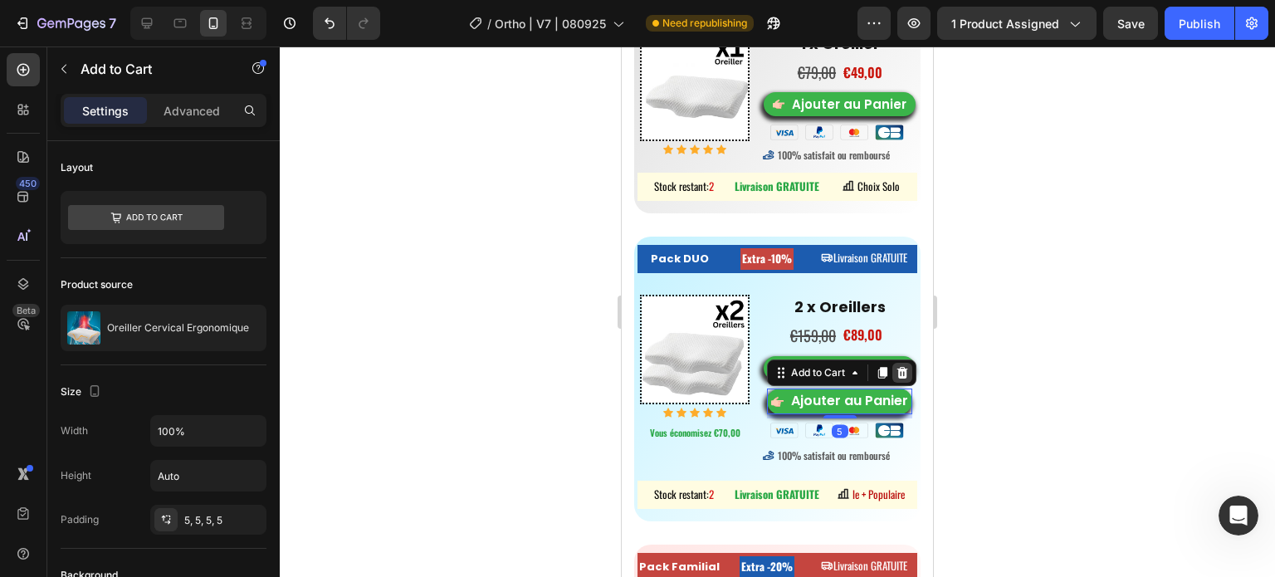
click at [896, 377] on icon at bounding box center [902, 372] width 13 height 13
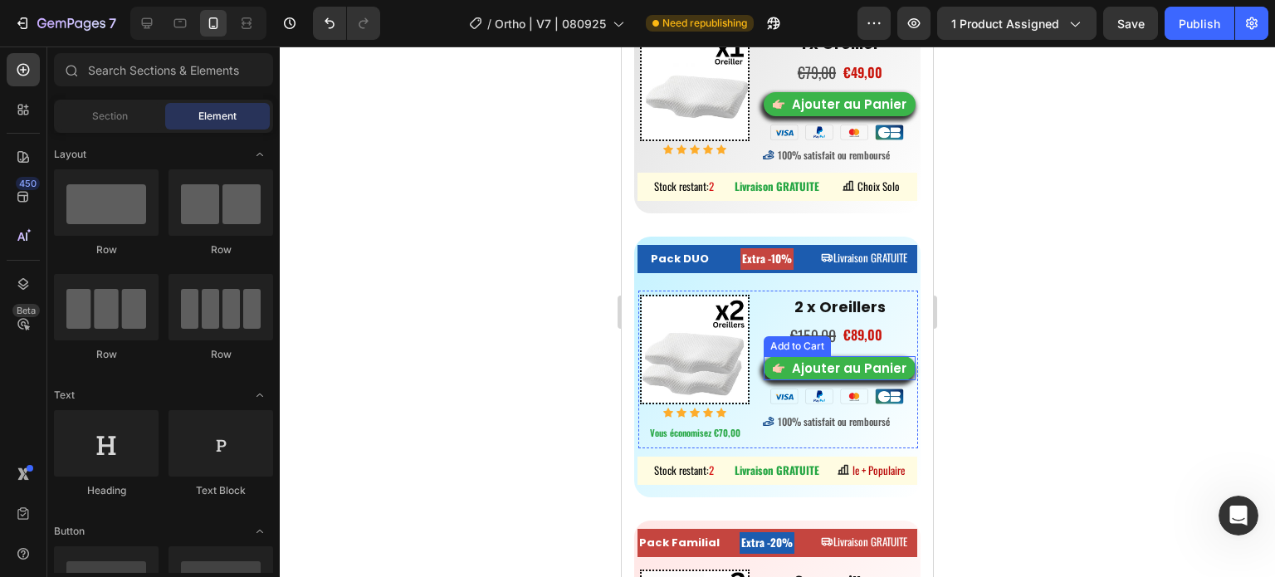
click at [776, 347] on div "Add to Cart" at bounding box center [797, 346] width 61 height 15
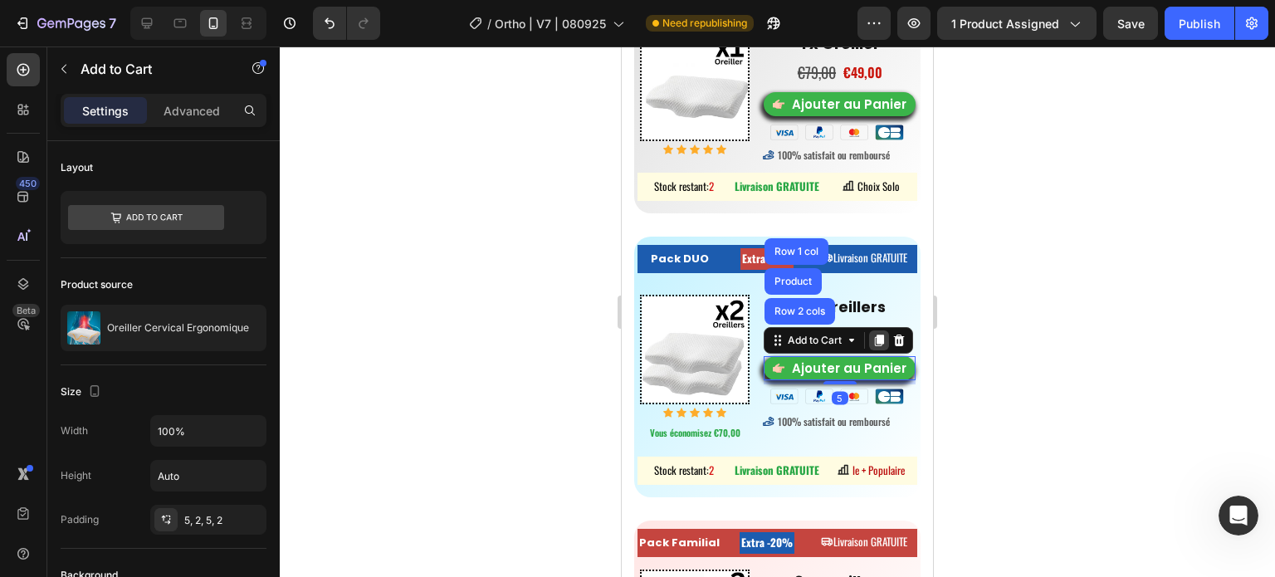
click at [875, 340] on icon at bounding box center [879, 341] width 9 height 12
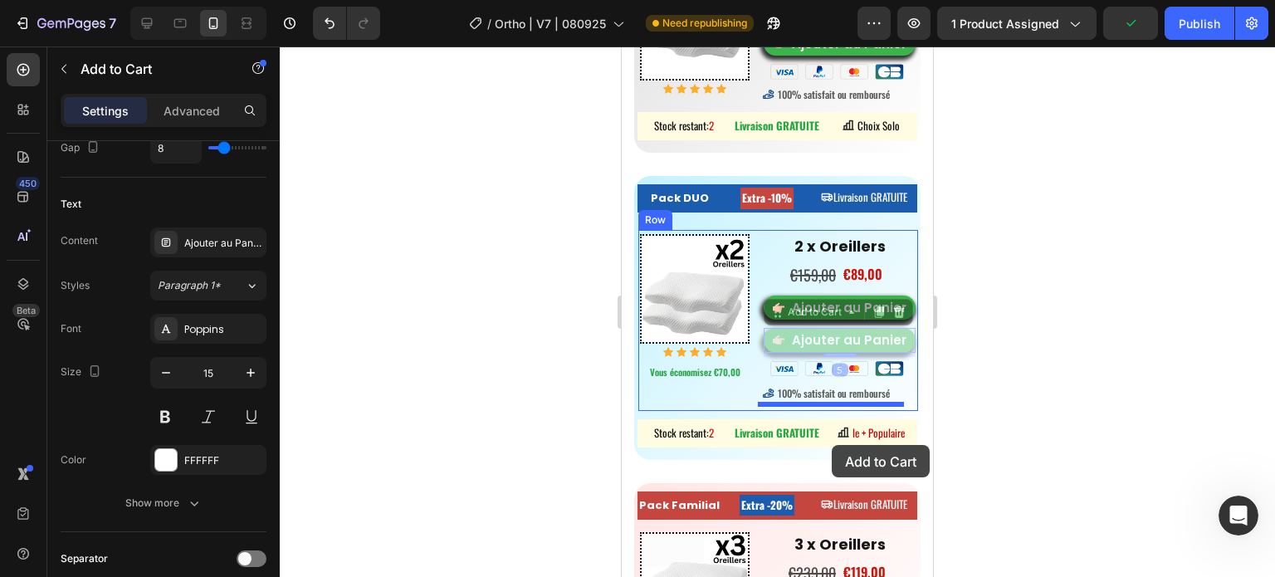
scroll to position [8830, 0]
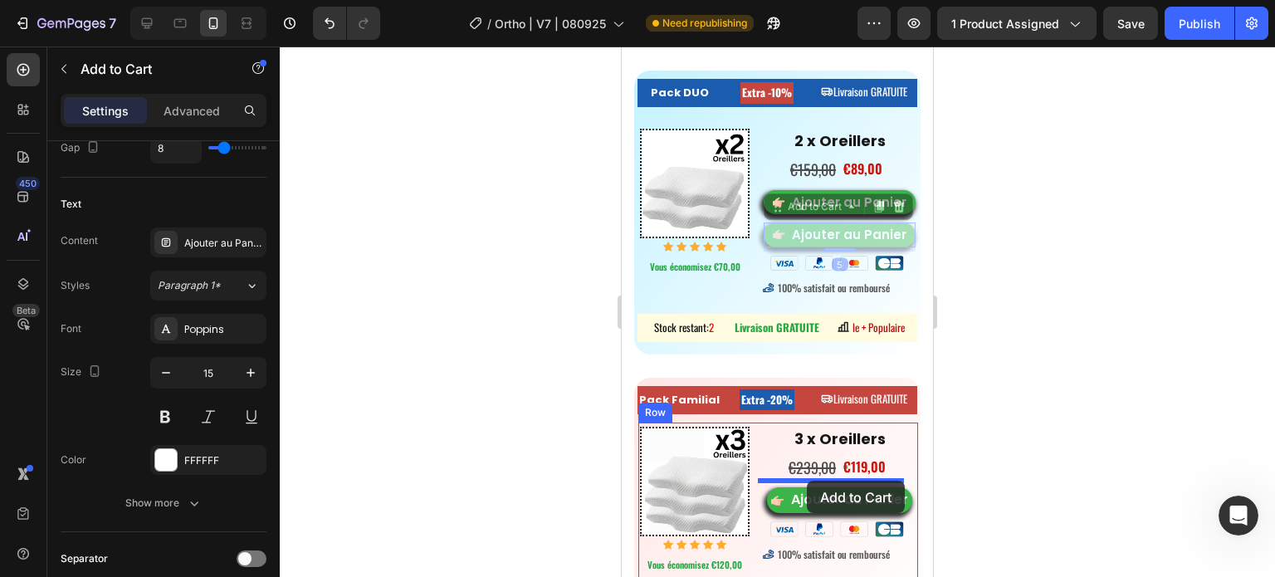
drag, startPoint x: 773, startPoint y: 375, endPoint x: 805, endPoint y: 481, distance: 110.3
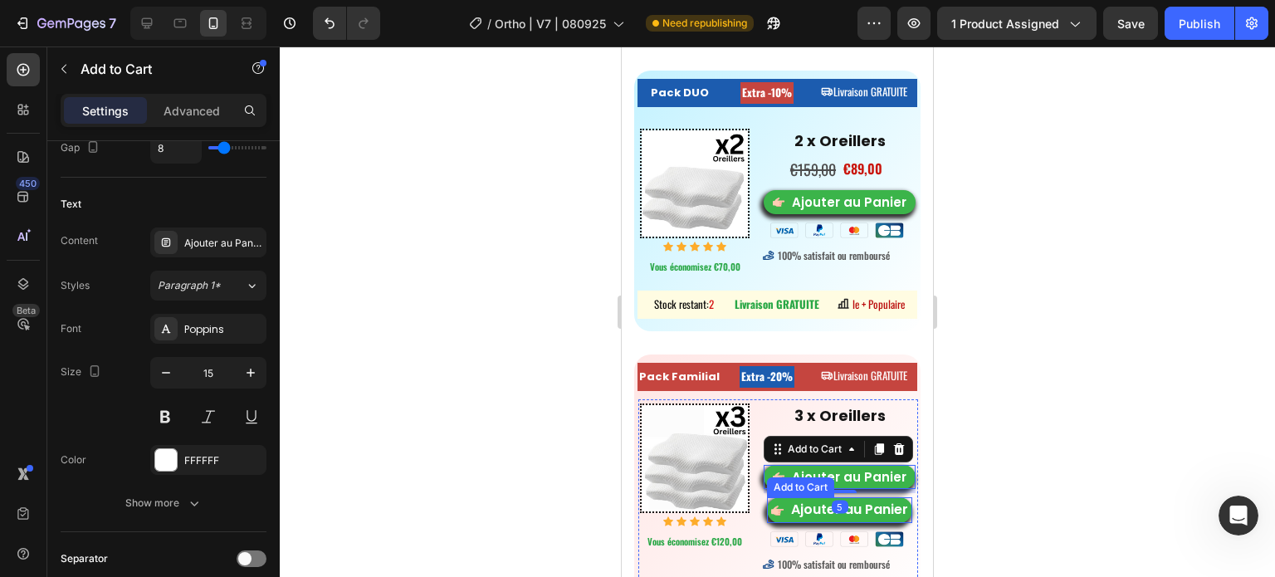
click at [788, 484] on div "Add to Cart" at bounding box center [800, 487] width 61 height 15
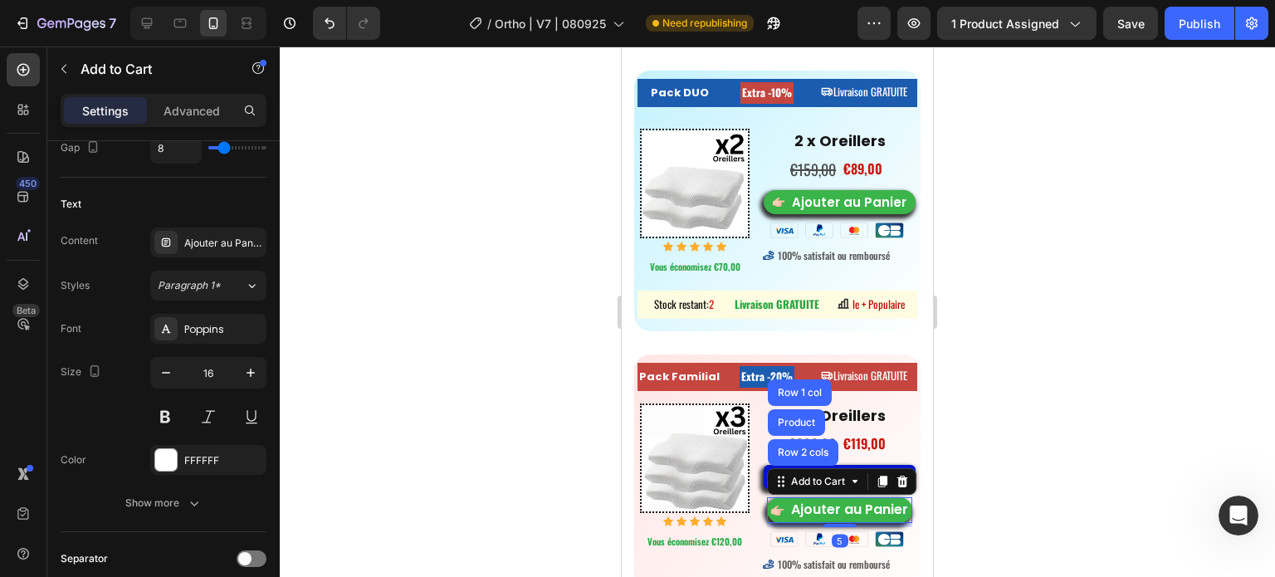
click at [897, 477] on icon at bounding box center [902, 482] width 11 height 12
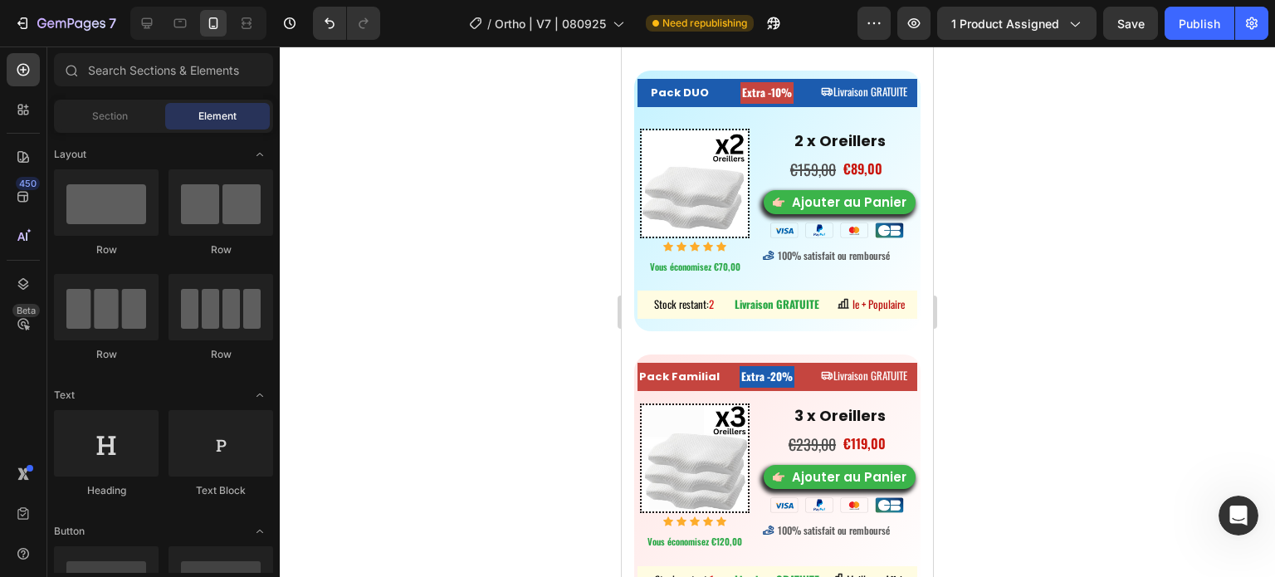
click at [991, 447] on div at bounding box center [777, 311] width 995 height 531
click at [839, 471] on div "Ajouter au Panier" at bounding box center [849, 477] width 115 height 17
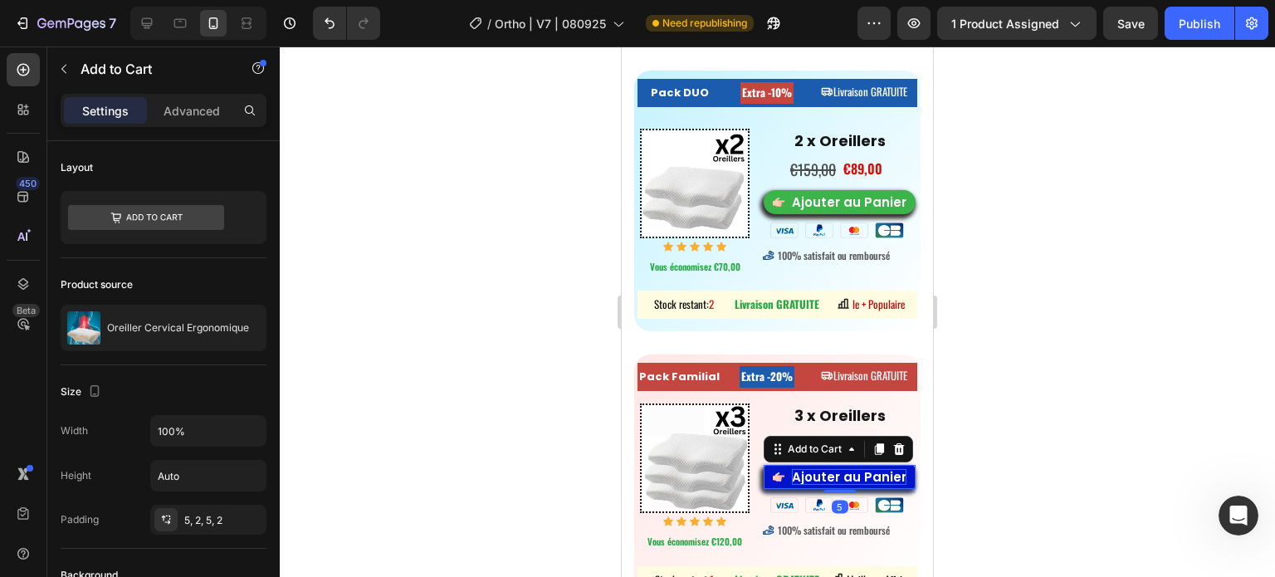
click at [839, 471] on div "Ajouter au Panier" at bounding box center [849, 477] width 115 height 17
click at [839, 471] on p "Ajouter au Panier" at bounding box center [849, 477] width 115 height 17
